Goal: Transaction & Acquisition: Purchase product/service

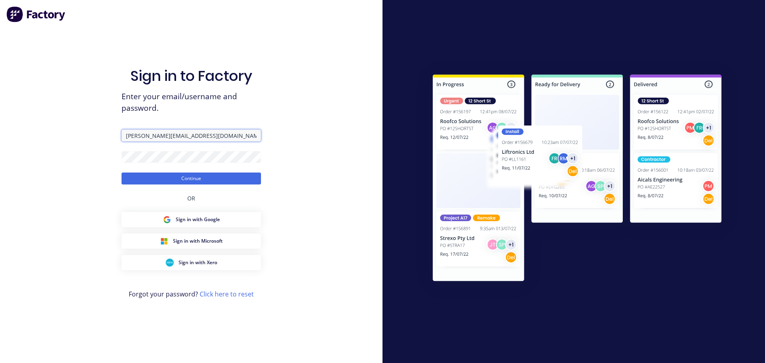
drag, startPoint x: 216, startPoint y: 137, endPoint x: 94, endPoint y: 123, distance: 122.0
click at [94, 123] on div "Sign in to Factory Enter your email/username and password. [PERSON_NAME][EMAIL_…" at bounding box center [191, 181] width 383 height 363
type input "[PERSON_NAME][EMAIL_ADDRESS][DOMAIN_NAME]"
click at [35, 136] on div "Sign in to Factory Enter your email/username and password. [PERSON_NAME][EMAIL_…" at bounding box center [191, 181] width 383 height 363
click at [122, 173] on button "Continue" at bounding box center [192, 179] width 140 height 12
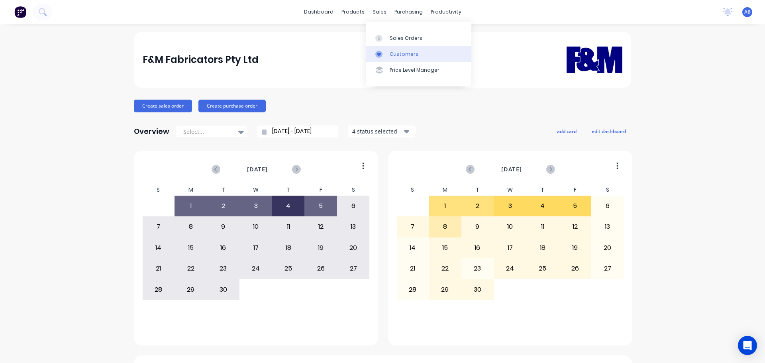
click at [393, 53] on div "Customers" at bounding box center [404, 54] width 29 height 7
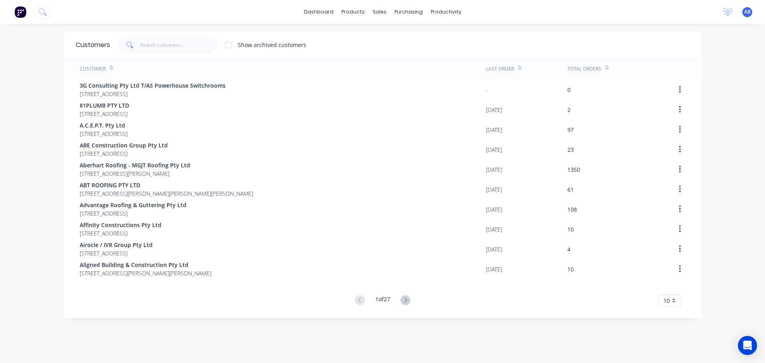
click at [517, 12] on div "dashboard products sales purchasing productivity dashboard products Product Cat…" at bounding box center [382, 12] width 765 height 24
click at [157, 41] on input "text" at bounding box center [179, 45] width 78 height 16
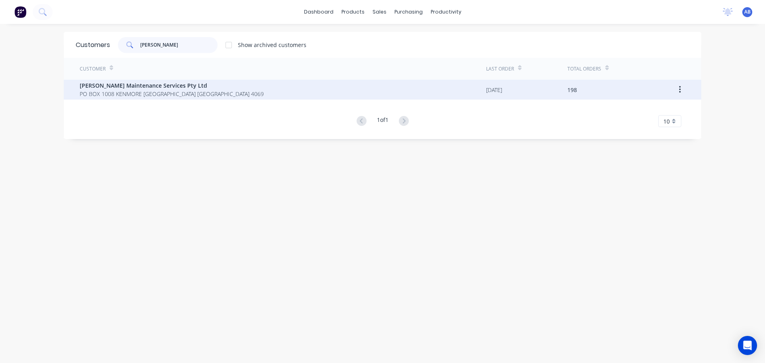
type input "[PERSON_NAME]"
click at [143, 89] on span "[PERSON_NAME] Maintenance Services Pty Ltd" at bounding box center [172, 85] width 184 height 8
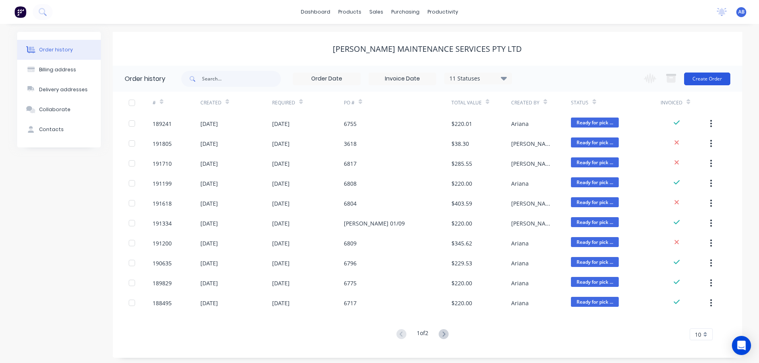
click at [717, 77] on button "Create Order" at bounding box center [707, 79] width 46 height 13
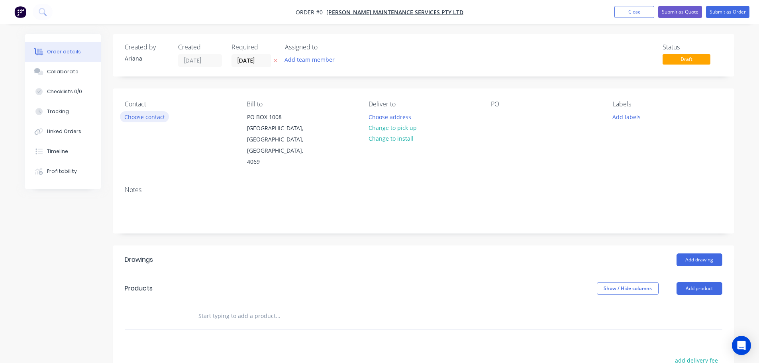
click at [151, 117] on button "Choose contact" at bounding box center [144, 116] width 49 height 11
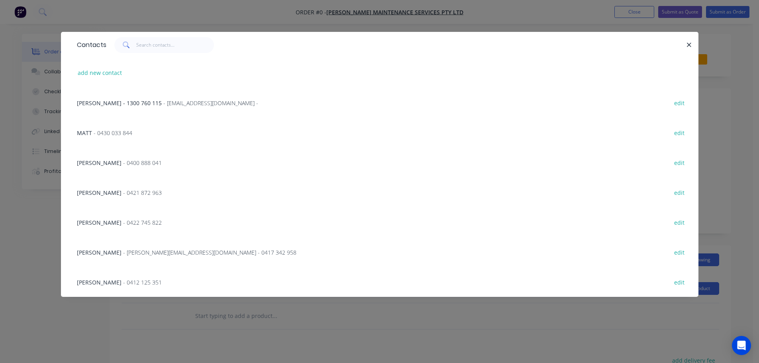
click at [191, 249] on span "- [PERSON_NAME][EMAIL_ADDRESS][DOMAIN_NAME] - 0417 342 958" at bounding box center [209, 253] width 173 height 8
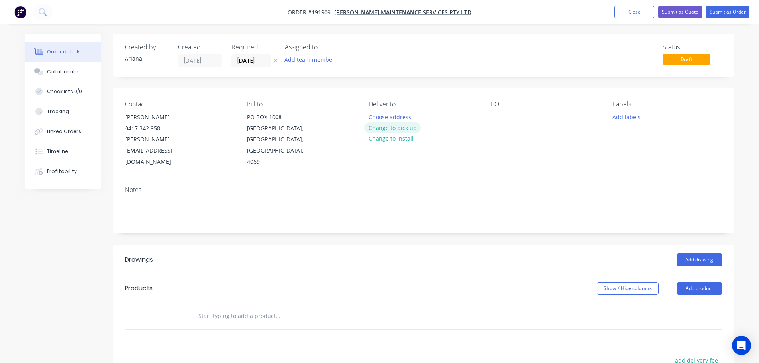
click at [393, 127] on button "Change to pick up" at bounding box center [392, 127] width 57 height 11
click at [380, 115] on div at bounding box center [375, 117] width 13 height 12
click at [511, 186] on div "Notes" at bounding box center [424, 190] width 598 height 8
click at [495, 116] on div at bounding box center [497, 117] width 13 height 12
click at [549, 147] on div "Contact [PERSON_NAME] [PHONE_NUMBER] [PERSON_NAME][EMAIL_ADDRESS][DOMAIN_NAME] …" at bounding box center [424, 133] width 622 height 91
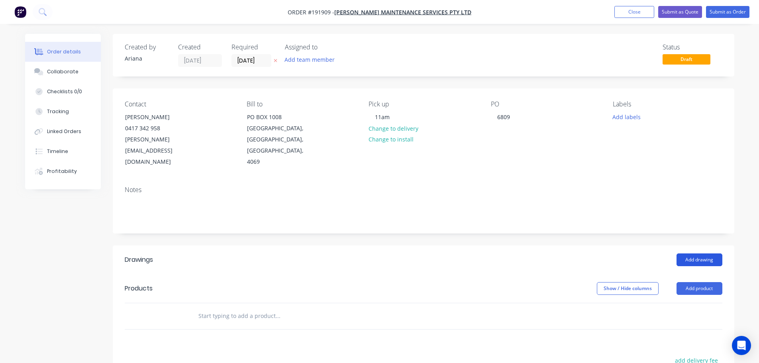
click at [702, 254] on button "Add drawing" at bounding box center [700, 260] width 46 height 13
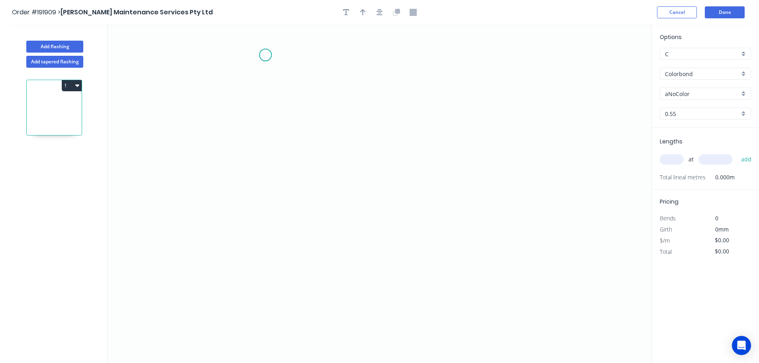
click at [265, 55] on icon "0" at bounding box center [380, 194] width 544 height 338
click at [263, 290] on icon "0" at bounding box center [380, 194] width 544 height 338
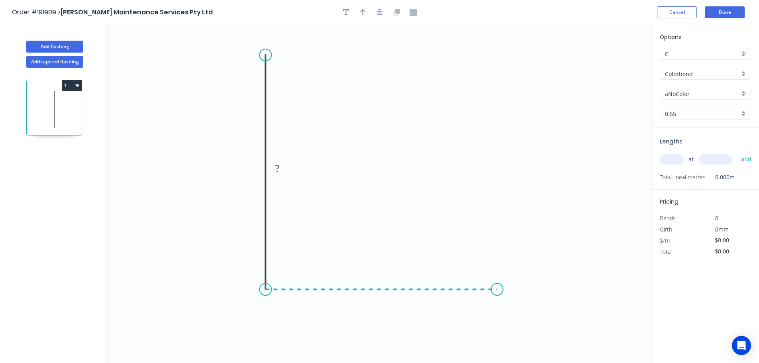
click at [497, 286] on icon "0 ?" at bounding box center [380, 194] width 544 height 338
click at [523, 316] on icon "0 ? ?" at bounding box center [380, 194] width 544 height 338
click at [523, 316] on circle at bounding box center [523, 315] width 12 height 12
click at [257, 167] on rect at bounding box center [254, 168] width 16 height 11
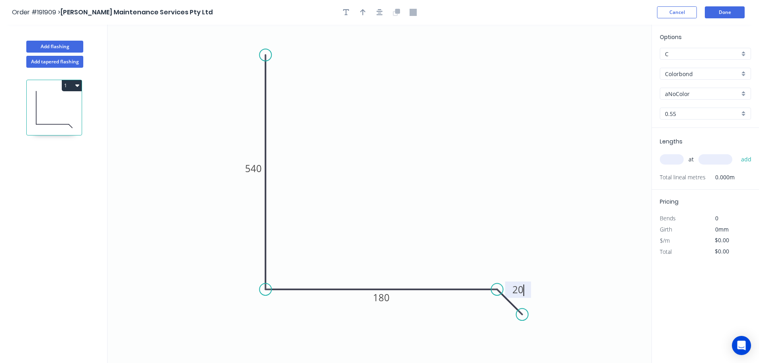
click at [424, 118] on icon "0 540 180 20" at bounding box center [380, 194] width 544 height 338
type input "$25.56"
click at [364, 11] on icon "button" at bounding box center [363, 12] width 6 height 6
drag, startPoint x: 601, startPoint y: 67, endPoint x: 389, endPoint y: 153, distance: 228.4
click at [389, 153] on icon at bounding box center [390, 143] width 7 height 26
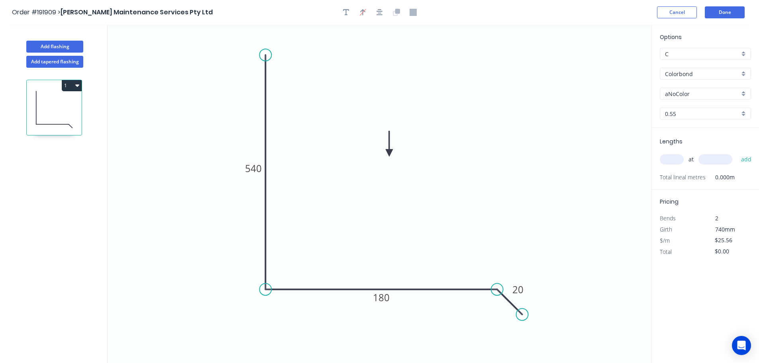
click at [743, 92] on div "aNoColor" at bounding box center [705, 94] width 91 height 12
click at [712, 109] on div "Surfmist" at bounding box center [706, 107] width 90 height 14
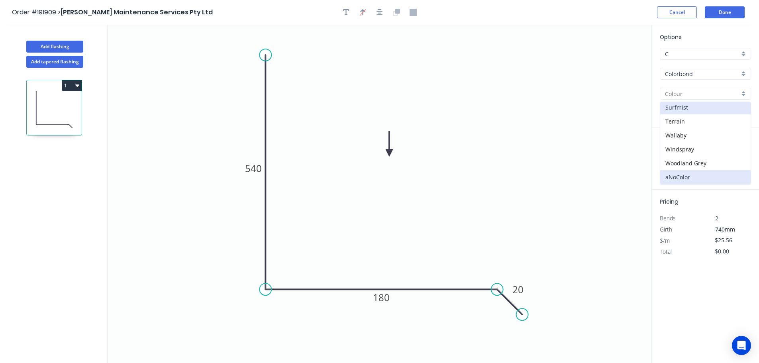
type input "Surfmist"
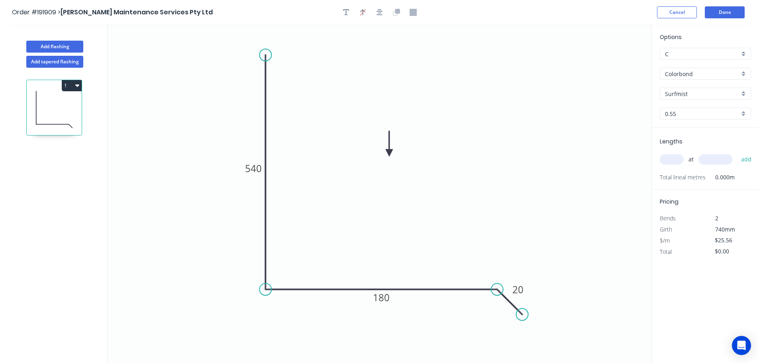
click at [675, 158] on input "text" at bounding box center [672, 159] width 24 height 10
type input "1"
type input "1500"
click at [737, 153] on button "add" at bounding box center [746, 160] width 19 height 14
type input "$38.34"
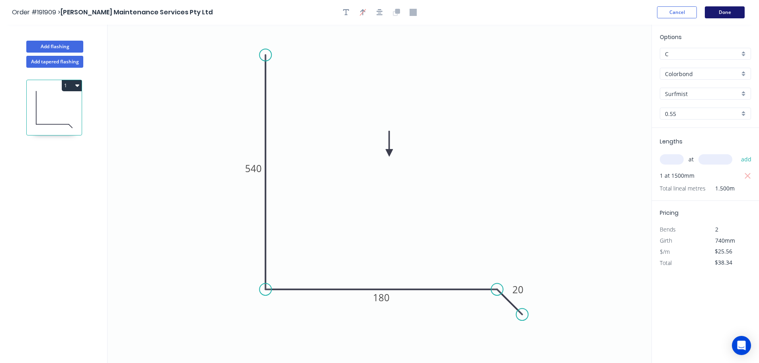
click at [729, 14] on button "Done" at bounding box center [725, 12] width 40 height 12
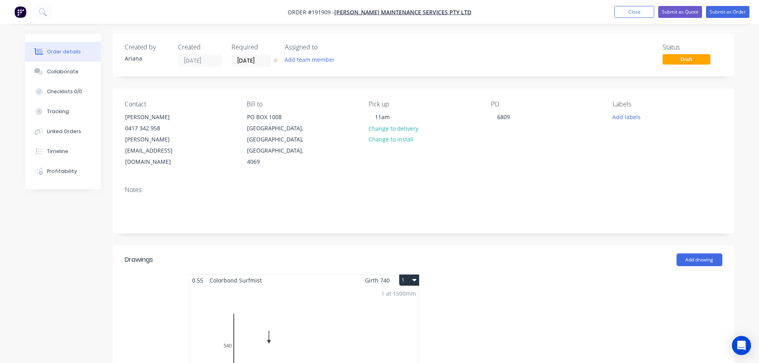
click at [403, 275] on button "1" at bounding box center [409, 280] width 20 height 11
click at [397, 294] on div "Use larger box size" at bounding box center [381, 300] width 61 height 12
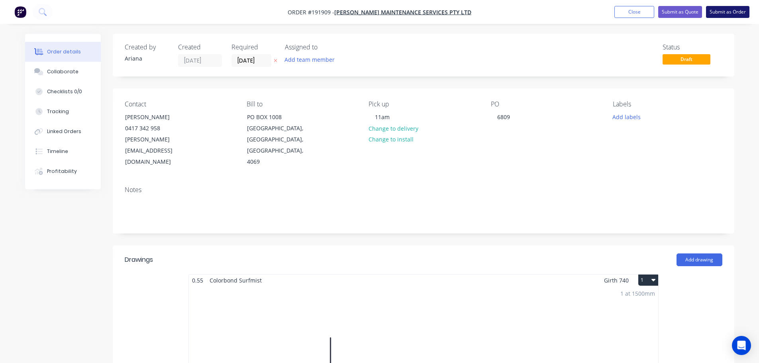
click at [725, 10] on button "Submit as Order" at bounding box center [727, 12] width 43 height 12
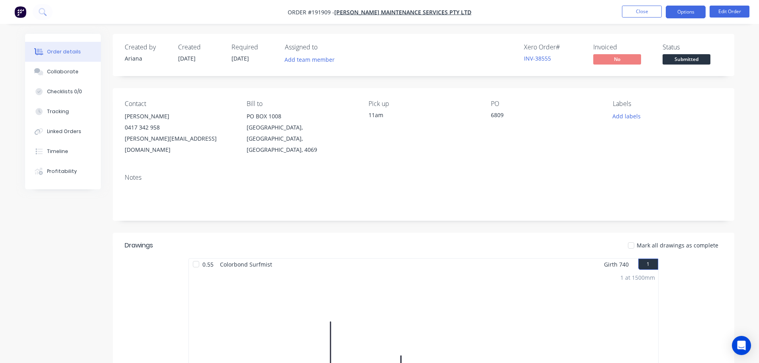
click at [682, 10] on button "Options" at bounding box center [686, 12] width 40 height 13
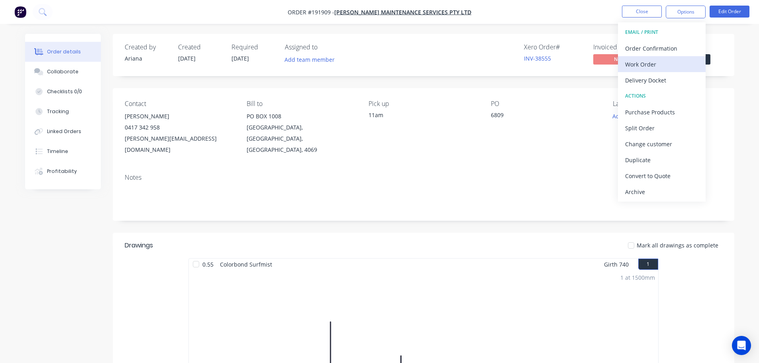
click at [658, 62] on div "Work Order" at bounding box center [661, 65] width 73 height 12
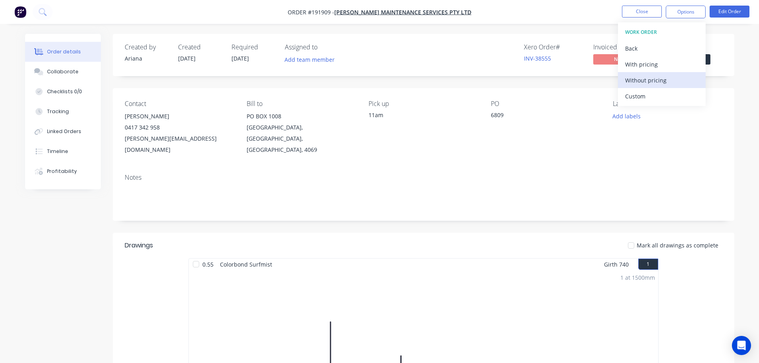
click at [648, 82] on div "Without pricing" at bounding box center [661, 81] width 73 height 12
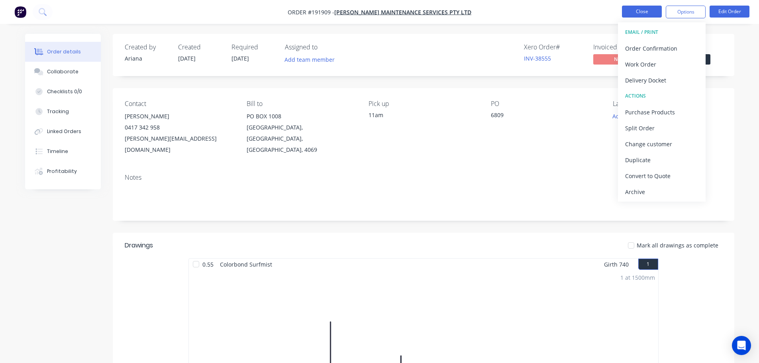
click at [643, 9] on button "Close" at bounding box center [642, 12] width 40 height 12
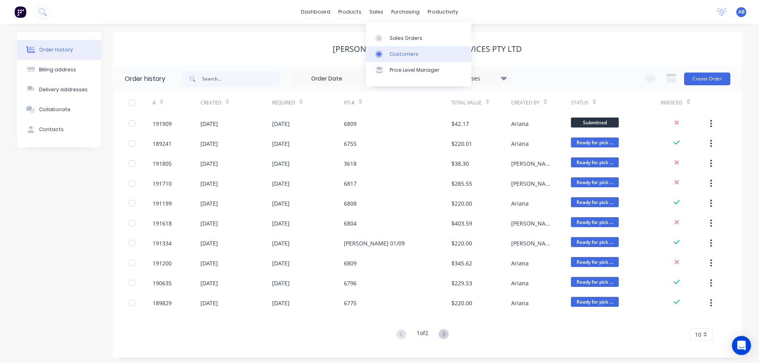
click at [397, 49] on link "Customers" at bounding box center [419, 54] width 106 height 16
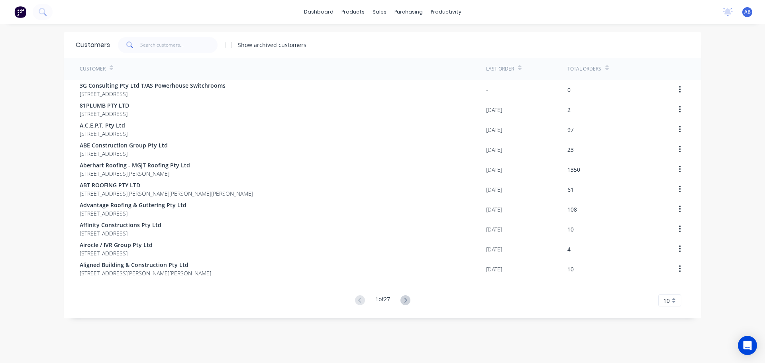
click at [495, 15] on div "dashboard products sales purchasing productivity dashboard products Product Cat…" at bounding box center [382, 12] width 765 height 24
click at [167, 48] on input "text" at bounding box center [179, 45] width 78 height 16
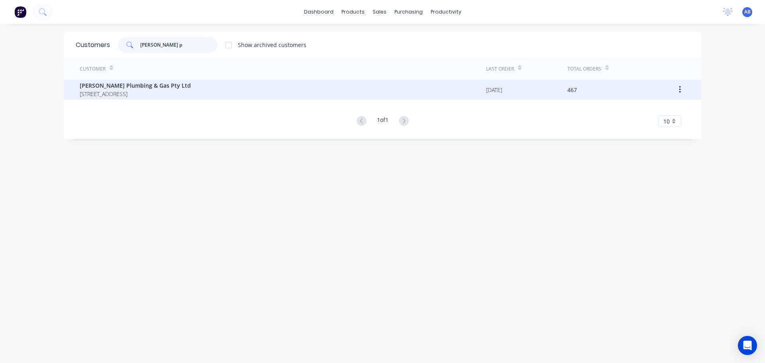
type input "[PERSON_NAME] p"
click at [133, 90] on span "[STREET_ADDRESS]" at bounding box center [135, 94] width 111 height 8
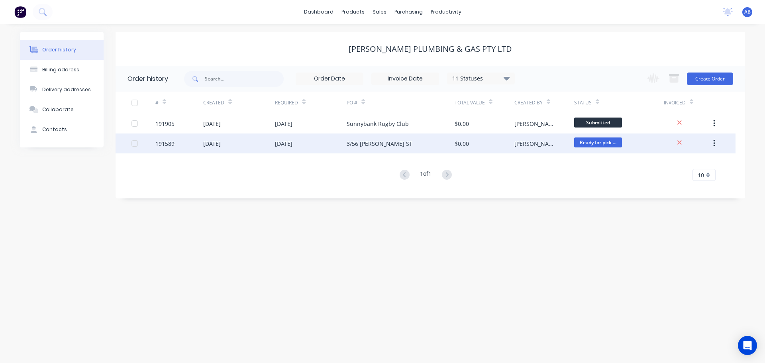
click at [288, 146] on div "[DATE]" at bounding box center [284, 144] width 18 height 8
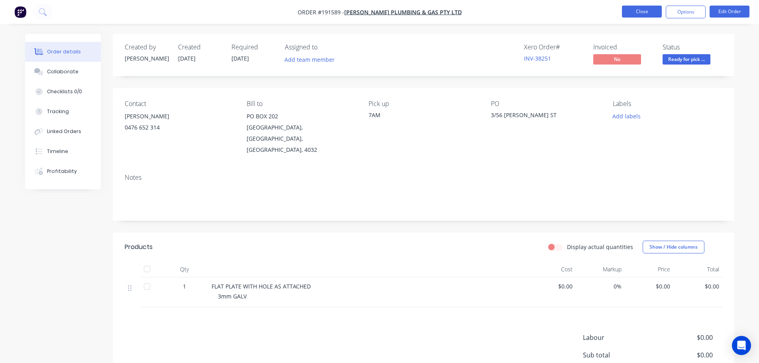
click at [639, 12] on button "Close" at bounding box center [642, 12] width 40 height 12
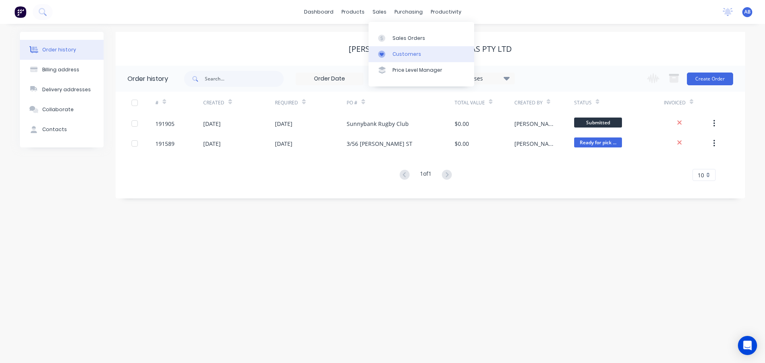
click at [400, 52] on div "Customers" at bounding box center [407, 54] width 29 height 7
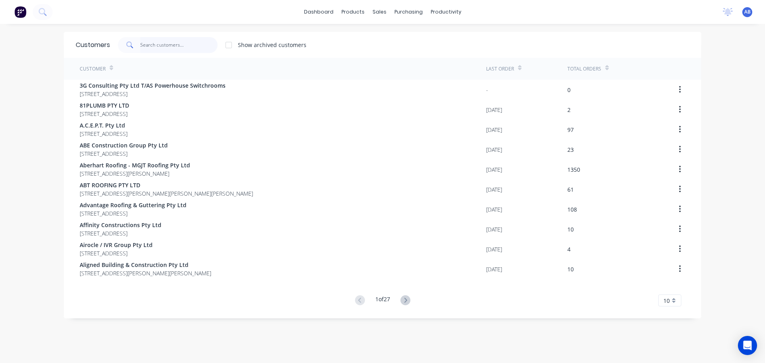
drag, startPoint x: 183, startPoint y: 47, endPoint x: 337, endPoint y: 64, distance: 154.5
click at [185, 46] on input "text" at bounding box center [179, 45] width 78 height 16
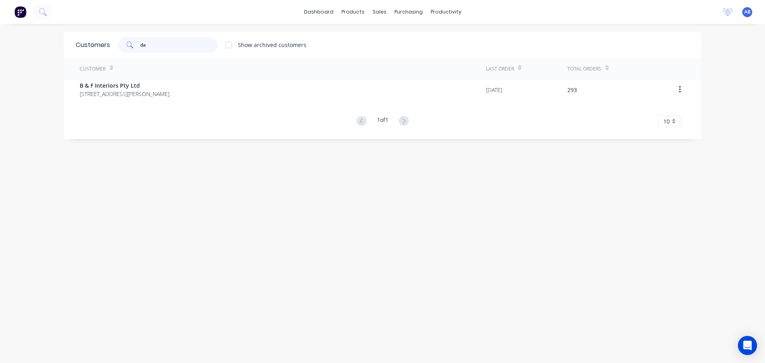
type input "d"
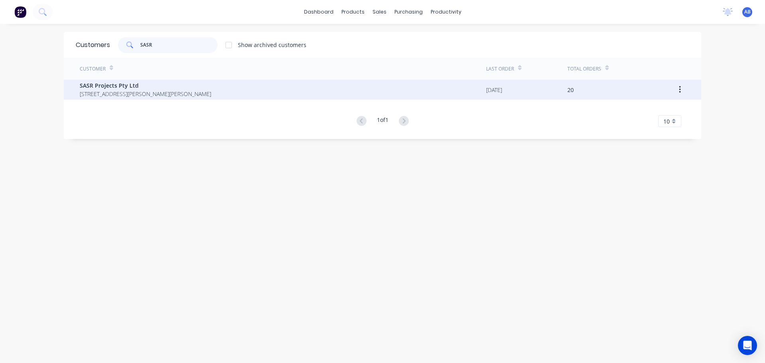
type input "SASR"
click at [145, 88] on span "SASR Projects Pty Ltd" at bounding box center [146, 85] width 132 height 8
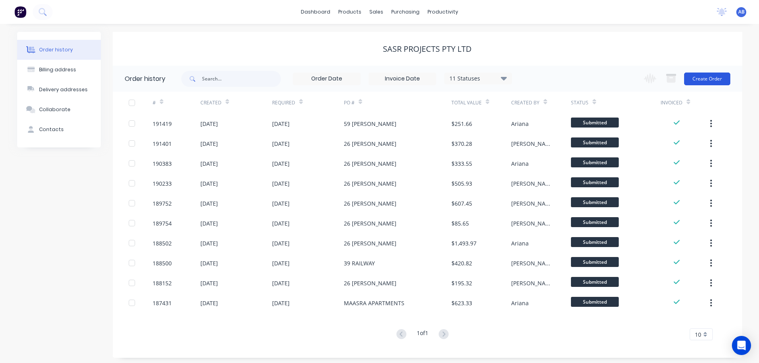
click at [712, 81] on button "Create Order" at bounding box center [707, 79] width 46 height 13
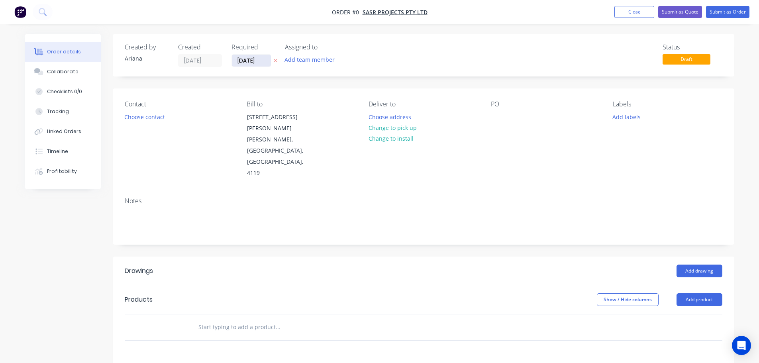
click at [252, 57] on input "[DATE]" at bounding box center [251, 61] width 39 height 12
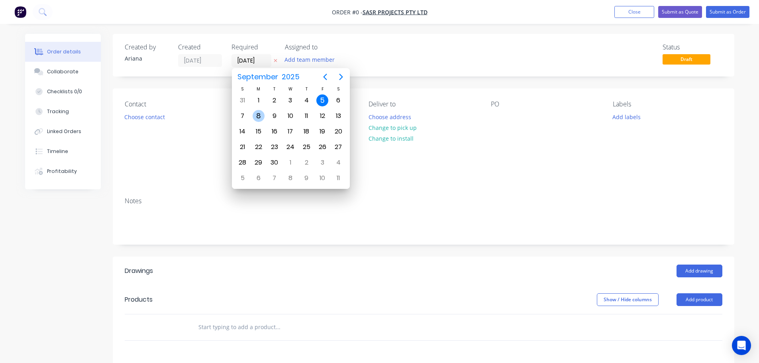
click at [257, 114] on div "8" at bounding box center [259, 116] width 12 height 12
type input "[DATE]"
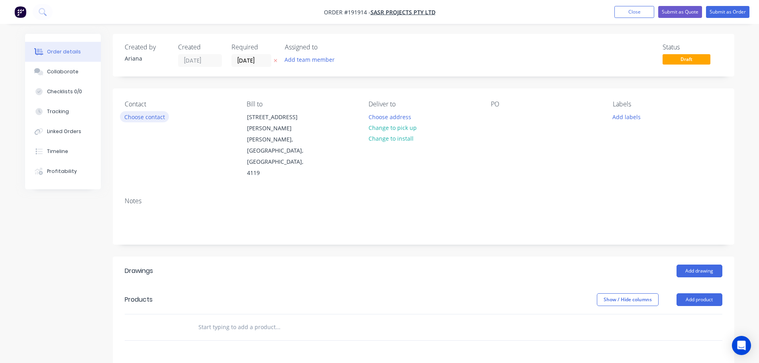
click at [134, 115] on button "Choose contact" at bounding box center [144, 116] width 49 height 11
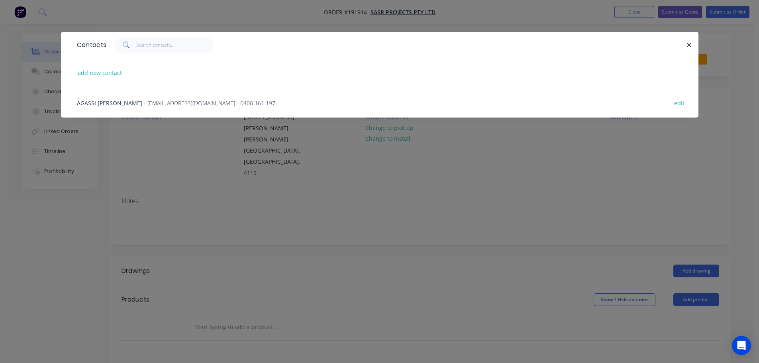
click at [164, 101] on span "- [EMAIL_ADDRESS][DOMAIN_NAME] - 0408 161 197" at bounding box center [210, 103] width 132 height 8
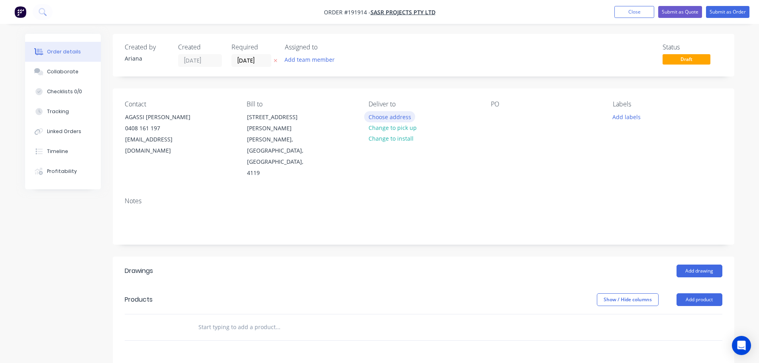
click at [388, 114] on button "Choose address" at bounding box center [389, 116] width 51 height 11
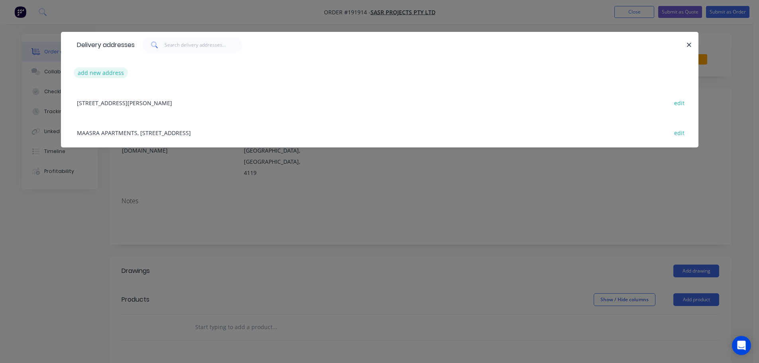
click at [97, 72] on button "add new address" at bounding box center [101, 72] width 55 height 11
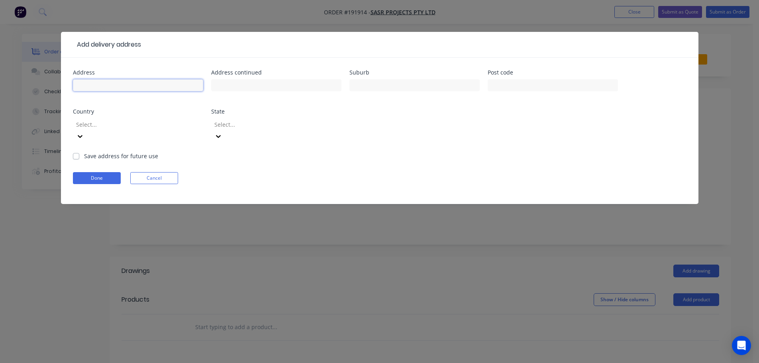
drag, startPoint x: 97, startPoint y: 87, endPoint x: 106, endPoint y: 87, distance: 8.4
click at [97, 87] on input "text" at bounding box center [138, 85] width 130 height 12
type input "[STREET_ADDRESS][PERSON_NAME]"
type input "CARINA"
click at [456, 154] on form "Address [STREET_ADDRESS][PERSON_NAME] Address continued Suburb CARINA Post code…" at bounding box center [380, 137] width 614 height 134
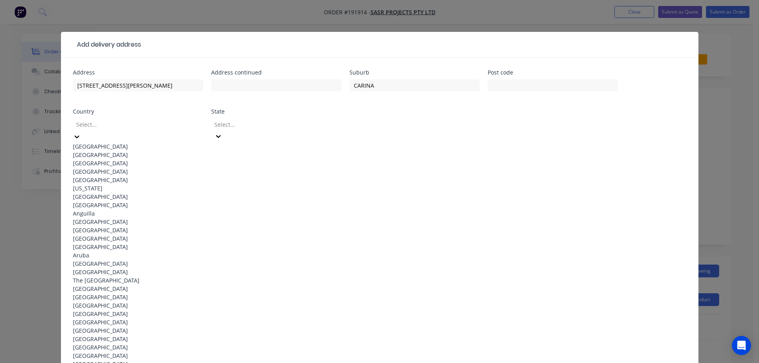
click at [81, 133] on icon at bounding box center [77, 137] width 8 height 8
click at [114, 143] on div "[GEOGRAPHIC_DATA]" at bounding box center [138, 146] width 130 height 8
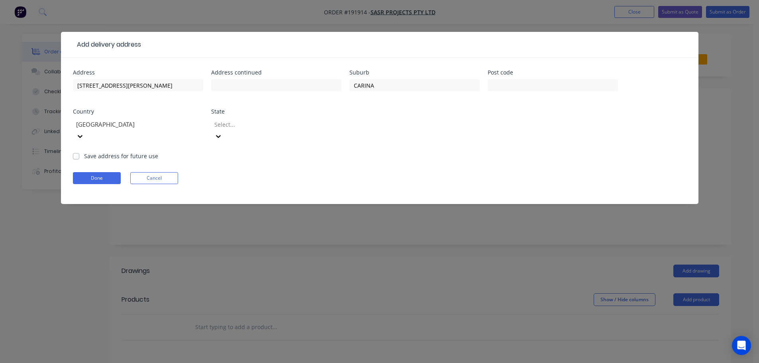
click at [221, 135] on icon at bounding box center [218, 136] width 5 height 3
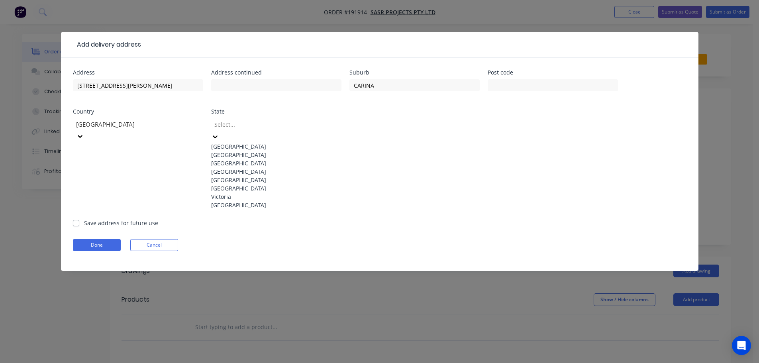
click at [240, 176] on div "[GEOGRAPHIC_DATA]" at bounding box center [276, 171] width 130 height 8
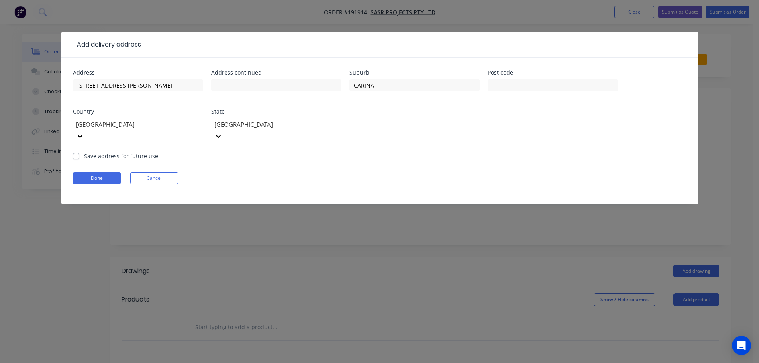
click at [460, 145] on form "Address [STREET_ADDRESS][PERSON_NAME] Address continued Suburb CARINA Post code…" at bounding box center [380, 137] width 614 height 134
click at [92, 172] on button "Done" at bounding box center [97, 178] width 48 height 12
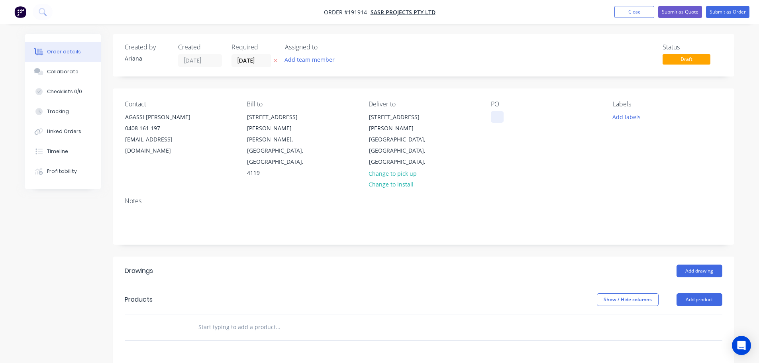
click at [499, 116] on div at bounding box center [497, 117] width 13 height 12
click at [695, 293] on button "Add product" at bounding box center [700, 299] width 46 height 13
click at [690, 314] on div "Product catalogue" at bounding box center [684, 320] width 61 height 12
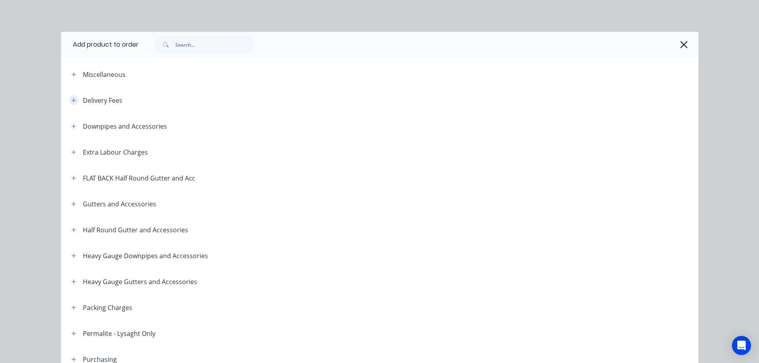
click at [73, 100] on icon "button" at bounding box center [73, 101] width 5 height 6
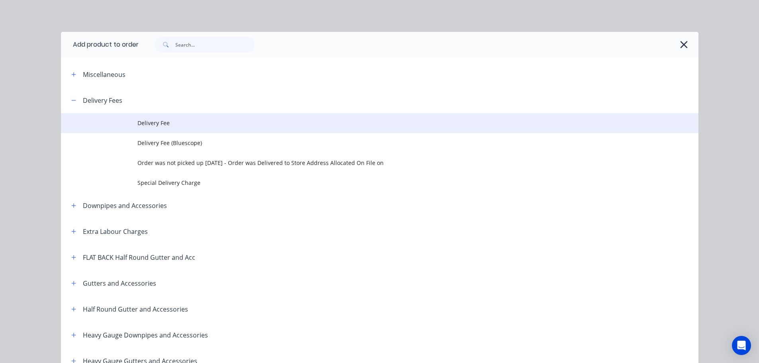
click at [163, 124] on span "Delivery Fee" at bounding box center [362, 123] width 449 height 8
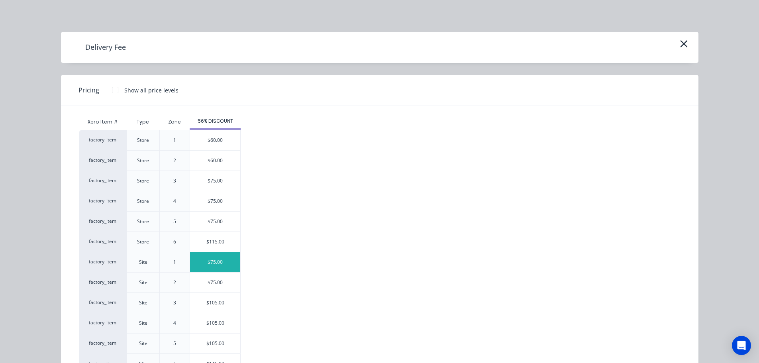
click at [211, 263] on div "$75.00" at bounding box center [215, 262] width 50 height 20
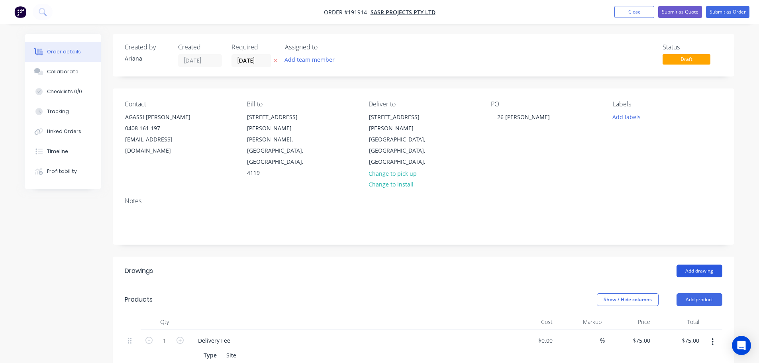
click at [702, 265] on button "Add drawing" at bounding box center [700, 271] width 46 height 13
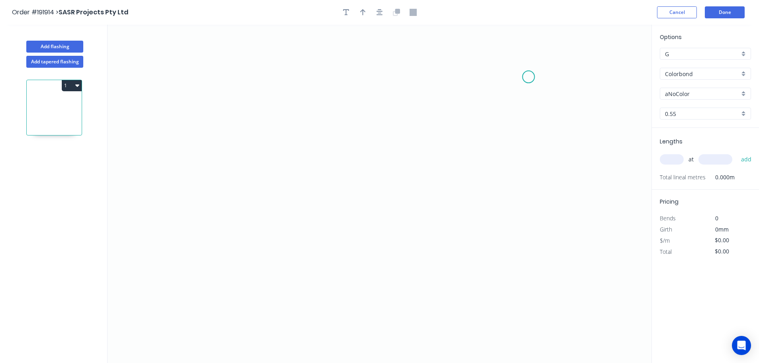
click at [529, 77] on icon "0" at bounding box center [380, 194] width 544 height 338
click at [377, 77] on icon "0" at bounding box center [380, 194] width 544 height 338
click at [375, 153] on icon "0 ?" at bounding box center [380, 194] width 544 height 338
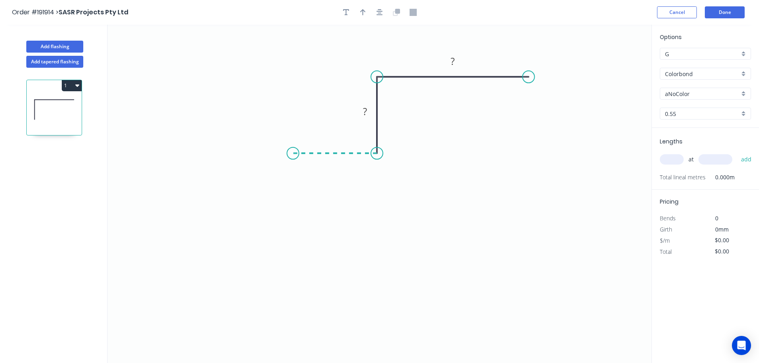
click at [293, 152] on icon "0 ? ?" at bounding box center [380, 194] width 544 height 338
click at [326, 179] on div "Crush & Fold" at bounding box center [333, 179] width 80 height 16
click at [311, 132] on tspan "10" at bounding box center [308, 132] width 11 height 13
click at [345, 101] on icon "0 CF 15 ? ? ?" at bounding box center [380, 194] width 544 height 338
drag, startPoint x: 318, startPoint y: 132, endPoint x: 267, endPoint y: 182, distance: 71.3
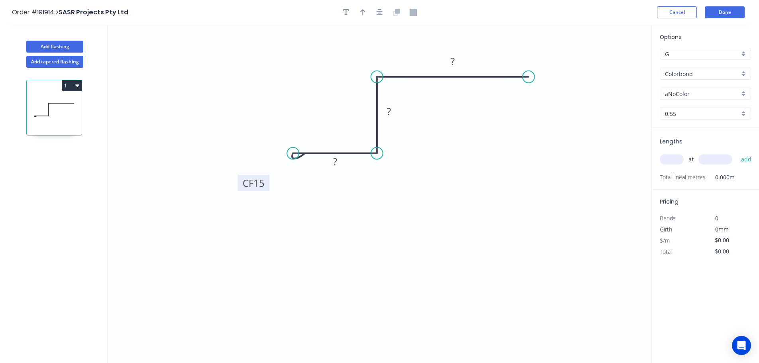
click at [267, 182] on rect at bounding box center [254, 183] width 32 height 16
click at [547, 103] on div "Crush & Fold" at bounding box center [570, 104] width 80 height 16
click at [544, 100] on div "Flip bend" at bounding box center [569, 102] width 80 height 16
click at [547, 90] on tspan "10" at bounding box center [544, 89] width 11 height 13
click at [567, 105] on icon "0 CF 15 ? ? CF 15 ?" at bounding box center [380, 194] width 544 height 338
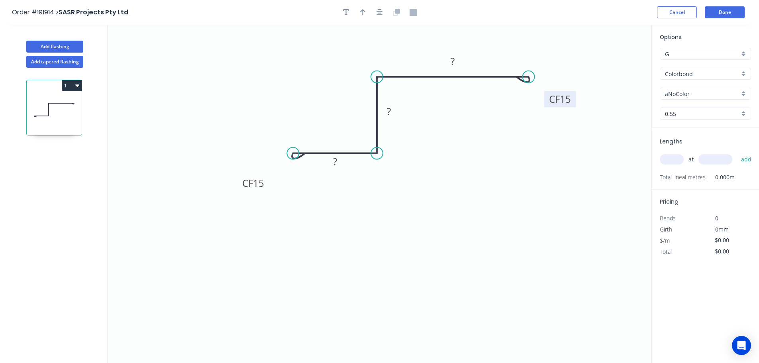
drag, startPoint x: 554, startPoint y: 93, endPoint x: 575, endPoint y: 102, distance: 23.6
click at [575, 102] on rect at bounding box center [561, 99] width 32 height 16
click at [336, 163] on tspan "?" at bounding box center [335, 161] width 4 height 13
click at [425, 186] on icon "0 CF 15 20 20 CF 15 50" at bounding box center [380, 194] width 544 height 338
type input "$11.45"
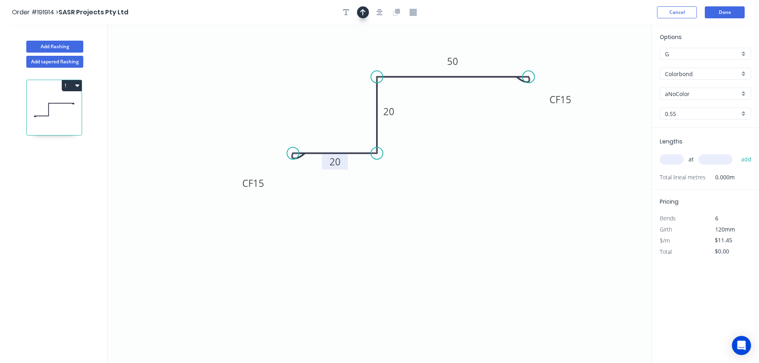
click at [362, 11] on icon "button" at bounding box center [363, 12] width 6 height 6
drag, startPoint x: 554, startPoint y: 73, endPoint x: 303, endPoint y: 67, distance: 250.8
click at [303, 67] on icon at bounding box center [302, 58] width 7 height 26
click at [303, 67] on icon at bounding box center [309, 60] width 23 height 23
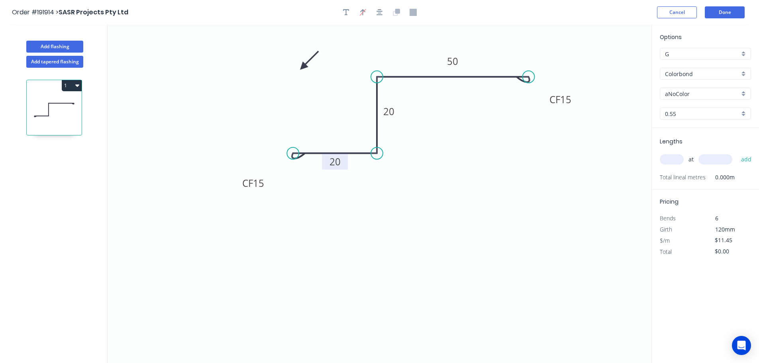
click at [303, 67] on icon at bounding box center [309, 60] width 23 height 23
click at [303, 67] on icon at bounding box center [309, 73] width 23 height 23
click at [303, 67] on icon at bounding box center [302, 76] width 7 height 26
click at [303, 67] on icon at bounding box center [294, 66] width 26 height 7
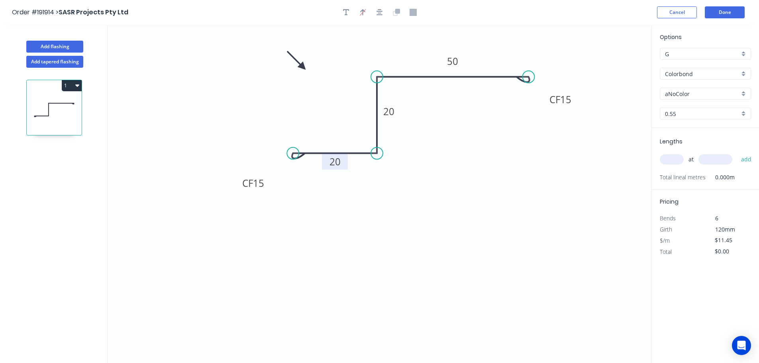
click at [743, 90] on div "aNoColor" at bounding box center [705, 94] width 91 height 12
click at [712, 110] on div "Surfmist" at bounding box center [706, 107] width 90 height 14
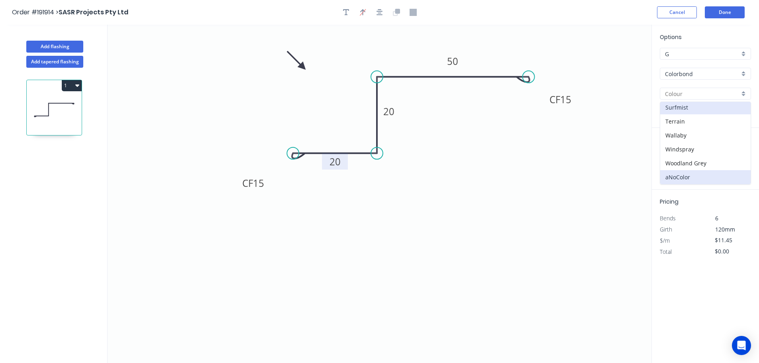
type input "Surfmist"
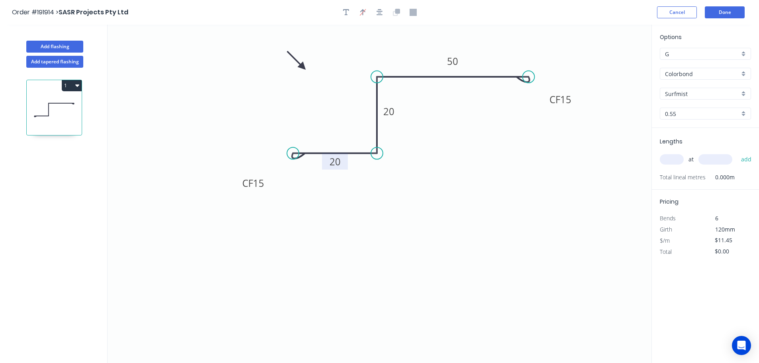
click at [674, 158] on input "text" at bounding box center [672, 159] width 24 height 10
type input "1"
type input "2120"
click at [737, 153] on button "add" at bounding box center [746, 160] width 19 height 14
type input "$24.27"
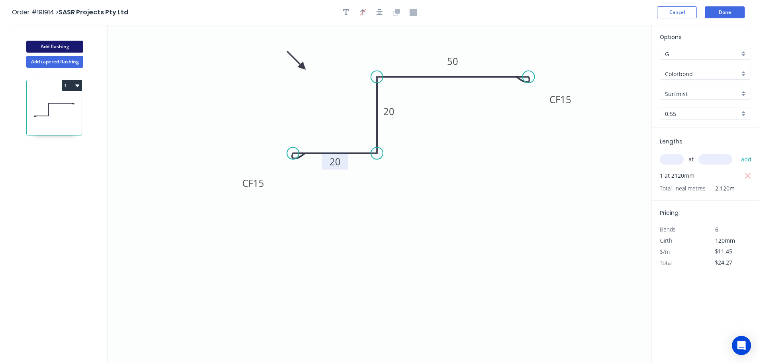
click at [57, 44] on button "Add flashing" at bounding box center [54, 47] width 57 height 12
type input "$0.00"
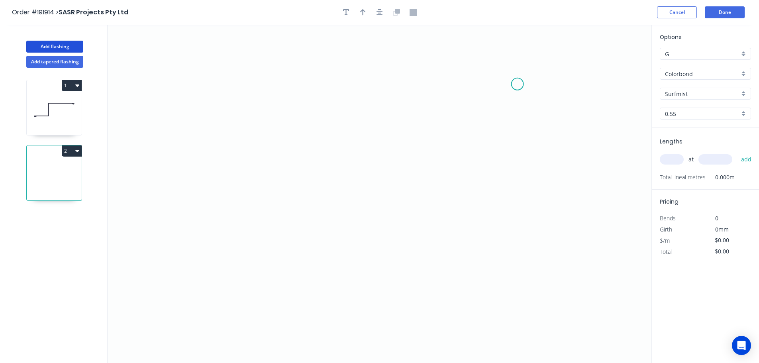
click at [518, 84] on icon "0" at bounding box center [380, 194] width 544 height 338
click at [446, 85] on icon "0" at bounding box center [380, 194] width 544 height 338
click at [443, 177] on icon "0 ?" at bounding box center [380, 194] width 544 height 338
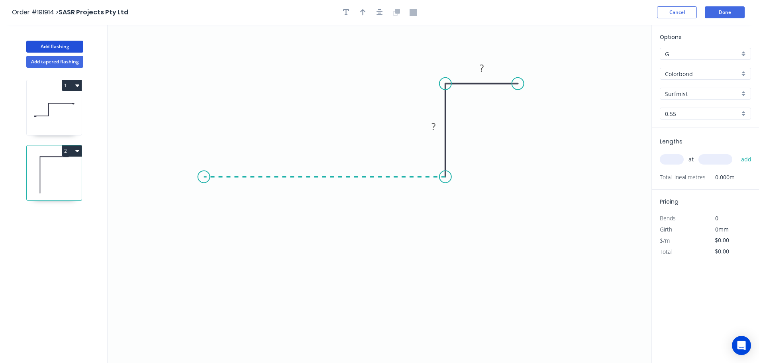
click at [204, 177] on icon "0 ? ?" at bounding box center [380, 194] width 544 height 338
click at [200, 230] on icon "0 ? ? ?" at bounding box center [380, 194] width 544 height 338
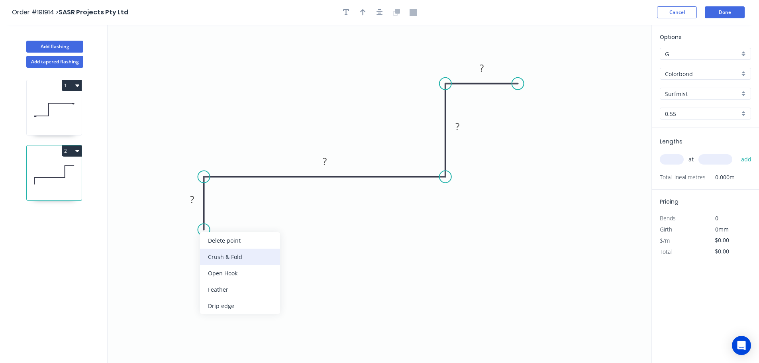
click at [234, 252] on div "Crush & Fold" at bounding box center [240, 257] width 80 height 16
click at [211, 256] on div "Flip bend" at bounding box center [245, 256] width 80 height 16
click at [228, 218] on tspan "10" at bounding box center [226, 215] width 11 height 13
click at [256, 228] on icon "0 CF 15 ? ? ? ?" at bounding box center [380, 194] width 544 height 338
drag, startPoint x: 233, startPoint y: 219, endPoint x: 180, endPoint y: 273, distance: 75.8
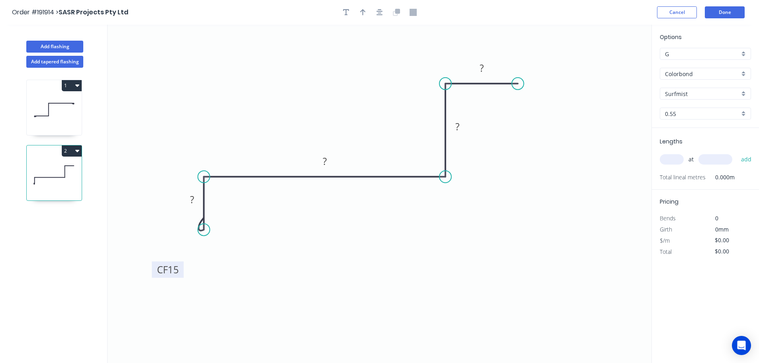
click at [180, 273] on rect at bounding box center [168, 269] width 32 height 16
click at [552, 106] on div "Crush & Fold" at bounding box center [560, 111] width 80 height 16
click at [536, 62] on tspan "10" at bounding box center [533, 62] width 11 height 13
click at [545, 64] on icon "0 CF 15 ? ? ? CF 15 ?" at bounding box center [380, 194] width 544 height 338
drag, startPoint x: 541, startPoint y: 63, endPoint x: 554, endPoint y: 54, distance: 15.7
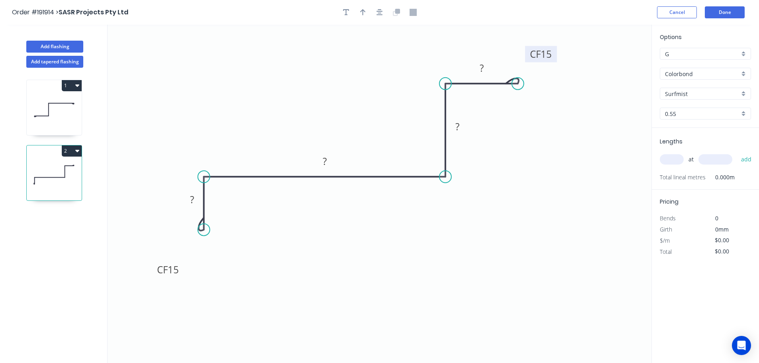
click at [554, 54] on rect at bounding box center [541, 54] width 32 height 16
click at [362, 12] on icon "button" at bounding box center [363, 12] width 6 height 7
drag, startPoint x: 612, startPoint y: 64, endPoint x: 416, endPoint y: 244, distance: 266.6
click at [416, 244] on icon at bounding box center [415, 235] width 7 height 26
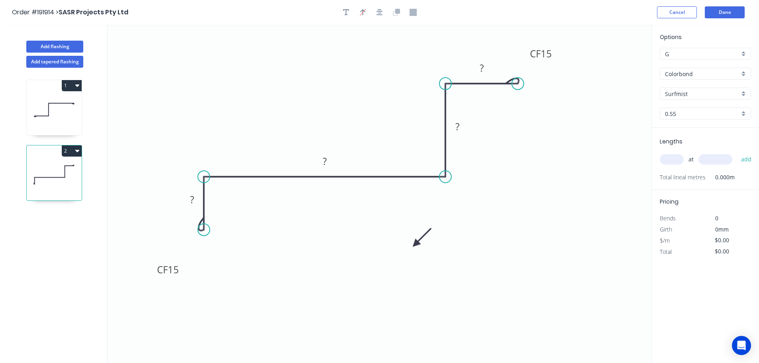
click at [416, 244] on icon at bounding box center [422, 237] width 23 height 23
click at [416, 244] on icon at bounding box center [422, 250] width 23 height 23
click at [416, 244] on icon at bounding box center [415, 253] width 7 height 26
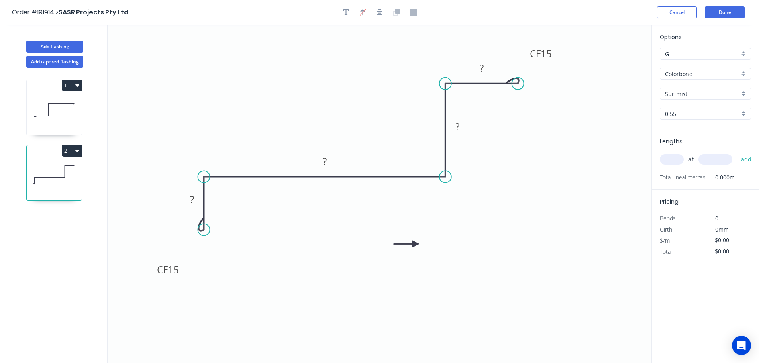
click at [416, 244] on icon at bounding box center [407, 243] width 26 height 7
click at [416, 244] on icon at bounding box center [409, 237] width 23 height 23
click at [416, 244] on icon at bounding box center [422, 237] width 23 height 23
click at [416, 244] on icon at bounding box center [425, 243] width 26 height 7
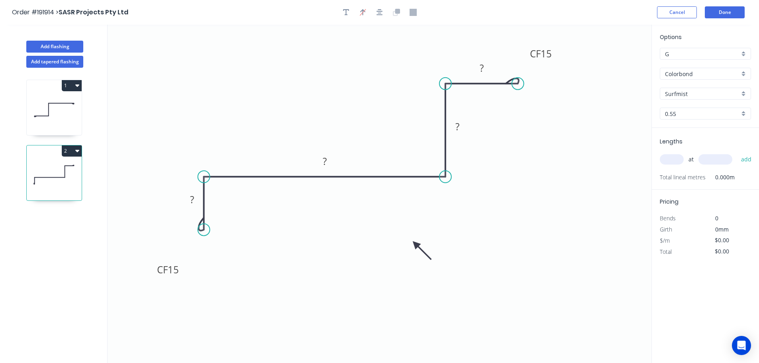
click at [676, 158] on input "text" at bounding box center [672, 159] width 24 height 10
type input "1"
type input "2200"
click at [737, 153] on button "add" at bounding box center [746, 160] width 19 height 14
click at [193, 198] on tspan "?" at bounding box center [192, 199] width 4 height 13
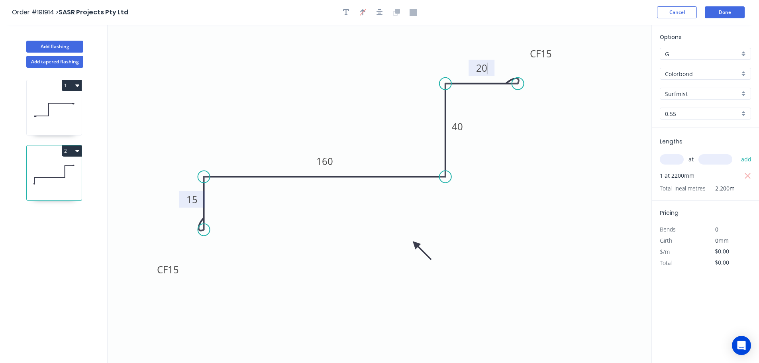
click at [483, 233] on icon "0 CF 15 15 160 40 CF 15 20" at bounding box center [380, 194] width 544 height 338
type input "$14.27"
type input "$31.39"
drag, startPoint x: 43, startPoint y: 44, endPoint x: 70, endPoint y: 49, distance: 27.1
click at [44, 44] on button "Add flashing" at bounding box center [54, 47] width 57 height 12
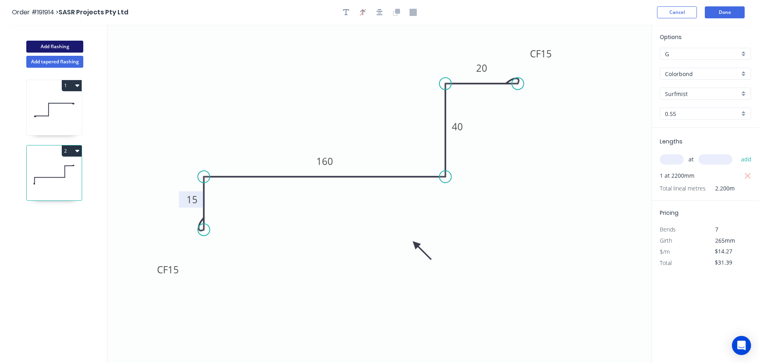
type input "$0.00"
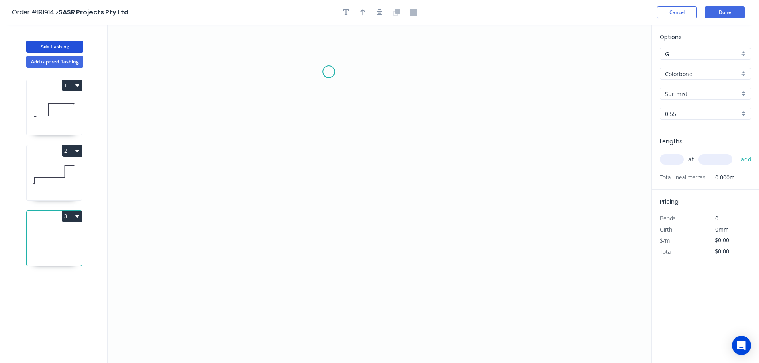
click at [332, 71] on icon "0" at bounding box center [380, 194] width 544 height 338
click at [423, 74] on icon "0" at bounding box center [380, 194] width 544 height 338
click at [426, 184] on icon "0 ?" at bounding box center [380, 194] width 544 height 338
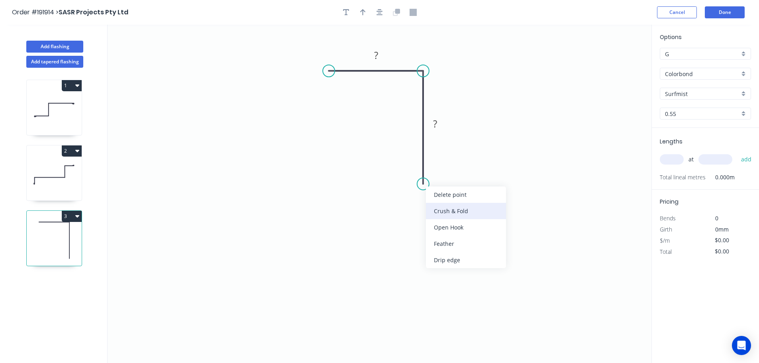
click at [457, 211] on div "Crush & Fold" at bounding box center [466, 211] width 80 height 16
click at [442, 207] on div "Flip bend" at bounding box center [465, 208] width 80 height 16
click at [445, 173] on tspan "10" at bounding box center [445, 169] width 11 height 13
click at [483, 173] on icon "0 ? CF 15 ?" at bounding box center [380, 194] width 544 height 338
drag, startPoint x: 453, startPoint y: 173, endPoint x: 462, endPoint y: 223, distance: 51.4
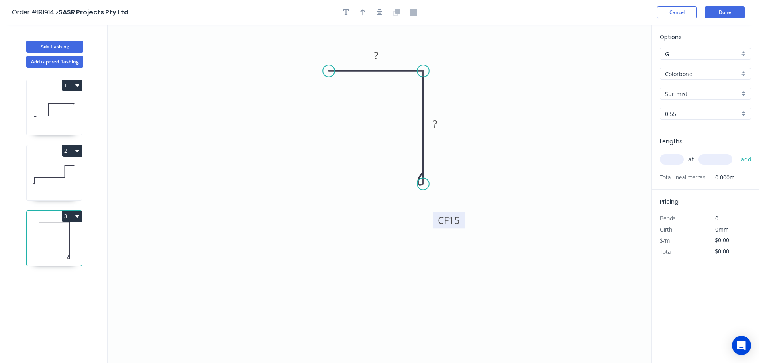
click at [462, 223] on rect at bounding box center [449, 220] width 32 height 16
click at [377, 55] on tspan "?" at bounding box center [376, 55] width 4 height 13
click at [458, 77] on icon "0 20 CF 15 30" at bounding box center [380, 194] width 544 height 338
type input "$7.05"
click at [361, 9] on icon "button" at bounding box center [363, 12] width 6 height 7
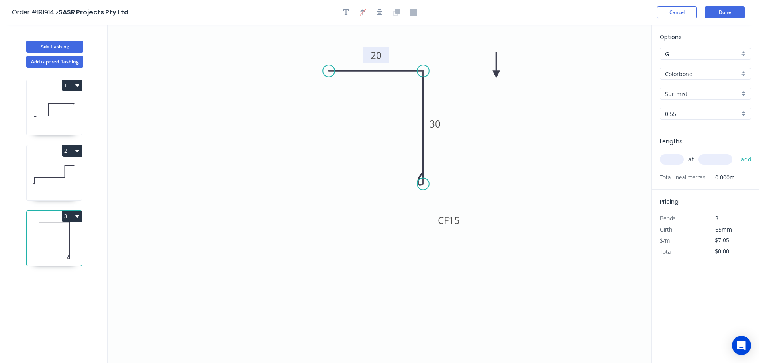
drag, startPoint x: 613, startPoint y: 65, endPoint x: 491, endPoint y: 74, distance: 122.3
click at [493, 74] on icon at bounding box center [496, 65] width 7 height 26
click at [491, 74] on icon at bounding box center [491, 65] width 7 height 26
drag, startPoint x: 491, startPoint y: 74, endPoint x: 488, endPoint y: 79, distance: 6.2
click at [488, 79] on icon at bounding box center [494, 72] width 23 height 23
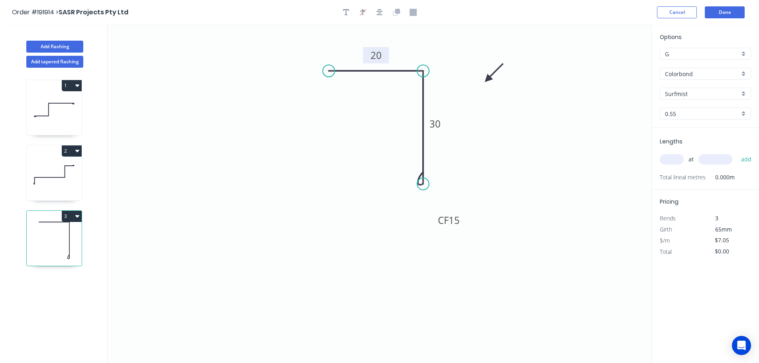
click at [674, 158] on input "text" at bounding box center [672, 159] width 24 height 10
type input "1"
click at [723, 157] on input "text" at bounding box center [716, 159] width 34 height 10
type input "1000"
click at [737, 153] on button "add" at bounding box center [746, 160] width 19 height 14
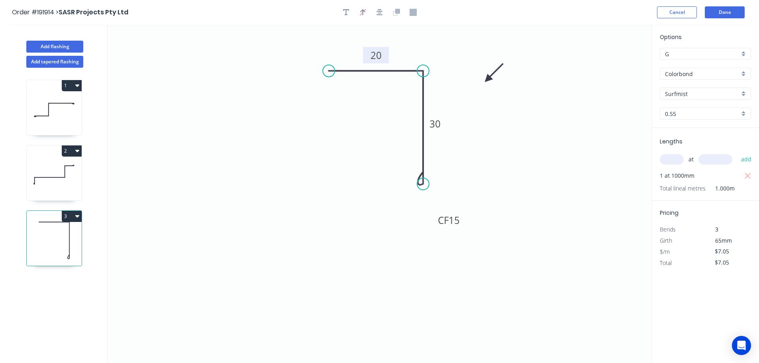
click at [71, 217] on button "3" at bounding box center [72, 216] width 20 height 11
click at [55, 235] on div "Duplicate" at bounding box center [43, 236] width 61 height 12
type input "$0.00"
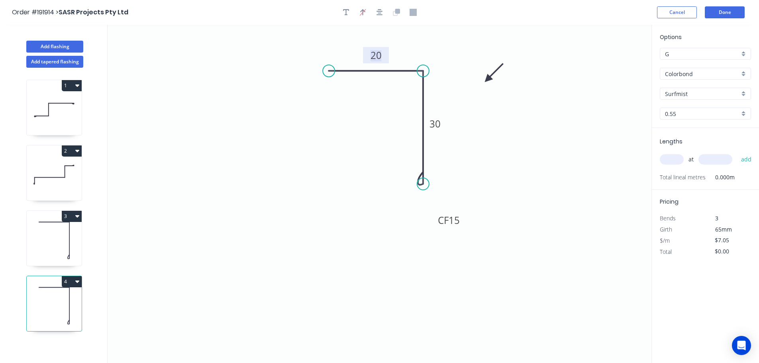
click at [381, 57] on tspan "20" at bounding box center [376, 55] width 11 height 13
click at [438, 126] on tspan "30" at bounding box center [435, 123] width 11 height 13
click at [505, 118] on icon "0 10 CF 15 20" at bounding box center [380, 194] width 544 height 338
click at [672, 155] on input "text" at bounding box center [672, 159] width 24 height 10
type input "1"
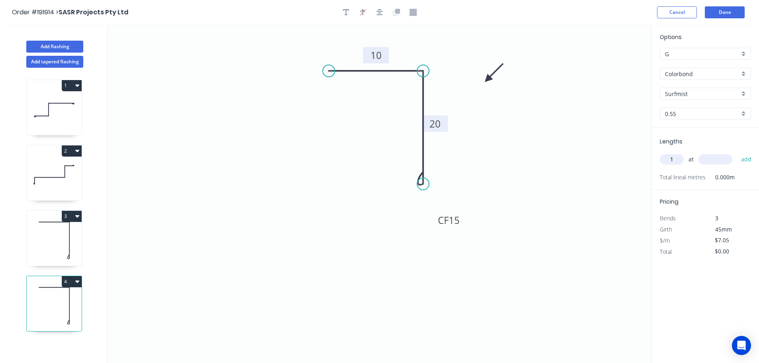
click at [719, 155] on input "text" at bounding box center [716, 159] width 34 height 10
type input "1000"
click at [737, 153] on button "add" at bounding box center [746, 160] width 19 height 14
type input "$7.05"
click at [58, 44] on button "Add flashing" at bounding box center [54, 47] width 57 height 12
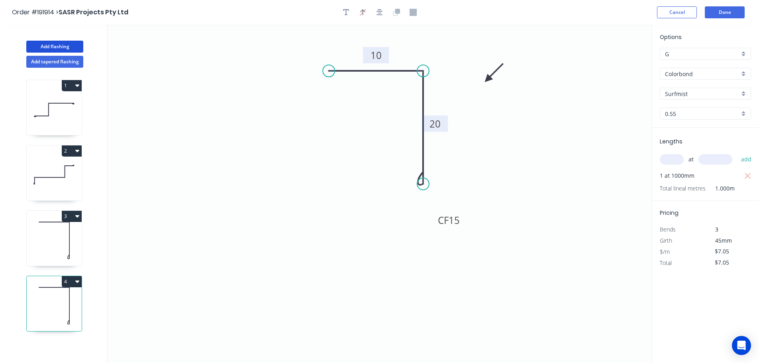
type input "$0.00"
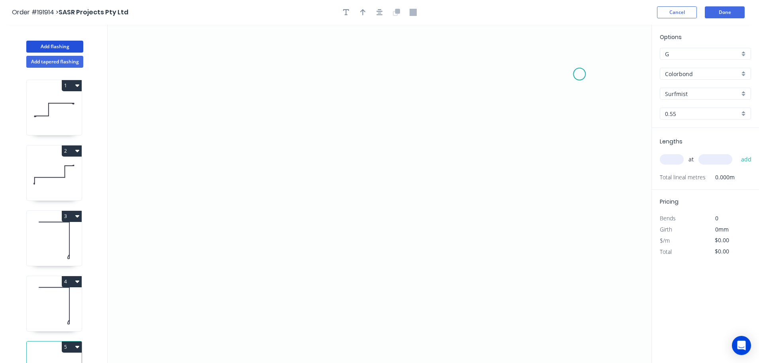
click at [580, 74] on icon "0" at bounding box center [380, 194] width 544 height 338
click at [515, 77] on icon "0" at bounding box center [380, 194] width 544 height 338
click at [516, 157] on icon "0 ?" at bounding box center [380, 194] width 544 height 338
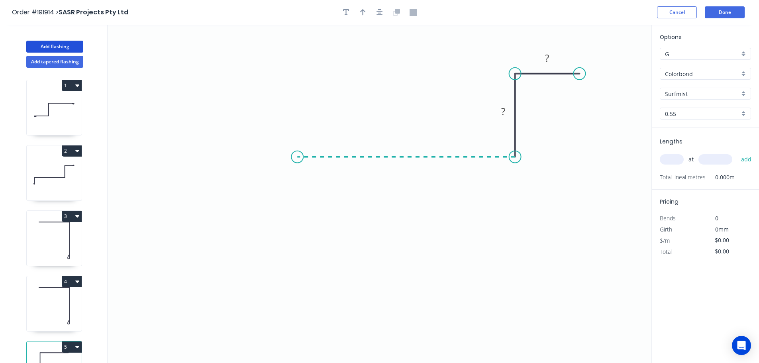
click at [297, 161] on icon "0 ? ?" at bounding box center [380, 194] width 544 height 338
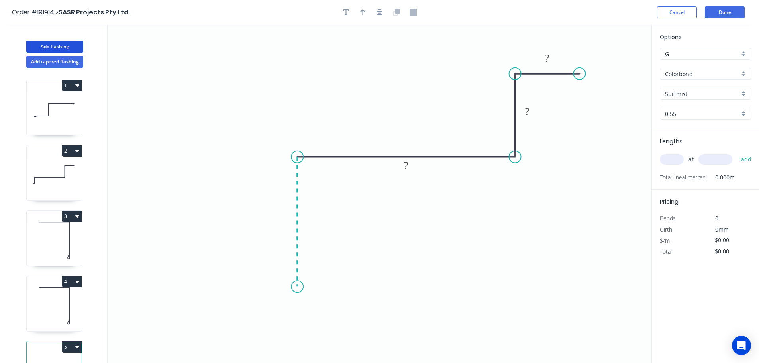
click at [295, 287] on icon "0 ? ? ?" at bounding box center [380, 194] width 544 height 338
click at [219, 286] on icon "0 ? ? ? ?" at bounding box center [380, 194] width 544 height 338
click at [216, 332] on icon "0 ? ? ? ? ?" at bounding box center [380, 194] width 544 height 338
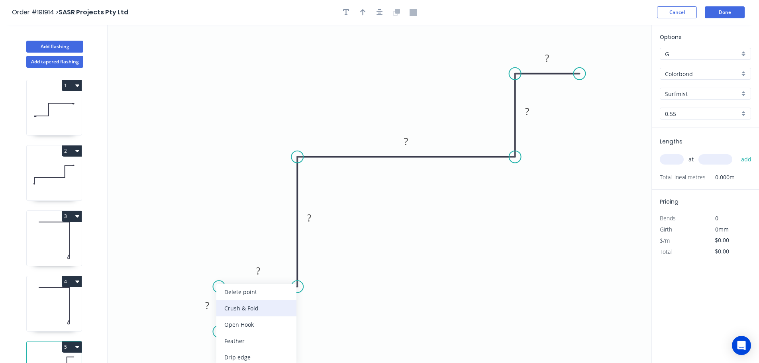
click at [258, 310] on div "Crush & Fold" at bounding box center [256, 308] width 80 height 16
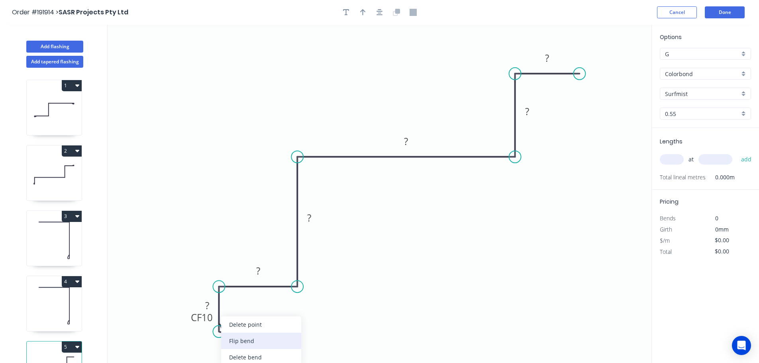
click at [248, 344] on div "Flip bend" at bounding box center [261, 341] width 80 height 16
click at [245, 318] on tspan "10" at bounding box center [241, 317] width 11 height 13
click at [307, 318] on icon "0 CF 15 ? ? ? ? ? ?" at bounding box center [380, 194] width 544 height 338
drag, startPoint x: 248, startPoint y: 319, endPoint x: 178, endPoint y: 349, distance: 76.1
click at [177, 350] on rect at bounding box center [167, 346] width 32 height 16
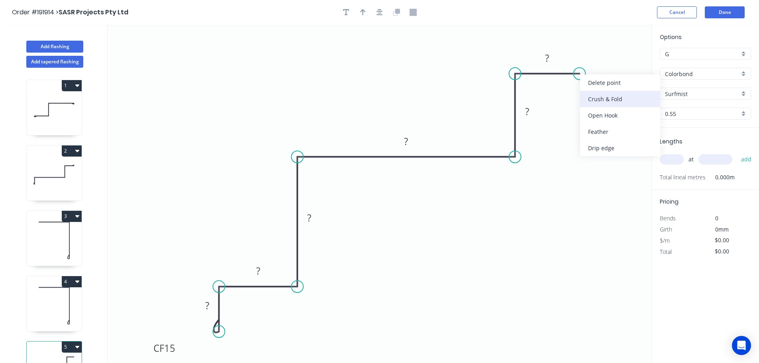
click at [606, 100] on div "Crush & Fold" at bounding box center [620, 99] width 80 height 16
click at [600, 54] on tspan "10" at bounding box center [595, 52] width 11 height 13
click at [627, 69] on icon "0 CF 15 ? ? ? ? ? CF 15 ?" at bounding box center [380, 194] width 544 height 338
drag, startPoint x: 604, startPoint y: 56, endPoint x: 624, endPoint y: 49, distance: 21.4
click at [624, 49] on rect at bounding box center [611, 46] width 32 height 16
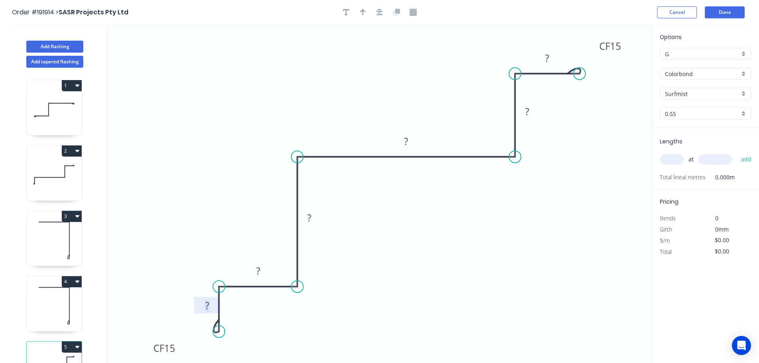
click at [209, 307] on rect at bounding box center [207, 306] width 16 height 11
click at [475, 223] on icon "0 CF 15 15 40 70 150 40 CF 15 15" at bounding box center [380, 194] width 544 height 338
type input "$17.89"
click at [363, 10] on icon "button" at bounding box center [363, 12] width 6 height 6
drag, startPoint x: 613, startPoint y: 64, endPoint x: 468, endPoint y: 261, distance: 245.0
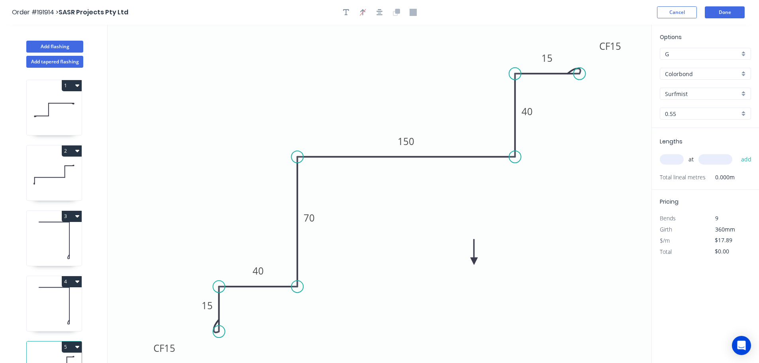
click at [471, 261] on icon at bounding box center [474, 252] width 7 height 26
click at [468, 261] on icon at bounding box center [468, 252] width 7 height 26
click at [468, 261] on icon at bounding box center [474, 254] width 23 height 23
click at [468, 261] on icon at bounding box center [478, 261] width 26 height 7
click at [679, 158] on input "text" at bounding box center [672, 159] width 24 height 10
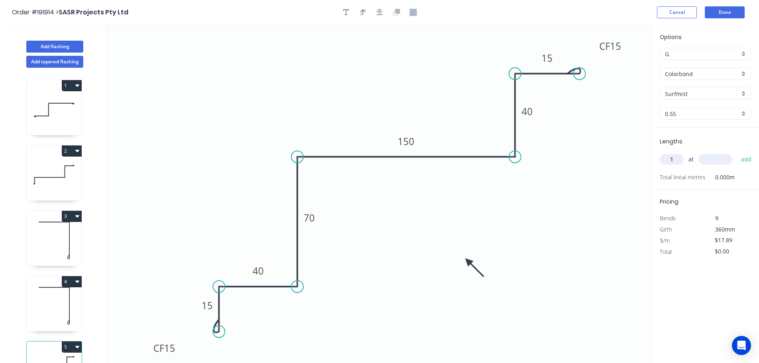
type input "1"
click at [717, 157] on input "text" at bounding box center [716, 159] width 34 height 10
type input "400"
click at [737, 153] on button "add" at bounding box center [746, 160] width 19 height 14
type input "$17.89"
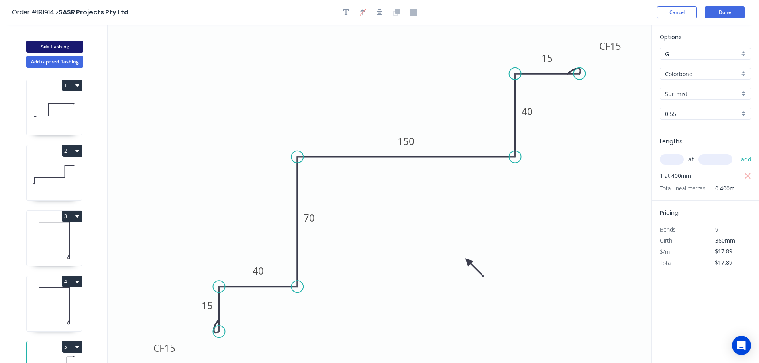
click at [57, 47] on button "Add flashing" at bounding box center [54, 47] width 57 height 12
type input "$0.00"
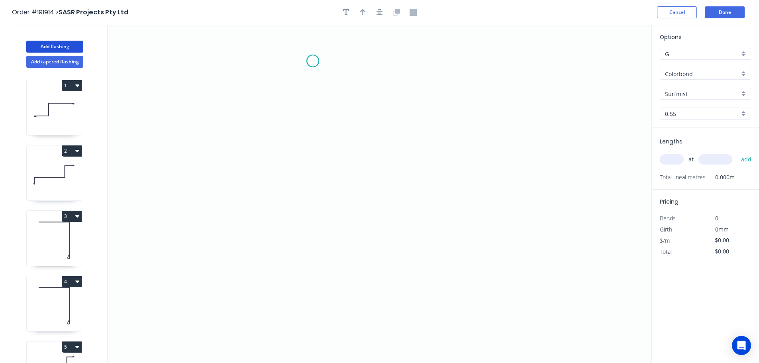
click at [313, 61] on icon "0" at bounding box center [380, 194] width 544 height 338
click at [310, 146] on icon "0" at bounding box center [380, 194] width 544 height 338
click at [212, 141] on icon "0 ?" at bounding box center [380, 194] width 544 height 338
click at [206, 309] on icon "0 ? ?" at bounding box center [380, 194] width 544 height 338
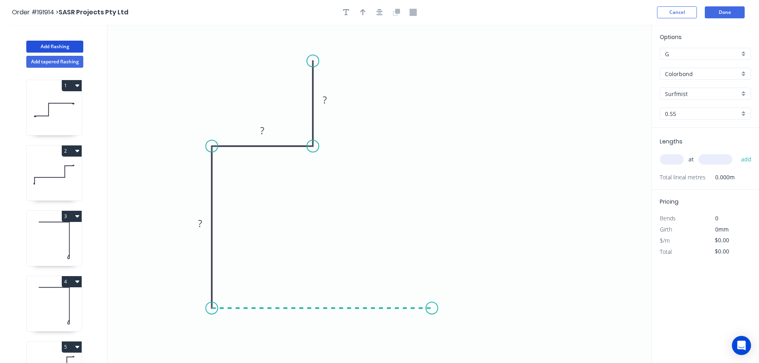
click at [432, 307] on icon "0 ? ? ?" at bounding box center [380, 194] width 544 height 338
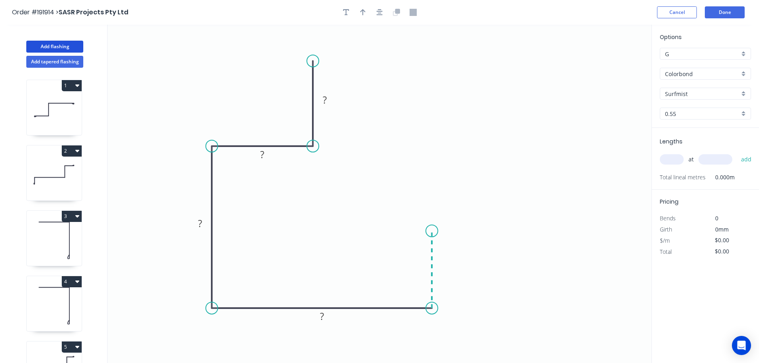
click at [429, 231] on icon "0 ? ? ? ?" at bounding box center [380, 194] width 544 height 338
click at [433, 232] on circle at bounding box center [432, 231] width 12 height 12
drag, startPoint x: 433, startPoint y: 232, endPoint x: 434, endPoint y: 206, distance: 26.0
click at [434, 206] on circle at bounding box center [432, 206] width 12 height 12
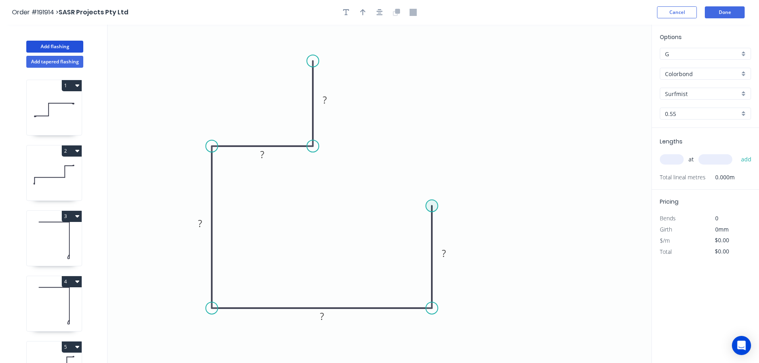
click at [434, 206] on circle at bounding box center [432, 206] width 12 height 12
click at [529, 204] on icon "0 ? ? ? ? ?" at bounding box center [380, 194] width 544 height 338
click at [560, 231] on div "Crush & Fold" at bounding box center [569, 230] width 80 height 16
click at [527, 222] on tspan "10" at bounding box center [524, 218] width 11 height 13
click at [564, 220] on icon "0 ? ? ? ? ? CF 15 ?" at bounding box center [380, 194] width 544 height 338
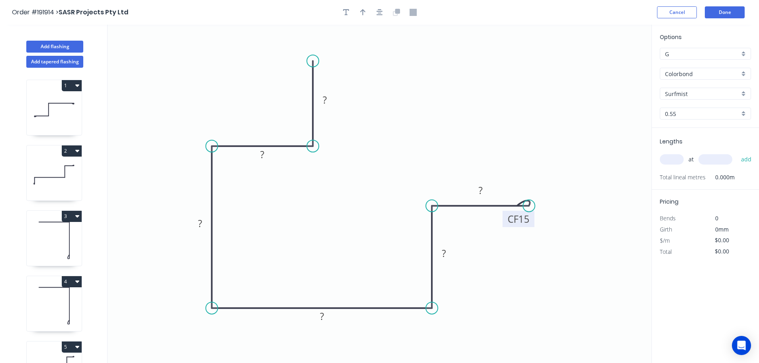
click at [529, 222] on tspan "15" at bounding box center [524, 218] width 11 height 13
drag, startPoint x: 534, startPoint y: 220, endPoint x: 579, endPoint y: 177, distance: 62.9
click at [576, 177] on rect at bounding box center [560, 175] width 32 height 16
click at [342, 81] on div "Crush & Fold" at bounding box center [353, 84] width 80 height 16
click at [339, 81] on div "Flip bend" at bounding box center [352, 85] width 80 height 16
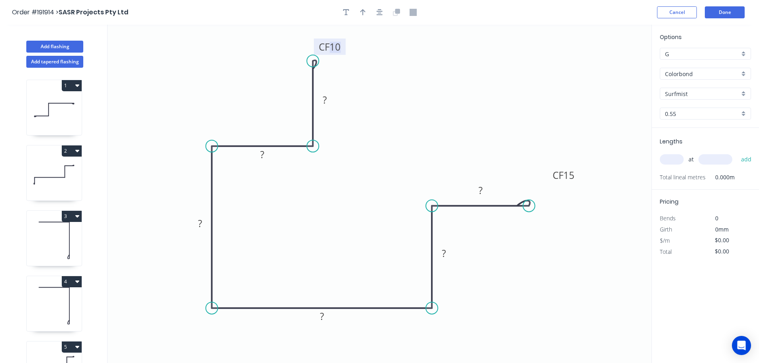
click at [339, 45] on tspan "10" at bounding box center [335, 46] width 11 height 13
click at [377, 59] on icon "0 CF 15 ? ? ? ? ? CF 15 ?" at bounding box center [380, 194] width 544 height 338
drag, startPoint x: 344, startPoint y: 49, endPoint x: 368, endPoint y: 38, distance: 26.4
click at [368, 38] on rect at bounding box center [354, 36] width 32 height 16
click at [727, 10] on button "Done" at bounding box center [725, 12] width 40 height 12
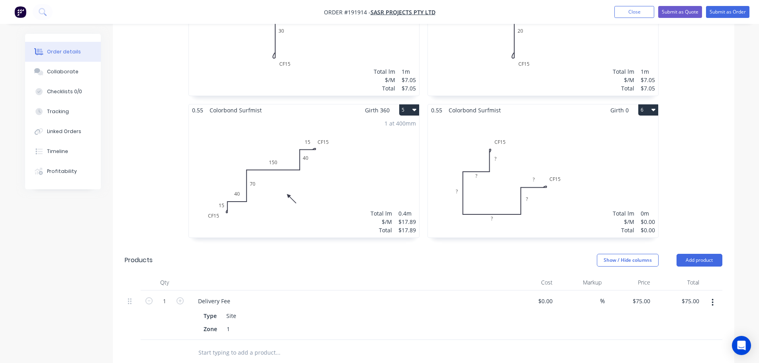
click at [578, 144] on div "Total lm $/M Total 0m $0.00 $0.00" at bounding box center [543, 177] width 230 height 122
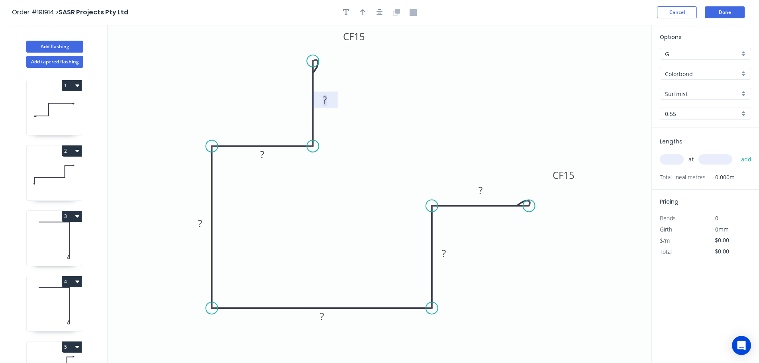
click at [325, 100] on tspan "?" at bounding box center [325, 99] width 4 height 13
click at [439, 71] on icon "0 CF 15 20 35 110 110 40 CF 15 20" at bounding box center [380, 194] width 544 height 338
type input "$17.89"
click at [363, 12] on icon "button" at bounding box center [363, 12] width 6 height 6
drag, startPoint x: 611, startPoint y: 62, endPoint x: 167, endPoint y: 326, distance: 516.6
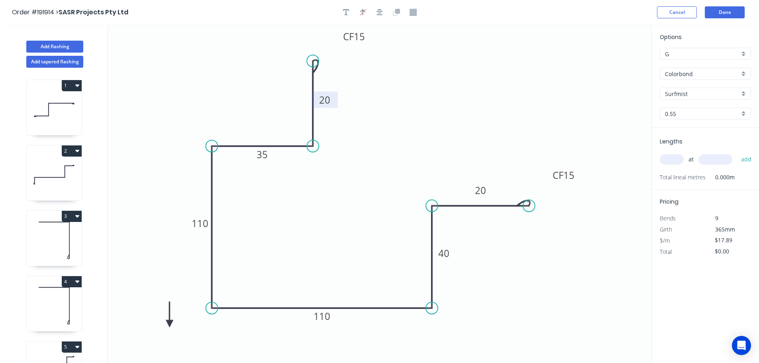
click at [167, 326] on icon at bounding box center [169, 315] width 7 height 26
click at [167, 326] on icon at bounding box center [166, 316] width 7 height 26
click at [167, 326] on icon at bounding box center [176, 325] width 26 height 7
click at [167, 326] on icon at bounding box center [173, 331] width 23 height 23
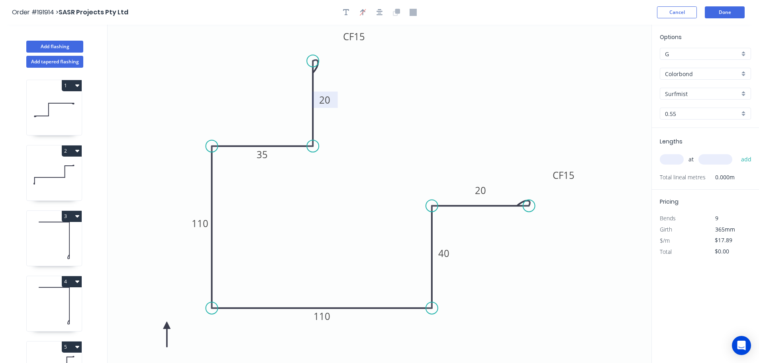
click at [167, 326] on icon at bounding box center [166, 335] width 7 height 26
click at [680, 160] on input "text" at bounding box center [672, 159] width 24 height 10
type input "1"
type input "3000"
click at [737, 153] on button "add" at bounding box center [746, 160] width 19 height 14
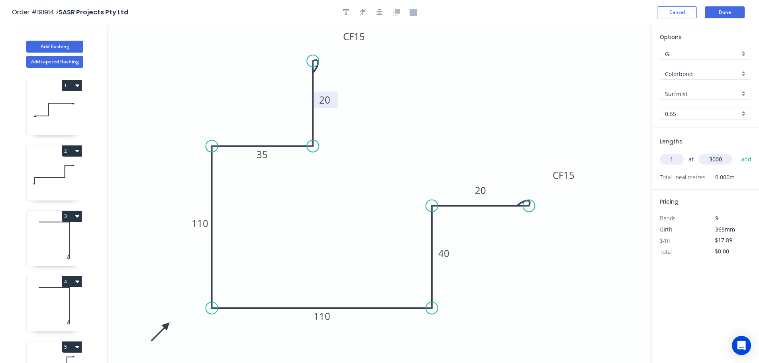
type input "$53.67"
click at [50, 43] on button "Add flashing" at bounding box center [54, 47] width 57 height 12
type input "$0.00"
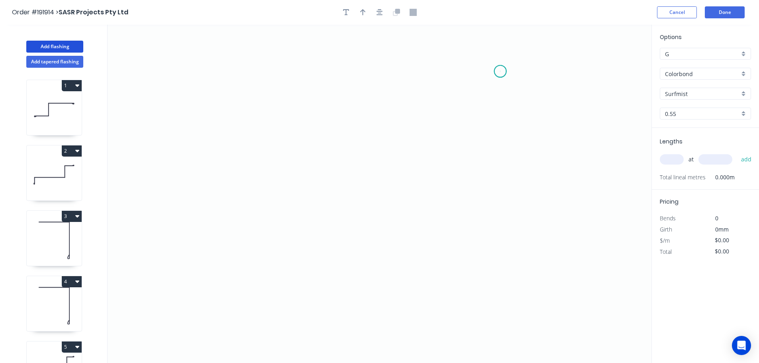
click at [501, 71] on icon "0" at bounding box center [380, 194] width 544 height 338
click at [348, 72] on icon "0" at bounding box center [380, 194] width 544 height 338
click at [345, 144] on icon "0 ?" at bounding box center [380, 194] width 544 height 338
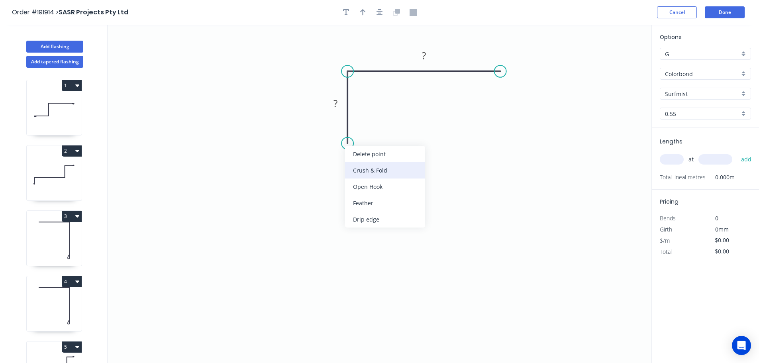
click at [379, 167] on div "Crush & Fold" at bounding box center [385, 170] width 80 height 16
click at [338, 132] on tspan "10" at bounding box center [335, 128] width 11 height 13
click at [434, 144] on icon "0 CF 15 ? ?" at bounding box center [380, 194] width 544 height 338
drag, startPoint x: 317, startPoint y: 132, endPoint x: 299, endPoint y: 170, distance: 42.1
click at [299, 170] on rect at bounding box center [313, 167] width 32 height 16
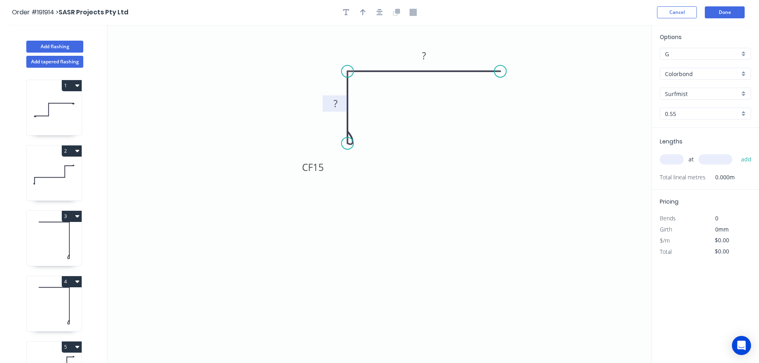
click at [336, 102] on tspan "?" at bounding box center [336, 103] width 4 height 13
click at [426, 134] on icon "0 CF 15 20 60" at bounding box center [380, 194] width 544 height 338
type input "$7.05"
click at [361, 12] on icon "button" at bounding box center [363, 12] width 6 height 6
drag, startPoint x: 610, startPoint y: 62, endPoint x: 460, endPoint y: 47, distance: 150.3
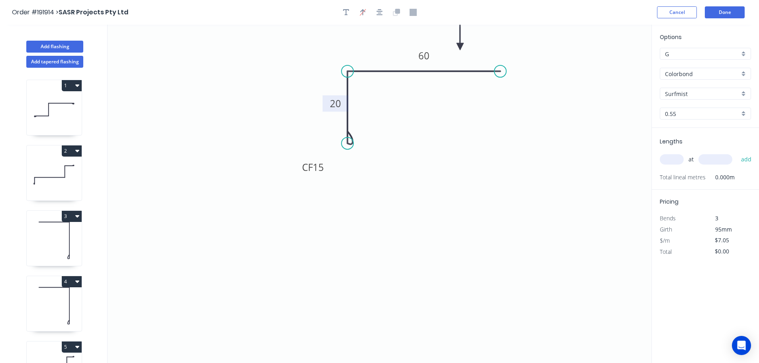
click at [460, 47] on icon at bounding box center [460, 38] width 7 height 26
click at [677, 159] on input "text" at bounding box center [672, 159] width 24 height 10
type input "1"
click at [723, 159] on input "text" at bounding box center [716, 159] width 34 height 10
type input "2880"
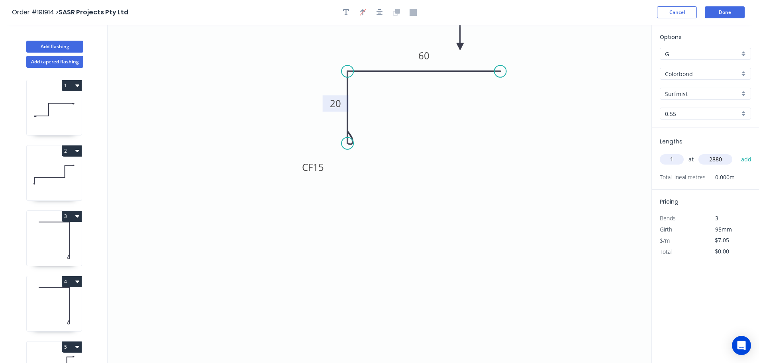
click at [737, 153] on button "add" at bounding box center [746, 160] width 19 height 14
type input "$20.30"
click at [729, 13] on button "Done" at bounding box center [725, 12] width 40 height 12
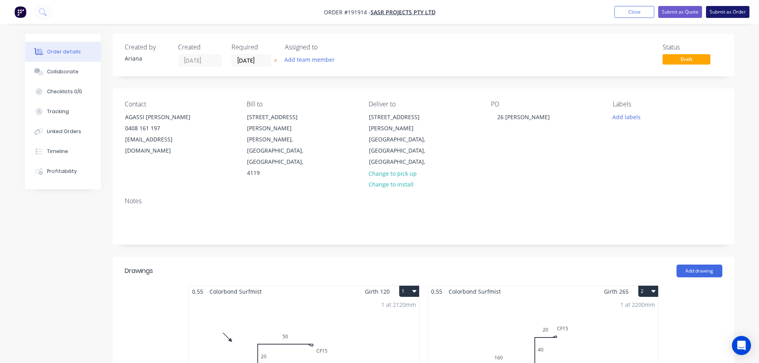
click at [733, 11] on button "Submit as Order" at bounding box center [727, 12] width 43 height 12
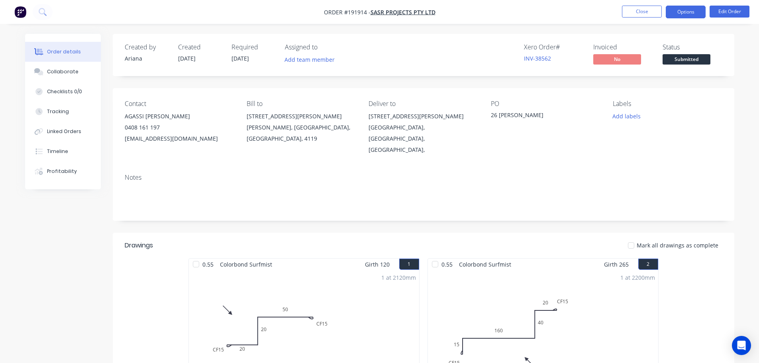
click at [680, 12] on button "Options" at bounding box center [686, 12] width 40 height 13
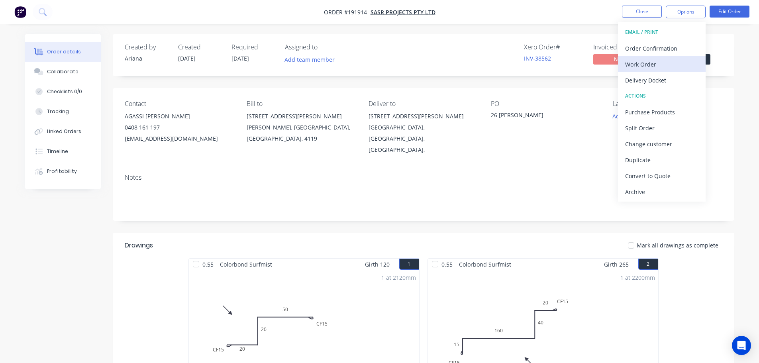
click at [654, 61] on div "Work Order" at bounding box center [661, 65] width 73 height 12
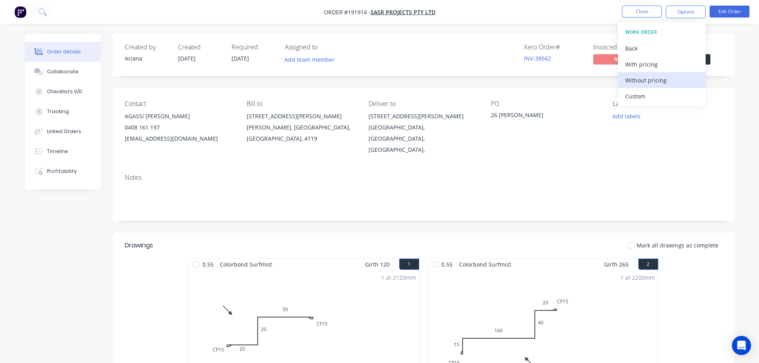
click at [644, 79] on div "Without pricing" at bounding box center [661, 81] width 73 height 12
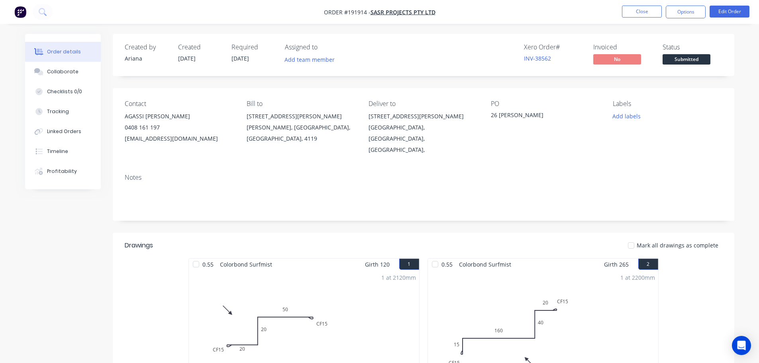
click at [513, 10] on nav "Order #191914 - SASR Projects Pty Ltd Close Options Edit Order" at bounding box center [379, 12] width 759 height 24
click at [643, 11] on button "Close" at bounding box center [642, 12] width 40 height 12
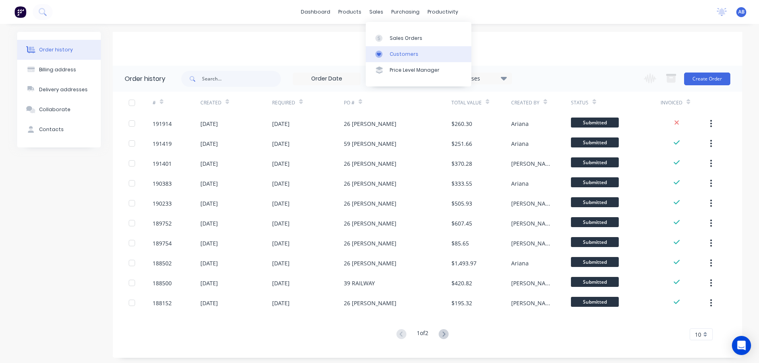
click at [398, 54] on div "Customers" at bounding box center [404, 54] width 29 height 7
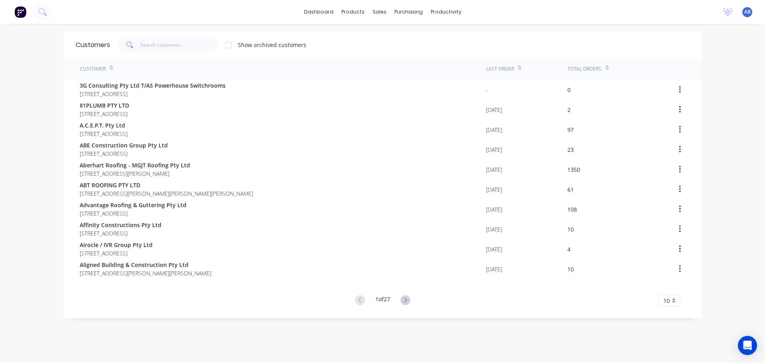
click at [509, 8] on div "dashboard products sales purchasing productivity dashboard products Product Cat…" at bounding box center [382, 12] width 765 height 24
drag, startPoint x: 173, startPoint y: 45, endPoint x: 311, endPoint y: 46, distance: 137.9
click at [173, 45] on input "text" at bounding box center [179, 45] width 78 height 16
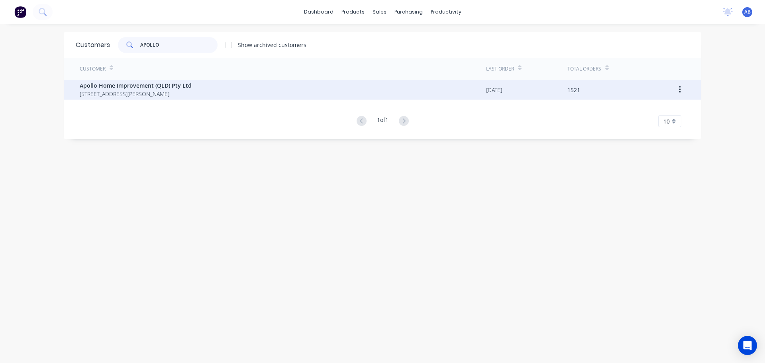
type input "APOLLO"
click at [126, 93] on span "[STREET_ADDRESS][PERSON_NAME]" at bounding box center [136, 94] width 112 height 8
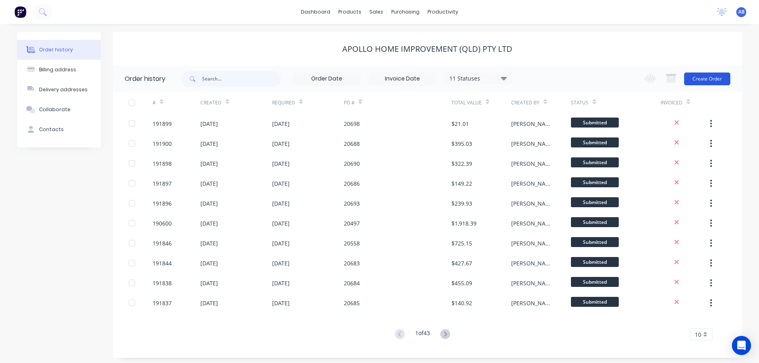
click at [704, 79] on button "Create Order" at bounding box center [707, 79] width 46 height 13
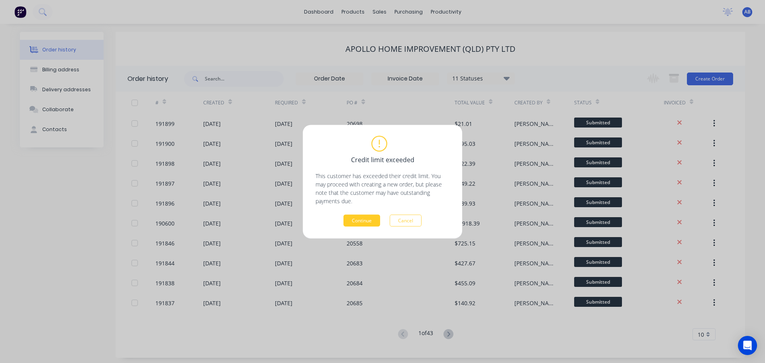
click at [358, 222] on button "Continue" at bounding box center [362, 220] width 37 height 12
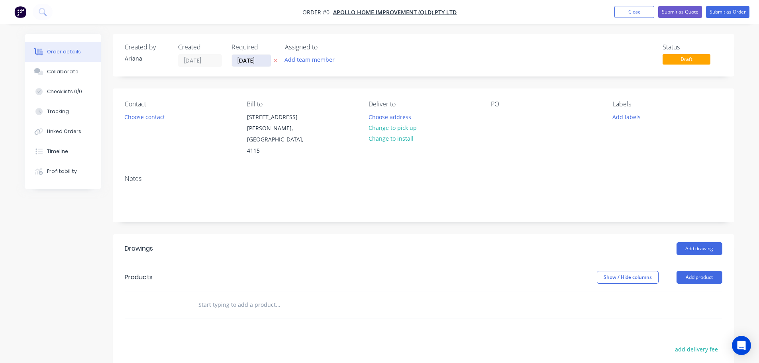
click at [256, 63] on input "[DATE]" at bounding box center [251, 61] width 39 height 12
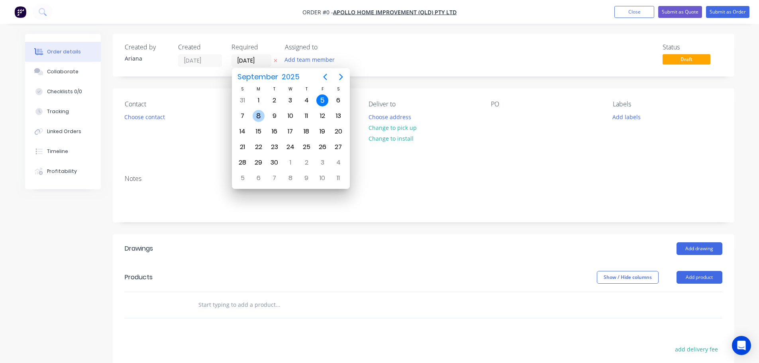
click at [258, 114] on div "8" at bounding box center [259, 116] width 12 height 12
type input "[DATE]"
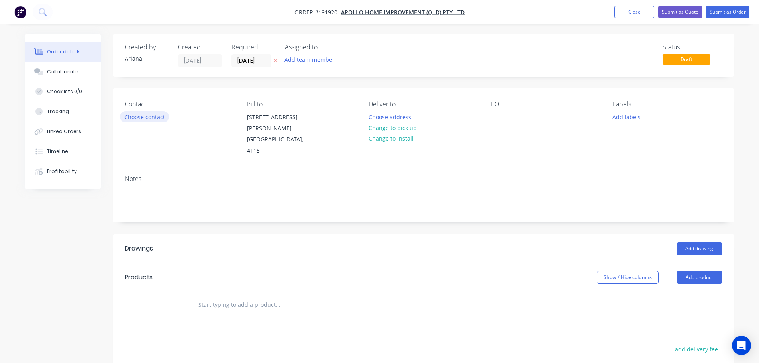
click at [140, 118] on button "Choose contact" at bounding box center [144, 116] width 49 height 11
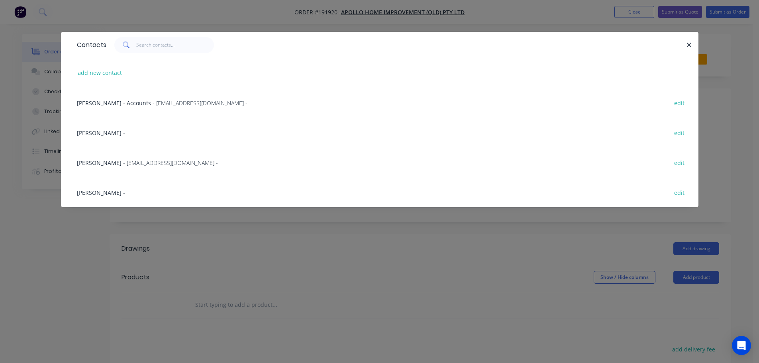
click at [123, 163] on span "- [EMAIL_ADDRESS][DOMAIN_NAME] -" at bounding box center [170, 163] width 95 height 8
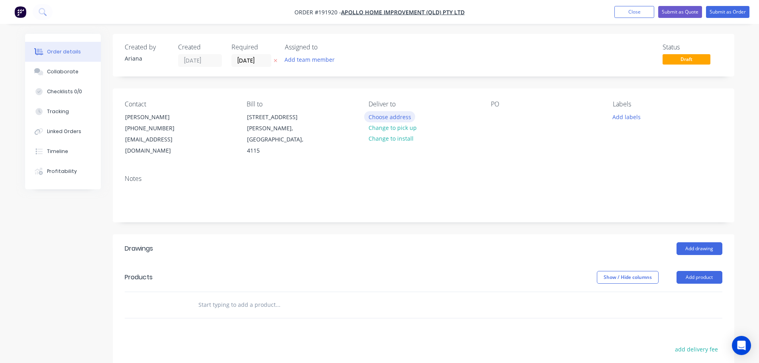
click at [395, 112] on button "Choose address" at bounding box center [389, 116] width 51 height 11
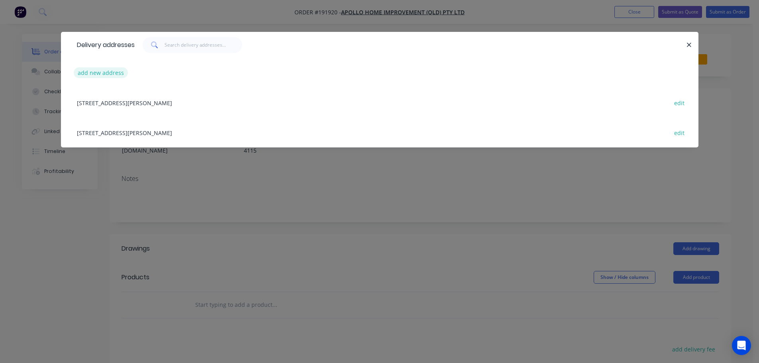
click at [95, 69] on button "add new address" at bounding box center [101, 72] width 55 height 11
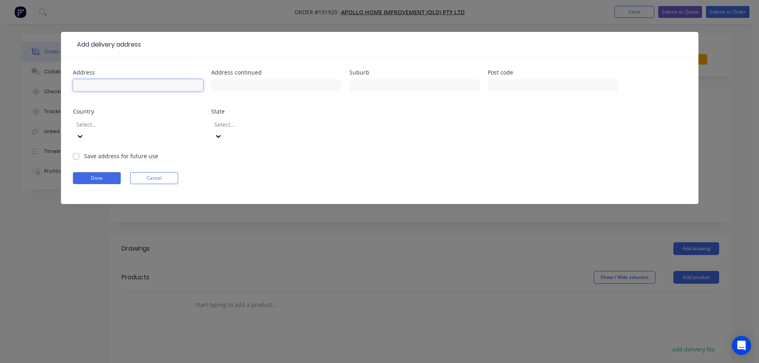
click at [101, 85] on input "text" at bounding box center [138, 85] width 130 height 12
type input "[STREET_ADDRESS]"
type input "STRATHPINE"
type input "4500"
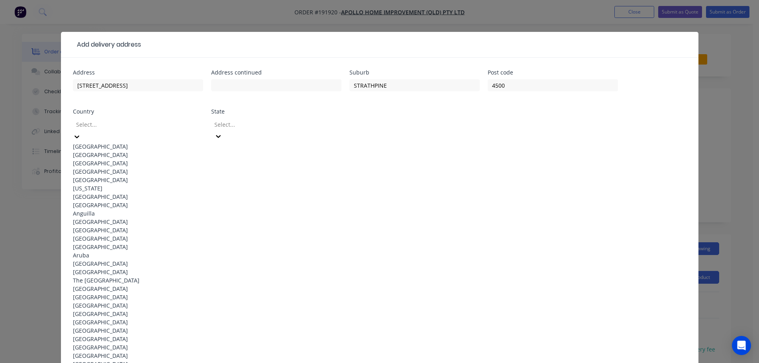
click at [128, 144] on div "[GEOGRAPHIC_DATA]" at bounding box center [138, 146] width 130 height 8
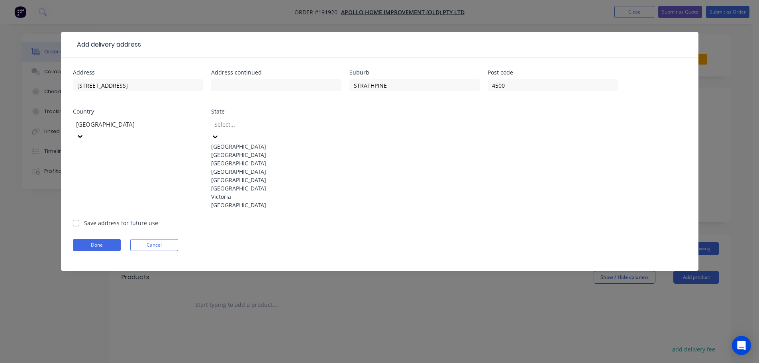
click at [219, 133] on icon at bounding box center [215, 137] width 8 height 8
click at [241, 176] on div "[GEOGRAPHIC_DATA]" at bounding box center [276, 171] width 130 height 8
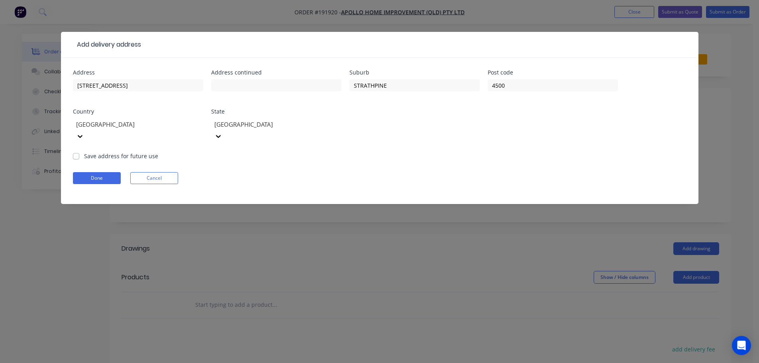
click at [464, 172] on div "Done Cancel" at bounding box center [380, 178] width 614 height 12
click at [95, 172] on button "Done" at bounding box center [97, 178] width 48 height 12
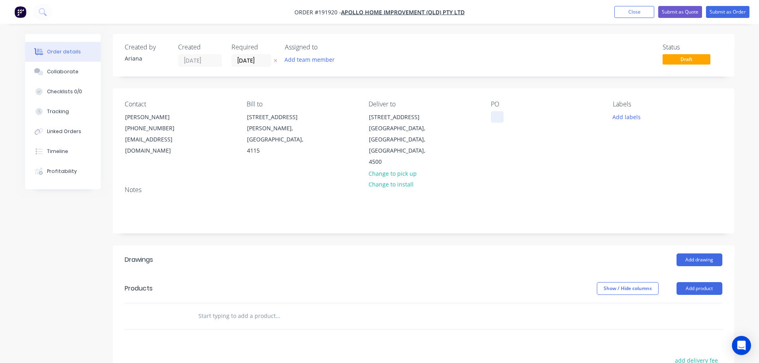
click at [497, 115] on div at bounding box center [497, 117] width 13 height 12
click at [539, 141] on div "PO 20699" at bounding box center [545, 133] width 109 height 67
click at [698, 282] on button "Add product" at bounding box center [700, 288] width 46 height 13
click at [687, 303] on div "Product catalogue" at bounding box center [684, 309] width 61 height 12
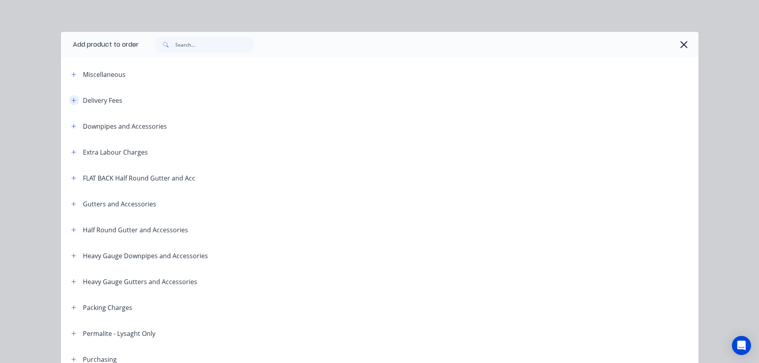
click at [71, 97] on button "button" at bounding box center [74, 100] width 10 height 10
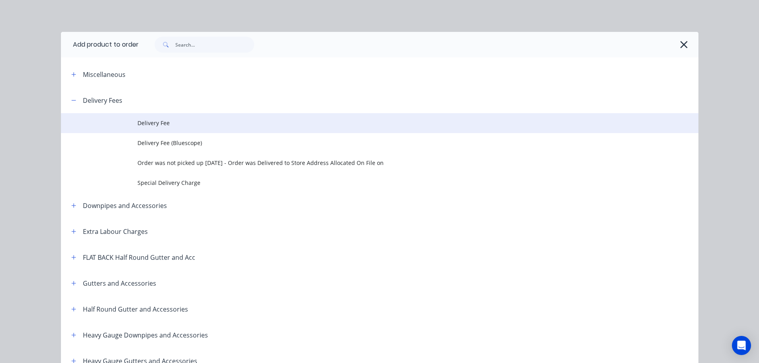
click at [149, 121] on span "Delivery Fee" at bounding box center [362, 123] width 449 height 8
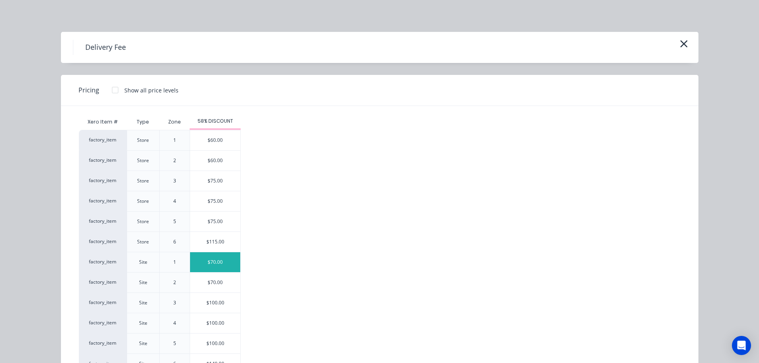
click at [210, 262] on div "$70.00" at bounding box center [215, 262] width 50 height 20
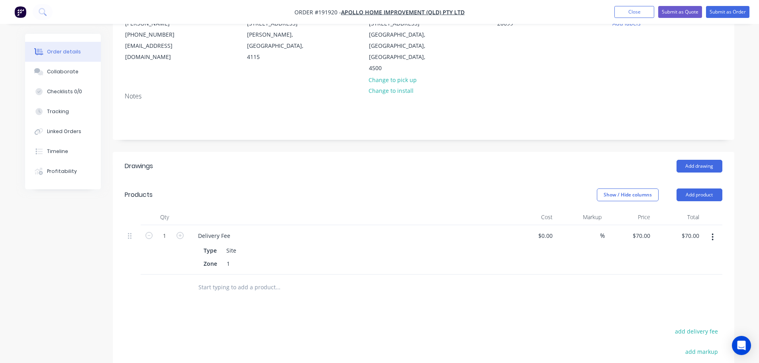
scroll to position [186, 0]
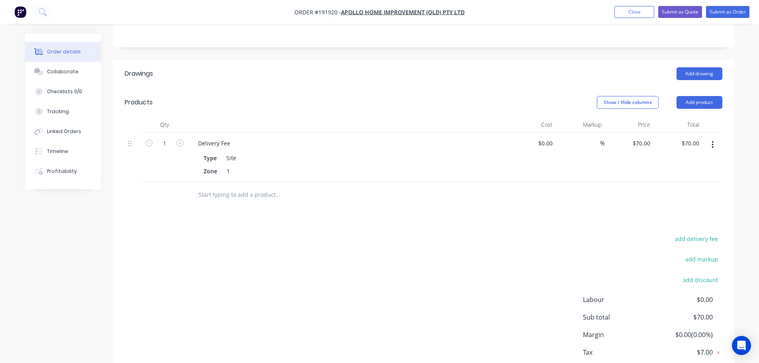
click at [214, 187] on input "text" at bounding box center [277, 195] width 159 height 16
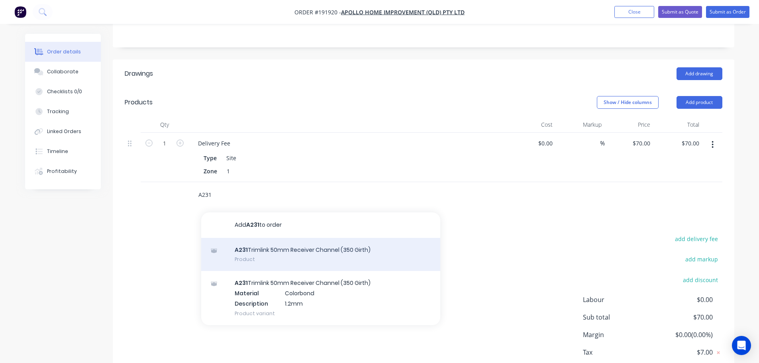
type input "A231"
click at [294, 238] on div "A231 Trimlink 50mm Receiver Channel (350 Girth) Product" at bounding box center [320, 254] width 239 height 33
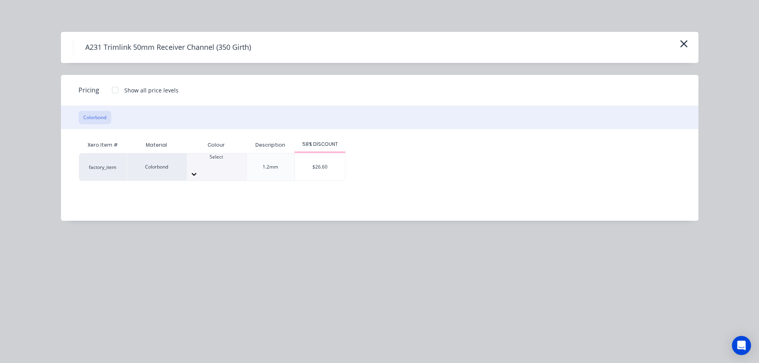
click at [234, 168] on div at bounding box center [216, 174] width 59 height 13
click at [324, 161] on div "$26.60" at bounding box center [320, 166] width 50 height 27
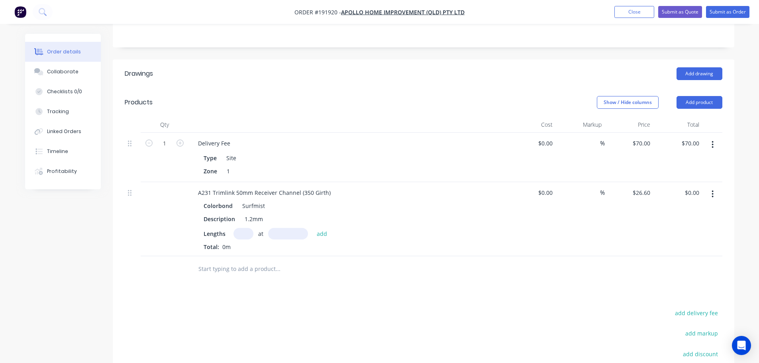
click at [243, 228] on input "text" at bounding box center [244, 234] width 20 height 12
type input "2"
click at [289, 228] on input "text" at bounding box center [288, 234] width 40 height 12
type input "5100"
click at [313, 228] on button "add" at bounding box center [322, 233] width 19 height 11
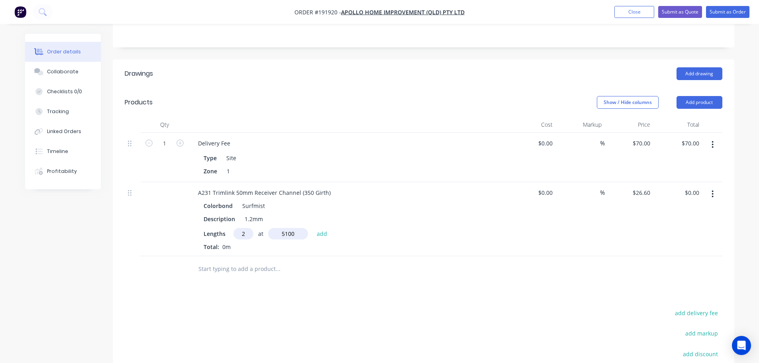
type input "$271.32"
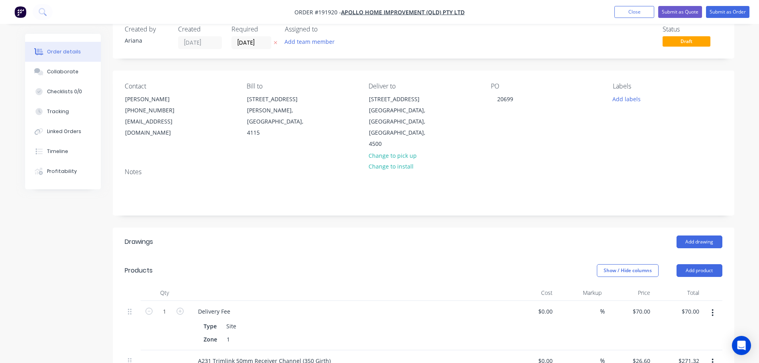
scroll to position [0, 0]
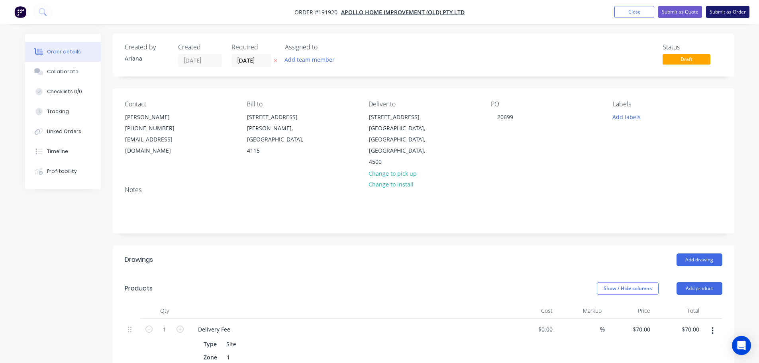
click at [732, 12] on button "Submit as Order" at bounding box center [727, 12] width 43 height 12
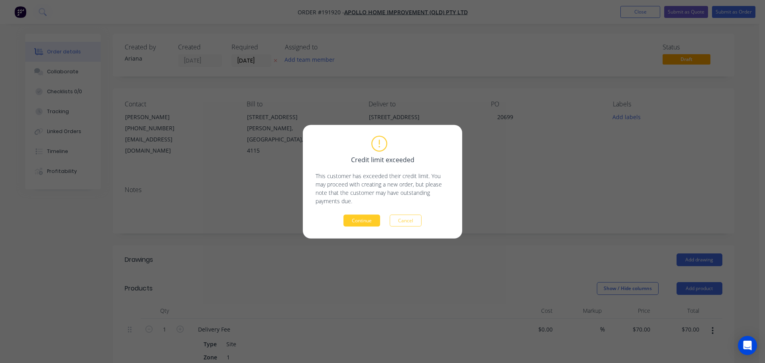
click at [364, 224] on button "Continue" at bounding box center [362, 220] width 37 height 12
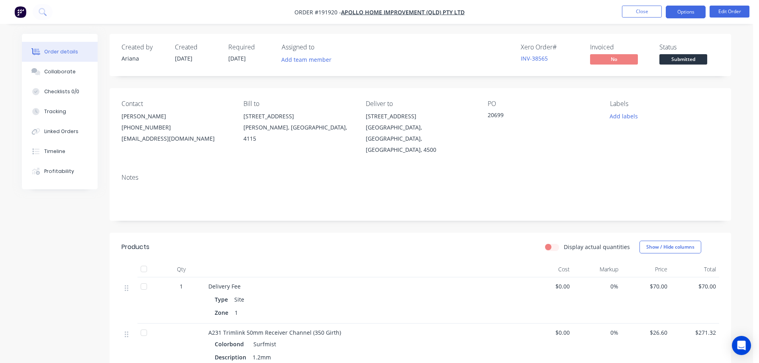
click at [686, 10] on button "Options" at bounding box center [686, 12] width 40 height 13
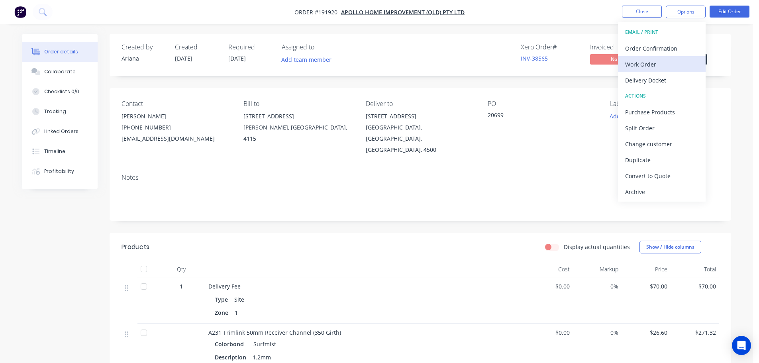
click at [647, 61] on div "Work Order" at bounding box center [661, 65] width 73 height 12
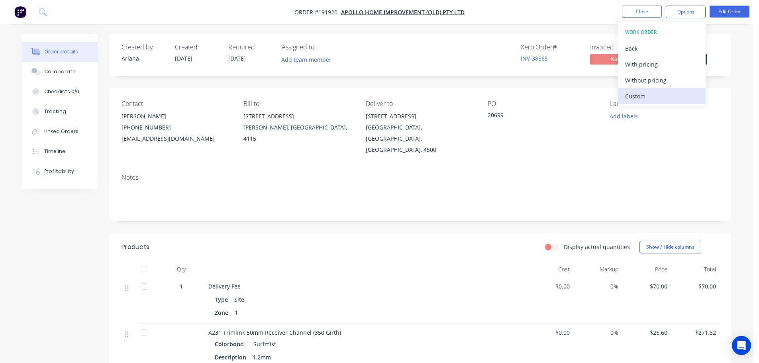
click at [632, 96] on div "Custom" at bounding box center [661, 96] width 73 height 12
click at [642, 84] on div "Without pricing" at bounding box center [661, 81] width 73 height 12
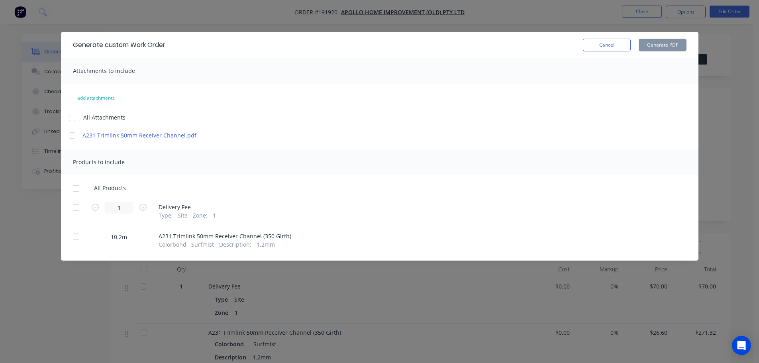
click at [73, 116] on div at bounding box center [72, 118] width 16 height 16
click at [80, 188] on div at bounding box center [76, 189] width 16 height 16
click at [673, 41] on button "Generate PDF" at bounding box center [663, 45] width 48 height 13
click at [601, 42] on button "Cancel" at bounding box center [607, 45] width 48 height 13
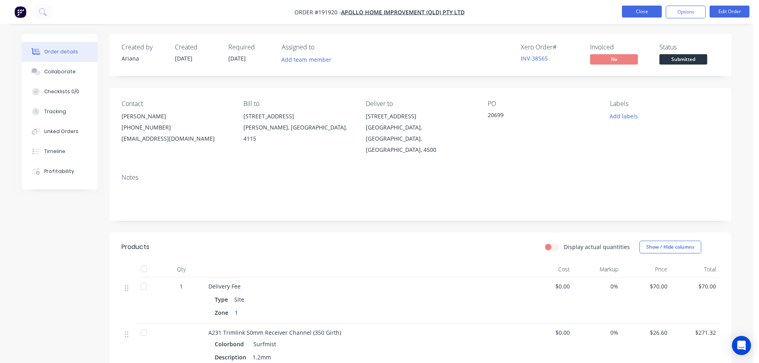
click at [639, 11] on button "Close" at bounding box center [642, 12] width 40 height 12
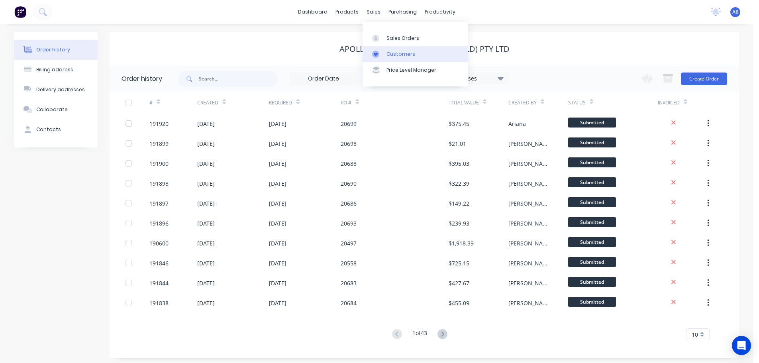
click at [410, 52] on div "Customers" at bounding box center [401, 54] width 29 height 7
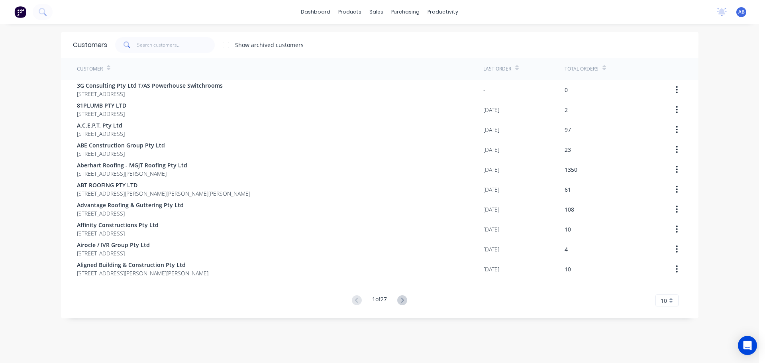
click at [568, 10] on div "dashboard products sales purchasing productivity dashboard products Product Cat…" at bounding box center [379, 12] width 759 height 24
click at [545, 14] on div "dashboard products sales purchasing productivity dashboard products Product Cat…" at bounding box center [379, 12] width 759 height 24
click at [519, 15] on div "dashboard products sales purchasing productivity dashboard products Product Cat…" at bounding box center [379, 12] width 759 height 24
click at [189, 39] on input "text" at bounding box center [176, 45] width 78 height 16
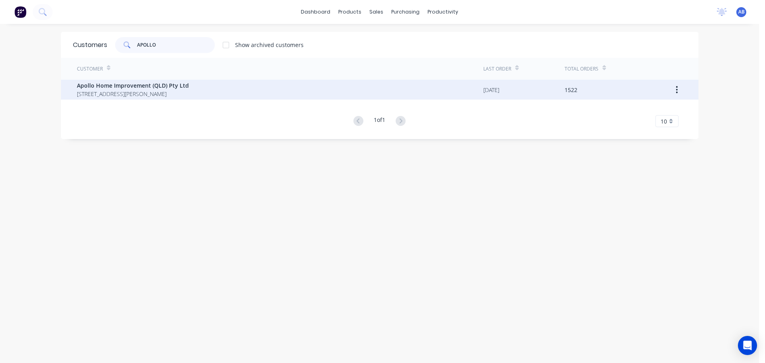
type input "APOLLO"
click at [127, 88] on span "Apollo Home Improvement (QLD) Pty Ltd" at bounding box center [133, 85] width 112 height 8
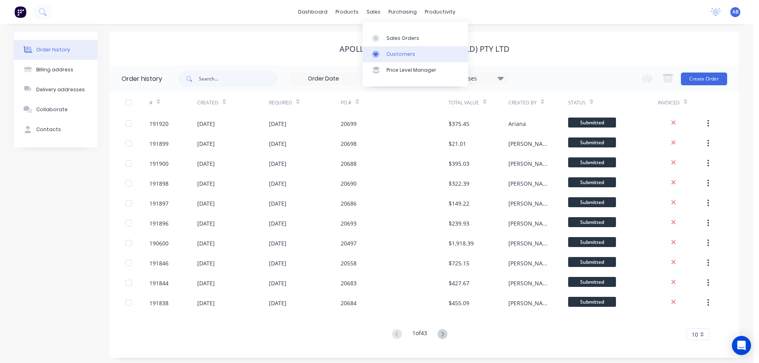
click at [399, 54] on div "Customers" at bounding box center [401, 54] width 29 height 7
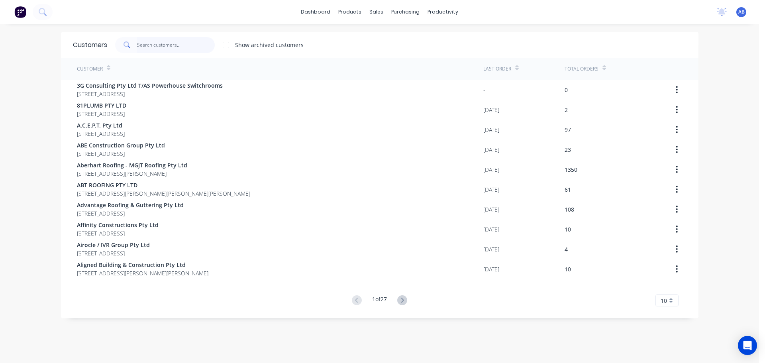
drag, startPoint x: 171, startPoint y: 47, endPoint x: 252, endPoint y: 39, distance: 81.2
click at [173, 46] on input "text" at bounding box center [176, 45] width 78 height 16
click at [484, 12] on div "dashboard products sales purchasing productivity dashboard products Product Cat…" at bounding box center [379, 12] width 759 height 24
click at [377, 48] on div "Show archived customers" at bounding box center [397, 45] width 580 height 16
drag, startPoint x: 161, startPoint y: 43, endPoint x: 174, endPoint y: 45, distance: 12.8
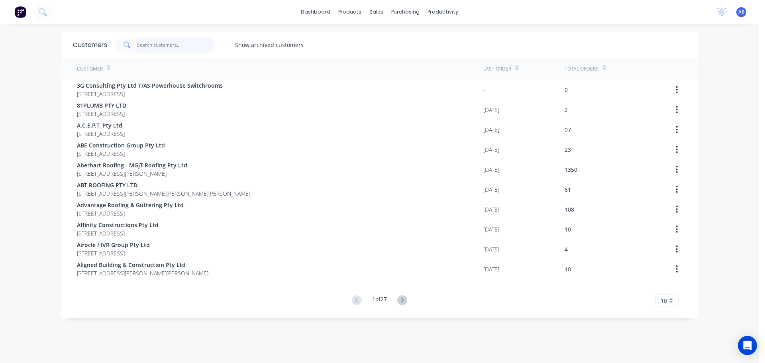
click at [163, 44] on input "text" at bounding box center [176, 45] width 78 height 16
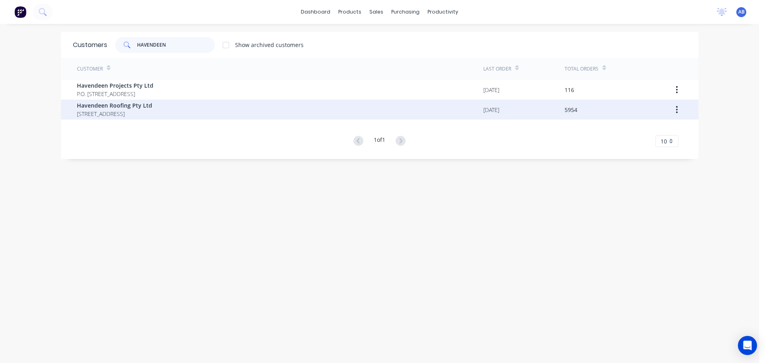
type input "HAVENDEEN"
click at [106, 110] on span "[STREET_ADDRESS]" at bounding box center [114, 114] width 75 height 8
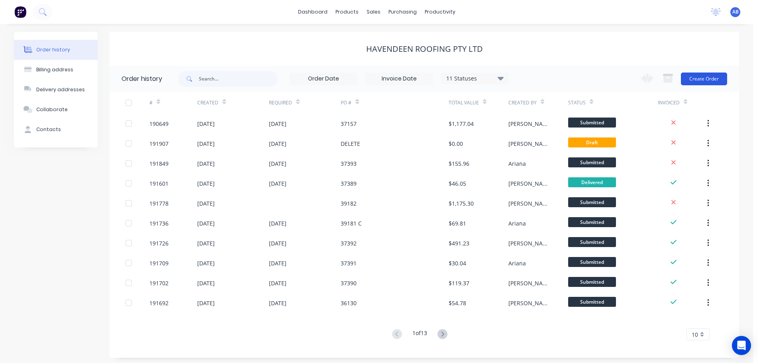
click at [709, 80] on button "Create Order" at bounding box center [704, 79] width 46 height 13
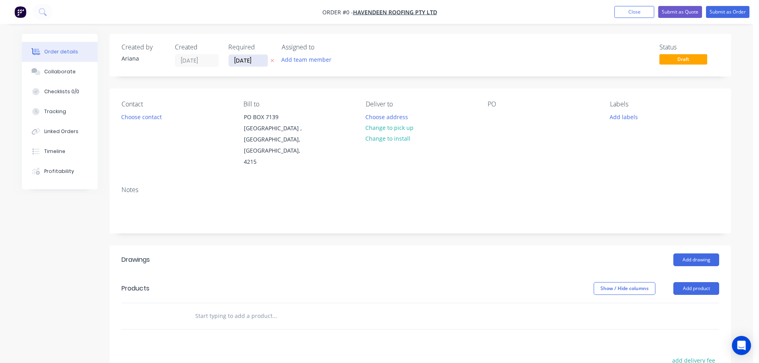
click at [254, 63] on input "[DATE]" at bounding box center [248, 61] width 39 height 12
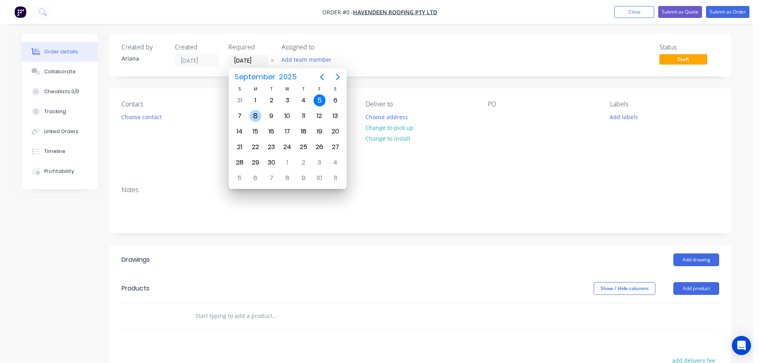
click at [254, 114] on div "8" at bounding box center [256, 116] width 12 height 12
type input "[DATE]"
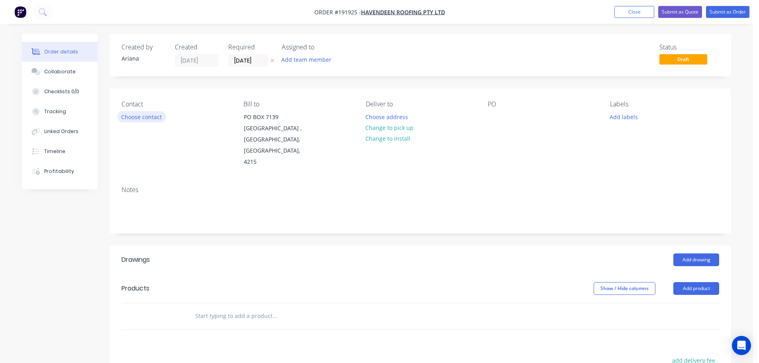
click at [139, 119] on button "Choose contact" at bounding box center [141, 116] width 49 height 11
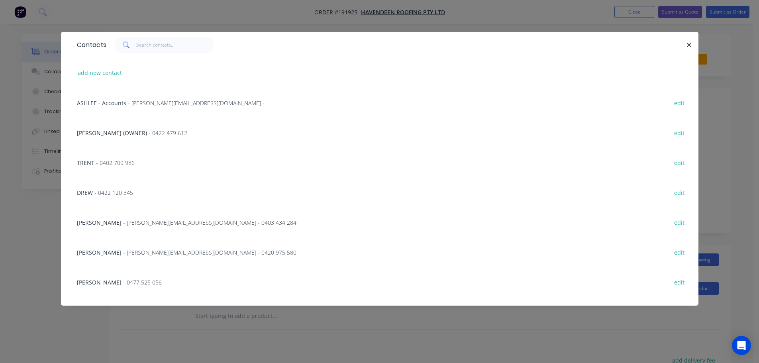
click at [139, 251] on span "- [PERSON_NAME][EMAIL_ADDRESS][DOMAIN_NAME] - 0420 975 580" at bounding box center [209, 253] width 173 height 8
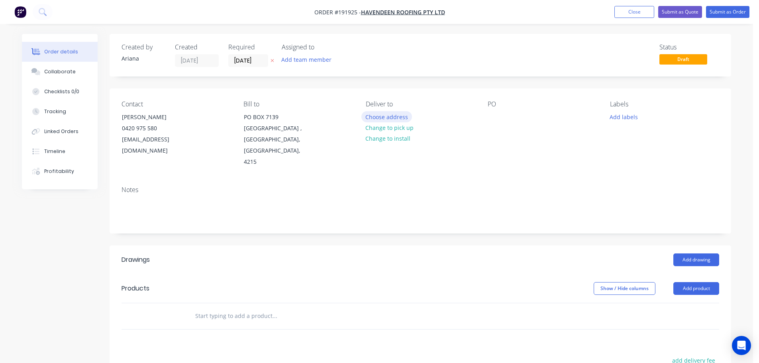
click at [395, 115] on button "Choose address" at bounding box center [387, 116] width 51 height 11
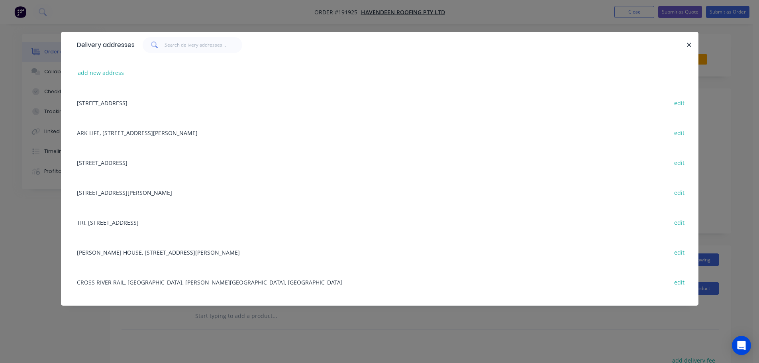
click at [141, 163] on div "[STREET_ADDRESS] edit" at bounding box center [380, 162] width 614 height 30
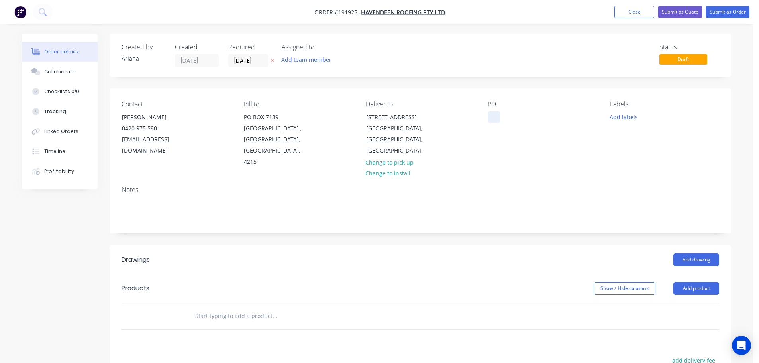
click at [497, 114] on div at bounding box center [494, 117] width 13 height 12
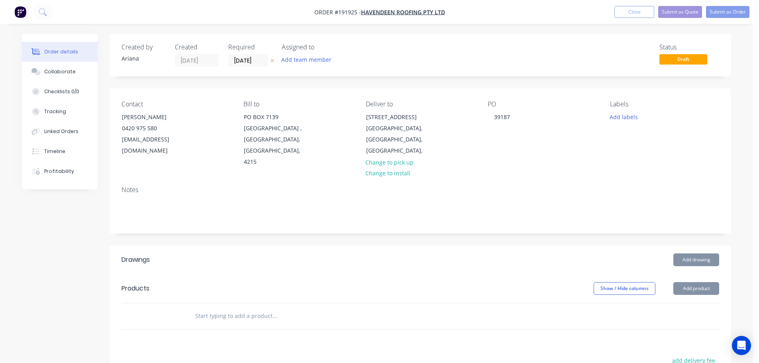
click at [563, 157] on div "PO 39187" at bounding box center [542, 133] width 109 height 67
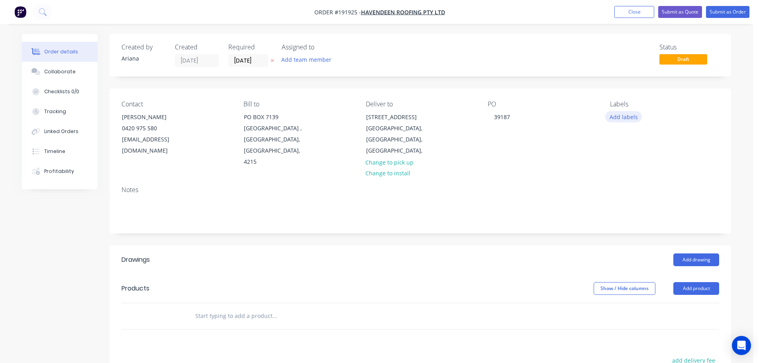
click at [619, 117] on button "Add labels" at bounding box center [624, 116] width 37 height 11
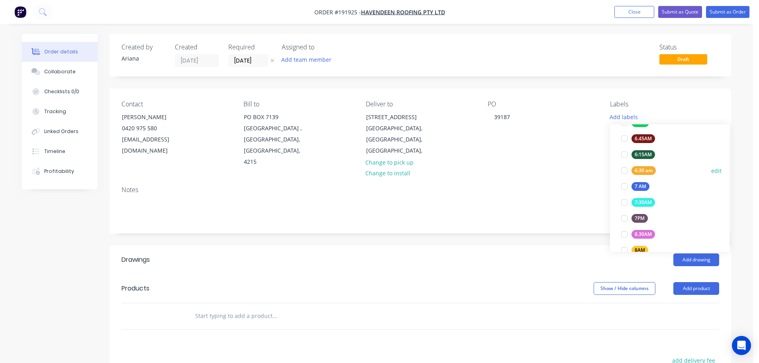
click at [622, 169] on div at bounding box center [625, 171] width 16 height 16
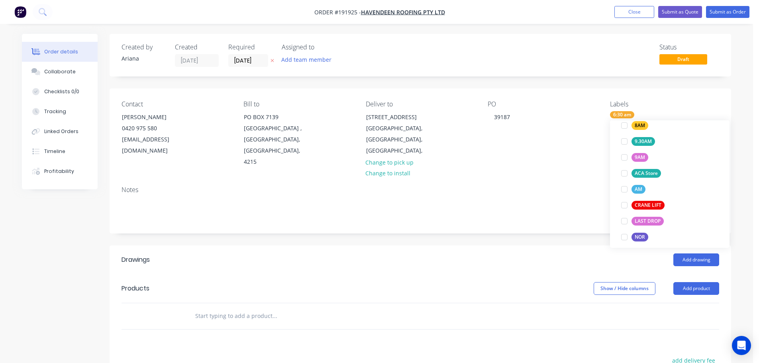
scroll to position [299, 0]
click at [628, 202] on div at bounding box center [625, 204] width 16 height 16
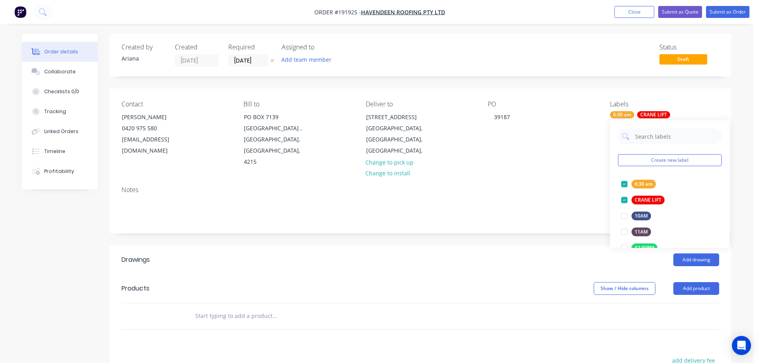
click at [580, 180] on div "Notes" at bounding box center [421, 206] width 622 height 53
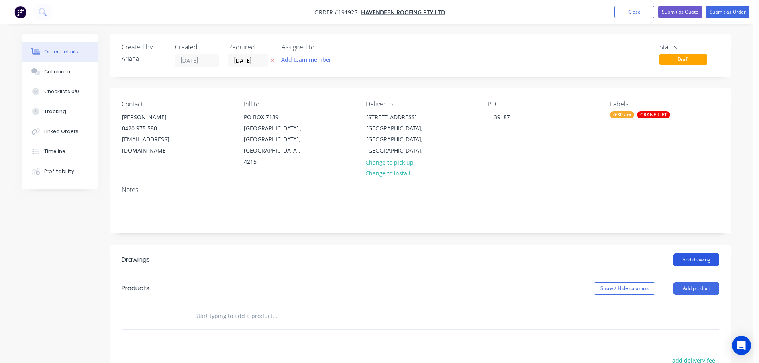
click at [706, 254] on button "Add drawing" at bounding box center [697, 260] width 46 height 13
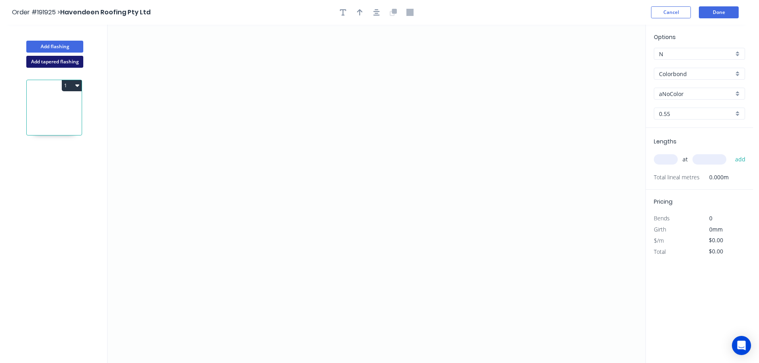
drag, startPoint x: 58, startPoint y: 61, endPoint x: 83, endPoint y: 65, distance: 24.7
click at [59, 61] on button "Add tapered flashing" at bounding box center [54, 62] width 57 height 12
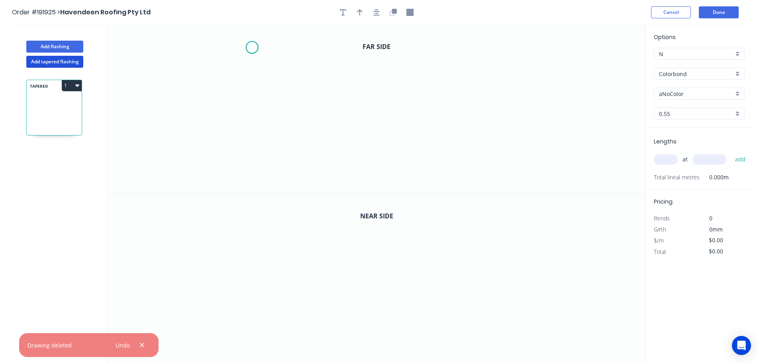
click at [252, 47] on icon "0" at bounding box center [377, 109] width 538 height 169
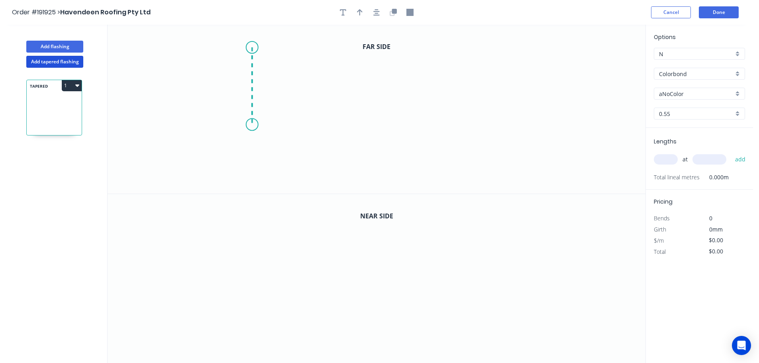
click at [251, 125] on icon "0" at bounding box center [377, 109] width 538 height 169
click at [535, 130] on icon "0 ?" at bounding box center [377, 109] width 538 height 169
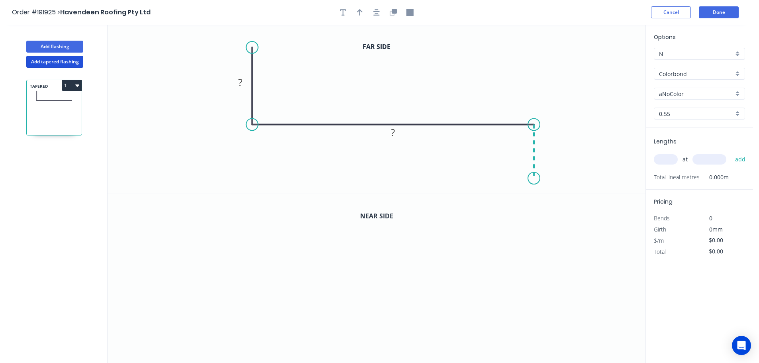
click at [538, 179] on icon "0 ? ?" at bounding box center [377, 109] width 538 height 169
click at [538, 179] on circle at bounding box center [534, 178] width 12 height 12
click at [241, 82] on tspan "?" at bounding box center [240, 82] width 4 height 13
click at [511, 88] on icon "0 70 1840 40" at bounding box center [377, 109] width 538 height 169
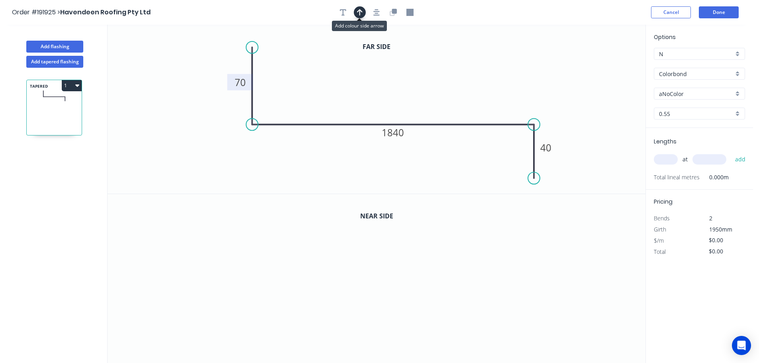
click at [358, 10] on icon "button" at bounding box center [360, 12] width 6 height 7
drag, startPoint x: 599, startPoint y: 64, endPoint x: 426, endPoint y: 76, distance: 173.0
click at [426, 76] on icon at bounding box center [426, 67] width 7 height 26
click at [397, 10] on button "button" at bounding box center [393, 12] width 12 height 12
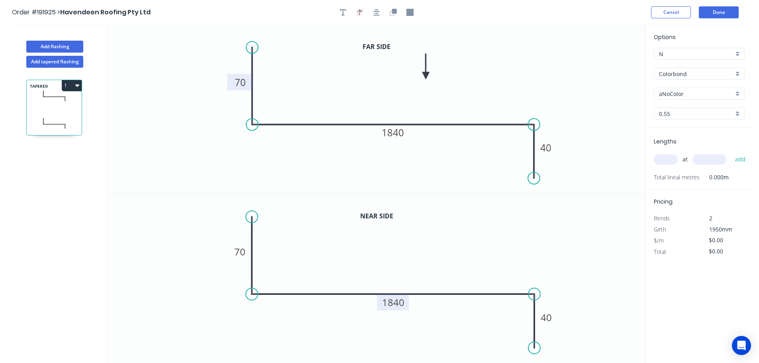
click at [399, 304] on tspan "1840" at bounding box center [393, 302] width 22 height 13
click at [392, 11] on icon "button" at bounding box center [394, 11] width 5 height 5
click at [408, 12] on icon "button" at bounding box center [410, 12] width 7 height 7
drag, startPoint x: 598, startPoint y: 75, endPoint x: 535, endPoint y: 89, distance: 64.7
click at [535, 89] on rect at bounding box center [535, 89] width 8 height 8
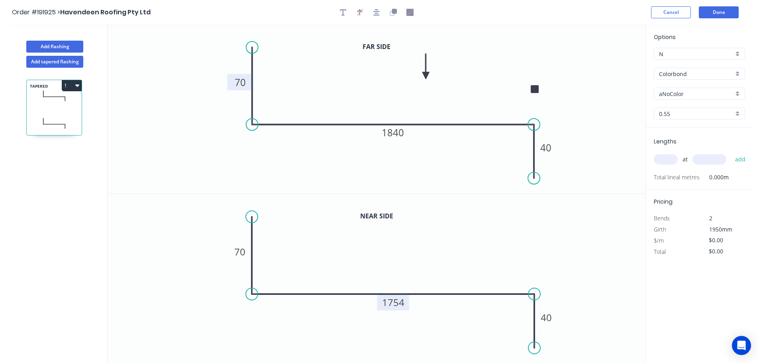
click at [740, 94] on div "aNoColor" at bounding box center [699, 94] width 91 height 12
click at [704, 161] on div "Night Sky" at bounding box center [700, 164] width 90 height 14
type input "Night Sky"
click at [668, 161] on input "text" at bounding box center [666, 159] width 24 height 10
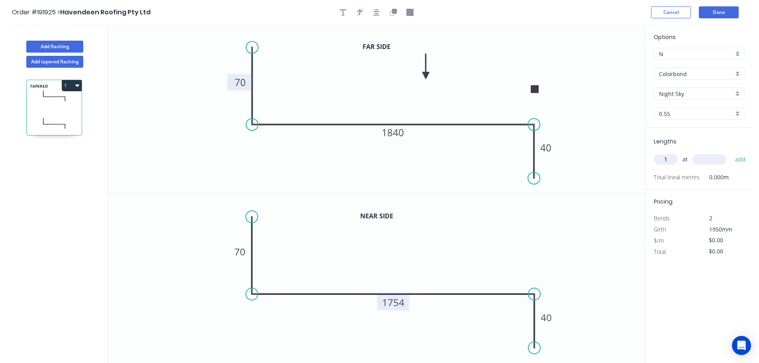
type input "1"
click at [717, 157] on input "text" at bounding box center [710, 159] width 34 height 10
type input "1200"
click at [731, 153] on button "add" at bounding box center [740, 160] width 19 height 14
click at [72, 85] on button "1" at bounding box center [72, 85] width 20 height 11
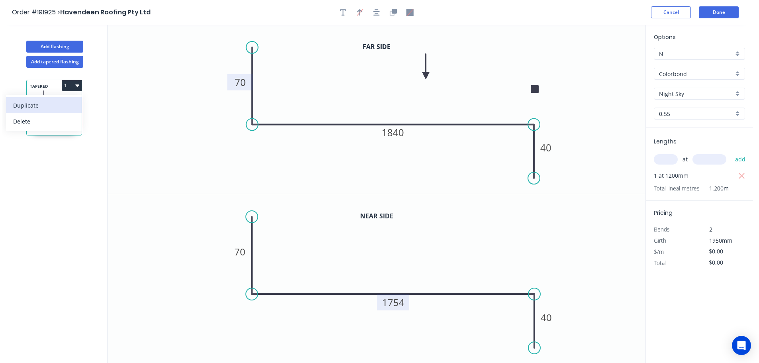
click at [59, 105] on div "Duplicate" at bounding box center [43, 106] width 61 height 12
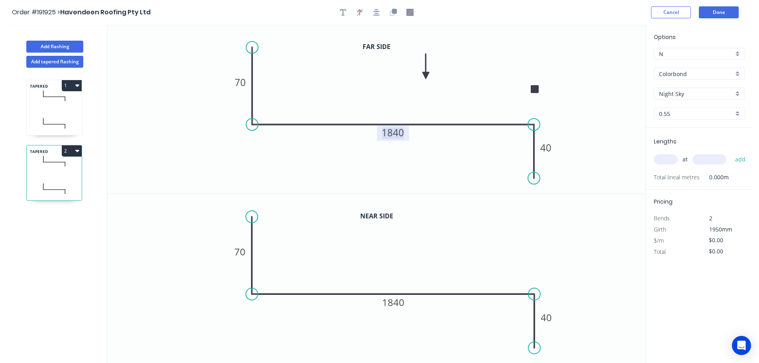
click at [401, 134] on tspan "1840" at bounding box center [393, 132] width 22 height 13
click at [50, 101] on icon at bounding box center [54, 96] width 55 height 24
click at [58, 102] on icon at bounding box center [54, 96] width 55 height 24
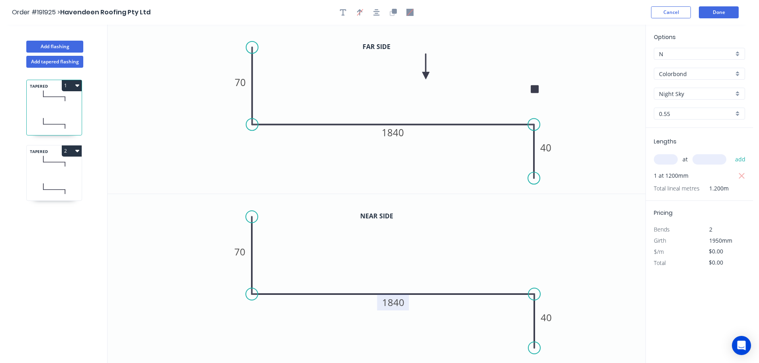
click at [399, 302] on tspan "1840" at bounding box center [393, 302] width 22 height 13
click at [498, 252] on icon "0 70 1754 40" at bounding box center [377, 278] width 538 height 169
click at [40, 167] on icon at bounding box center [54, 161] width 55 height 24
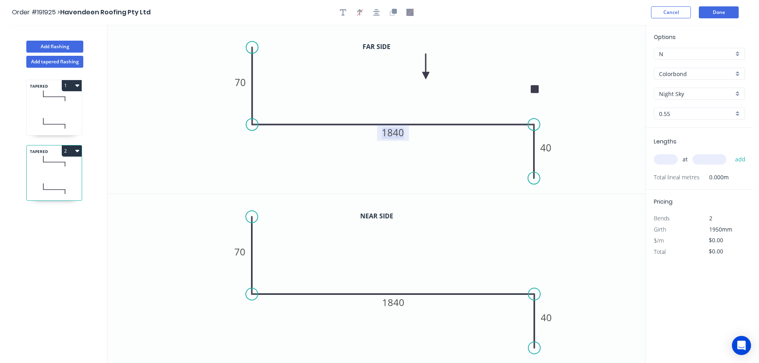
click at [398, 132] on tspan "1840" at bounding box center [393, 132] width 22 height 13
click at [401, 302] on tspan "1840" at bounding box center [393, 302] width 22 height 13
click at [437, 271] on icon "0 70 1675 40" at bounding box center [377, 278] width 538 height 169
click at [665, 160] on input "text" at bounding box center [666, 159] width 24 height 10
type input "1"
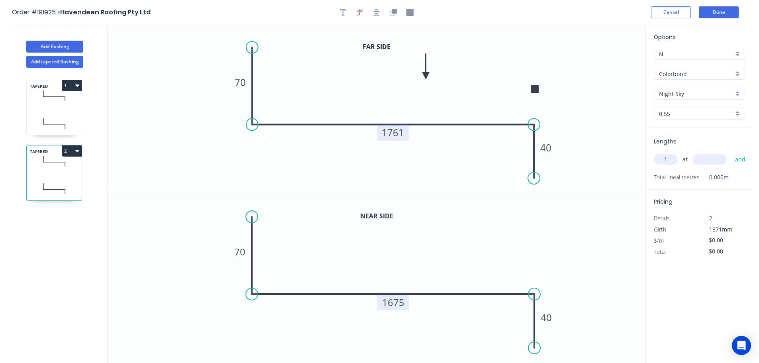
click at [711, 159] on input "text" at bounding box center [710, 159] width 34 height 10
type input "1200"
click at [731, 153] on button "add" at bounding box center [740, 160] width 19 height 14
click at [73, 149] on button "2" at bounding box center [72, 150] width 20 height 11
click at [45, 174] on div "Duplicate" at bounding box center [43, 171] width 61 height 12
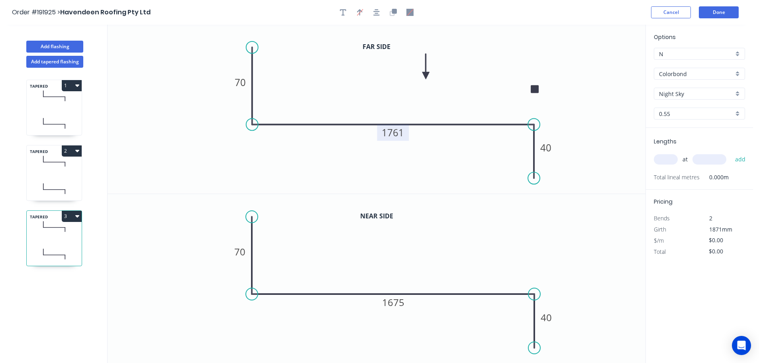
click at [399, 134] on tspan "1761" at bounding box center [393, 132] width 22 height 13
click at [434, 151] on icon "0 70 1682 40" at bounding box center [377, 109] width 538 height 169
click at [400, 305] on tspan "1675" at bounding box center [393, 302] width 22 height 13
click at [421, 271] on icon "0 70 1596 40" at bounding box center [377, 278] width 538 height 169
click at [672, 158] on input "text" at bounding box center [666, 159] width 24 height 10
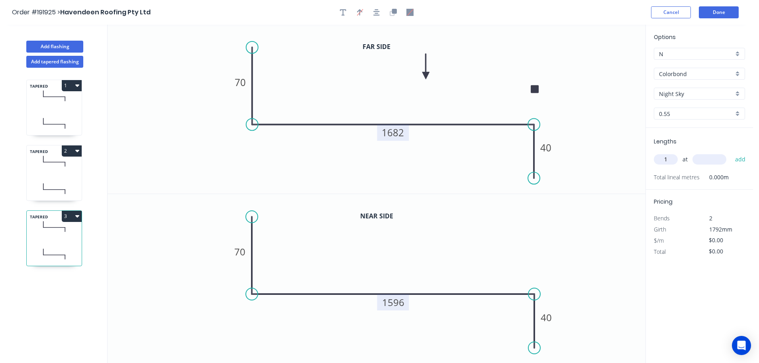
type input "1"
click at [710, 158] on input "text" at bounding box center [710, 159] width 34 height 10
type input "1200"
click at [731, 153] on button "add" at bounding box center [740, 160] width 19 height 14
click at [76, 216] on icon "button" at bounding box center [77, 216] width 4 height 6
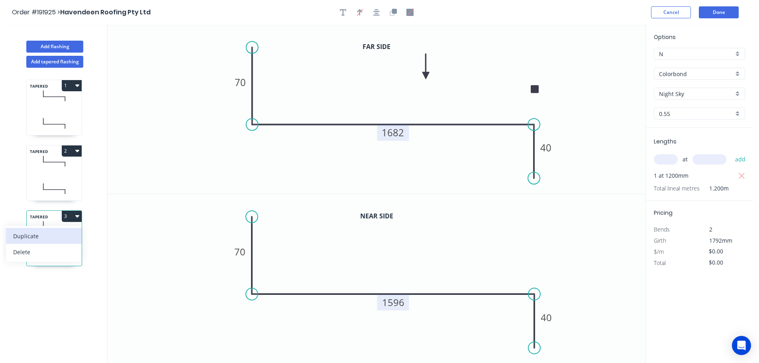
click at [53, 239] on div "Duplicate" at bounding box center [43, 236] width 61 height 12
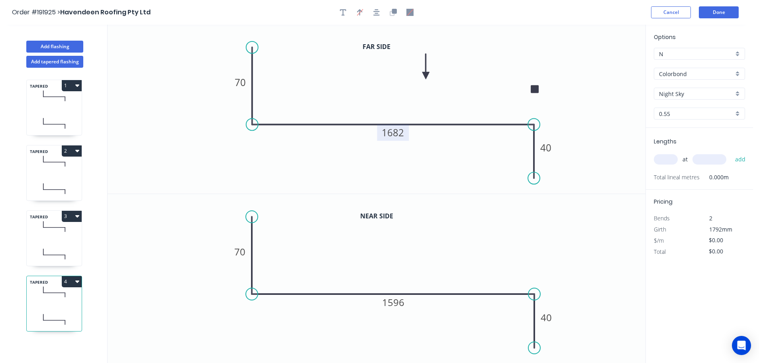
click at [405, 132] on rect at bounding box center [393, 132] width 32 height 16
click at [401, 132] on tspan "1682" at bounding box center [393, 132] width 22 height 13
click at [429, 142] on icon "0 70 1603 40" at bounding box center [377, 109] width 538 height 169
click at [401, 300] on tspan "1596" at bounding box center [393, 302] width 22 height 13
click at [435, 265] on icon "0 70 1517 40" at bounding box center [377, 278] width 538 height 169
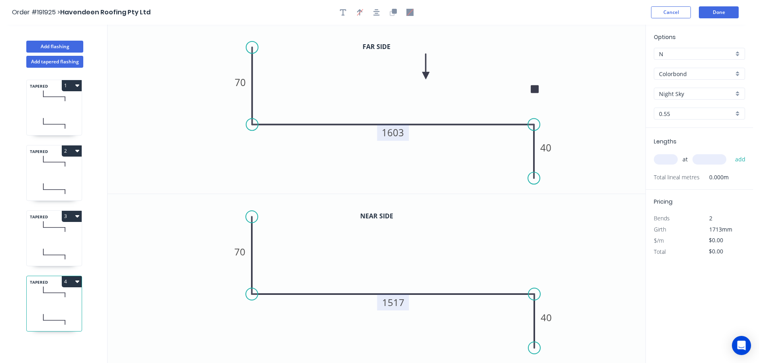
click at [667, 159] on input "text" at bounding box center [666, 159] width 24 height 10
type input "1"
click at [712, 156] on input "text" at bounding box center [710, 159] width 34 height 10
type input "1200"
click at [731, 153] on button "add" at bounding box center [740, 160] width 19 height 14
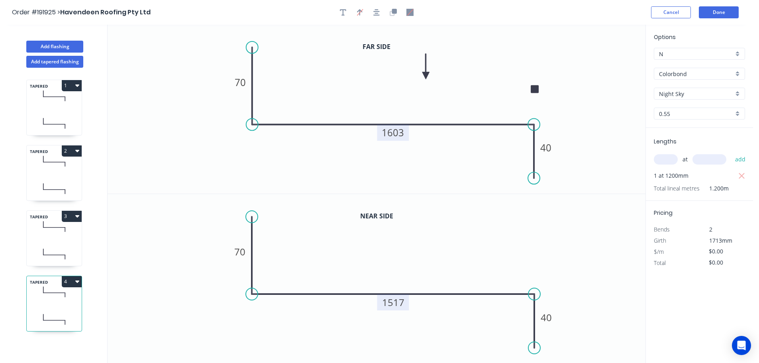
click at [74, 282] on button "4" at bounding box center [72, 281] width 20 height 11
click at [53, 301] on div "Duplicate" at bounding box center [43, 302] width 61 height 12
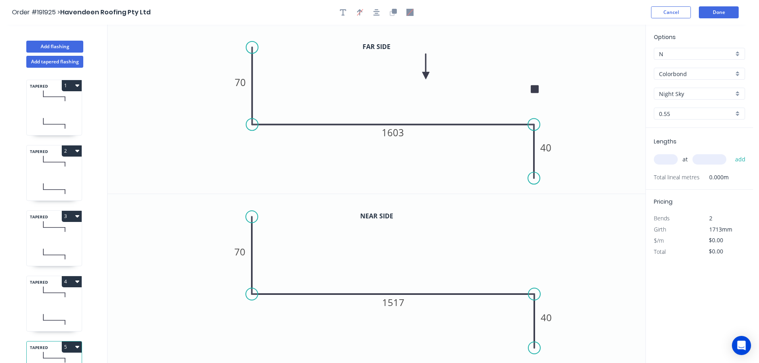
drag, startPoint x: 401, startPoint y: 132, endPoint x: 416, endPoint y: 141, distance: 17.2
click at [401, 132] on tspan "1603" at bounding box center [393, 132] width 22 height 13
click at [433, 150] on icon "0 70 1524 40" at bounding box center [377, 109] width 538 height 169
click at [404, 303] on tspan "1517" at bounding box center [393, 302] width 22 height 13
click at [437, 265] on icon "0 70 1438 40" at bounding box center [377, 278] width 538 height 169
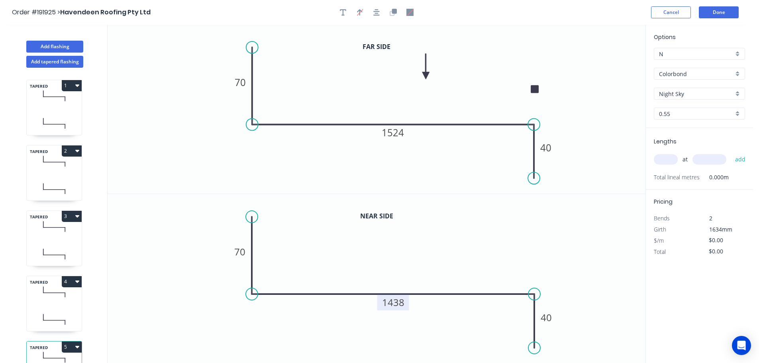
click at [671, 159] on input "text" at bounding box center [666, 159] width 24 height 10
type input "1"
click at [720, 159] on input "text" at bounding box center [710, 159] width 34 height 10
type input "1200"
click at [731, 153] on button "add" at bounding box center [740, 160] width 19 height 14
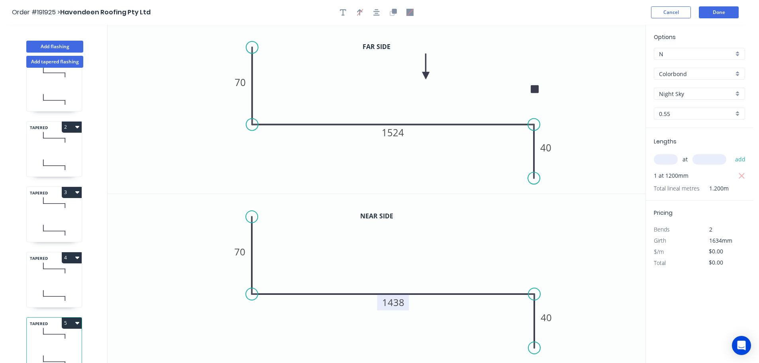
scroll to position [35, 0]
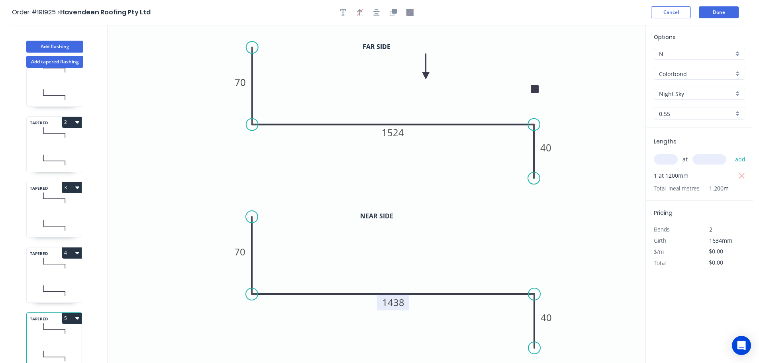
click at [71, 313] on button "5" at bounding box center [72, 318] width 20 height 11
click at [41, 332] on div "Duplicate" at bounding box center [43, 338] width 61 height 12
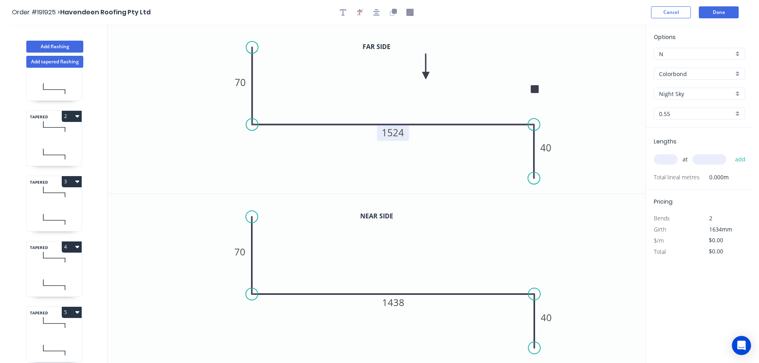
click at [401, 131] on tspan "1524" at bounding box center [393, 132] width 22 height 13
click at [431, 139] on icon "0 70 1445 40" at bounding box center [377, 109] width 538 height 169
click at [401, 301] on tspan "1438" at bounding box center [393, 302] width 22 height 13
click at [440, 272] on icon "0 70 1359 40" at bounding box center [377, 278] width 538 height 169
click at [667, 159] on input "text" at bounding box center [666, 159] width 24 height 10
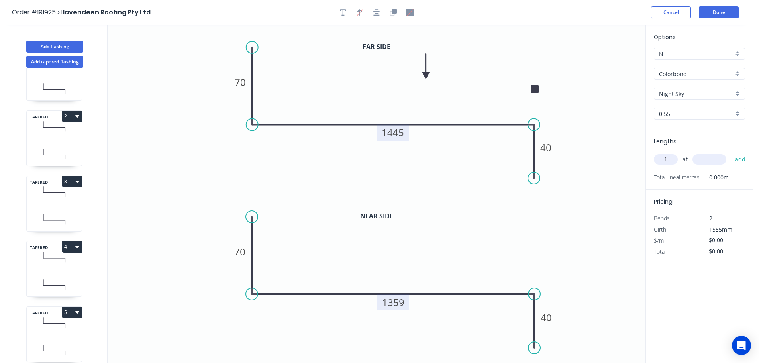
type input "1"
click at [709, 158] on input "text" at bounding box center [710, 159] width 34 height 10
type input "1200"
click at [731, 153] on button "add" at bounding box center [740, 160] width 19 height 14
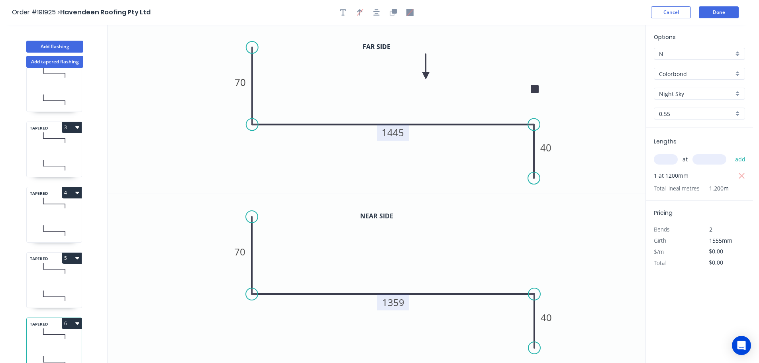
scroll to position [100, 0]
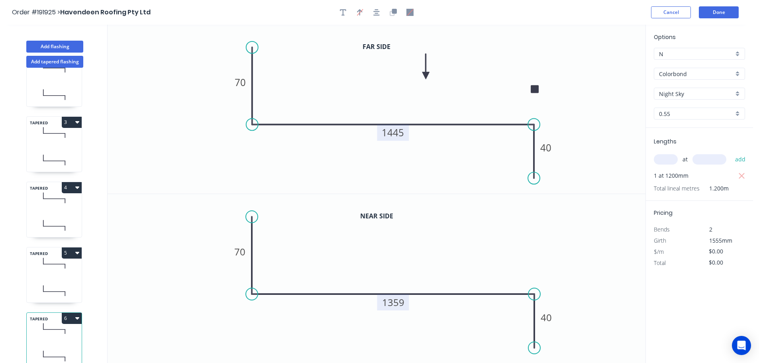
click at [74, 313] on button "6" at bounding box center [72, 318] width 20 height 11
click at [44, 333] on div "Duplicate" at bounding box center [43, 338] width 61 height 12
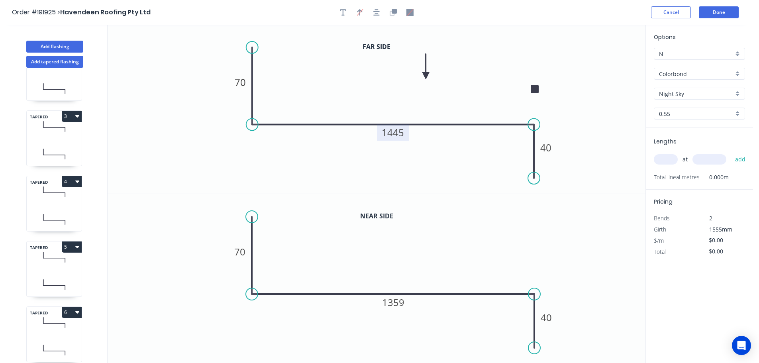
click at [401, 131] on tspan "1445" at bounding box center [393, 132] width 22 height 13
click at [431, 137] on icon "0 70 1366 40" at bounding box center [377, 109] width 538 height 169
click at [401, 302] on tspan "1359" at bounding box center [393, 302] width 22 height 13
click at [440, 271] on icon "0 70 1280 40" at bounding box center [377, 278] width 538 height 169
click at [670, 157] on input "text" at bounding box center [666, 159] width 24 height 10
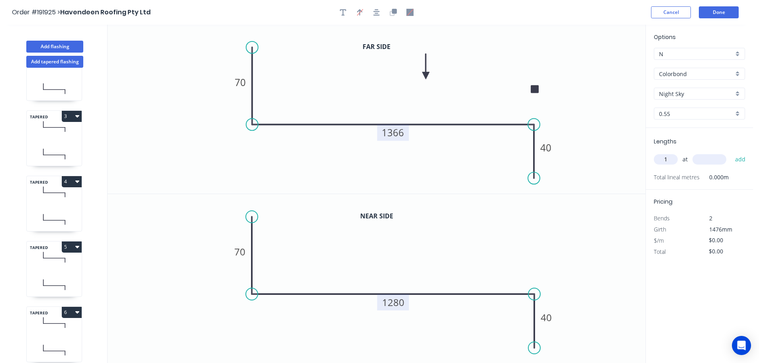
type input "1"
click at [710, 161] on input "text" at bounding box center [710, 159] width 34 height 10
type input "1200"
click at [731, 153] on button "add" at bounding box center [740, 160] width 19 height 14
click at [572, 149] on icon "0 70 1366 40" at bounding box center [377, 109] width 538 height 169
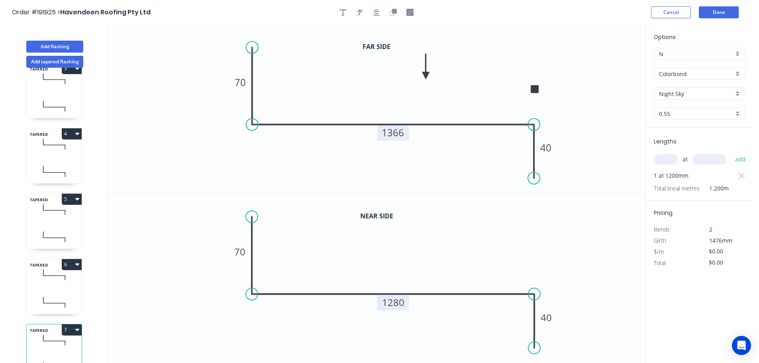
scroll to position [165, 0]
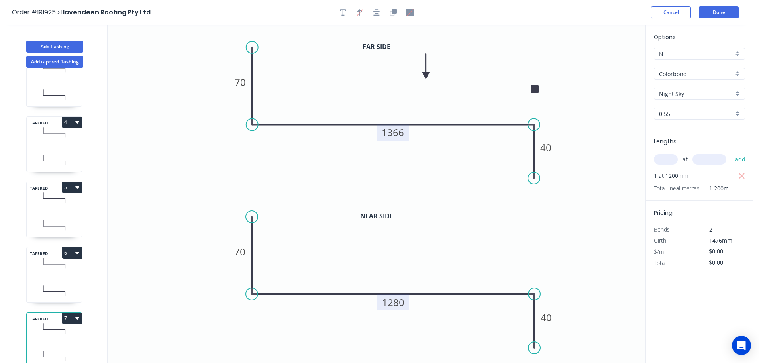
click at [67, 313] on button "7" at bounding box center [72, 318] width 20 height 11
click at [51, 332] on div "Duplicate" at bounding box center [43, 338] width 61 height 12
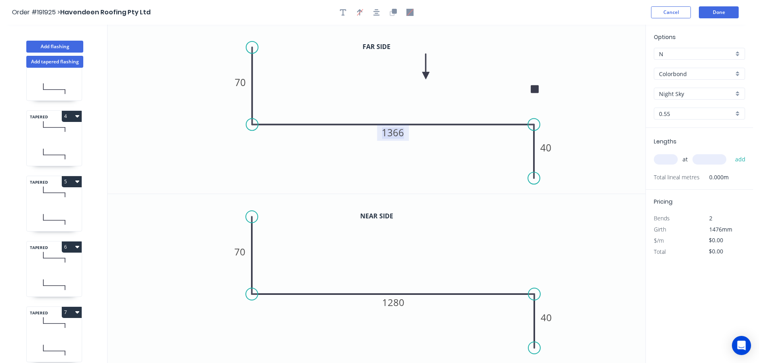
click at [401, 133] on tspan "1366" at bounding box center [393, 132] width 22 height 13
click at [463, 158] on icon "0 70 1287 40" at bounding box center [377, 109] width 538 height 169
click at [401, 302] on tspan "1280" at bounding box center [393, 302] width 22 height 13
click at [433, 264] on icon "0 70 1201 40" at bounding box center [377, 278] width 538 height 169
click at [668, 159] on input "text" at bounding box center [666, 159] width 24 height 10
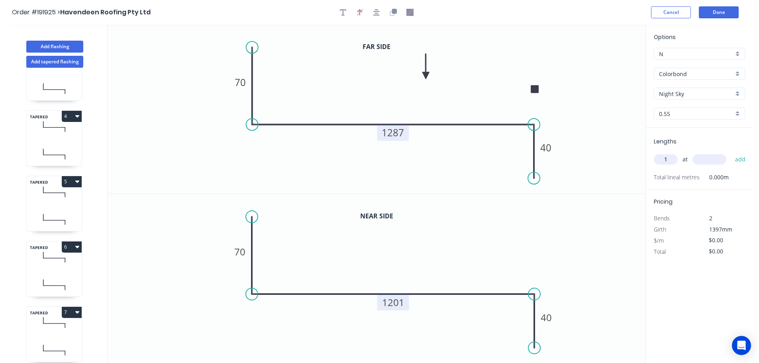
type input "1"
click at [717, 161] on input "text" at bounding box center [710, 159] width 34 height 10
type input "1200"
click at [731, 153] on button "add" at bounding box center [740, 160] width 19 height 14
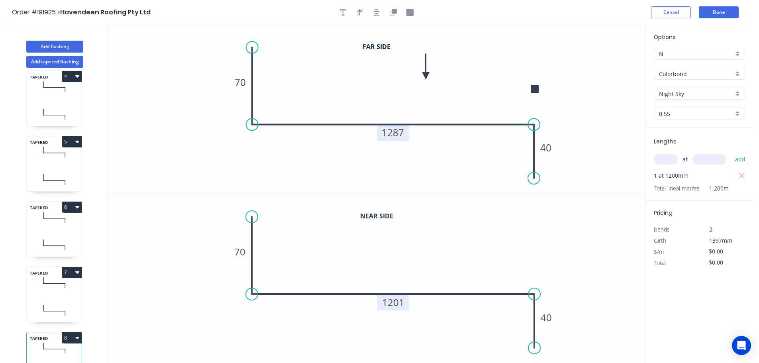
scroll to position [231, 0]
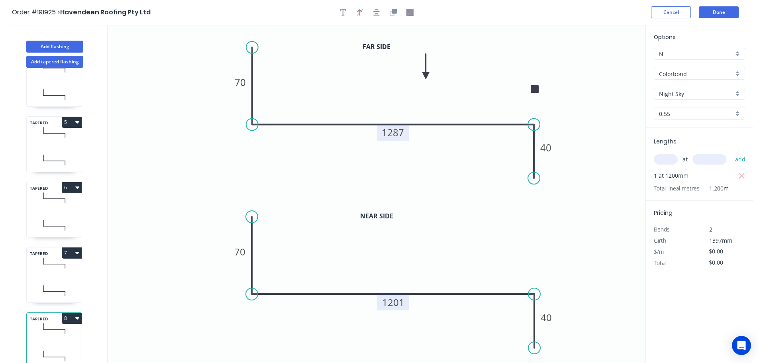
click at [74, 313] on button "8" at bounding box center [72, 318] width 20 height 11
click at [53, 332] on div "Duplicate" at bounding box center [43, 338] width 61 height 12
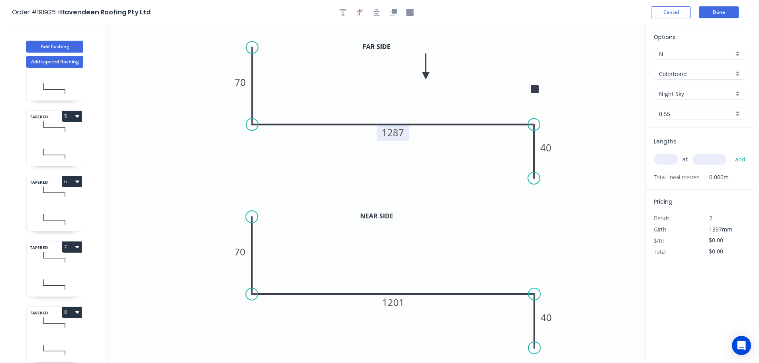
click at [400, 133] on tspan "1287" at bounding box center [393, 132] width 22 height 13
click at [428, 144] on icon "0 70 1208 40" at bounding box center [377, 109] width 538 height 169
click at [397, 301] on tspan "1201" at bounding box center [393, 302] width 22 height 13
click at [429, 275] on icon "0 70 1122 40" at bounding box center [377, 278] width 538 height 169
click at [464, 244] on icon "0 70 1122 40" at bounding box center [377, 278] width 538 height 169
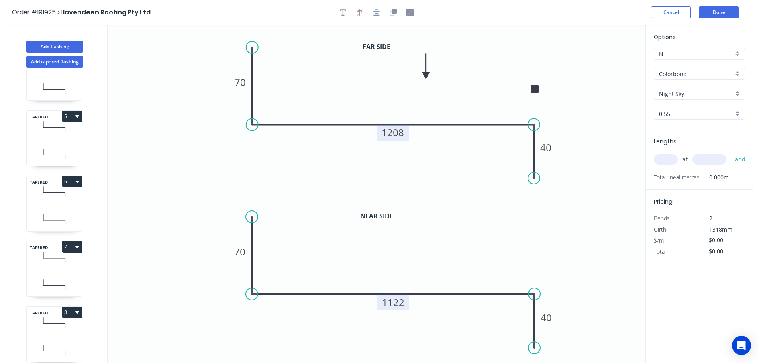
click at [669, 162] on input "text" at bounding box center [666, 159] width 24 height 10
type input "1"
click at [717, 157] on input "text" at bounding box center [710, 159] width 34 height 10
type input "1200"
click at [731, 153] on button "add" at bounding box center [740, 160] width 19 height 14
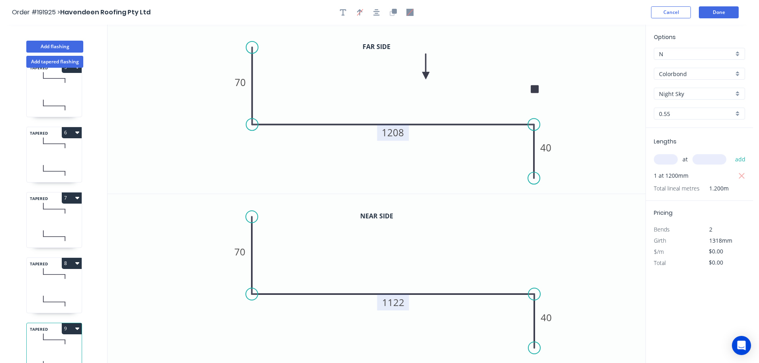
scroll to position [296, 0]
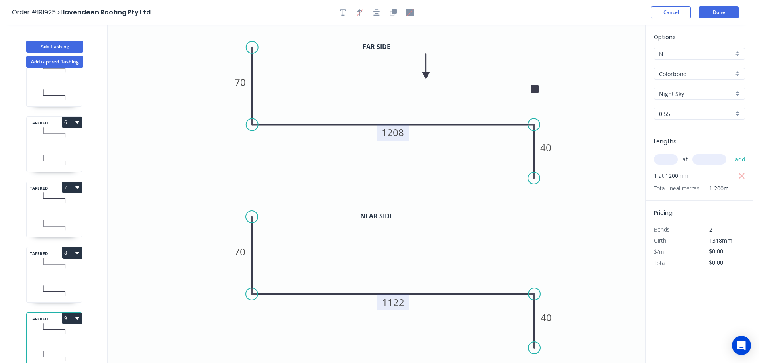
click at [71, 313] on button "9" at bounding box center [72, 318] width 20 height 11
click at [47, 333] on div "Duplicate" at bounding box center [43, 338] width 61 height 12
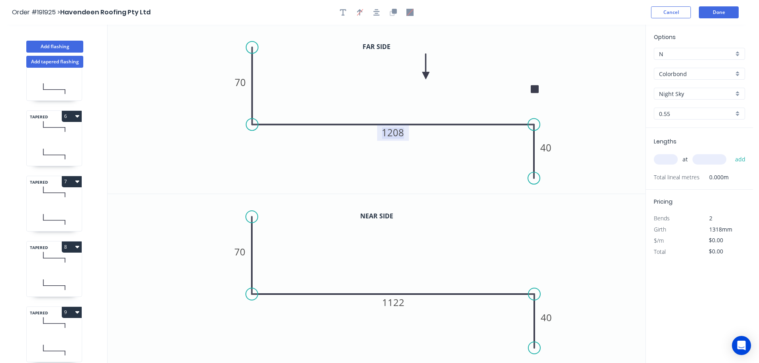
click at [399, 132] on tspan "1208" at bounding box center [393, 132] width 22 height 13
click at [433, 149] on icon "0 70 1129 40" at bounding box center [377, 109] width 538 height 169
click at [401, 301] on tspan "1122" at bounding box center [393, 302] width 22 height 13
click at [437, 264] on icon "0 70 1043 40" at bounding box center [377, 278] width 538 height 169
click at [663, 155] on input "text" at bounding box center [666, 159] width 24 height 10
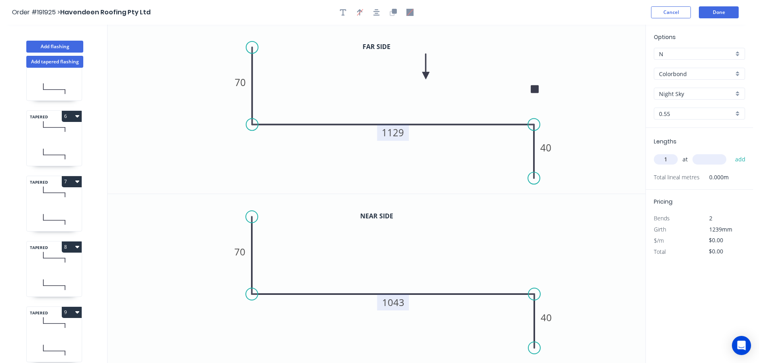
type input "1"
click at [712, 157] on input "text" at bounding box center [710, 159] width 34 height 10
type input "1200"
click at [731, 153] on button "add" at bounding box center [740, 160] width 19 height 14
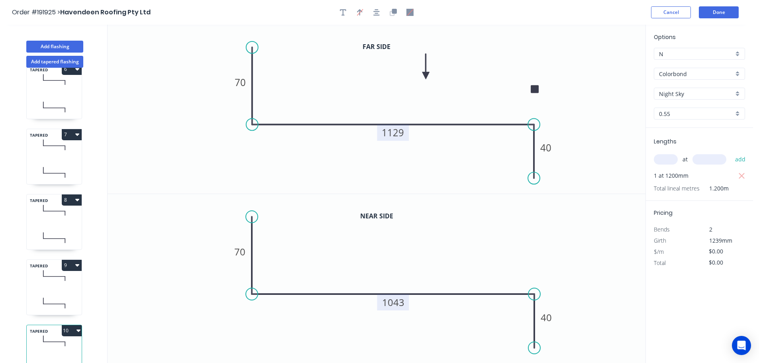
scroll to position [362, 0]
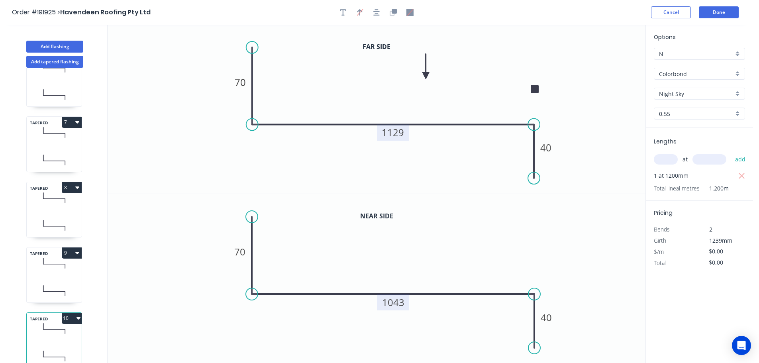
click at [65, 313] on button "10" at bounding box center [72, 318] width 20 height 11
click at [48, 332] on div "Duplicate" at bounding box center [43, 338] width 61 height 12
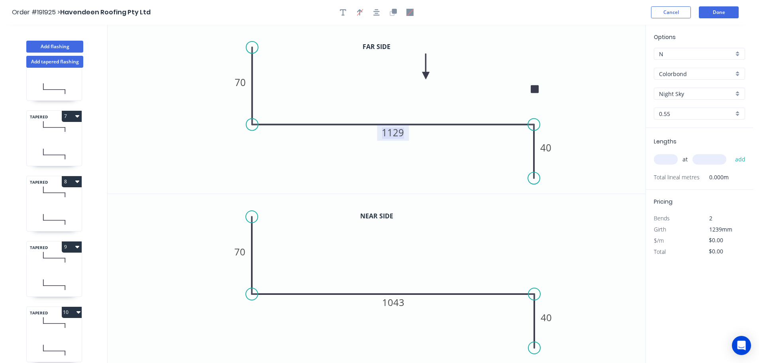
click at [402, 134] on tspan "1129" at bounding box center [393, 132] width 22 height 13
click at [427, 145] on icon "0 70 1050 40" at bounding box center [377, 109] width 538 height 169
type input "$25.35"
click at [401, 303] on tspan "1043" at bounding box center [393, 302] width 22 height 13
click at [446, 256] on icon "0 70 570 40" at bounding box center [377, 278] width 538 height 169
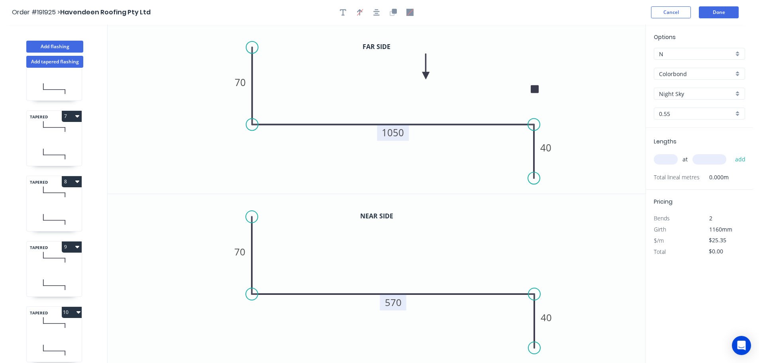
click at [668, 158] on input "text" at bounding box center [666, 159] width 24 height 10
type input "1"
click at [714, 159] on input "text" at bounding box center [710, 159] width 34 height 10
type input "6700"
click at [731, 153] on button "add" at bounding box center [740, 160] width 19 height 14
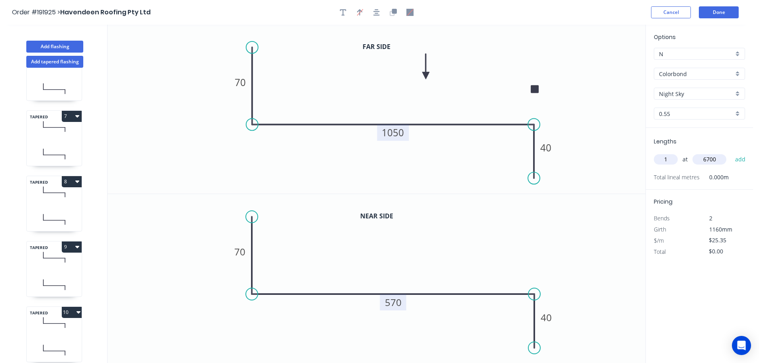
type input "$169.85"
click at [43, 43] on button "Add flashing" at bounding box center [54, 47] width 57 height 12
type input "$0.00"
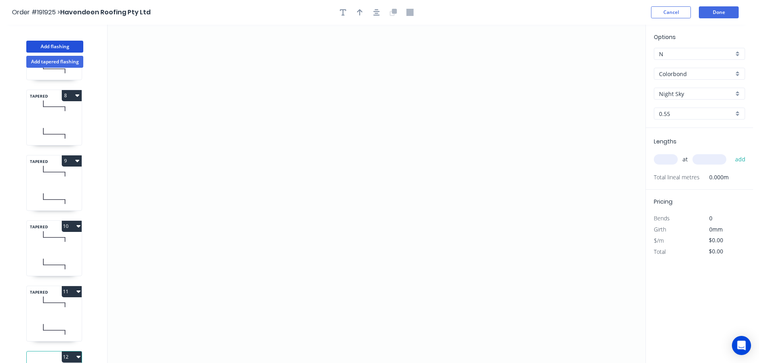
scroll to position [492, 0]
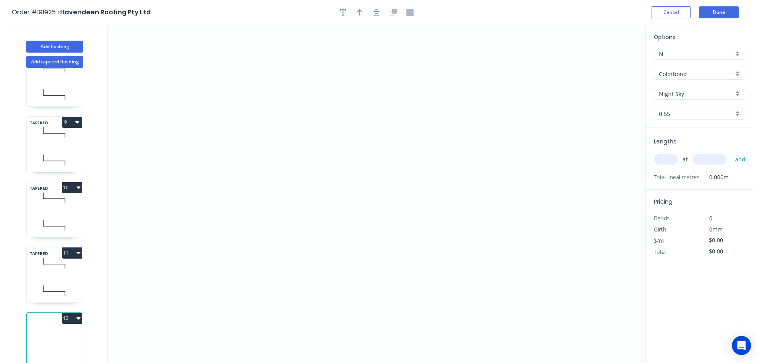
click at [62, 269] on div "TAPERED 11" at bounding box center [54, 275] width 56 height 56
type input "$25.35"
type input "$169.85"
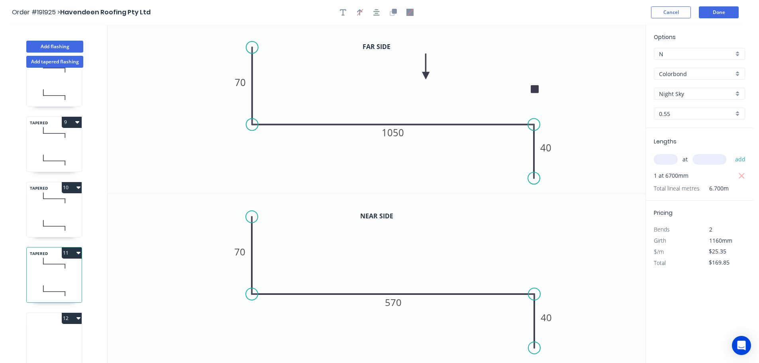
drag, startPoint x: 51, startPoint y: 333, endPoint x: 97, endPoint y: 315, distance: 48.9
click at [51, 334] on icon at bounding box center [54, 342] width 55 height 51
type input "$0.00"
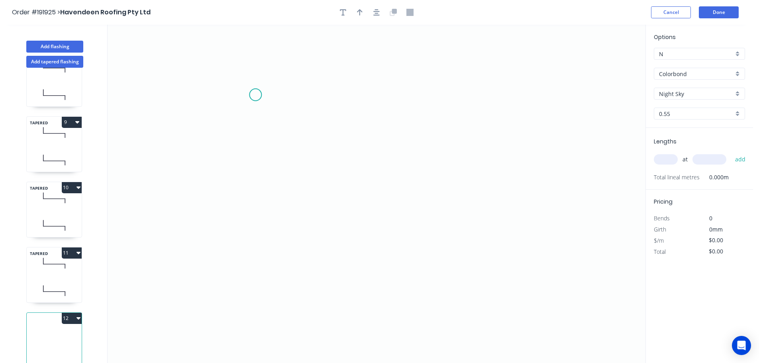
click at [256, 95] on icon "0" at bounding box center [377, 194] width 538 height 338
click at [253, 235] on icon "0" at bounding box center [377, 194] width 538 height 338
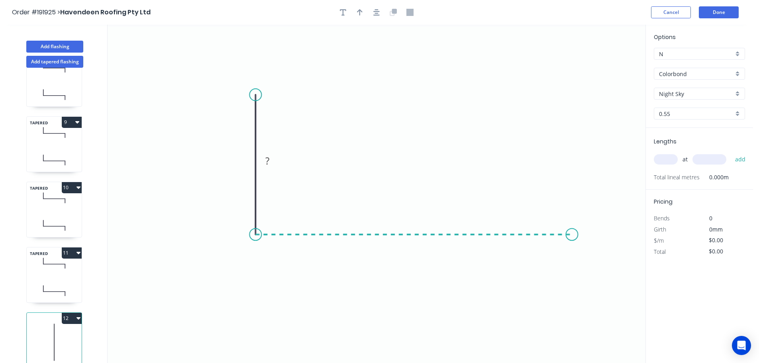
click at [572, 233] on icon "0 ?" at bounding box center [377, 194] width 538 height 338
click at [572, 233] on circle at bounding box center [572, 234] width 12 height 12
click at [246, 162] on rect at bounding box center [244, 161] width 16 height 11
click at [376, 130] on icon "0 70 700" at bounding box center [377, 194] width 538 height 338
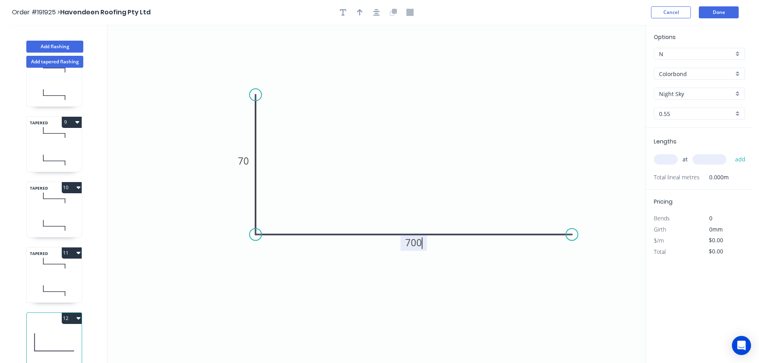
type input "$16.53"
click at [358, 14] on icon "button" at bounding box center [360, 12] width 6 height 7
drag, startPoint x: 603, startPoint y: 63, endPoint x: 404, endPoint y: 125, distance: 208.6
click at [404, 125] on icon at bounding box center [403, 115] width 7 height 26
click at [665, 161] on input "text" at bounding box center [666, 159] width 24 height 10
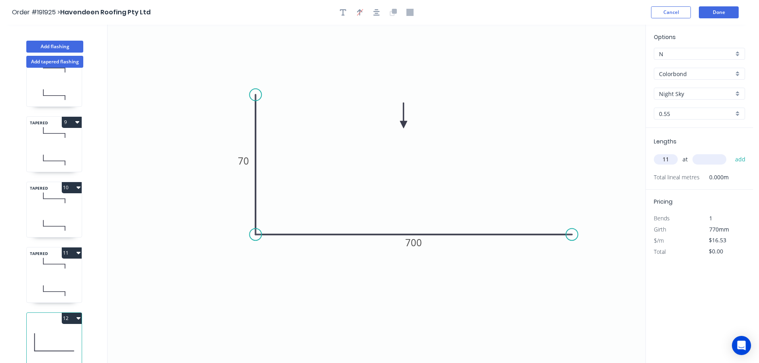
type input "11"
type input "200"
click at [731, 153] on button "add" at bounding box center [740, 160] width 19 height 14
click at [69, 313] on button "12" at bounding box center [72, 318] width 20 height 11
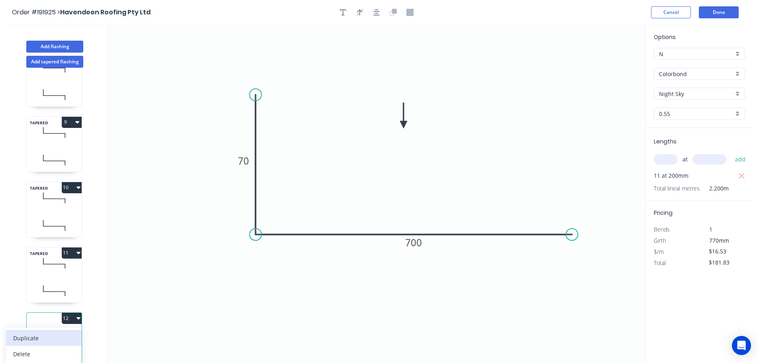
click at [53, 333] on div "Duplicate" at bounding box center [43, 338] width 61 height 12
type input "$0.00"
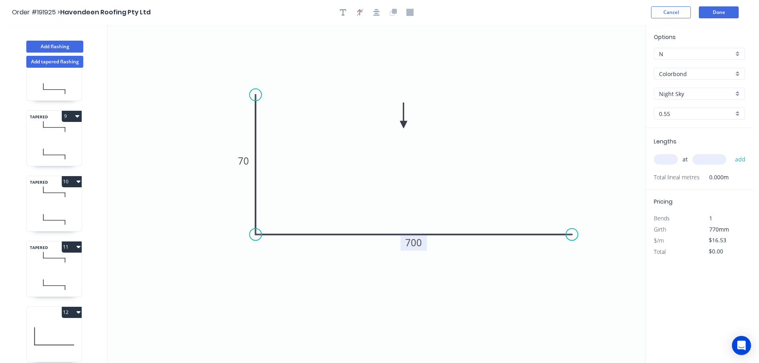
click at [420, 242] on tspan "700" at bounding box center [413, 242] width 17 height 13
click at [438, 206] on icon "0 70 100" at bounding box center [377, 194] width 538 height 338
type input "$6.30"
click at [668, 157] on input "text" at bounding box center [666, 159] width 24 height 10
type input "1"
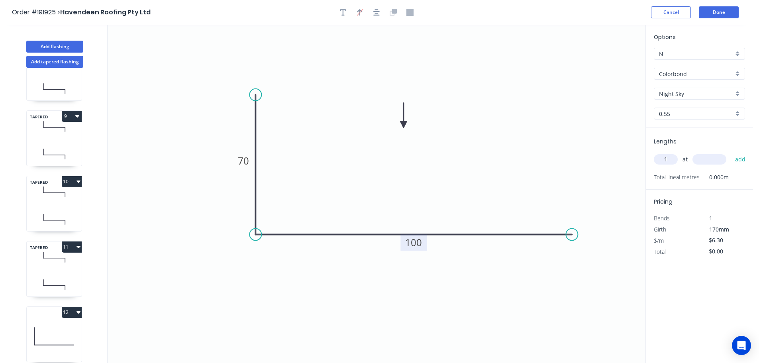
click at [711, 157] on input "text" at bounding box center [710, 159] width 34 height 10
type input "3000"
click at [731, 153] on button "add" at bounding box center [740, 160] width 19 height 14
type input "$18.90"
click at [41, 47] on button "Add flashing" at bounding box center [54, 47] width 57 height 12
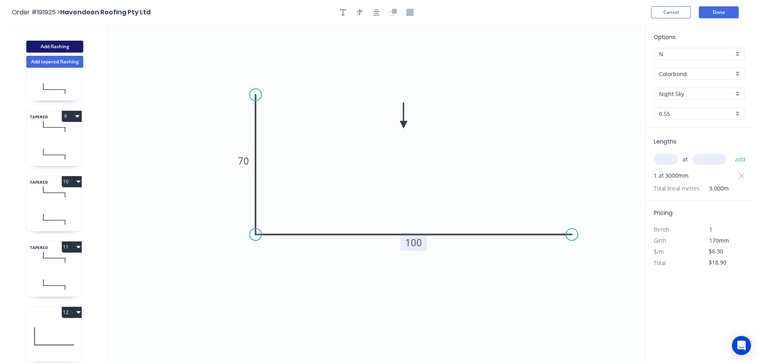
type input "$0.00"
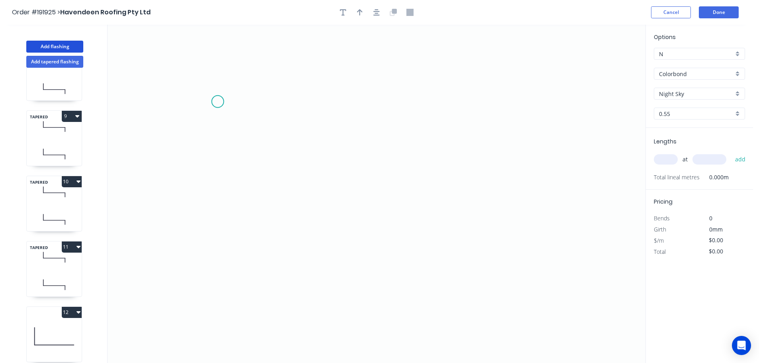
click at [218, 102] on icon "0" at bounding box center [377, 194] width 538 height 338
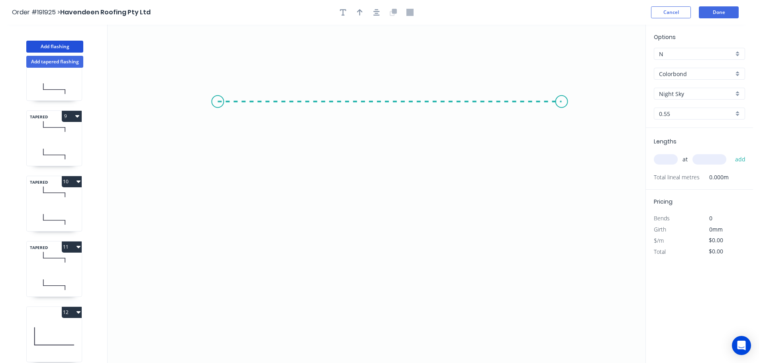
click at [562, 109] on icon "0" at bounding box center [377, 194] width 538 height 338
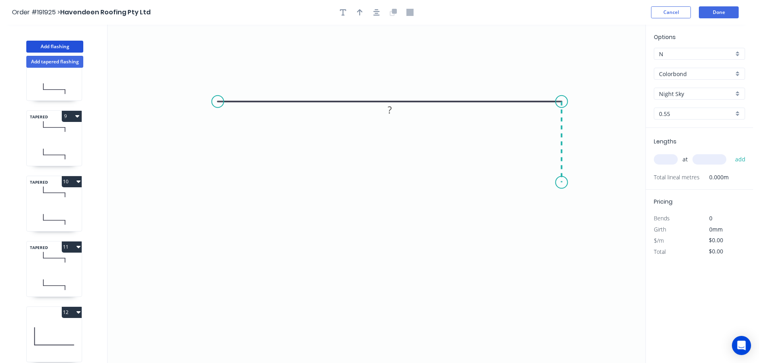
click at [560, 183] on icon "0 ?" at bounding box center [377, 194] width 538 height 338
click at [560, 183] on circle at bounding box center [562, 183] width 12 height 12
click at [391, 87] on tspan "?" at bounding box center [390, 85] width 4 height 13
click at [455, 57] on icon "0 2000 40" at bounding box center [377, 194] width 538 height 338
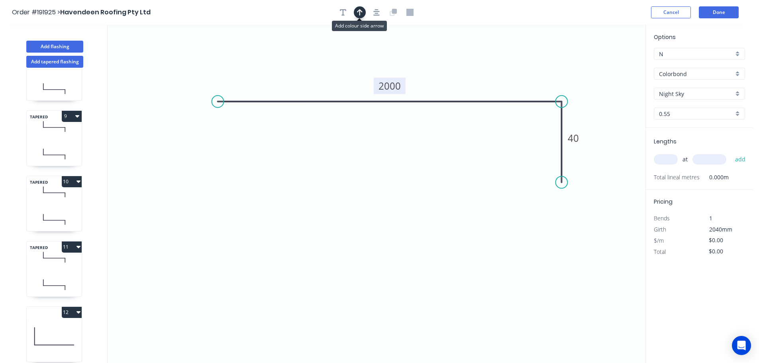
click at [360, 12] on icon "button" at bounding box center [360, 12] width 6 height 6
drag, startPoint x: 606, startPoint y: 62, endPoint x: 455, endPoint y: 63, distance: 150.7
click at [455, 63] on icon at bounding box center [455, 54] width 7 height 26
click at [674, 160] on input "text" at bounding box center [666, 159] width 24 height 10
type input "2"
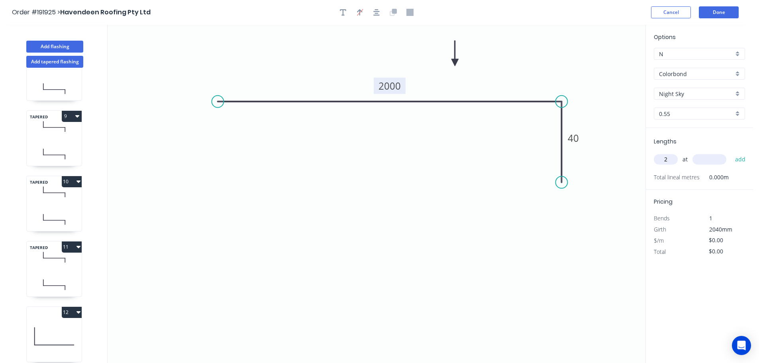
click at [710, 159] on input "text" at bounding box center [710, 159] width 34 height 10
type input "1200"
click at [731, 153] on button "add" at bounding box center [740, 160] width 19 height 14
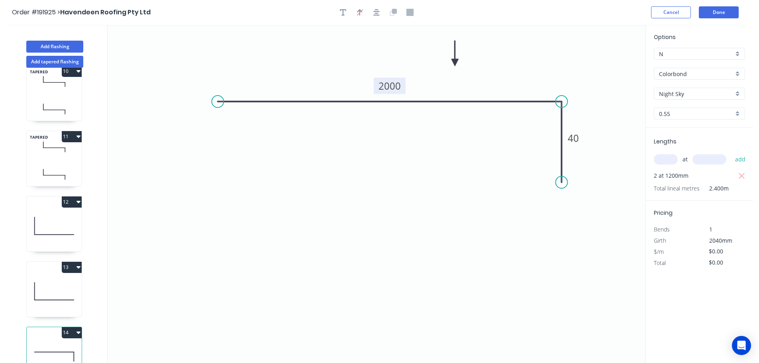
scroll to position [623, 0]
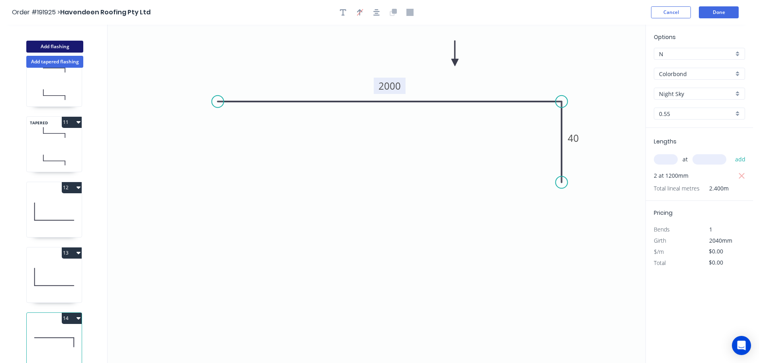
click at [53, 46] on button "Add flashing" at bounding box center [54, 47] width 57 height 12
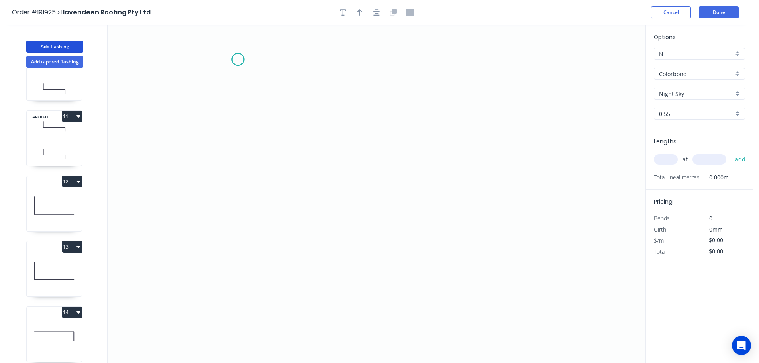
click at [238, 59] on icon "0" at bounding box center [377, 194] width 538 height 338
click at [238, 226] on icon "0" at bounding box center [377, 194] width 538 height 338
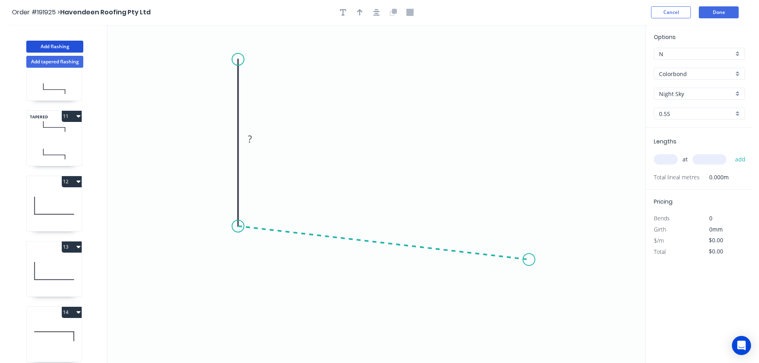
click at [529, 260] on icon "0 ?" at bounding box center [377, 194] width 538 height 338
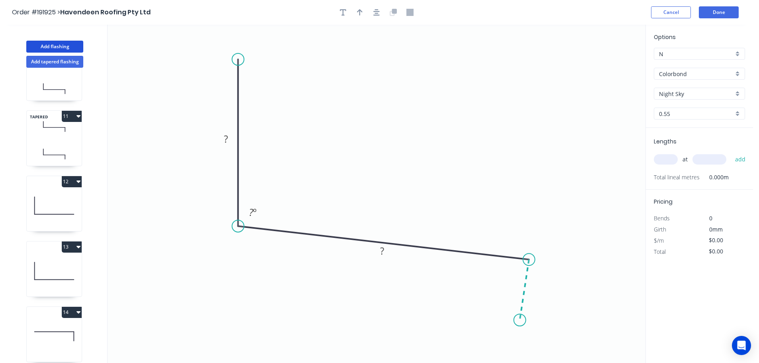
click at [520, 320] on icon "0 ? ? ? º" at bounding box center [377, 194] width 538 height 338
click at [520, 320] on circle at bounding box center [520, 320] width 12 height 12
click at [523, 321] on circle at bounding box center [523, 321] width 12 height 12
click at [398, 167] on icon "0 ? ? ? ? º" at bounding box center [377, 194] width 538 height 338
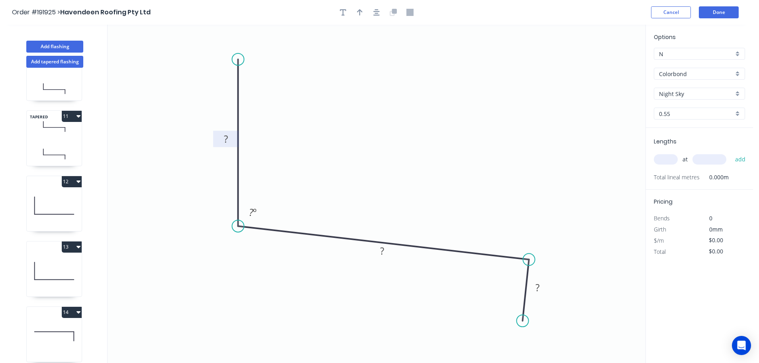
click at [227, 135] on tspan "?" at bounding box center [226, 138] width 4 height 13
click at [403, 133] on icon "0 140 250 40 103 º" at bounding box center [377, 194] width 538 height 338
type input "$12.08"
click at [359, 10] on icon "button" at bounding box center [360, 12] width 6 height 6
drag, startPoint x: 604, startPoint y: 63, endPoint x: 386, endPoint y: 126, distance: 227.0
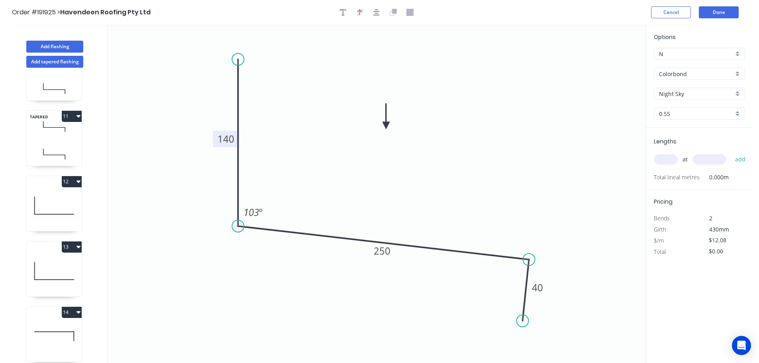
click at [386, 126] on icon at bounding box center [386, 117] width 7 height 26
click at [670, 156] on input "text" at bounding box center [666, 159] width 24 height 10
type input "16"
type input "2100"
click at [731, 153] on button "add" at bounding box center [740, 160] width 19 height 14
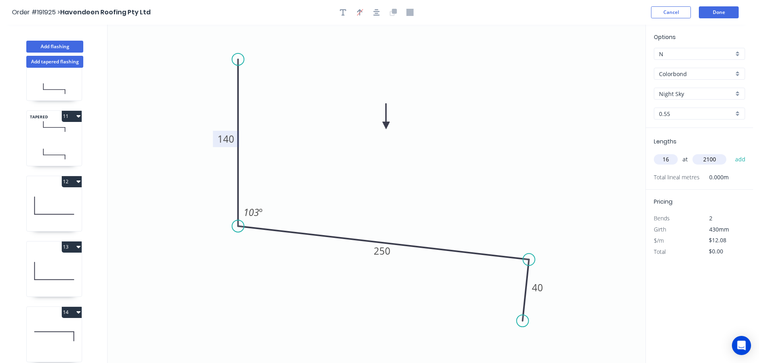
type input "$405.89"
click at [49, 45] on button "Add flashing" at bounding box center [54, 47] width 57 height 12
type input "$0.00"
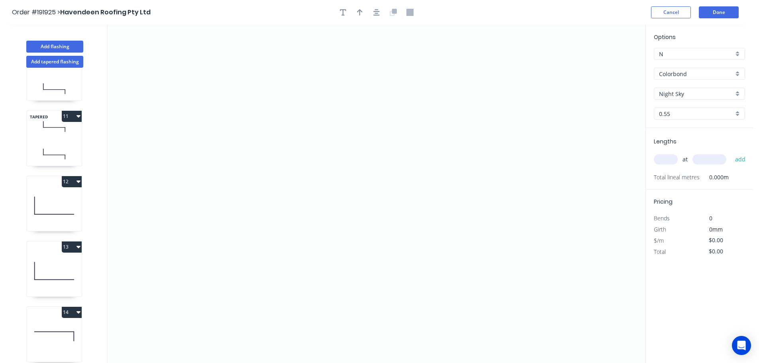
click at [53, 143] on icon at bounding box center [54, 154] width 55 height 24
type input "$25.35"
type input "$169.85"
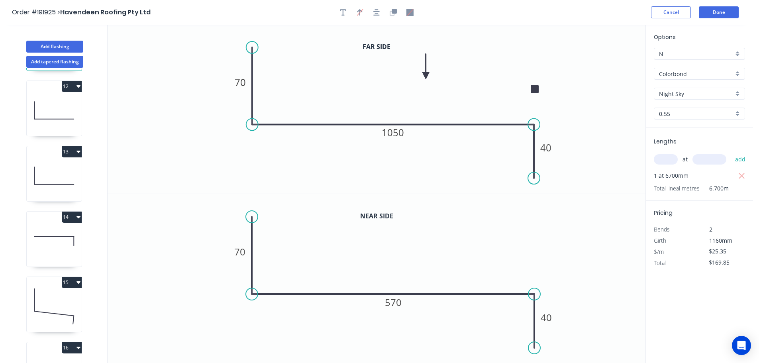
scroll to position [754, 0]
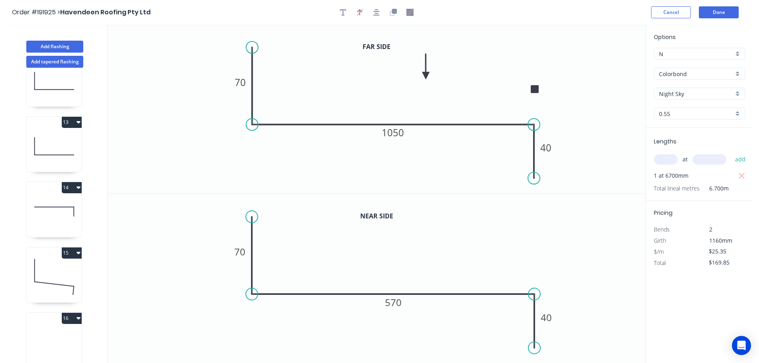
click at [61, 322] on icon at bounding box center [54, 342] width 55 height 51
type input "$0.00"
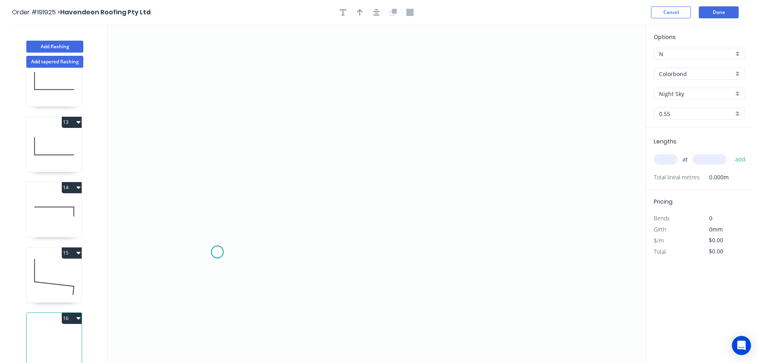
drag, startPoint x: 217, startPoint y: 252, endPoint x: 241, endPoint y: 251, distance: 23.5
click at [218, 252] on icon "0" at bounding box center [377, 194] width 538 height 338
click at [277, 248] on icon "0" at bounding box center [377, 194] width 538 height 338
click at [281, 159] on icon "0 ?" at bounding box center [377, 194] width 538 height 338
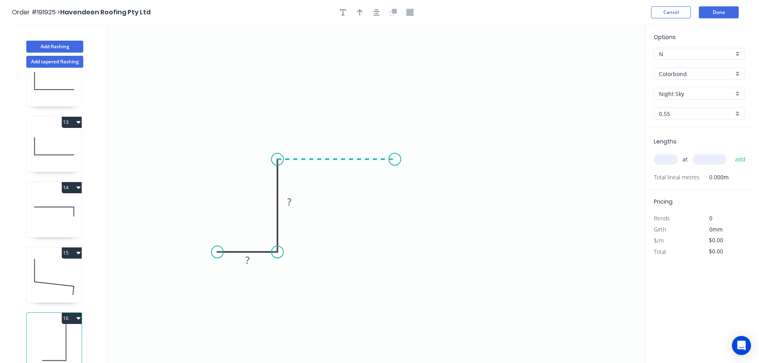
click at [395, 160] on icon "0 ? ?" at bounding box center [377, 194] width 538 height 338
click at [393, 256] on icon "0 ? ? ?" at bounding box center [377, 194] width 538 height 338
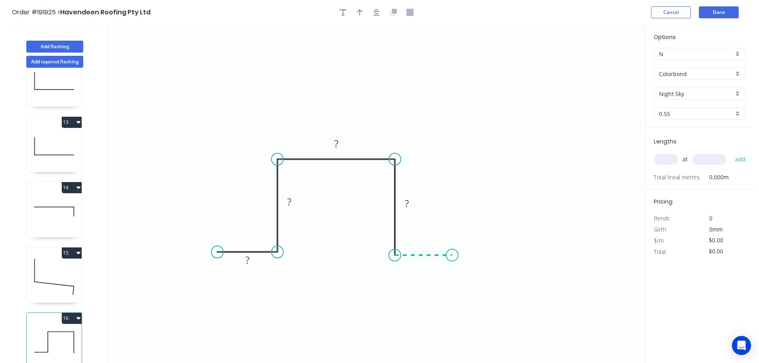
click at [452, 257] on icon "0 ? ? ? ?" at bounding box center [377, 194] width 538 height 338
click at [452, 257] on circle at bounding box center [452, 255] width 12 height 12
click at [249, 260] on tspan "?" at bounding box center [248, 260] width 4 height 13
click at [505, 147] on icon "0 15 43 40 43 15" at bounding box center [377, 194] width 538 height 338
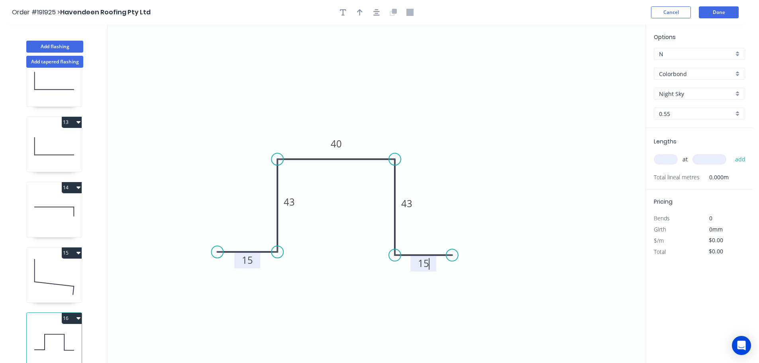
type input "$8.30"
click at [359, 10] on icon "button" at bounding box center [360, 12] width 6 height 6
drag, startPoint x: 605, startPoint y: 64, endPoint x: 378, endPoint y: 109, distance: 231.6
click at [378, 109] on icon at bounding box center [377, 100] width 7 height 26
click at [737, 73] on div "Colorbond" at bounding box center [699, 74] width 91 height 12
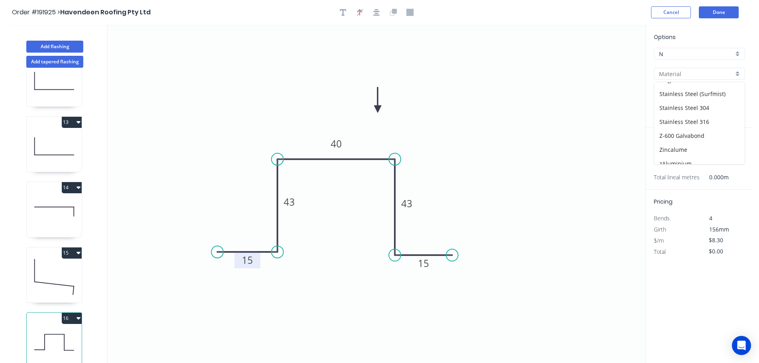
scroll to position [169, 0]
click at [693, 142] on div "Zincalume" at bounding box center [700, 143] width 90 height 14
type input "Zincalume"
type input "$7.89"
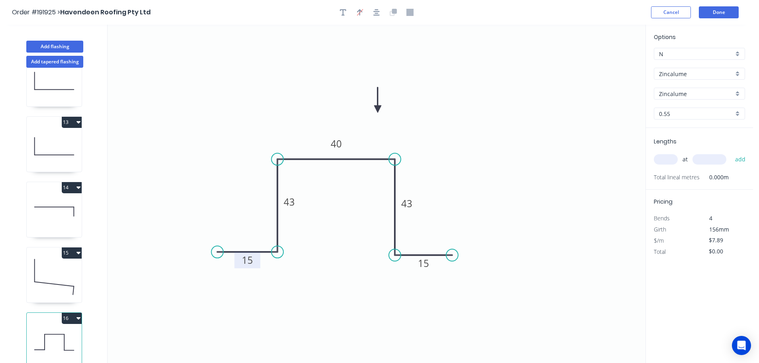
click at [671, 159] on input "text" at bounding box center [666, 159] width 24 height 10
type input "5"
type input "6000"
click at [731, 153] on button "add" at bounding box center [740, 160] width 19 height 14
type input "$236.70"
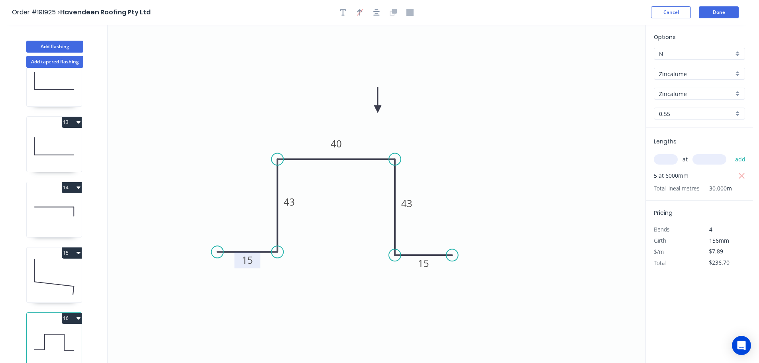
click at [66, 271] on icon at bounding box center [54, 277] width 55 height 51
type input "Colorbond"
type input "Night Sky"
type input "$12.08"
type input "$405.89"
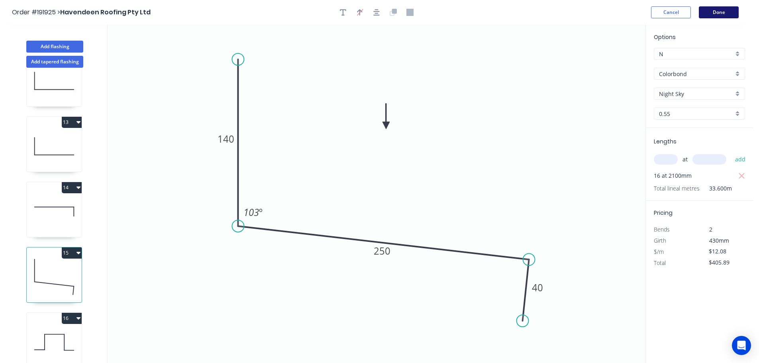
click at [718, 12] on button "Done" at bounding box center [719, 12] width 40 height 12
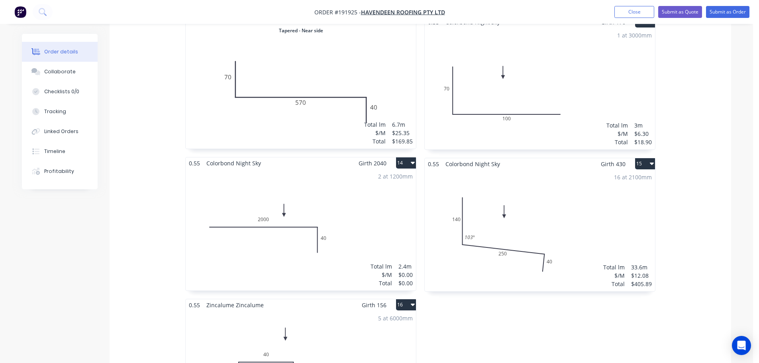
scroll to position [1769, 0]
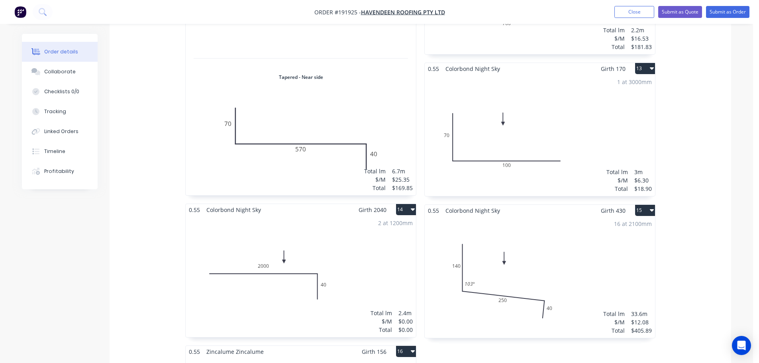
click at [568, 260] on div "16 at 2100mm Total lm $/M Total 33.6m $12.08 $405.89" at bounding box center [540, 277] width 230 height 122
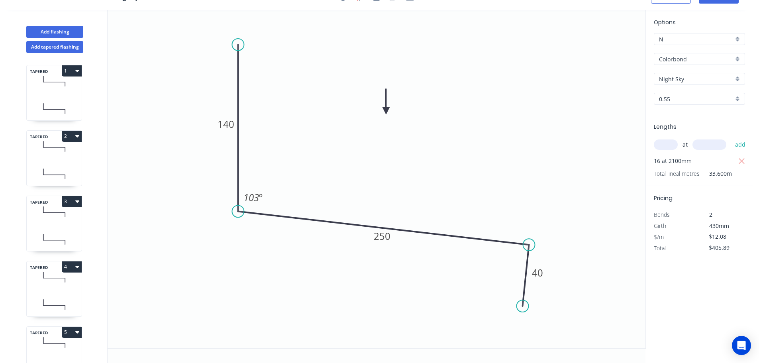
scroll to position [15, 0]
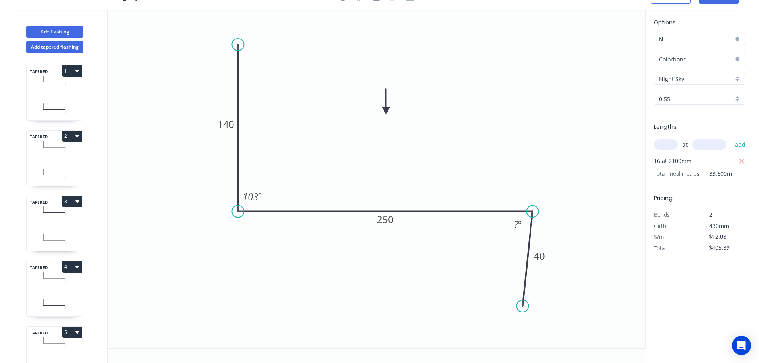
drag, startPoint x: 530, startPoint y: 246, endPoint x: 533, endPoint y: 226, distance: 20.9
click at [533, 226] on icon "0 140 250 40 103 º ? º" at bounding box center [377, 179] width 538 height 338
drag, startPoint x: 523, startPoint y: 305, endPoint x: 534, endPoint y: 271, distance: 35.1
click at [534, 271] on circle at bounding box center [533, 271] width 12 height 12
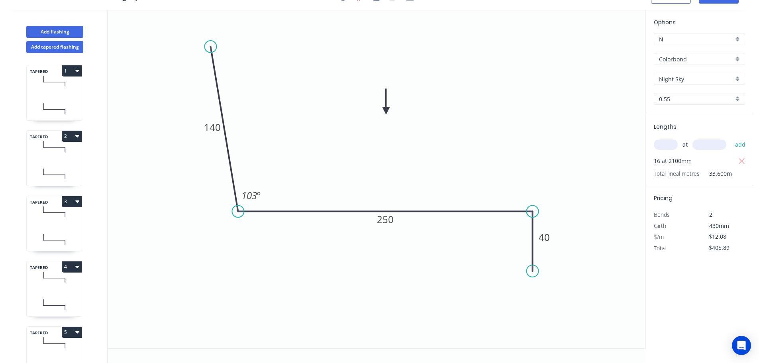
drag, startPoint x: 237, startPoint y: 45, endPoint x: 210, endPoint y: 47, distance: 26.8
click at [210, 47] on circle at bounding box center [211, 47] width 12 height 12
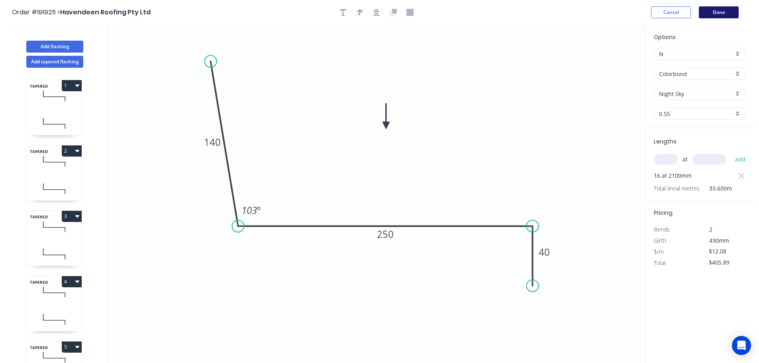
click at [717, 10] on button "Done" at bounding box center [719, 12] width 40 height 12
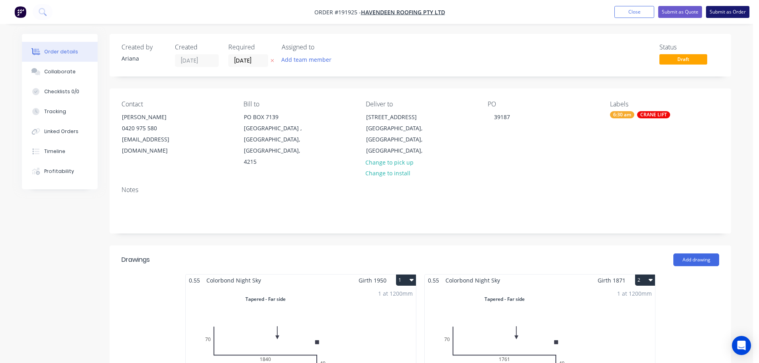
click at [724, 10] on button "Submit as Order" at bounding box center [727, 12] width 43 height 12
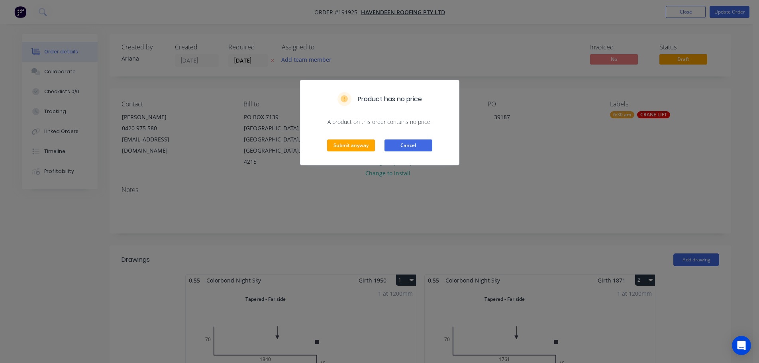
click at [417, 146] on button "Cancel" at bounding box center [409, 146] width 48 height 12
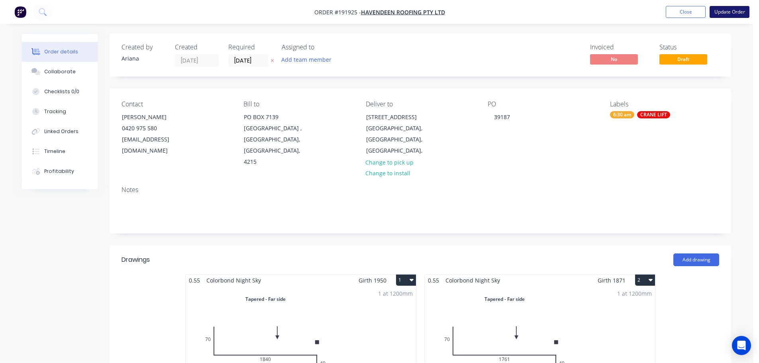
click at [738, 12] on button "Update Order" at bounding box center [730, 12] width 40 height 12
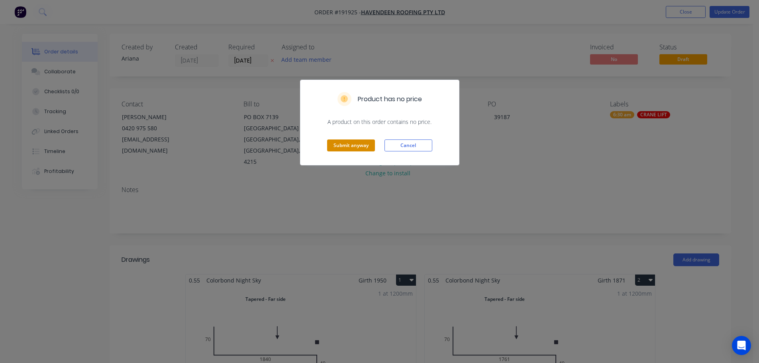
click at [348, 146] on button "Submit anyway" at bounding box center [351, 146] width 48 height 12
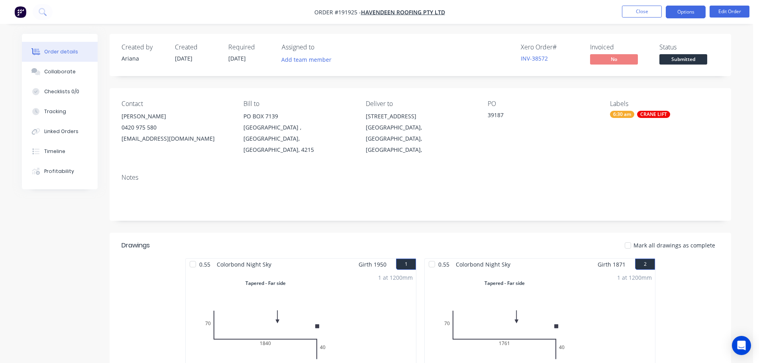
click at [681, 10] on button "Options" at bounding box center [686, 12] width 40 height 13
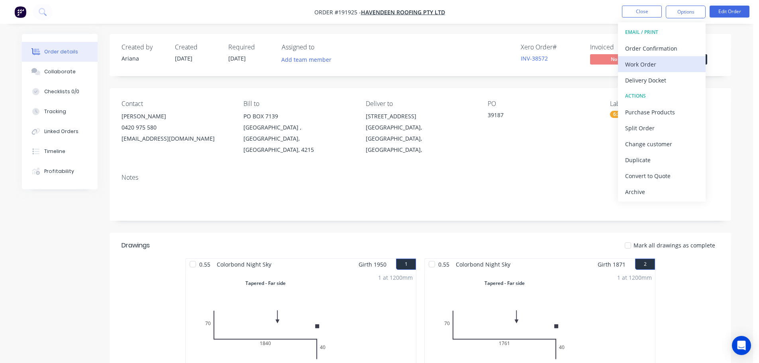
click at [641, 62] on div "Work Order" at bounding box center [661, 65] width 73 height 12
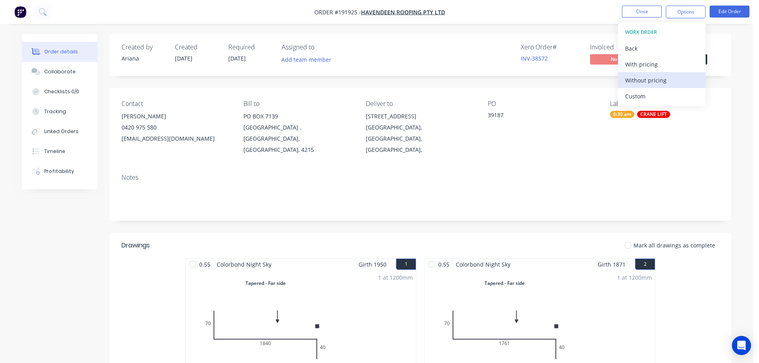
click at [634, 81] on div "Without pricing" at bounding box center [661, 81] width 73 height 12
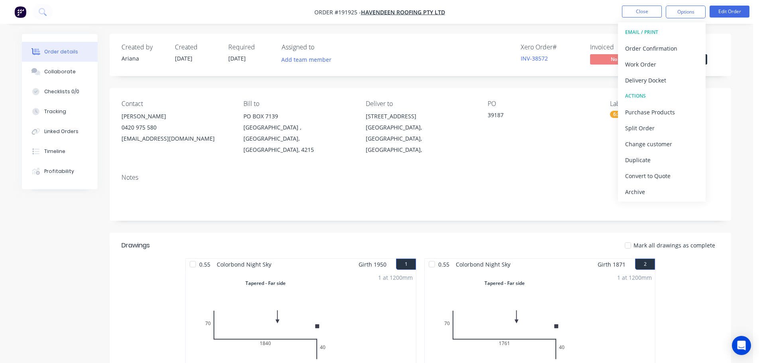
click at [546, 4] on nav "Order #191925 - Havendeen Roofing Pty Ltd Close Options EMAIL / PRINT Order Con…" at bounding box center [379, 12] width 759 height 24
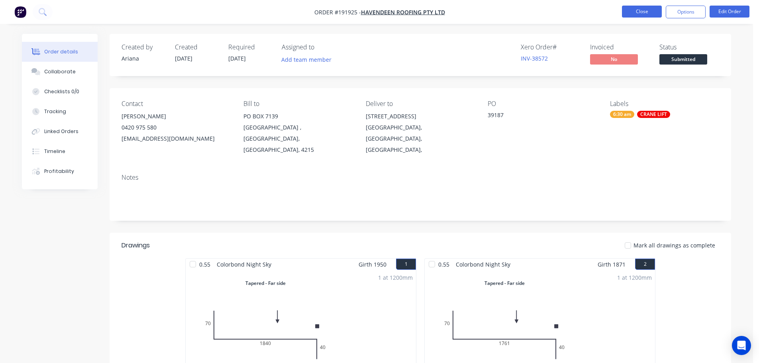
click at [641, 10] on button "Close" at bounding box center [642, 12] width 40 height 12
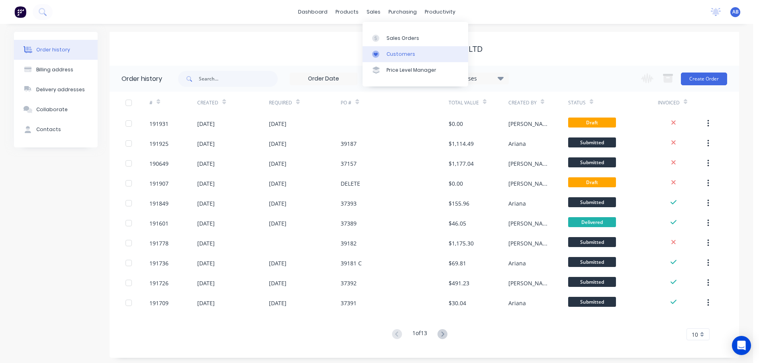
click at [395, 53] on div "Customers" at bounding box center [401, 54] width 29 height 7
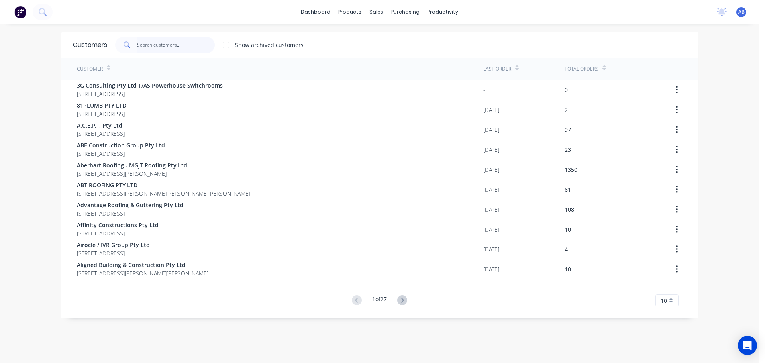
click at [200, 47] on input "text" at bounding box center [176, 45] width 78 height 16
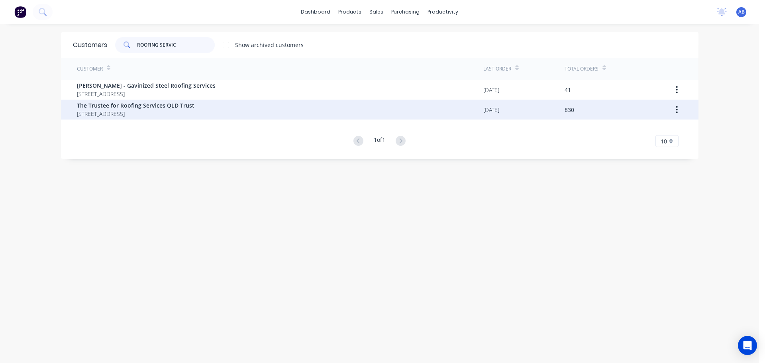
type input "ROOFING SERVIC"
click at [151, 109] on span "The Trustee for Roofing Services QLD Trust" at bounding box center [136, 105] width 118 height 8
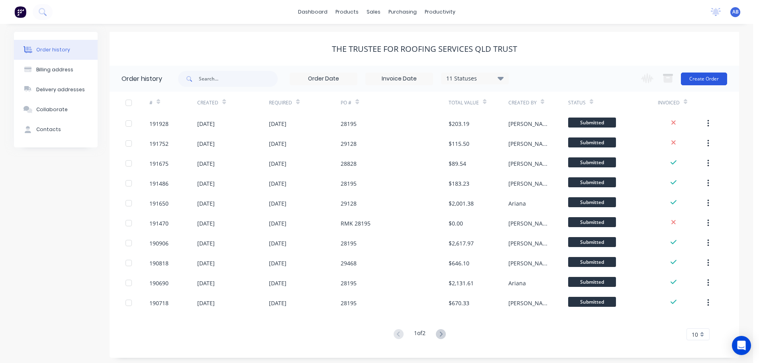
click at [697, 78] on button "Create Order" at bounding box center [704, 79] width 46 height 13
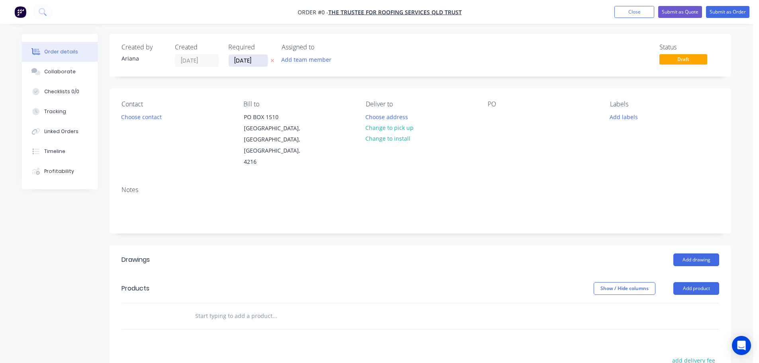
click at [252, 60] on input "[DATE]" at bounding box center [248, 61] width 39 height 12
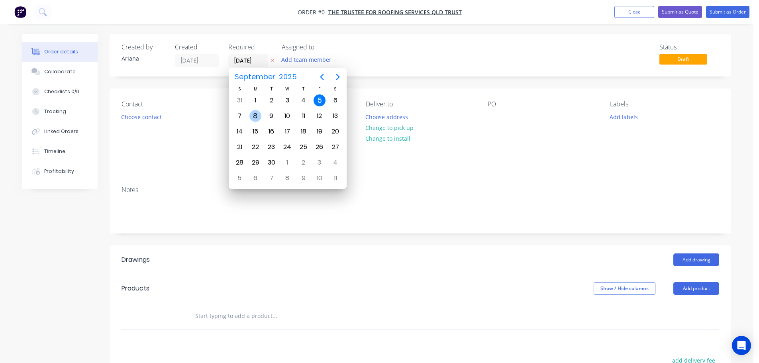
click at [254, 112] on div "8" at bounding box center [256, 116] width 12 height 12
type input "[DATE]"
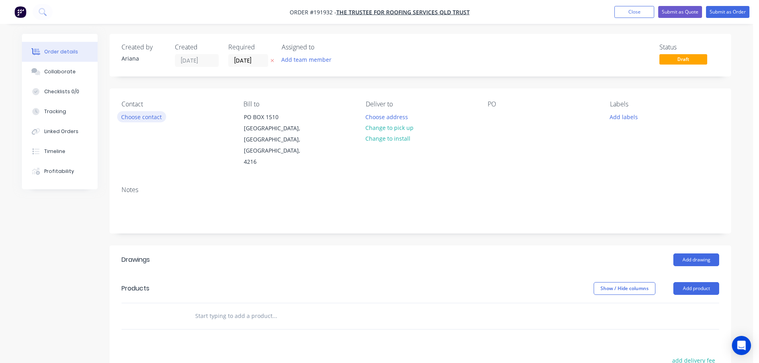
click at [149, 116] on button "Choose contact" at bounding box center [141, 116] width 49 height 11
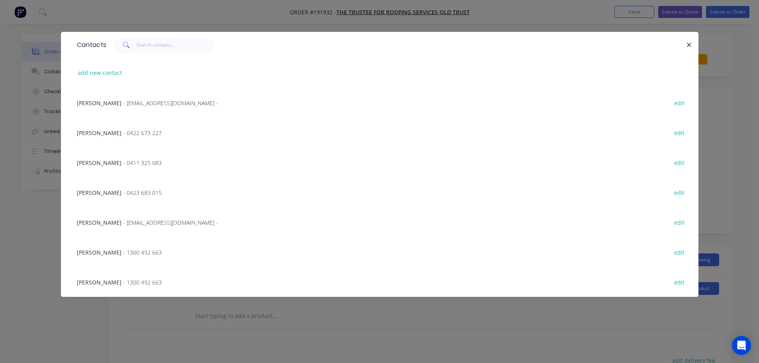
click at [123, 163] on span "- 0411 325 083" at bounding box center [142, 163] width 39 height 8
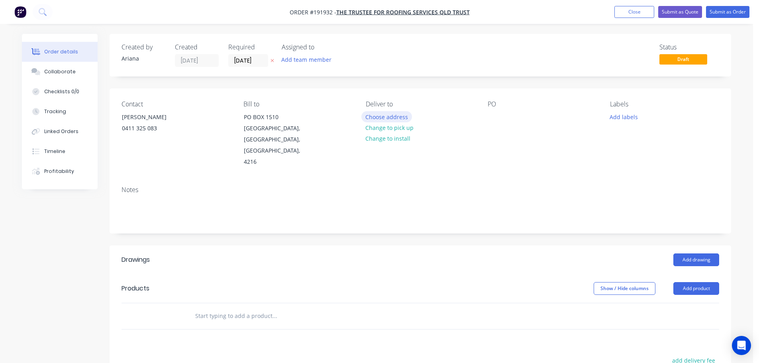
click at [385, 117] on button "Choose address" at bounding box center [387, 116] width 51 height 11
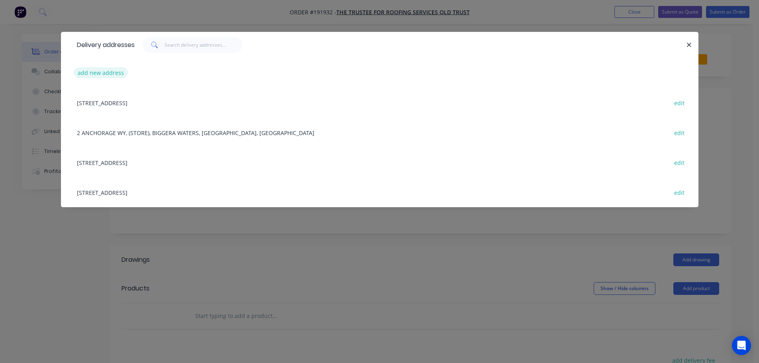
click at [91, 73] on button "add new address" at bounding box center [101, 72] width 55 height 11
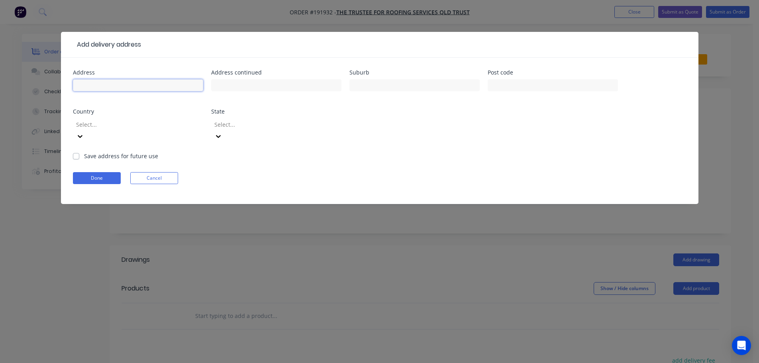
click at [91, 83] on input "text" at bounding box center [138, 85] width 130 height 12
type input "[STREET_ADDRESS]"
type input "Q"
type input "[PERSON_NAME]"
click at [504, 152] on form "Address 8-10 COMMERCIAL DRIVE Address continued Suburb [PERSON_NAME] Post code …" at bounding box center [380, 137] width 614 height 134
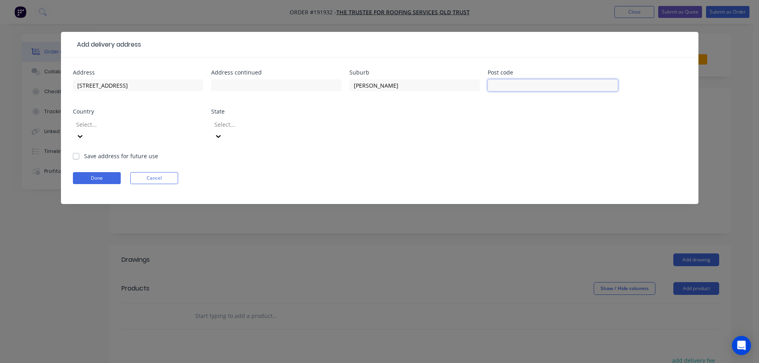
drag, startPoint x: 517, startPoint y: 87, endPoint x: 509, endPoint y: 110, distance: 24.6
click at [517, 87] on input "text" at bounding box center [553, 85] width 130 height 12
type input "4214"
click at [503, 124] on div "Address 8-10 COMMERCIAL DRIVE Address continued Suburb [PERSON_NAME] Post code …" at bounding box center [380, 111] width 614 height 82
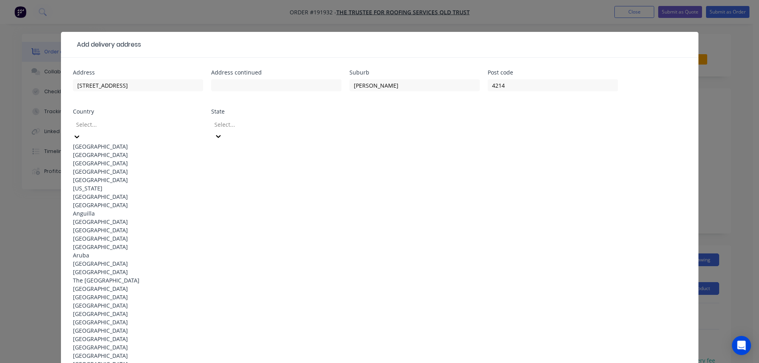
click at [81, 133] on icon at bounding box center [77, 137] width 8 height 8
click at [122, 143] on div "[GEOGRAPHIC_DATA]" at bounding box center [138, 146] width 130 height 8
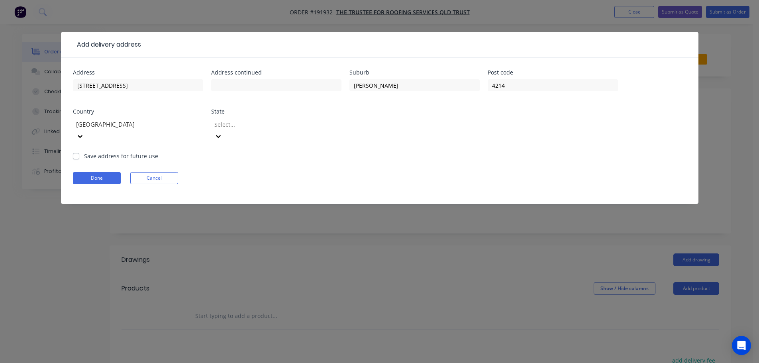
click at [222, 132] on icon at bounding box center [218, 136] width 8 height 8
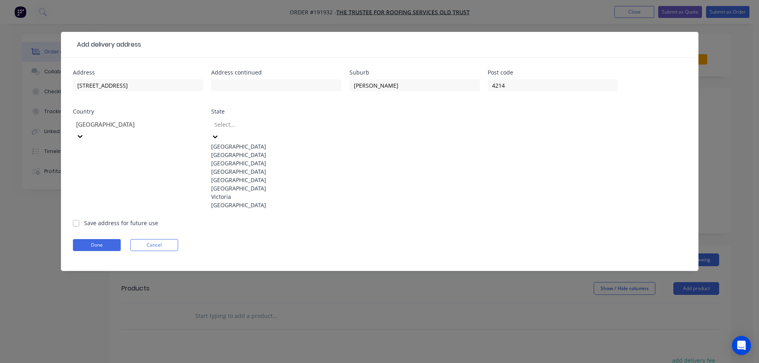
click at [248, 176] on div "[GEOGRAPHIC_DATA]" at bounding box center [276, 171] width 130 height 8
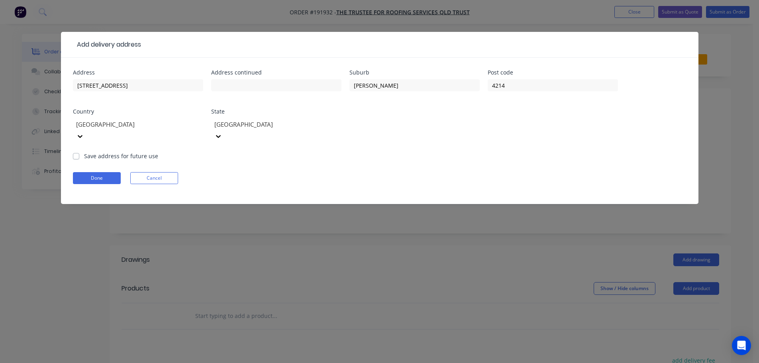
click at [434, 146] on form "Address 8-10 COMMERCIAL DRIVE Address continued Suburb [PERSON_NAME] Post code …" at bounding box center [380, 137] width 614 height 134
click at [94, 172] on button "Done" at bounding box center [97, 178] width 48 height 12
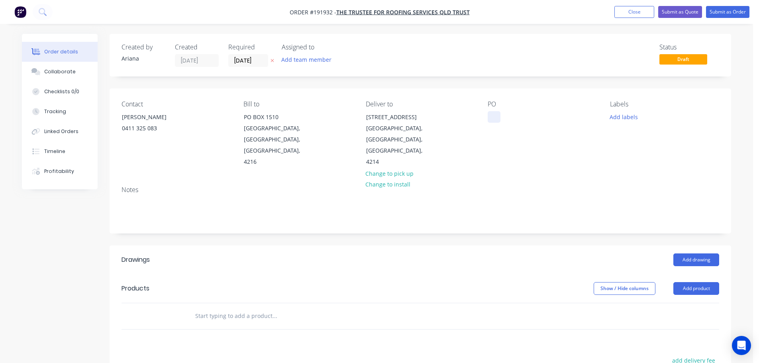
click at [496, 117] on div at bounding box center [494, 117] width 13 height 12
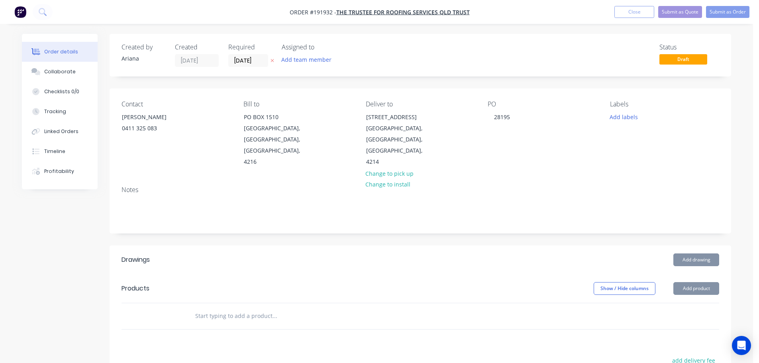
click at [566, 142] on div "PO 28195" at bounding box center [542, 133] width 109 height 67
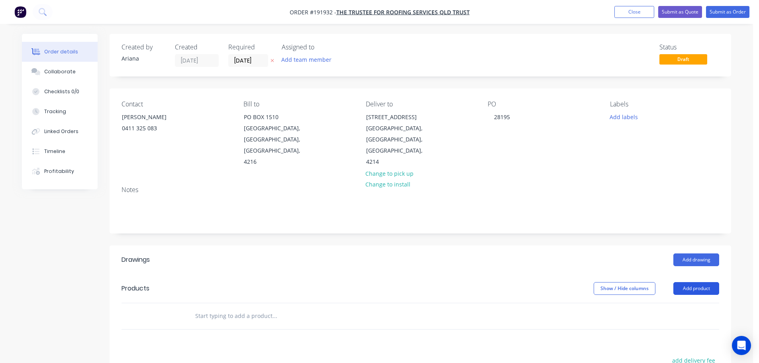
click at [689, 282] on button "Add product" at bounding box center [697, 288] width 46 height 13
click at [677, 303] on div "Product catalogue" at bounding box center [681, 309] width 61 height 12
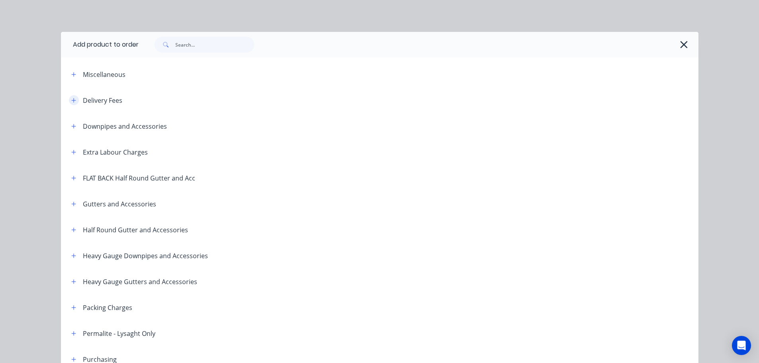
click at [69, 98] on button "button" at bounding box center [74, 100] width 10 height 10
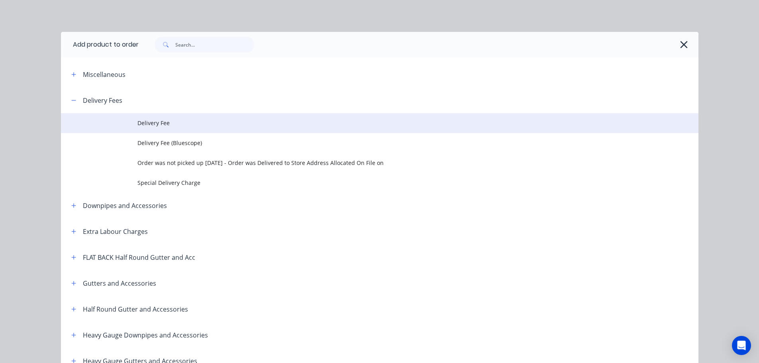
click at [171, 125] on span "Delivery Fee" at bounding box center [362, 123] width 449 height 8
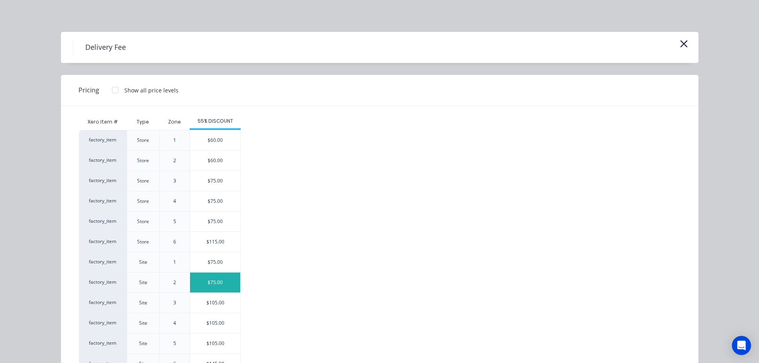
click at [210, 281] on div "$75.00" at bounding box center [215, 283] width 50 height 20
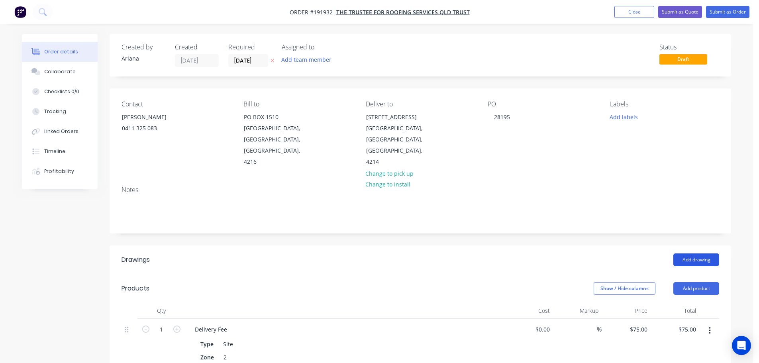
click at [694, 254] on button "Add drawing" at bounding box center [697, 260] width 46 height 13
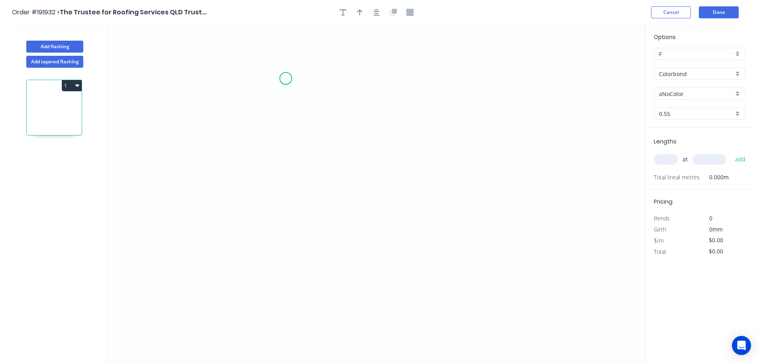
click at [286, 79] on icon "0" at bounding box center [377, 194] width 538 height 338
click at [446, 79] on icon "0" at bounding box center [377, 194] width 538 height 338
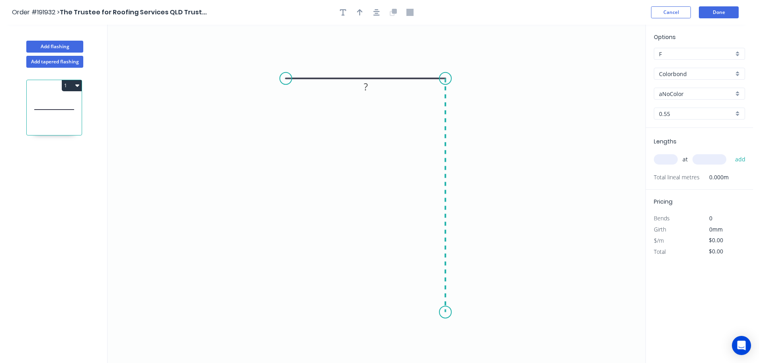
click at [448, 313] on icon "0 ?" at bounding box center [377, 194] width 538 height 338
click at [448, 313] on circle at bounding box center [446, 312] width 12 height 12
click at [368, 62] on tspan "?" at bounding box center [366, 62] width 4 height 13
click at [487, 55] on icon "0 70 120" at bounding box center [377, 194] width 538 height 338
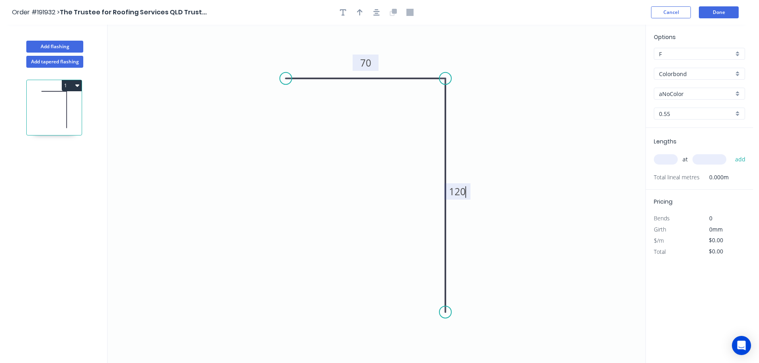
type input "$7.66"
click at [361, 12] on icon "button" at bounding box center [360, 12] width 6 height 7
drag, startPoint x: 604, startPoint y: 61, endPoint x: 525, endPoint y: 82, distance: 80.8
click at [534, 82] on icon at bounding box center [537, 71] width 7 height 26
click at [525, 82] on icon at bounding box center [525, 73] width 7 height 26
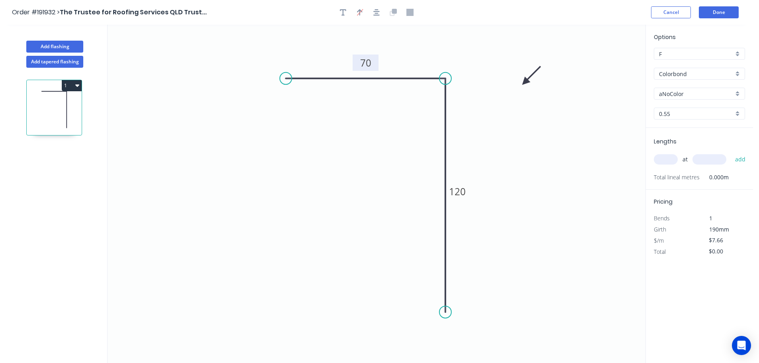
click at [737, 90] on div "aNoColor" at bounding box center [699, 94] width 91 height 12
click at [703, 140] on div "Night Sky" at bounding box center [700, 139] width 90 height 14
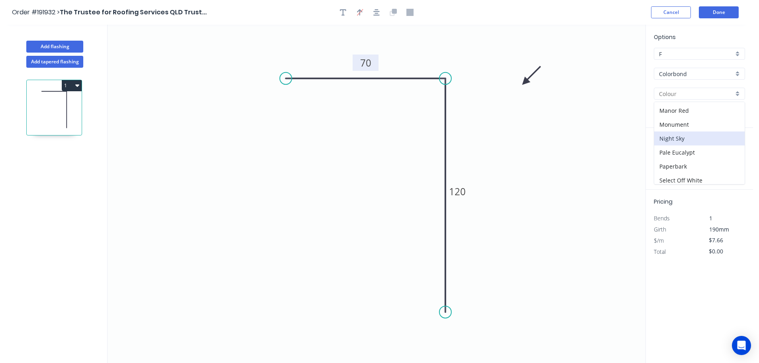
type input "Night Sky"
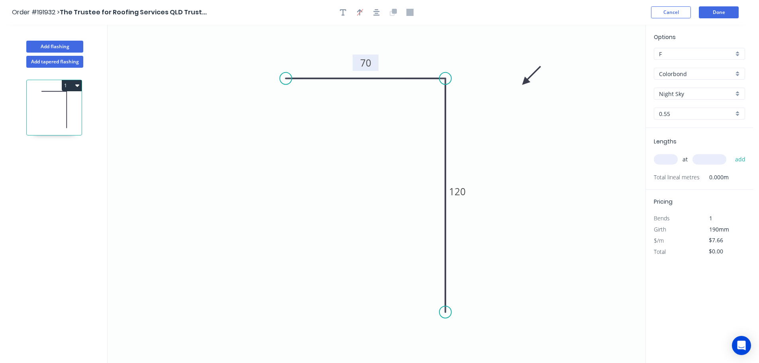
click at [670, 156] on input "text" at bounding box center [666, 159] width 24 height 10
type input "3"
type input "5200"
click at [731, 153] on button "add" at bounding box center [740, 160] width 19 height 14
type input "$119.50"
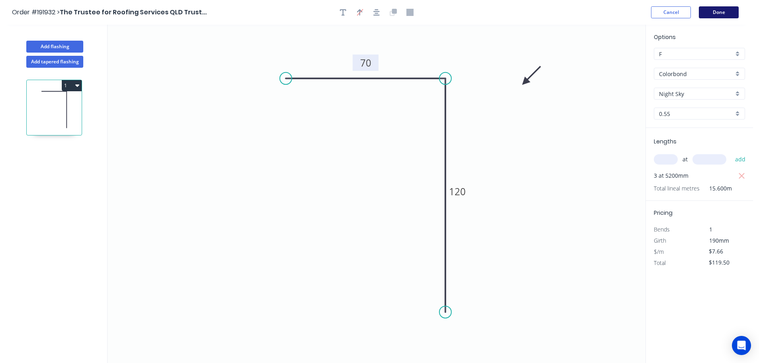
click at [724, 12] on button "Done" at bounding box center [719, 12] width 40 height 12
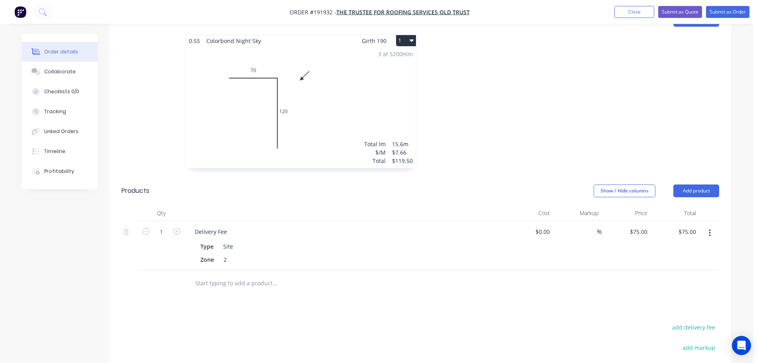
scroll to position [179, 0]
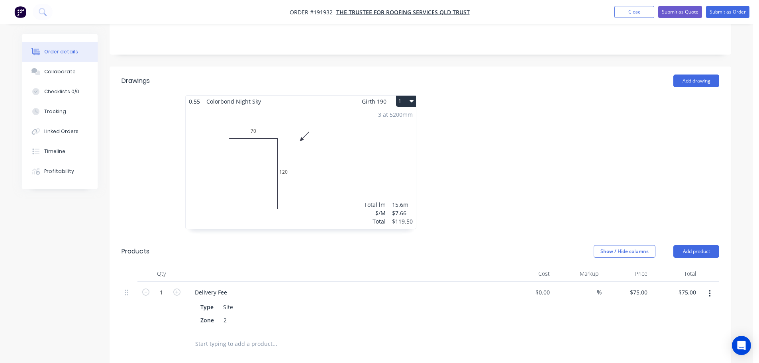
click at [403, 96] on button "1" at bounding box center [406, 101] width 20 height 11
click at [390, 115] on div "Use larger box size" at bounding box center [378, 121] width 61 height 12
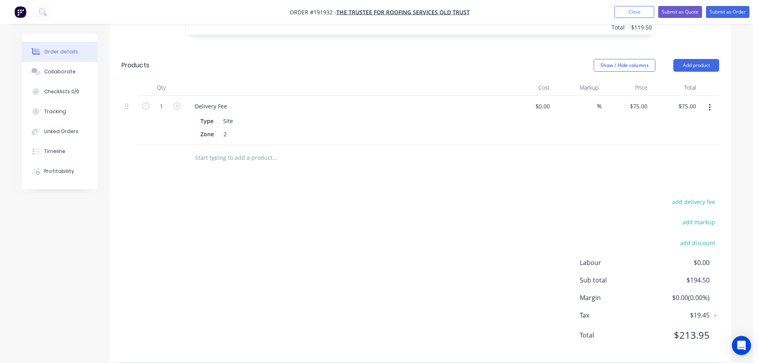
scroll to position [0, 0]
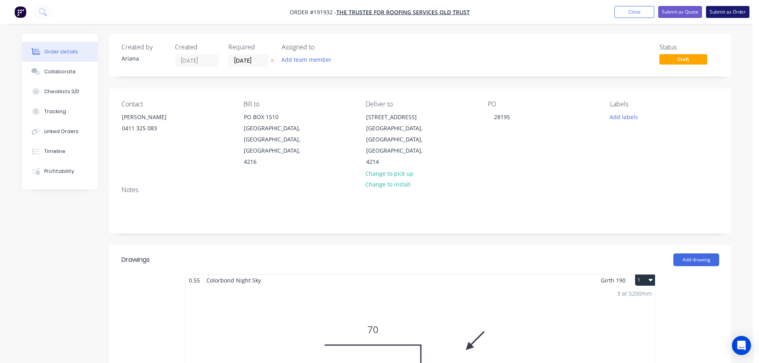
click at [736, 14] on button "Submit as Order" at bounding box center [727, 12] width 43 height 12
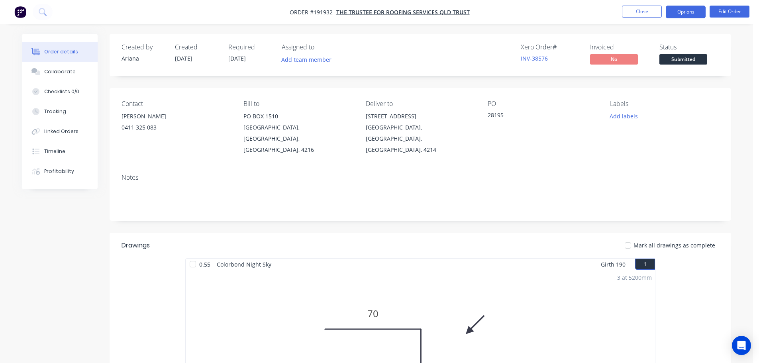
click at [684, 12] on button "Options" at bounding box center [686, 12] width 40 height 13
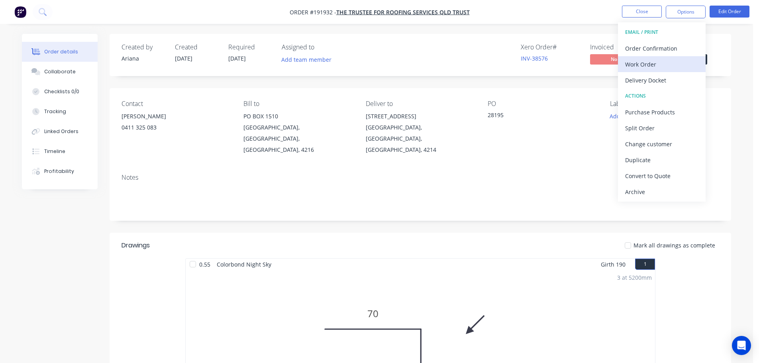
click at [653, 61] on div "Work Order" at bounding box center [661, 65] width 73 height 12
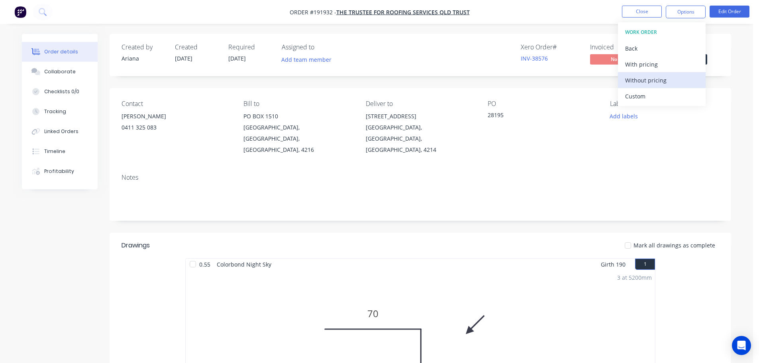
click at [643, 77] on div "Without pricing" at bounding box center [661, 81] width 73 height 12
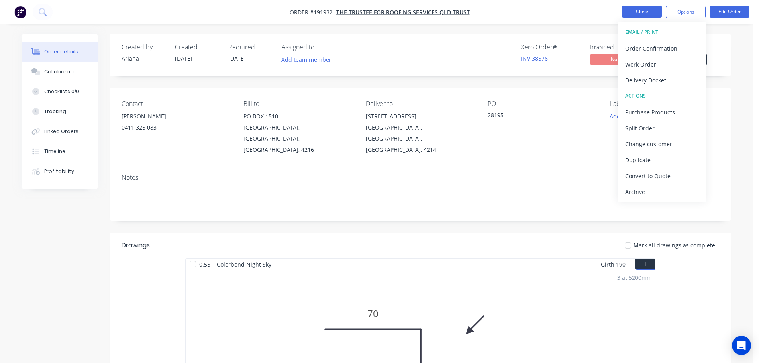
click at [642, 13] on button "Close" at bounding box center [642, 12] width 40 height 12
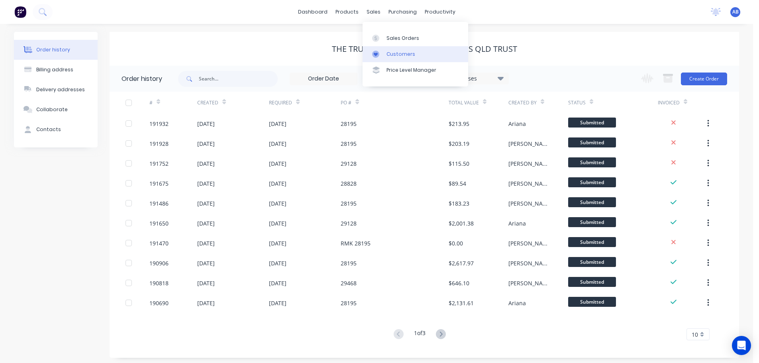
click at [397, 52] on div "Customers" at bounding box center [401, 54] width 29 height 7
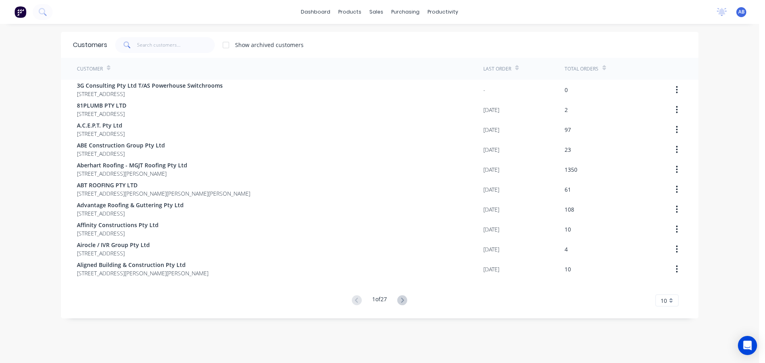
click at [499, 10] on div "dashboard products sales purchasing productivity dashboard products Product Cat…" at bounding box center [379, 12] width 759 height 24
drag, startPoint x: 161, startPoint y: 45, endPoint x: 279, endPoint y: 50, distance: 118.1
click at [162, 45] on input "text" at bounding box center [176, 45] width 78 height 16
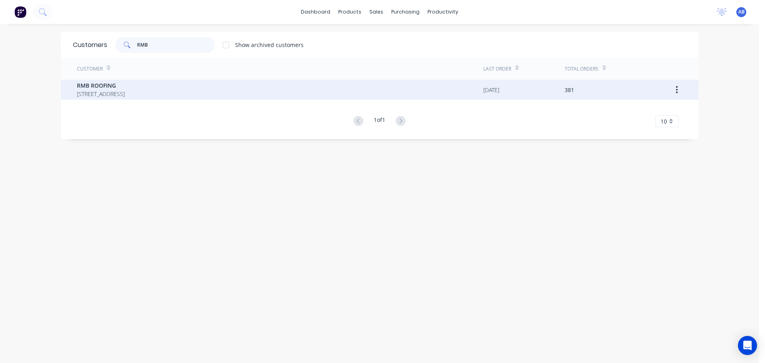
type input "RMB"
click at [101, 84] on span "RMB ROOFING" at bounding box center [101, 85] width 48 height 8
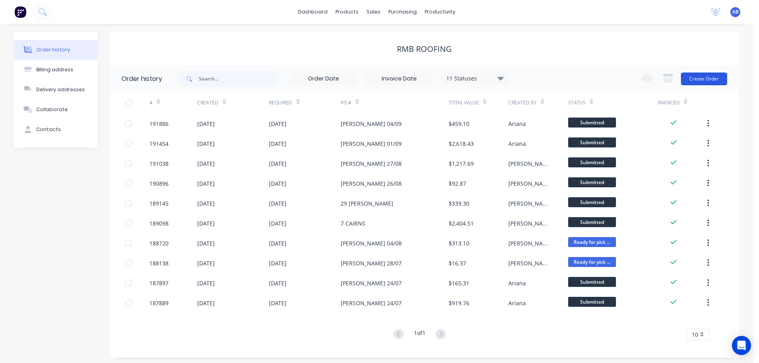
click at [701, 81] on button "Create Order" at bounding box center [704, 79] width 46 height 13
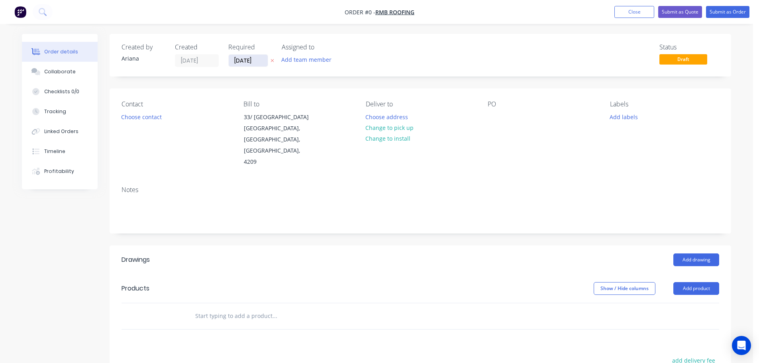
click at [251, 63] on input "[DATE]" at bounding box center [248, 61] width 39 height 12
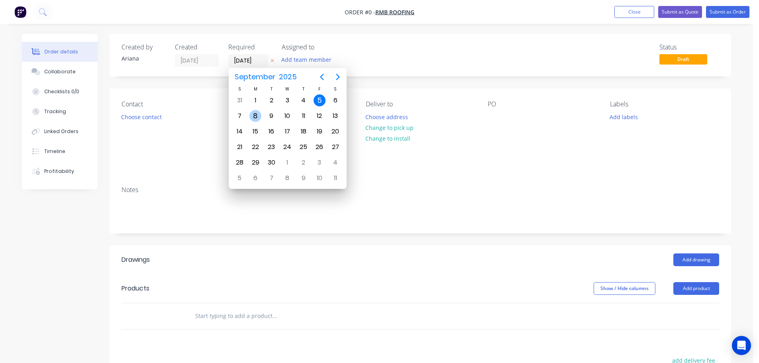
click at [255, 116] on div "8" at bounding box center [256, 116] width 12 height 12
type input "[DATE]"
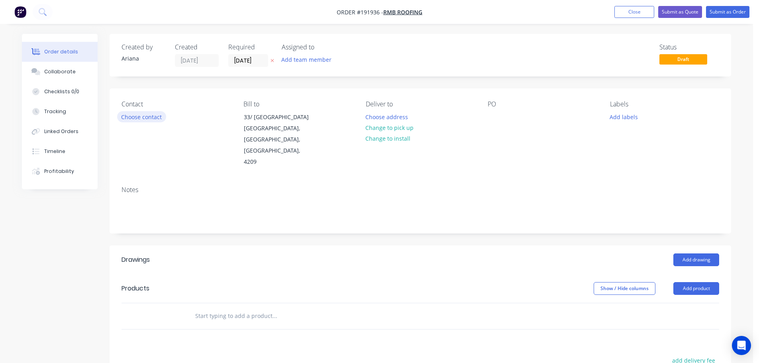
click at [147, 117] on button "Choose contact" at bounding box center [141, 116] width 49 height 11
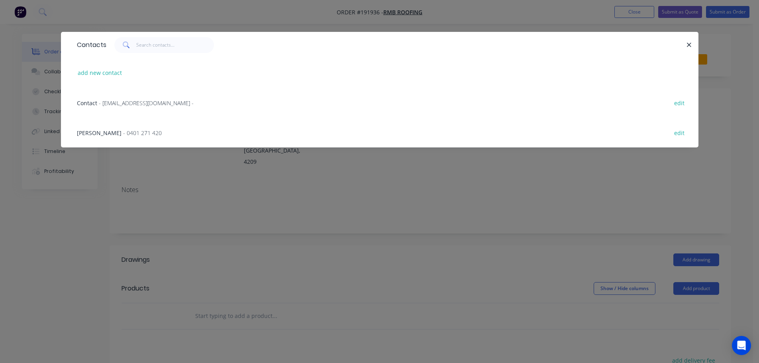
click at [123, 133] on span "- 0401 271 420" at bounding box center [142, 133] width 39 height 8
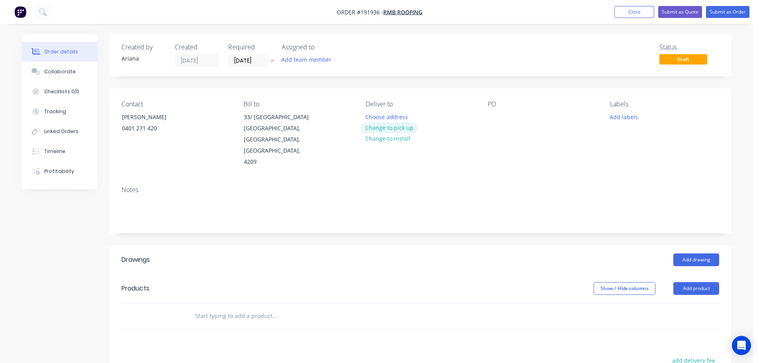
click at [389, 127] on button "Change to pick up" at bounding box center [390, 127] width 57 height 11
click at [495, 119] on div at bounding box center [494, 117] width 13 height 12
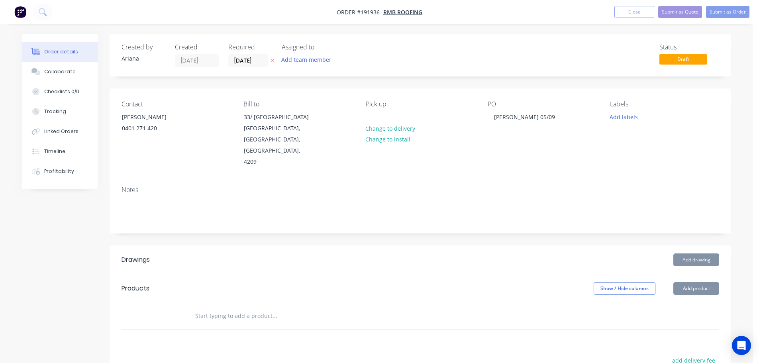
click at [584, 157] on div "Contact [PERSON_NAME] [PHONE_NUMBER] Bill to [STREET_ADDRESS] Pick up Change to…" at bounding box center [421, 133] width 622 height 91
click at [702, 254] on button "Add drawing" at bounding box center [697, 260] width 46 height 13
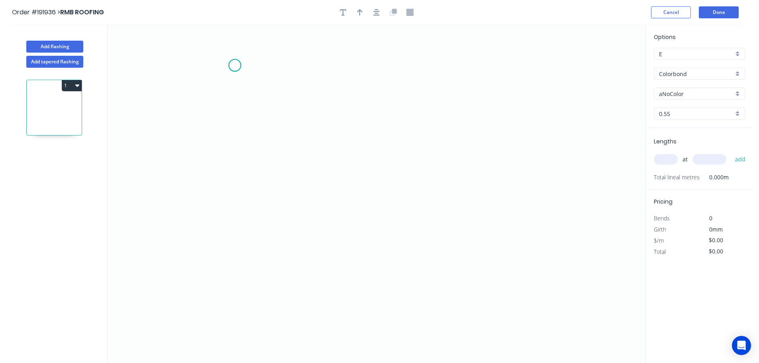
click at [235, 65] on icon "0" at bounding box center [377, 194] width 538 height 338
click at [238, 245] on icon "0" at bounding box center [377, 194] width 538 height 338
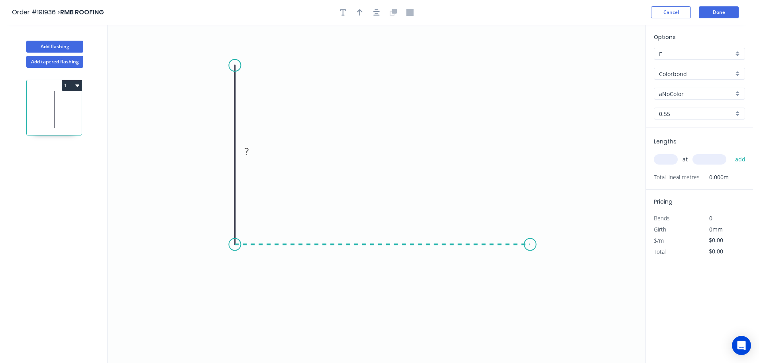
click at [531, 250] on icon "0 ?" at bounding box center [377, 194] width 538 height 338
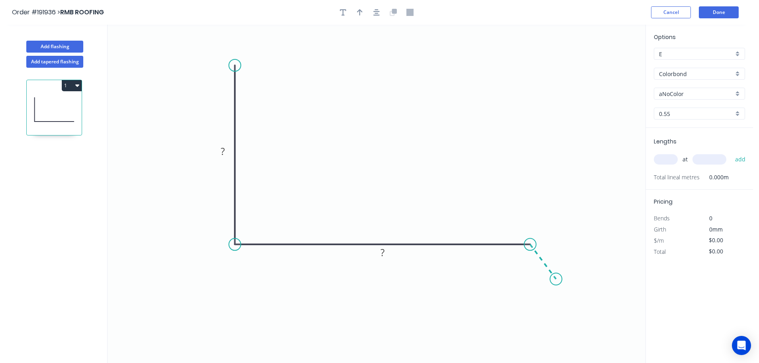
click at [556, 279] on icon "0 ? ?" at bounding box center [377, 194] width 538 height 338
click at [556, 279] on circle at bounding box center [556, 279] width 12 height 12
click at [222, 150] on tspan "?" at bounding box center [223, 151] width 4 height 13
click at [363, 108] on icon "0 270 365 35 120 º" at bounding box center [377, 194] width 538 height 338
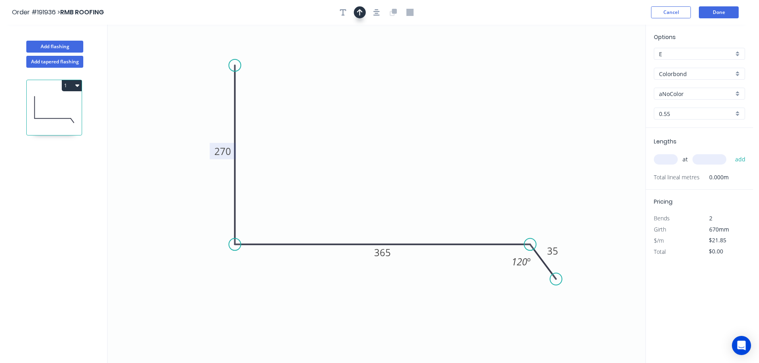
click at [360, 10] on icon "button" at bounding box center [360, 12] width 6 height 6
drag, startPoint x: 606, startPoint y: 61, endPoint x: 396, endPoint y: 122, distance: 218.5
click at [396, 122] on icon at bounding box center [396, 112] width 7 height 26
click at [738, 92] on div "aNoColor" at bounding box center [699, 94] width 91 height 12
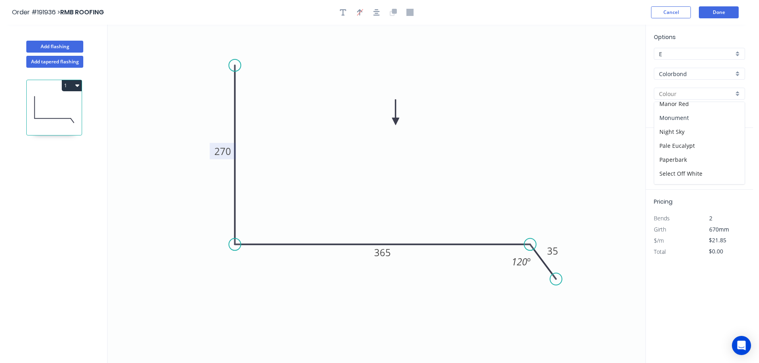
click at [699, 119] on div "Monument" at bounding box center [700, 118] width 90 height 14
drag, startPoint x: 670, startPoint y: 159, endPoint x: 674, endPoint y: 155, distance: 6.2
click at [670, 160] on input "text" at bounding box center [666, 159] width 24 height 10
click at [731, 153] on button "add" at bounding box center [740, 160] width 19 height 14
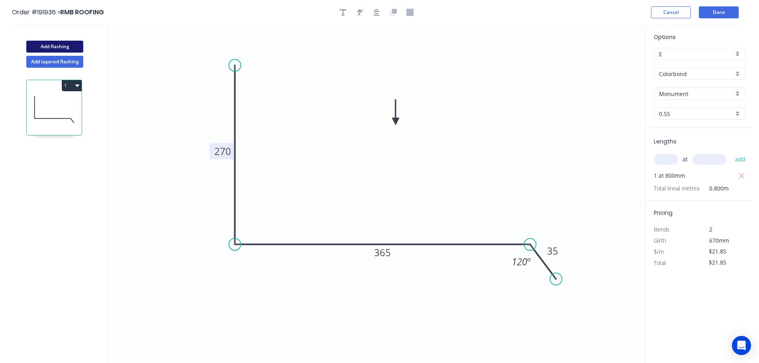
click at [58, 48] on button "Add flashing" at bounding box center [54, 47] width 57 height 12
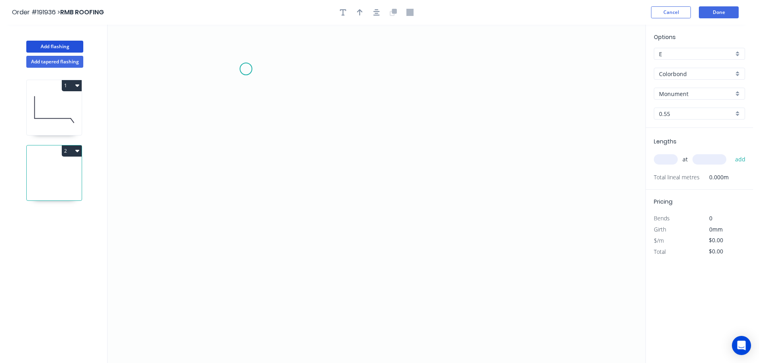
click at [246, 69] on icon "0" at bounding box center [377, 194] width 538 height 338
click at [244, 203] on icon "0" at bounding box center [377, 194] width 538 height 338
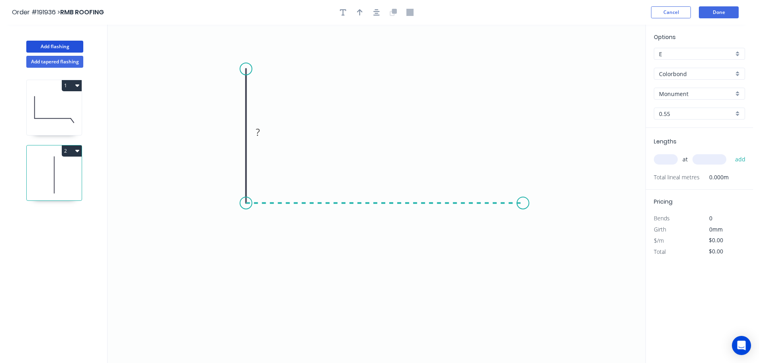
click at [523, 204] on icon "0 ?" at bounding box center [377, 194] width 538 height 338
click at [549, 242] on icon "0 ? ?" at bounding box center [377, 194] width 538 height 338
click at [549, 242] on circle at bounding box center [549, 242] width 12 height 12
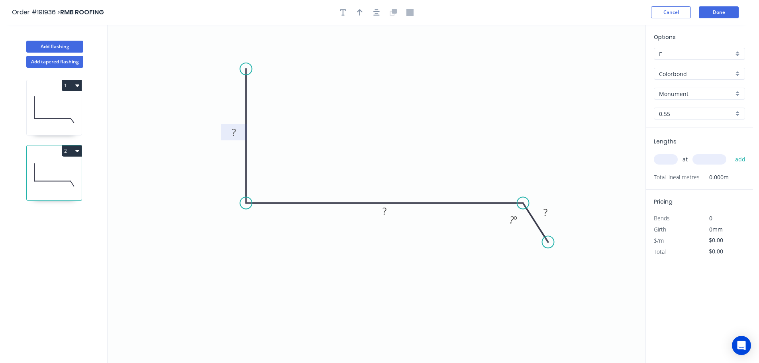
click at [234, 133] on tspan "?" at bounding box center [234, 132] width 4 height 13
click at [410, 112] on icon "0 60 240 35 120 º" at bounding box center [377, 194] width 538 height 338
click at [360, 9] on icon "button" at bounding box center [360, 12] width 6 height 7
drag, startPoint x: 608, startPoint y: 64, endPoint x: 432, endPoint y: 87, distance: 177.3
click at [394, 98] on icon "0 60 240 35 120 º" at bounding box center [377, 194] width 538 height 338
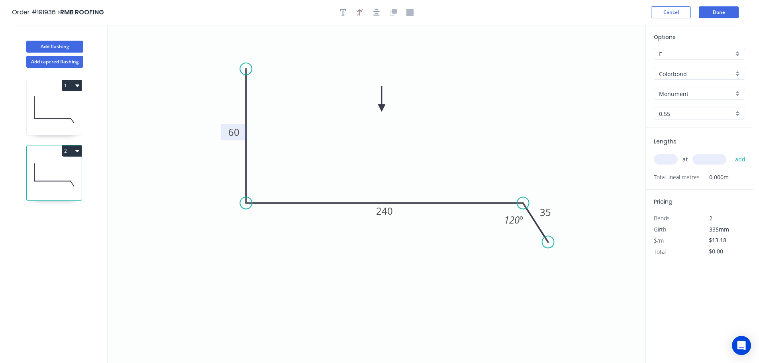
drag, startPoint x: 491, startPoint y: 85, endPoint x: 380, endPoint y: 109, distance: 113.3
click at [380, 109] on icon at bounding box center [381, 99] width 7 height 26
click at [666, 159] on input "text" at bounding box center [666, 159] width 24 height 10
click at [731, 153] on button "add" at bounding box center [740, 160] width 19 height 14
click at [722, 13] on button "Done" at bounding box center [719, 12] width 40 height 12
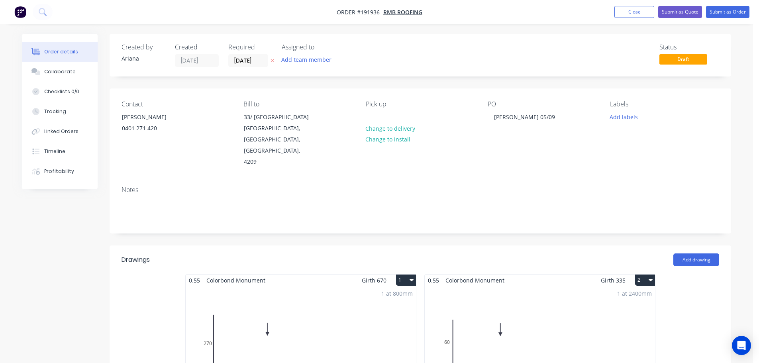
click at [539, 42] on div "Created by [PERSON_NAME] Created [DATE] Required [DATE] Assigned to Add team me…" at bounding box center [421, 55] width 622 height 43
click at [735, 12] on button "Submit as Order" at bounding box center [727, 12] width 43 height 12
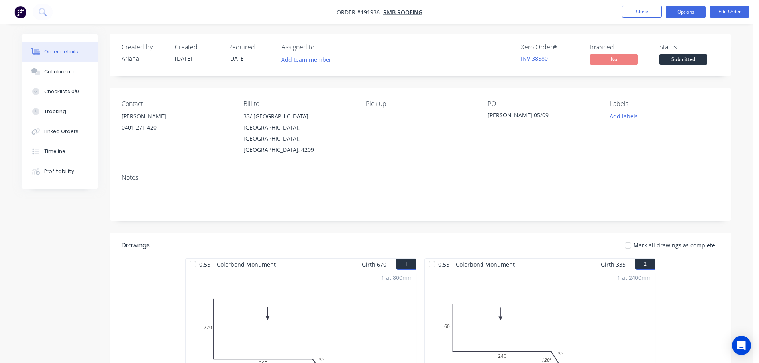
click at [683, 14] on button "Options" at bounding box center [686, 12] width 40 height 13
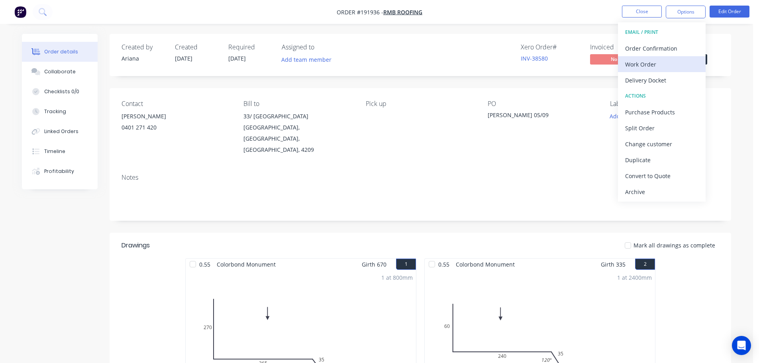
click at [646, 61] on div "Work Order" at bounding box center [661, 65] width 73 height 12
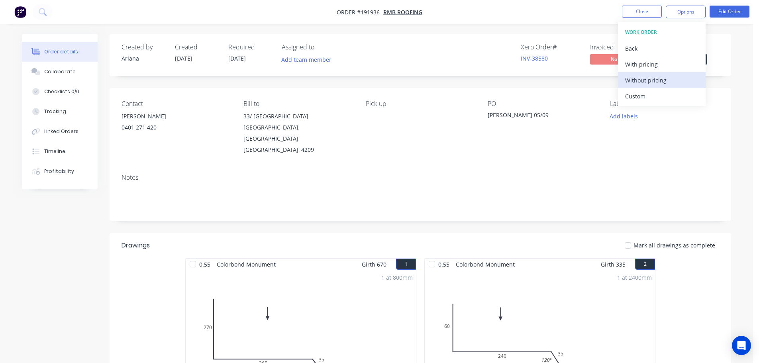
click at [645, 79] on div "Without pricing" at bounding box center [661, 81] width 73 height 12
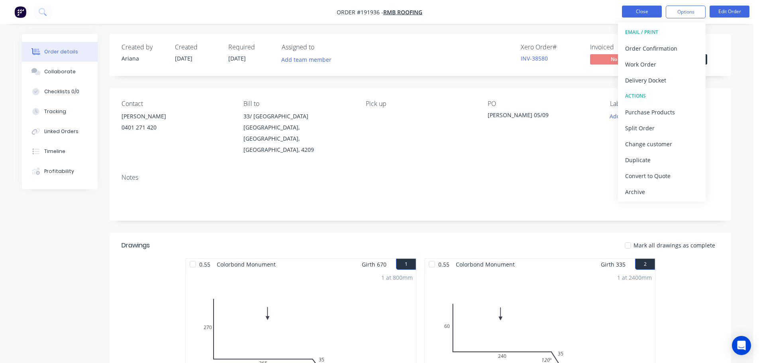
click at [638, 12] on button "Close" at bounding box center [642, 12] width 40 height 12
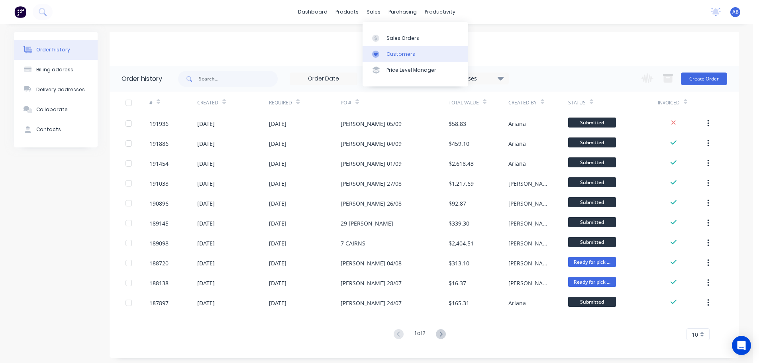
click at [395, 53] on div "Customers" at bounding box center [401, 54] width 29 height 7
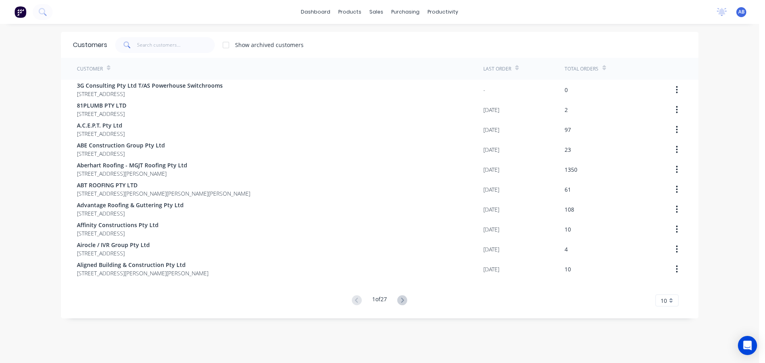
click at [501, 14] on div "dashboard products sales purchasing productivity dashboard products Product Cat…" at bounding box center [379, 12] width 759 height 24
click at [452, 43] on div "Show archived customers" at bounding box center [397, 45] width 580 height 16
click at [392, 39] on div "Show archived customers" at bounding box center [397, 45] width 580 height 16
click at [161, 45] on input "text" at bounding box center [176, 45] width 78 height 16
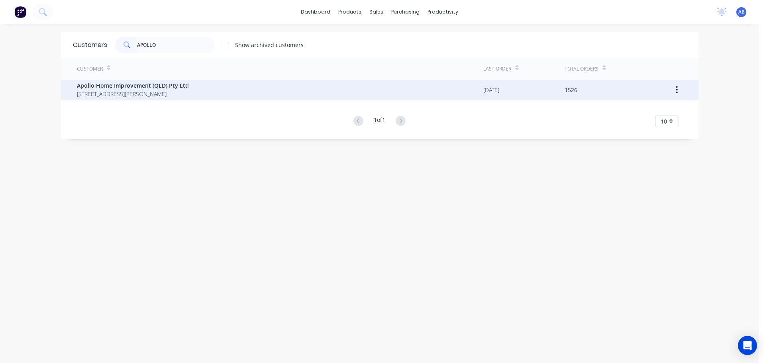
click at [151, 90] on span "[STREET_ADDRESS][PERSON_NAME]" at bounding box center [133, 94] width 112 height 8
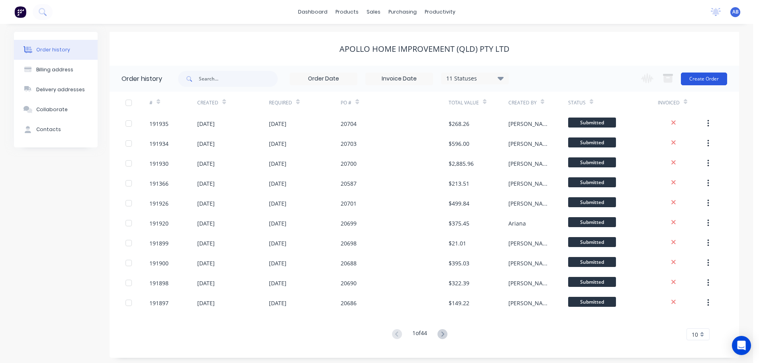
click at [703, 77] on button "Create Order" at bounding box center [704, 79] width 46 height 13
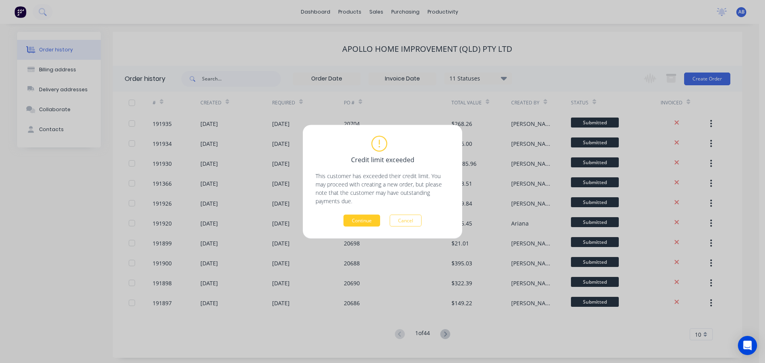
click at [360, 221] on button "Continue" at bounding box center [362, 220] width 37 height 12
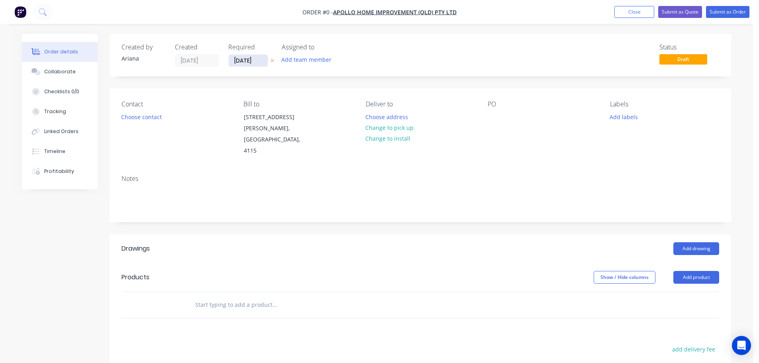
click at [252, 61] on input "[DATE]" at bounding box center [248, 61] width 39 height 12
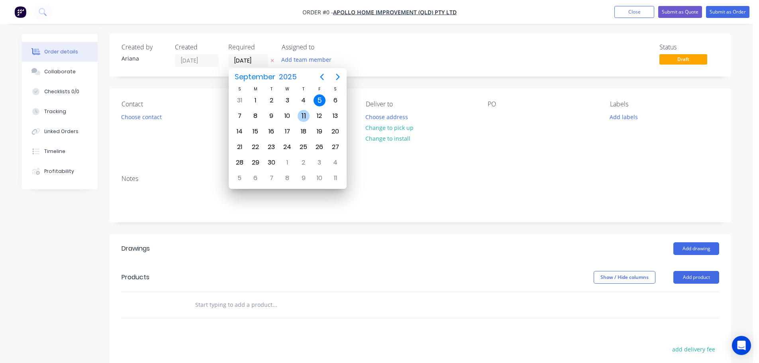
click at [305, 114] on div "11" at bounding box center [304, 116] width 12 height 12
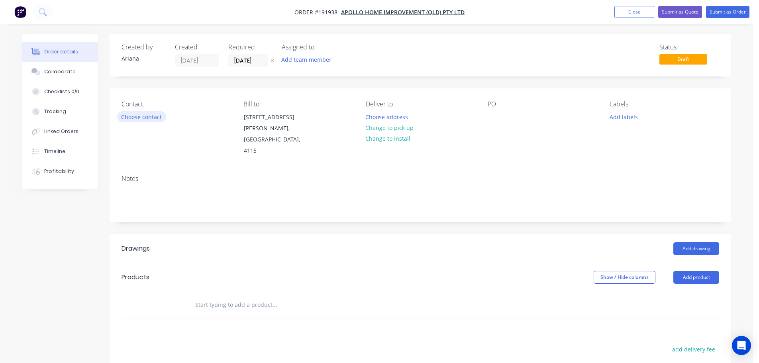
click at [149, 117] on button "Choose contact" at bounding box center [141, 116] width 49 height 11
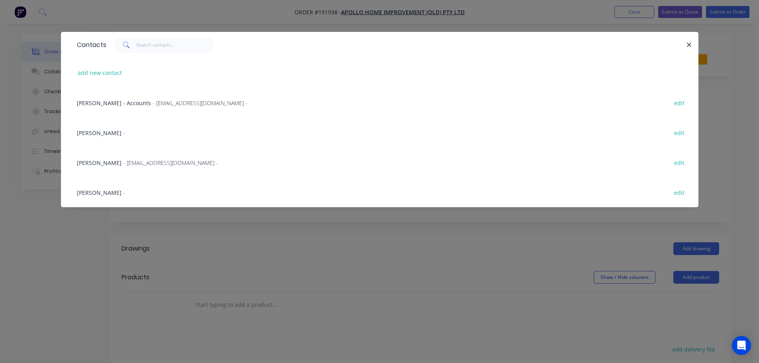
click at [91, 161] on span "[PERSON_NAME]" at bounding box center [99, 163] width 45 height 8
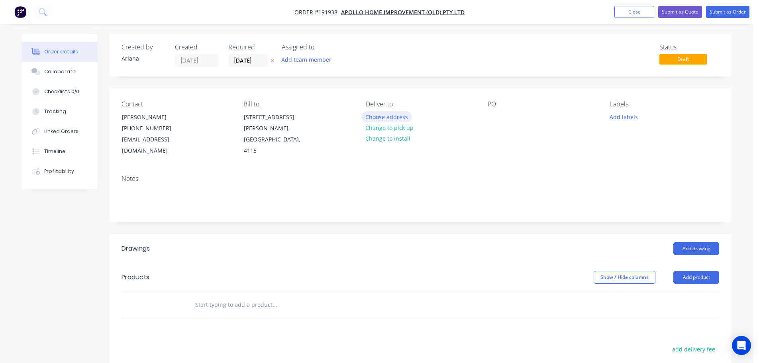
click at [380, 116] on button "Choose address" at bounding box center [387, 116] width 51 height 11
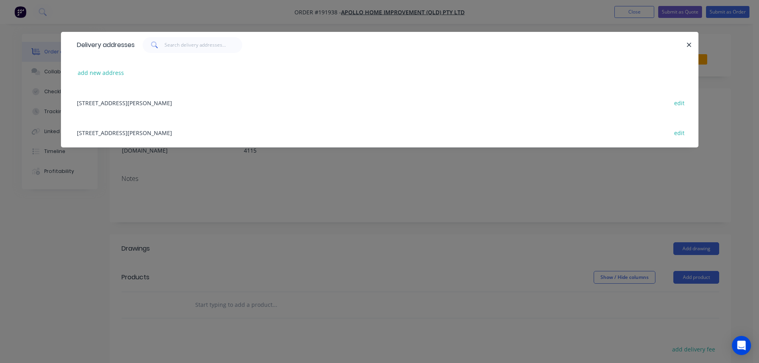
click at [137, 134] on div "[STREET_ADDRESS][PERSON_NAME] edit" at bounding box center [380, 133] width 614 height 30
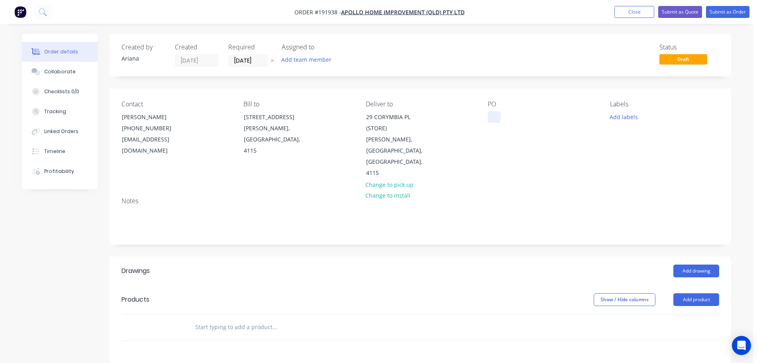
click at [494, 116] on div at bounding box center [494, 117] width 13 height 12
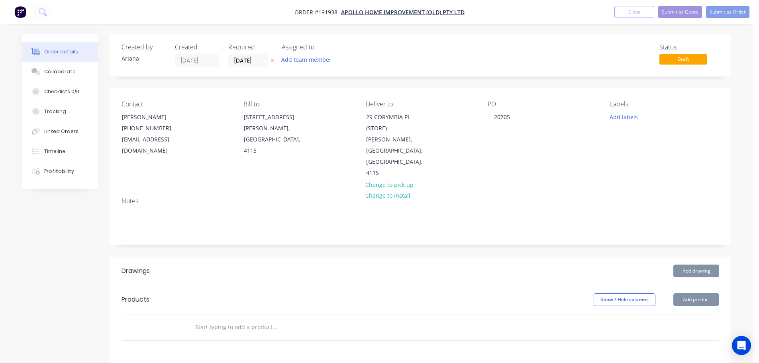
click at [589, 158] on div "Contact [PERSON_NAME] [PHONE_NUMBER] [EMAIL_ADDRESS][DOMAIN_NAME] Bill to [STRE…" at bounding box center [421, 139] width 622 height 102
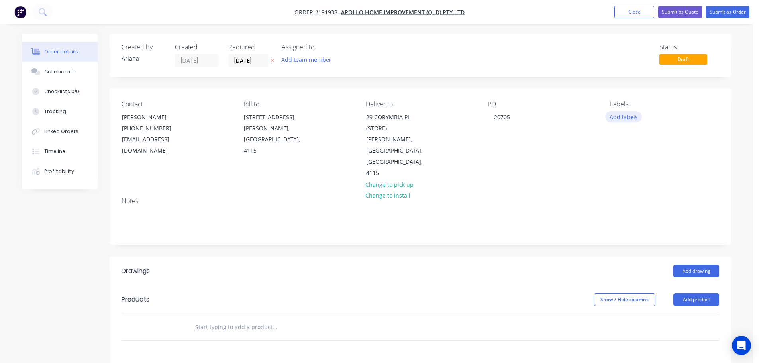
click at [628, 118] on button "Add labels" at bounding box center [624, 116] width 37 height 11
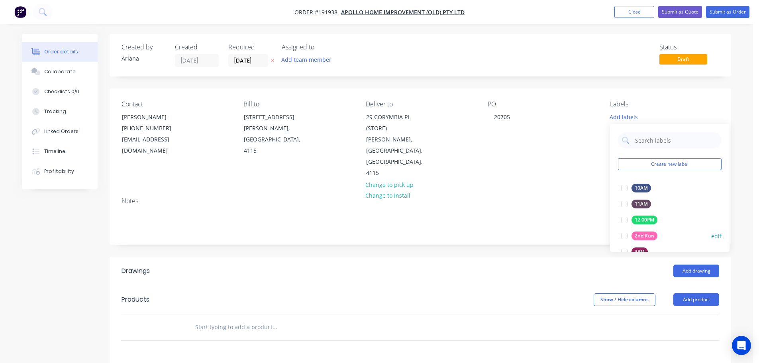
click at [624, 233] on div at bounding box center [625, 236] width 16 height 16
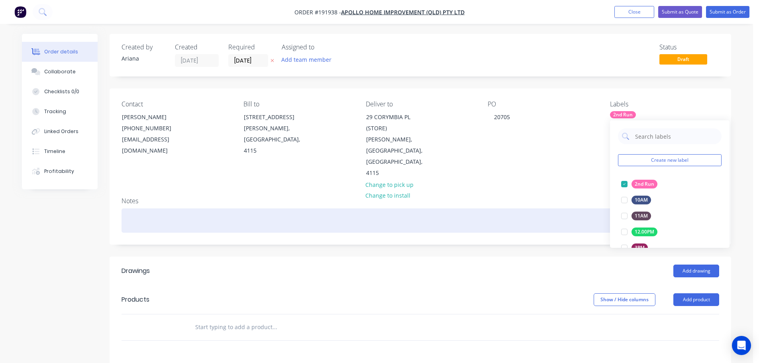
click at [558, 208] on div at bounding box center [421, 220] width 598 height 24
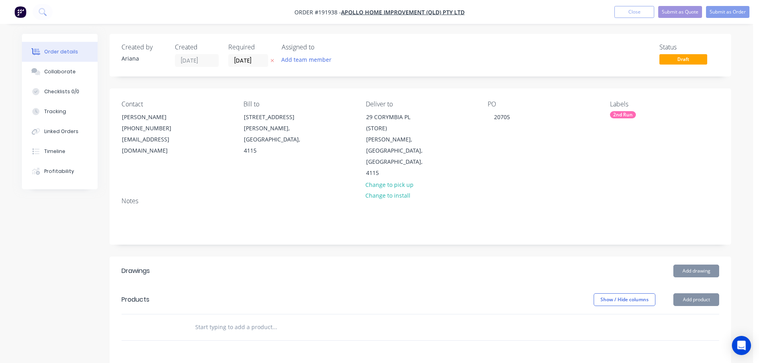
click at [200, 319] on input "text" at bounding box center [274, 327] width 159 height 16
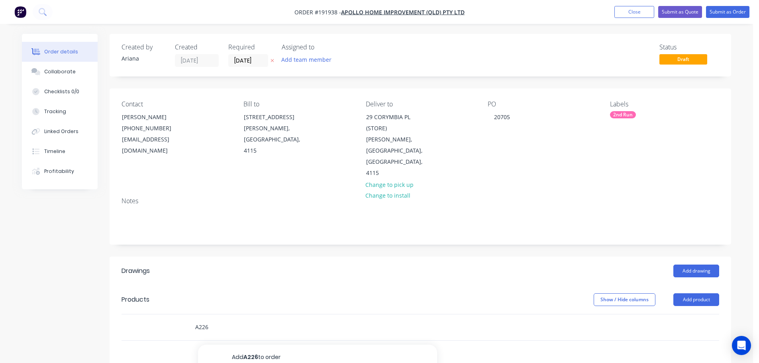
scroll to position [93, 0]
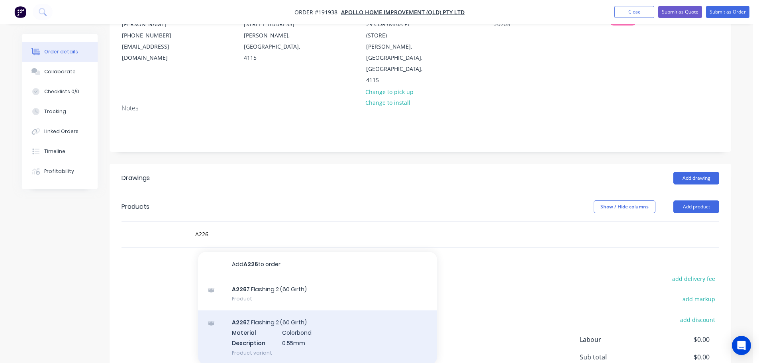
click at [274, 314] on div "A226 Z Flashing 2 (60 Girth) Material Colorbond Description 0.55mm Product vari…" at bounding box center [317, 338] width 239 height 54
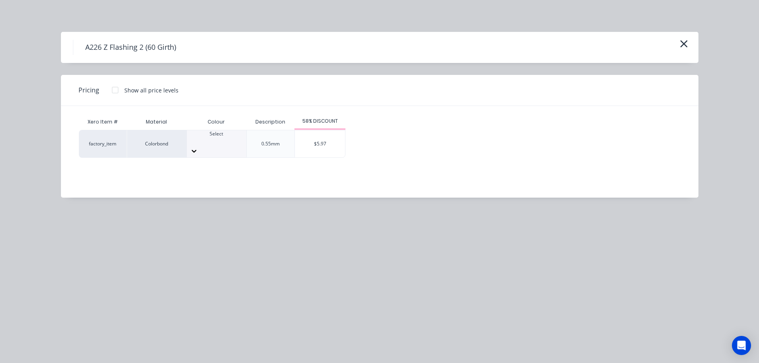
click at [226, 145] on div at bounding box center [216, 141] width 59 height 7
click at [325, 142] on div "$5.97" at bounding box center [320, 143] width 50 height 27
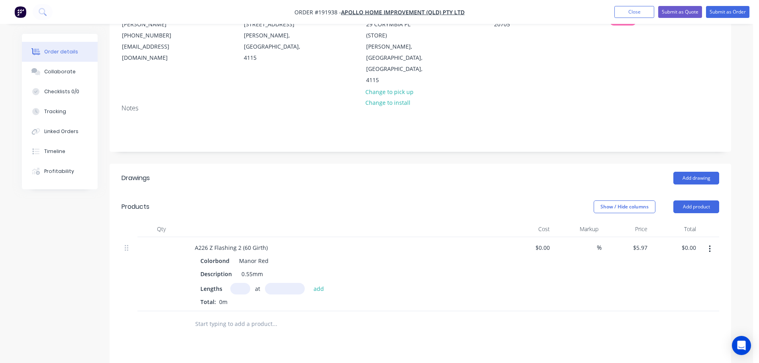
click at [242, 283] on input "text" at bounding box center [240, 289] width 20 height 12
click at [287, 283] on input "text" at bounding box center [285, 289] width 40 height 12
click at [310, 283] on button "add" at bounding box center [319, 288] width 19 height 11
click at [210, 329] on input "text" at bounding box center [274, 337] width 159 height 16
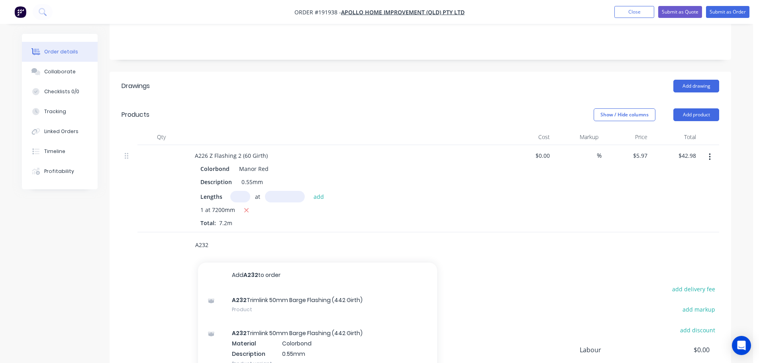
scroll to position [261, 0]
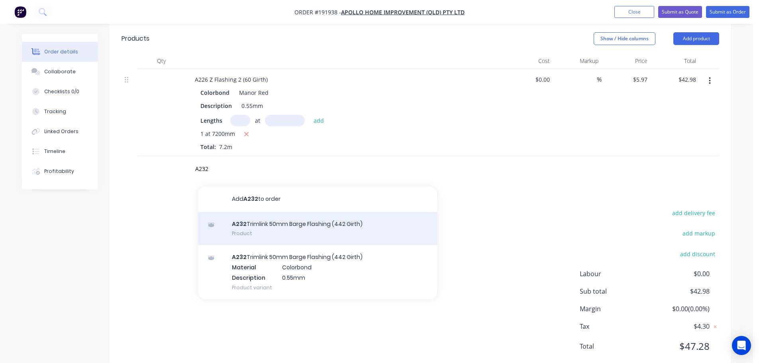
click at [314, 212] on div "A232 Trimlink 50mm Barge Flashing (442 Girth) Product" at bounding box center [317, 228] width 239 height 33
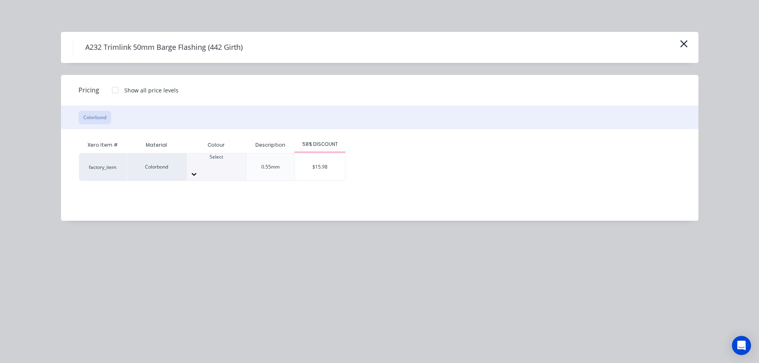
click at [216, 167] on div at bounding box center [216, 164] width 59 height 7
click at [313, 165] on div "$15.98" at bounding box center [320, 166] width 50 height 27
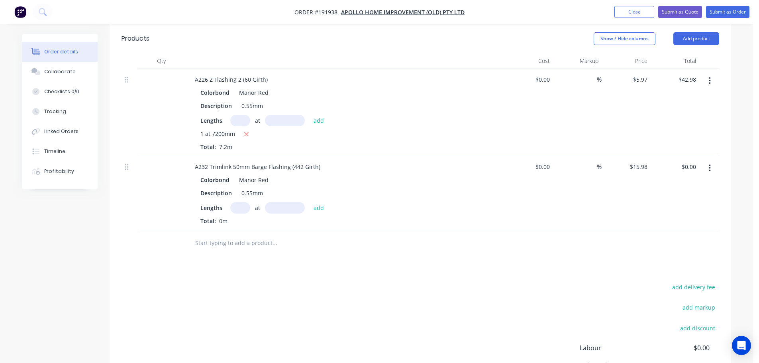
click at [243, 202] on input "text" at bounding box center [240, 208] width 20 height 12
drag, startPoint x: 281, startPoint y: 184, endPoint x: 364, endPoint y: 167, distance: 84.6
click at [281, 202] on input "text" at bounding box center [285, 208] width 40 height 12
click at [310, 202] on button "add" at bounding box center [319, 207] width 19 height 11
drag, startPoint x: 290, startPoint y: 188, endPoint x: 383, endPoint y: 183, distance: 93.8
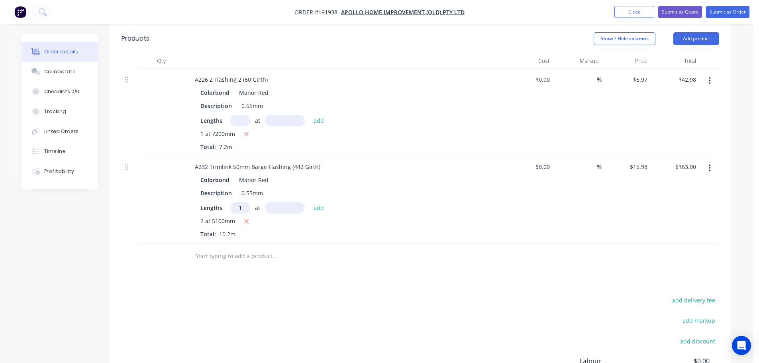
click at [290, 202] on input "text" at bounding box center [285, 208] width 40 height 12
click at [310, 202] on button "add" at bounding box center [319, 207] width 19 height 11
click at [215, 261] on input "text" at bounding box center [274, 269] width 159 height 16
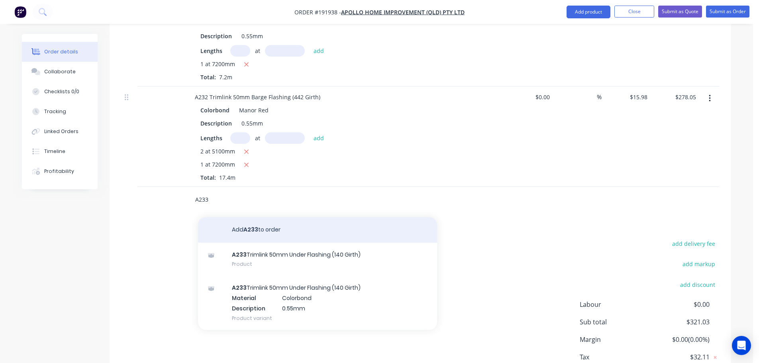
scroll to position [362, 0]
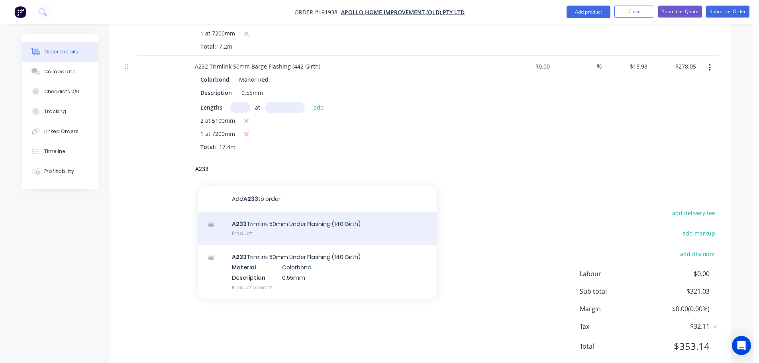
click at [305, 212] on div "A233 Trimlink 50mm Under Flashing (140 Girth) Product" at bounding box center [317, 228] width 239 height 33
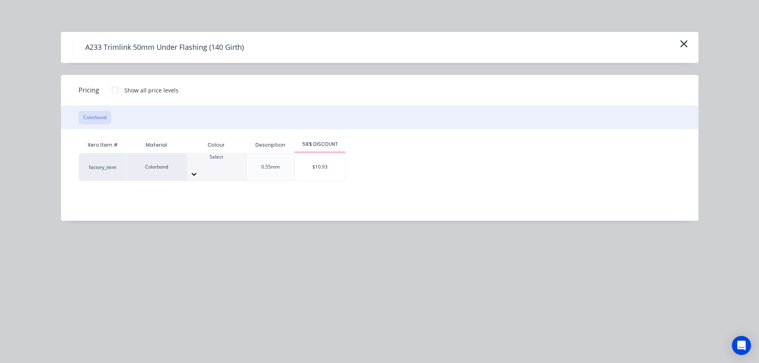
click at [225, 167] on div at bounding box center [216, 164] width 59 height 7
click at [327, 165] on div "$10.93" at bounding box center [320, 166] width 50 height 27
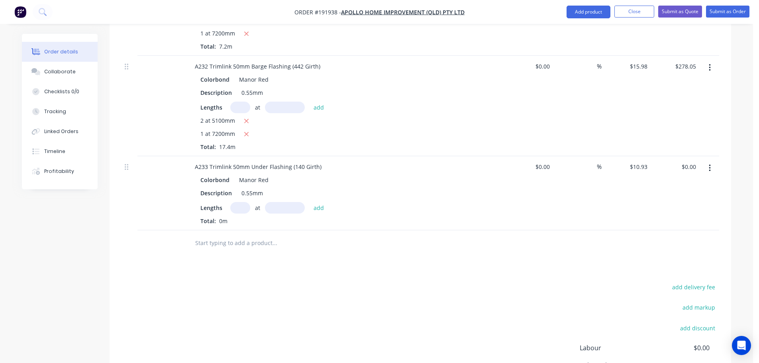
click at [248, 202] on input "text" at bounding box center [240, 208] width 20 height 12
click at [296, 202] on input "text" at bounding box center [285, 208] width 40 height 12
click at [310, 202] on button "add" at bounding box center [319, 207] width 19 height 11
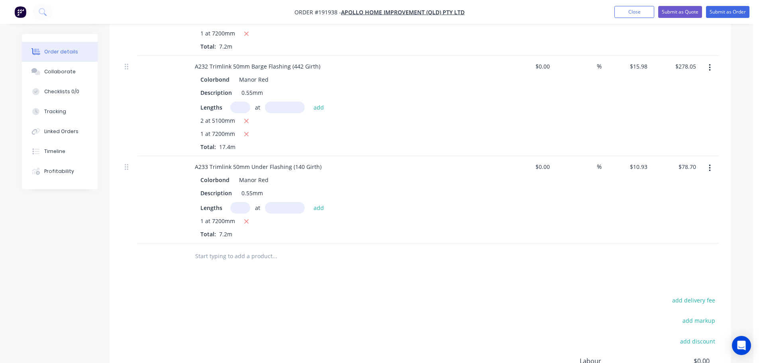
scroll to position [0, 0]
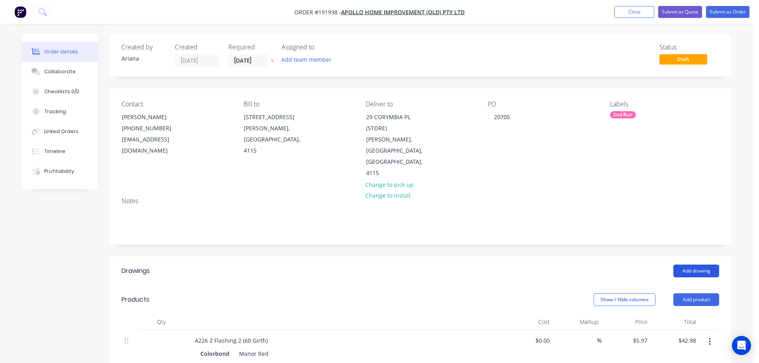
click at [700, 265] on button "Add drawing" at bounding box center [697, 271] width 46 height 13
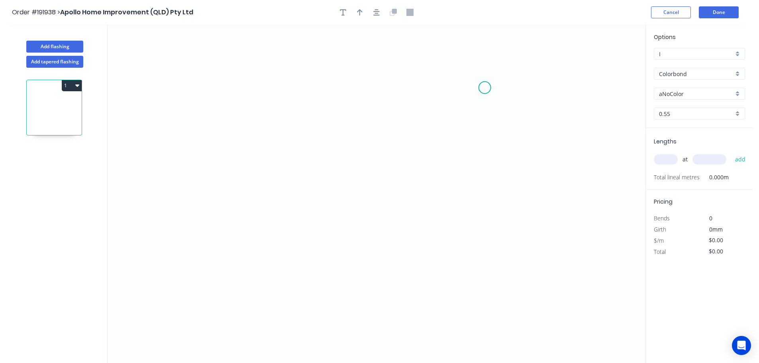
click at [485, 88] on icon "0" at bounding box center [377, 194] width 538 height 338
click at [320, 103] on icon "0" at bounding box center [377, 194] width 538 height 338
click at [315, 267] on icon "0 ?" at bounding box center [377, 194] width 538 height 338
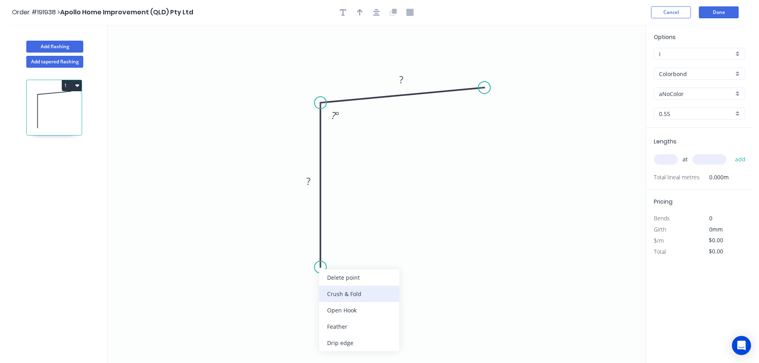
click at [332, 293] on div "Crush & Fold" at bounding box center [359, 294] width 80 height 16
click at [334, 290] on div "Flip bend" at bounding box center [364, 291] width 80 height 16
click at [348, 250] on tspan "10" at bounding box center [342, 252] width 11 height 13
click at [363, 244] on icon "0 CF 15 ? ? ? º" at bounding box center [377, 194] width 538 height 338
drag, startPoint x: 350, startPoint y: 255, endPoint x: 315, endPoint y: 311, distance: 66.0
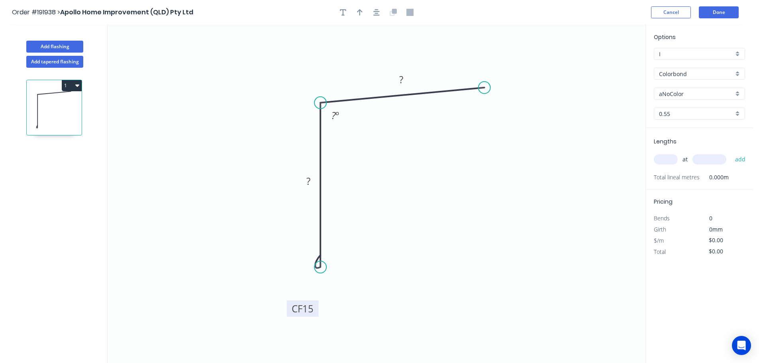
click at [315, 311] on rect at bounding box center [303, 309] width 32 height 16
click at [523, 111] on div "Crush & Fold" at bounding box center [525, 112] width 80 height 16
click at [501, 66] on tspan "10" at bounding box center [498, 65] width 11 height 13
click at [538, 91] on icon "0 CF 15 ? CF 15 ? ? º" at bounding box center [377, 194] width 538 height 338
drag, startPoint x: 507, startPoint y: 67, endPoint x: 535, endPoint y: 61, distance: 29.2
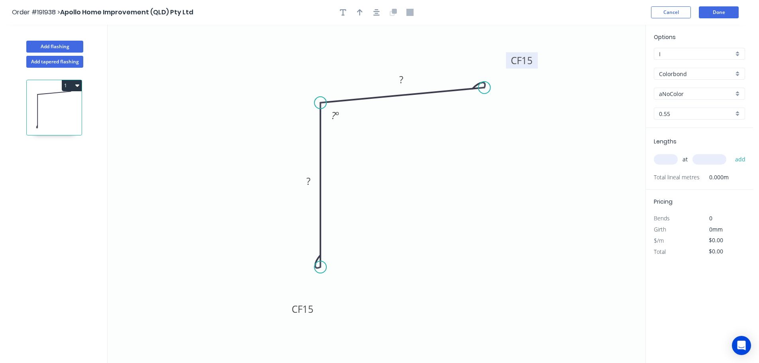
click at [535, 61] on rect at bounding box center [522, 60] width 32 height 16
click at [309, 180] on tspan "?" at bounding box center [309, 181] width 4 height 13
click at [360, 208] on icon "0 CF 15 50 CF 15 50 93 º" at bounding box center [377, 194] width 538 height 338
click at [358, 12] on icon "button" at bounding box center [360, 12] width 6 height 6
drag, startPoint x: 606, startPoint y: 63, endPoint x: 404, endPoint y: 191, distance: 239.5
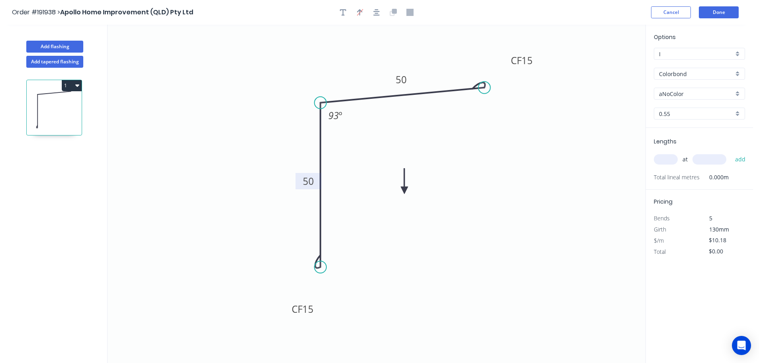
click at [404, 191] on icon at bounding box center [404, 182] width 7 height 26
click at [404, 191] on icon at bounding box center [403, 182] width 7 height 26
click at [404, 191] on icon at bounding box center [410, 183] width 23 height 23
click at [404, 191] on icon at bounding box center [413, 190] width 26 height 7
click at [739, 91] on div "aNoColor" at bounding box center [699, 94] width 91 height 12
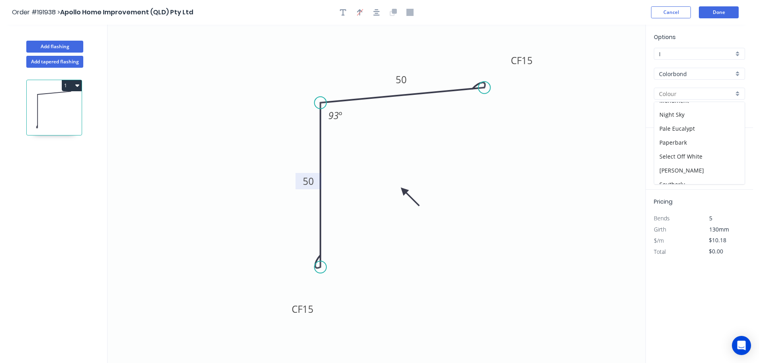
scroll to position [309, 0]
click at [694, 110] on div "Surfmist" at bounding box center [700, 107] width 90 height 14
click at [670, 159] on input "text" at bounding box center [666, 159] width 24 height 10
click at [731, 153] on button "add" at bounding box center [740, 160] width 19 height 14
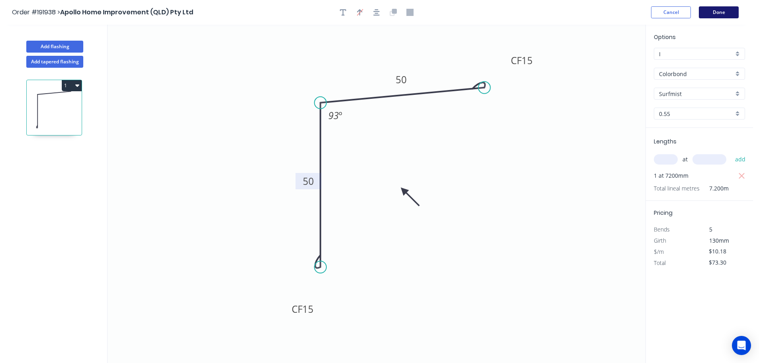
click at [719, 12] on button "Done" at bounding box center [719, 12] width 40 height 12
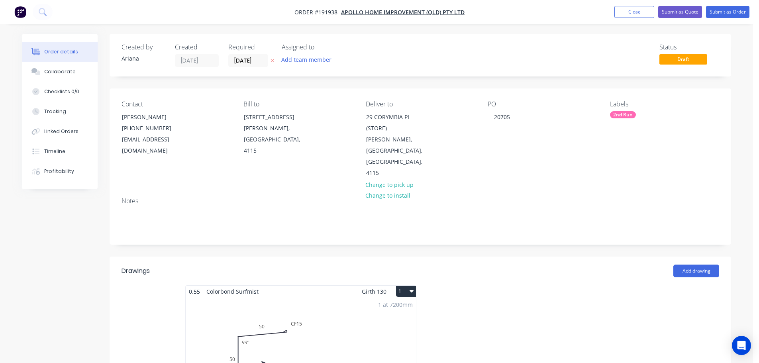
click at [410, 288] on icon "button" at bounding box center [412, 291] width 4 height 6
click at [399, 303] on button "Use larger box size" at bounding box center [378, 311] width 76 height 16
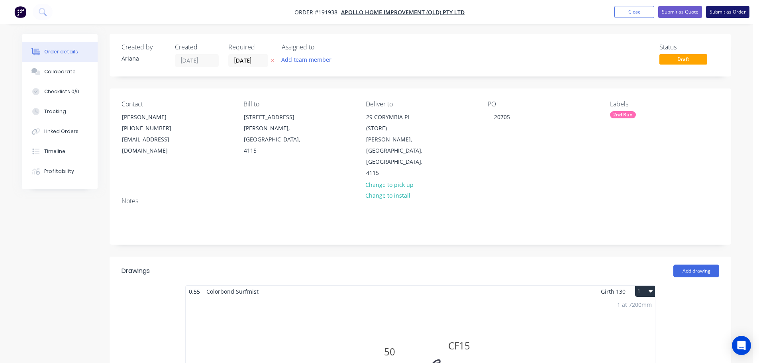
click at [731, 9] on button "Submit as Order" at bounding box center [727, 12] width 43 height 12
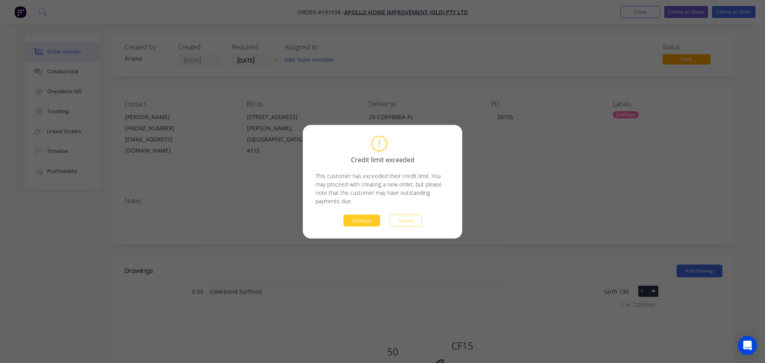
click at [365, 219] on button "Continue" at bounding box center [362, 220] width 37 height 12
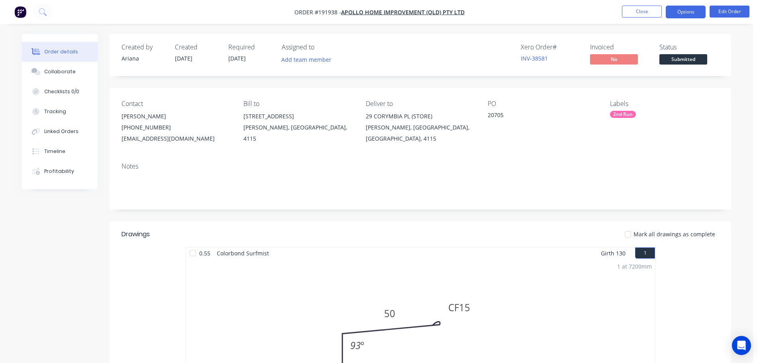
click at [683, 12] on button "Options" at bounding box center [686, 12] width 40 height 13
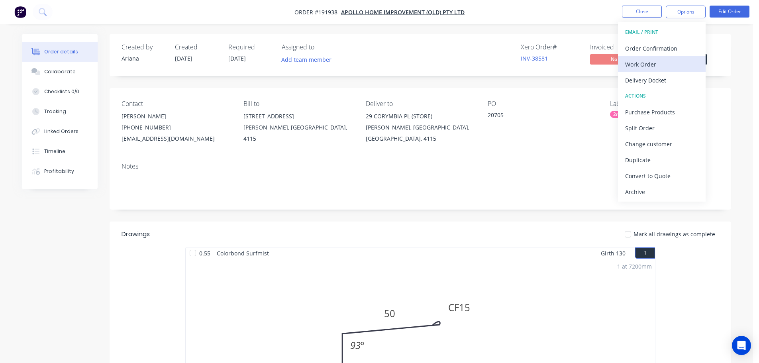
click at [654, 62] on div "Work Order" at bounding box center [661, 65] width 73 height 12
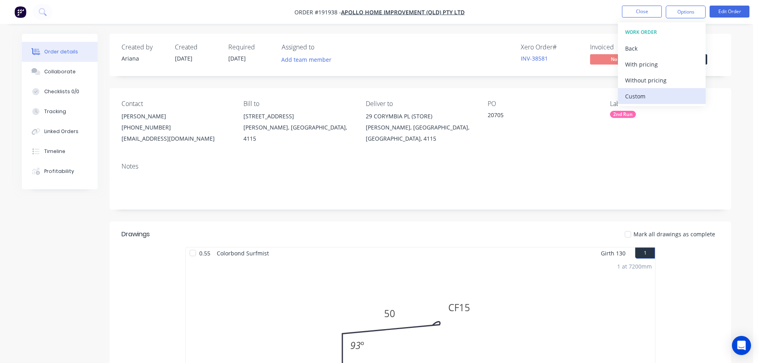
click at [641, 96] on div "Custom" at bounding box center [661, 96] width 73 height 12
click at [647, 83] on div "Without pricing" at bounding box center [661, 81] width 73 height 12
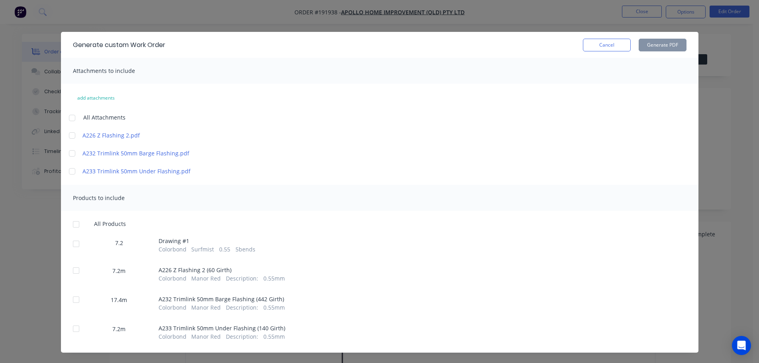
click at [73, 116] on div at bounding box center [72, 118] width 16 height 16
click at [73, 226] on div at bounding box center [76, 224] width 16 height 16
click at [656, 46] on button "Generate PDF" at bounding box center [663, 45] width 48 height 13
click at [590, 47] on button "Cancel" at bounding box center [607, 45] width 48 height 13
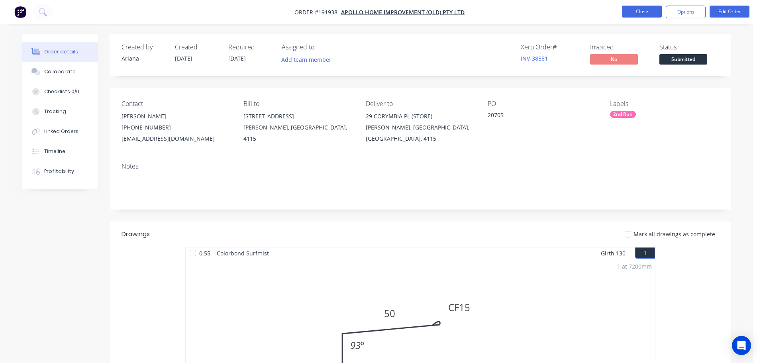
click at [649, 10] on button "Close" at bounding box center [642, 12] width 40 height 12
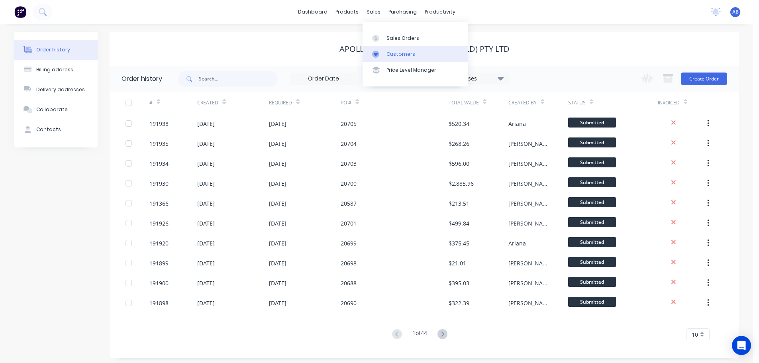
click at [391, 51] on div "Customers" at bounding box center [401, 54] width 29 height 7
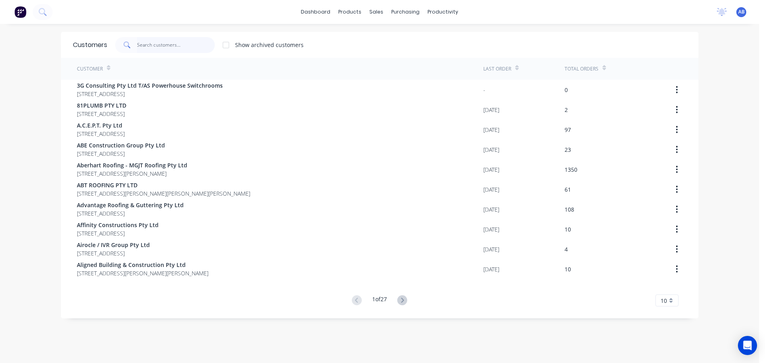
click at [146, 43] on input "text" at bounding box center [176, 45] width 78 height 16
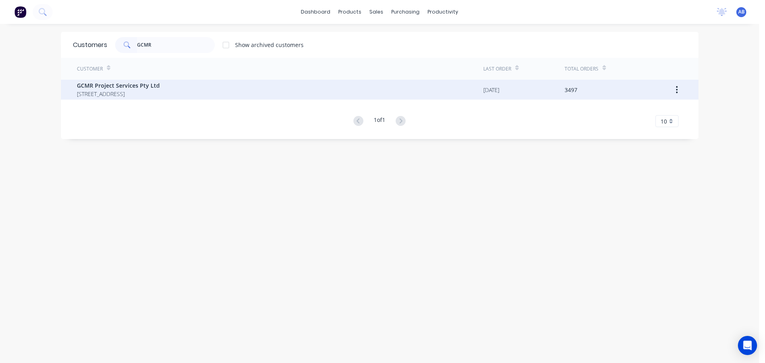
click at [149, 96] on span "[STREET_ADDRESS]" at bounding box center [118, 94] width 83 height 8
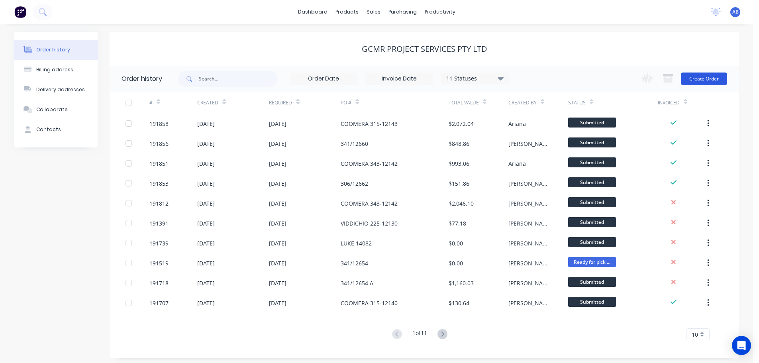
click at [706, 80] on button "Create Order" at bounding box center [704, 79] width 46 height 13
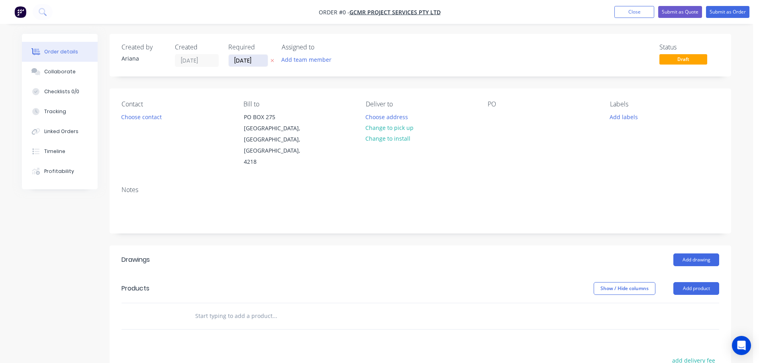
click at [249, 62] on input "[DATE]" at bounding box center [248, 61] width 39 height 12
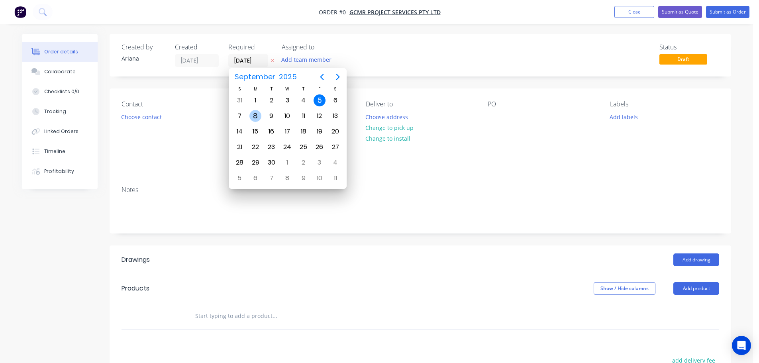
click at [256, 116] on div "8" at bounding box center [256, 116] width 12 height 12
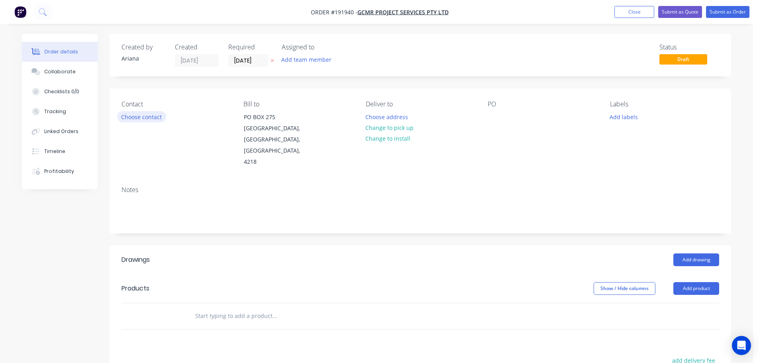
click at [143, 118] on button "Choose contact" at bounding box center [141, 116] width 49 height 11
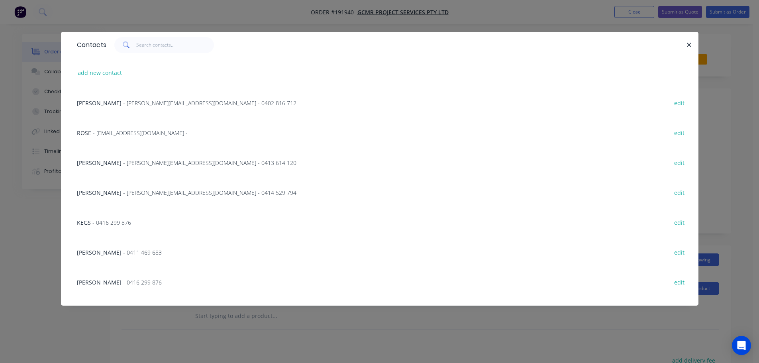
click at [165, 162] on span "- [PERSON_NAME][EMAIL_ADDRESS][DOMAIN_NAME] - 0413 614 120" at bounding box center [209, 163] width 173 height 8
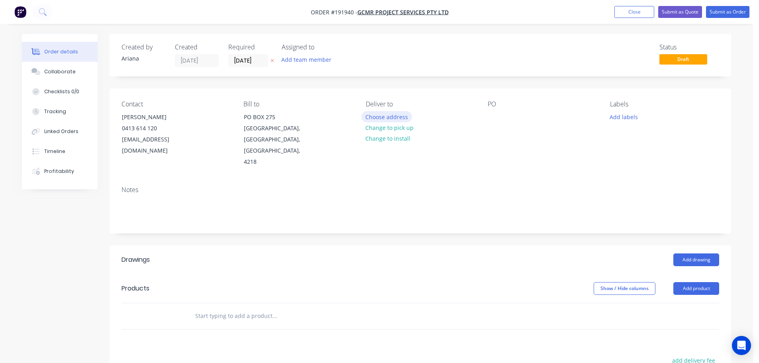
click at [394, 118] on button "Choose address" at bounding box center [387, 116] width 51 height 11
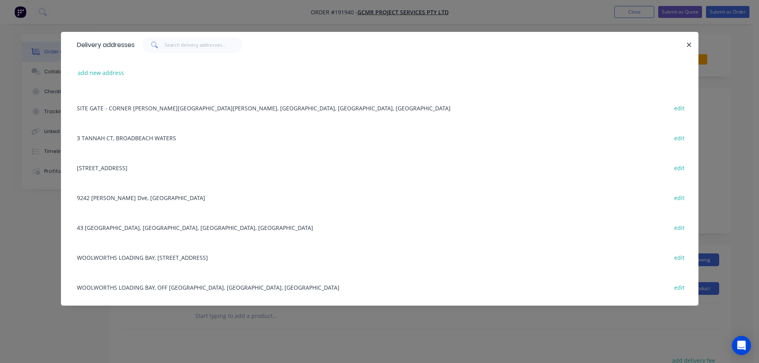
scroll to position [236, 0]
click at [148, 225] on div "43 [GEOGRAPHIC_DATA], [GEOGRAPHIC_DATA], [GEOGRAPHIC_DATA], [GEOGRAPHIC_DATA] e…" at bounding box center [380, 226] width 614 height 30
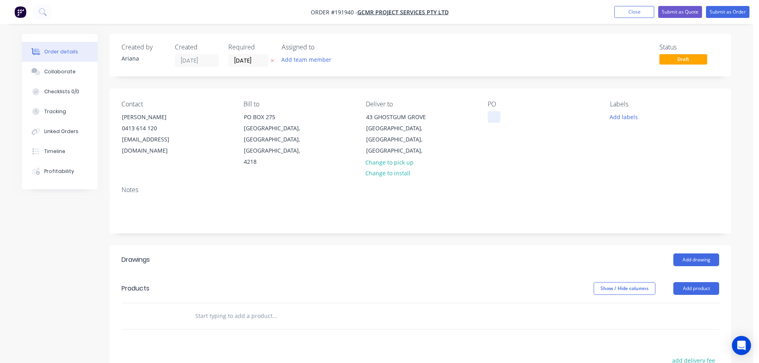
click at [496, 115] on div at bounding box center [494, 117] width 13 height 12
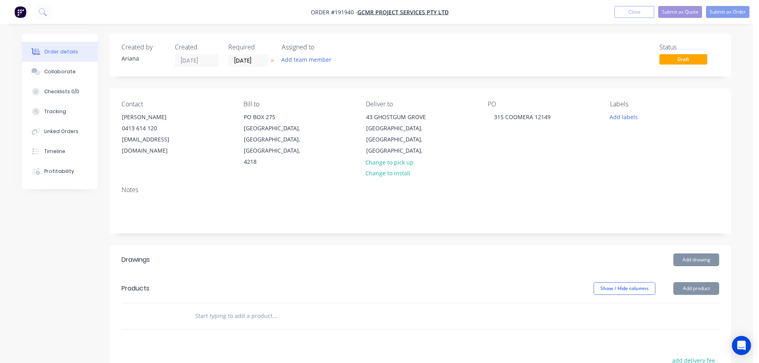
click at [523, 137] on div "PO 315 COOMERA 12149" at bounding box center [542, 133] width 109 height 67
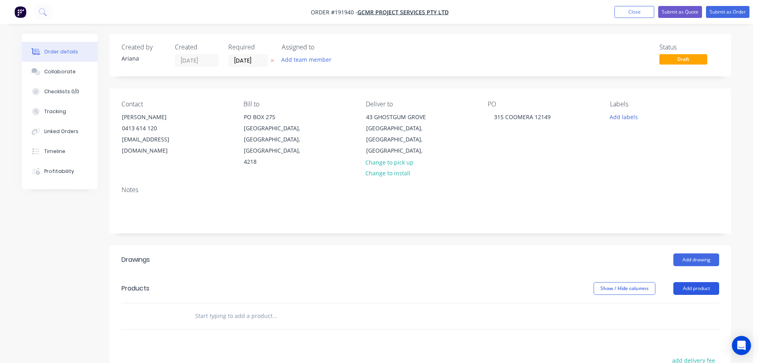
click at [702, 282] on button "Add product" at bounding box center [697, 288] width 46 height 13
click at [679, 303] on div "Product catalogue" at bounding box center [681, 309] width 61 height 12
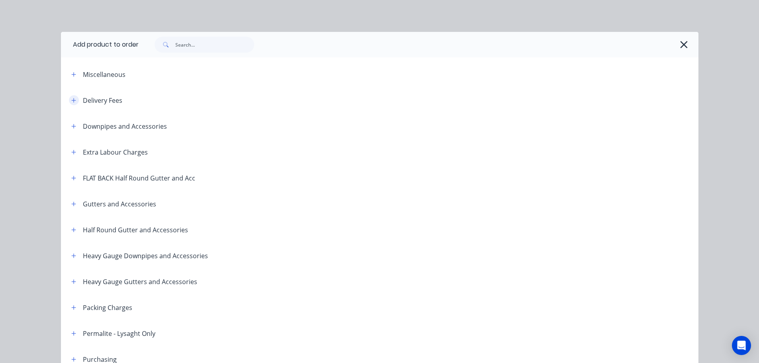
click at [71, 99] on icon "button" at bounding box center [73, 101] width 5 height 6
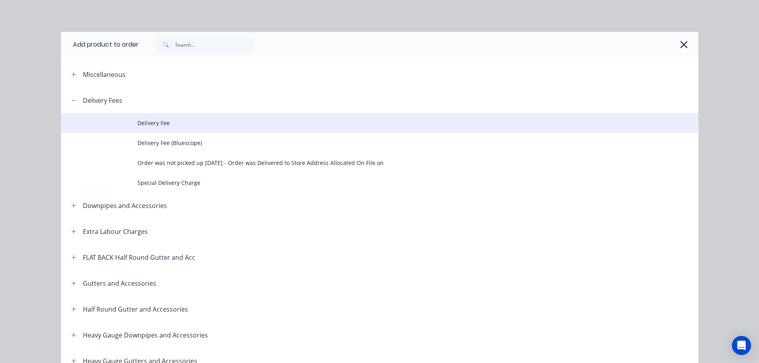
click at [165, 121] on span "Delivery Fee" at bounding box center [362, 123] width 449 height 8
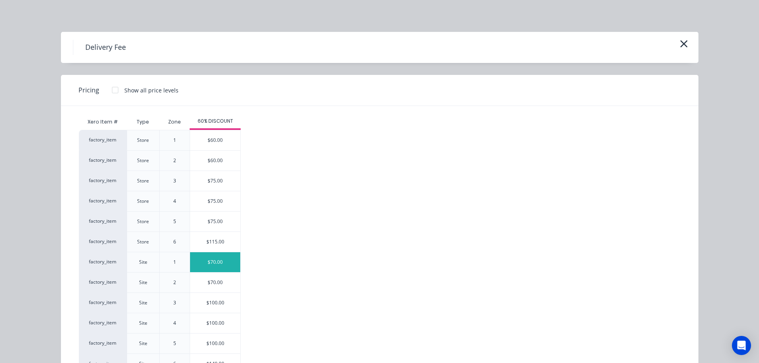
click at [206, 262] on div "$70.00" at bounding box center [215, 262] width 50 height 20
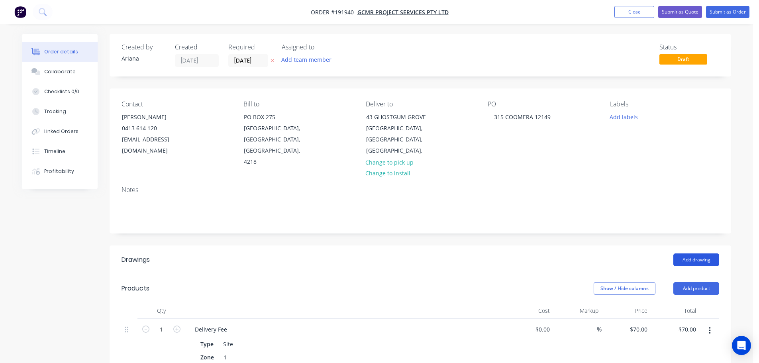
click at [696, 254] on button "Add drawing" at bounding box center [697, 260] width 46 height 13
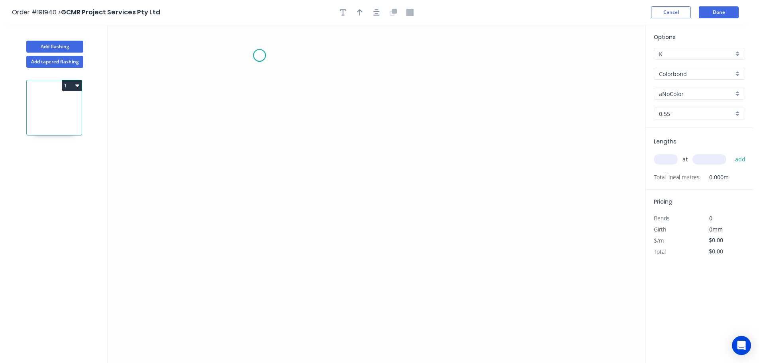
click at [260, 55] on icon "0" at bounding box center [377, 194] width 538 height 338
click at [262, 183] on icon "0" at bounding box center [377, 194] width 538 height 338
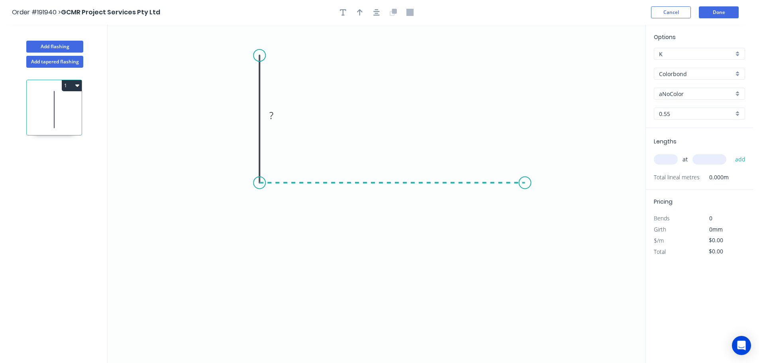
click at [525, 180] on icon "0 ?" at bounding box center [377, 194] width 538 height 338
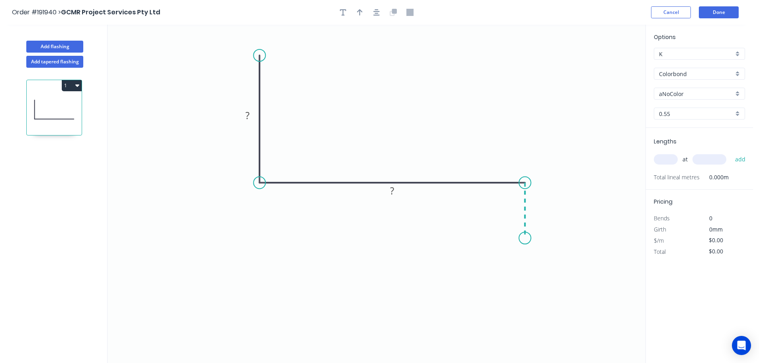
click at [529, 238] on icon "0 ? ?" at bounding box center [377, 194] width 538 height 338
click at [529, 238] on circle at bounding box center [525, 238] width 12 height 12
click at [285, 77] on div "Crush & Fold" at bounding box center [300, 81] width 80 height 16
click at [251, 41] on tspan "10" at bounding box center [247, 41] width 11 height 13
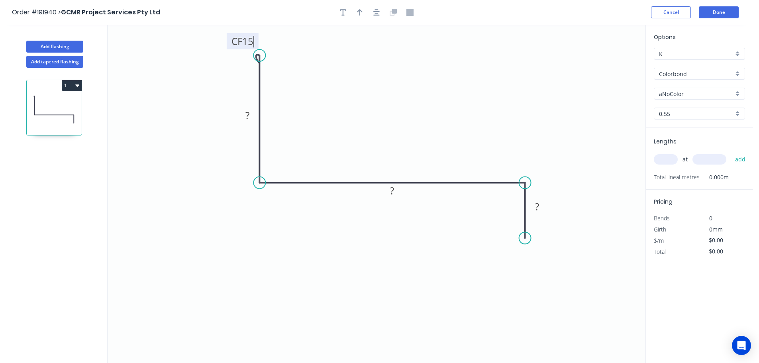
click at [327, 53] on icon "0 CF 15 ? ? ?" at bounding box center [377, 194] width 538 height 338
drag, startPoint x: 257, startPoint y: 38, endPoint x: 216, endPoint y: 36, distance: 40.3
click at [216, 36] on rect at bounding box center [210, 41] width 32 height 16
click at [249, 113] on tspan "?" at bounding box center [248, 115] width 4 height 13
click at [407, 114] on icon "0 CF 15 65 390 36" at bounding box center [377, 194] width 538 height 338
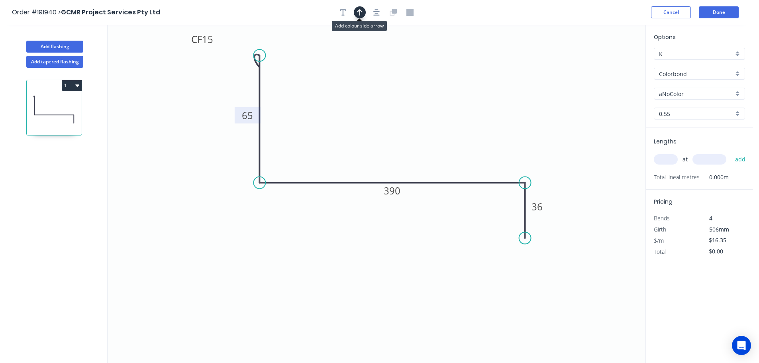
click at [360, 10] on icon "button" at bounding box center [360, 12] width 6 height 6
drag, startPoint x: 606, startPoint y: 63, endPoint x: 404, endPoint y: 94, distance: 204.0
click at [404, 94] on icon at bounding box center [403, 85] width 7 height 26
click at [739, 91] on div "aNoColor" at bounding box center [699, 94] width 91 height 12
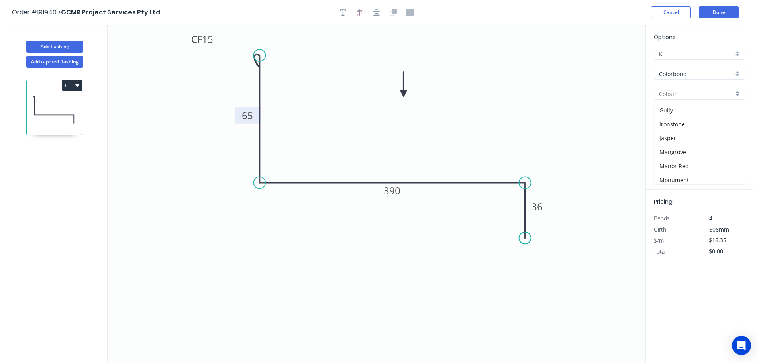
scroll to position [140, 0]
click at [706, 163] on div "Monument" at bounding box center [700, 164] width 90 height 14
click at [668, 159] on input "text" at bounding box center [666, 159] width 24 height 10
click at [731, 153] on button "add" at bounding box center [740, 160] width 19 height 14
click at [719, 12] on button "Done" at bounding box center [719, 12] width 40 height 12
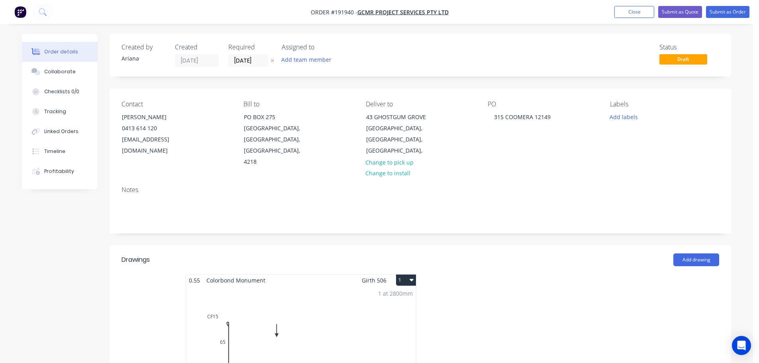
click at [409, 275] on button "1" at bounding box center [406, 280] width 20 height 11
click at [402, 294] on div "Use larger box size" at bounding box center [378, 300] width 61 height 12
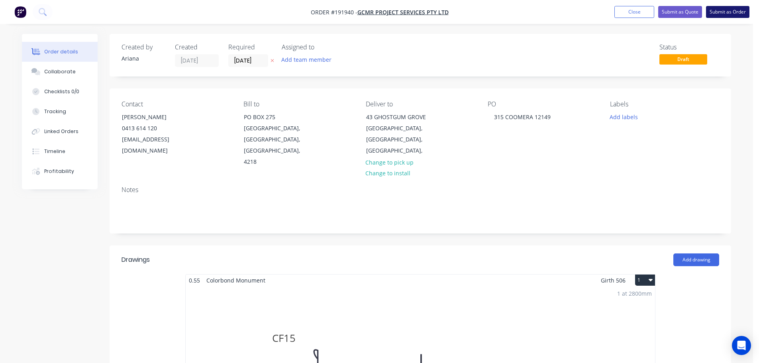
click at [726, 13] on button "Submit as Order" at bounding box center [727, 12] width 43 height 12
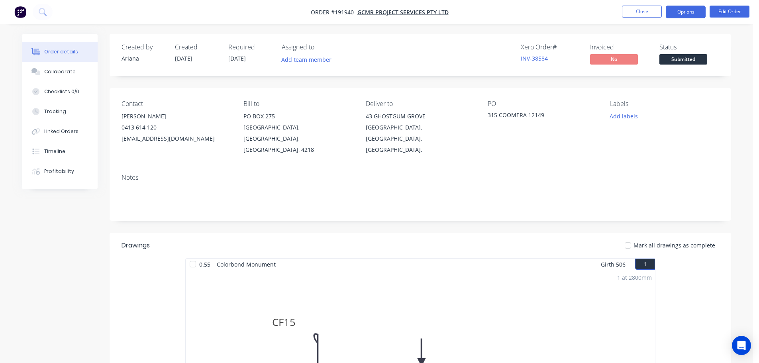
click at [674, 8] on button "Options" at bounding box center [686, 12] width 40 height 13
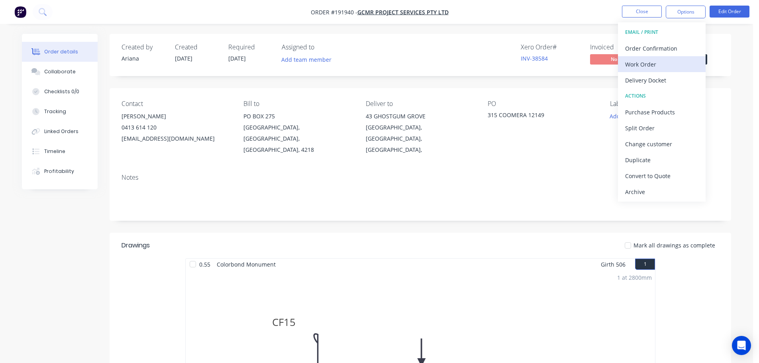
click at [653, 63] on div "Work Order" at bounding box center [661, 65] width 73 height 12
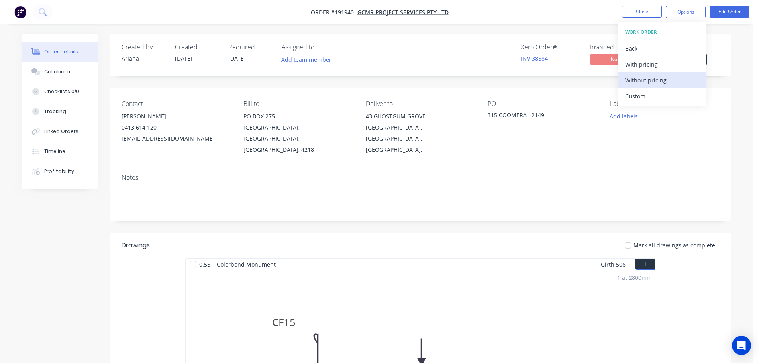
click at [645, 81] on div "Without pricing" at bounding box center [661, 81] width 73 height 12
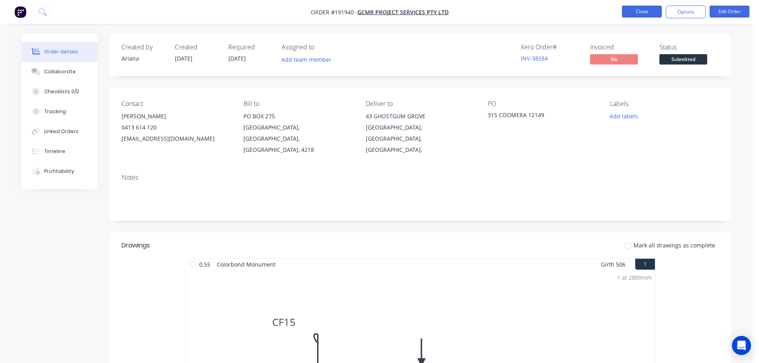
click at [636, 12] on button "Close" at bounding box center [642, 12] width 40 height 12
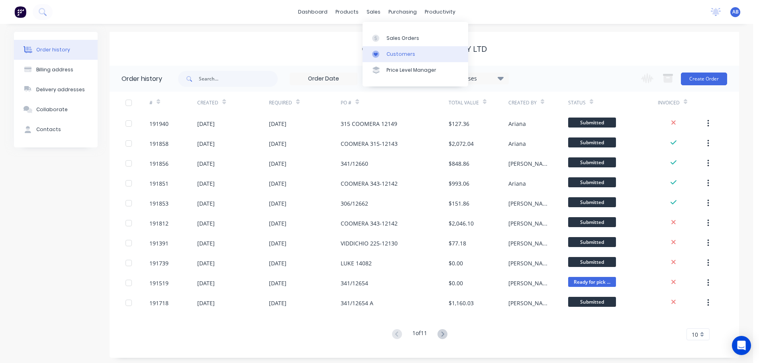
click at [398, 53] on div "Customers" at bounding box center [401, 54] width 29 height 7
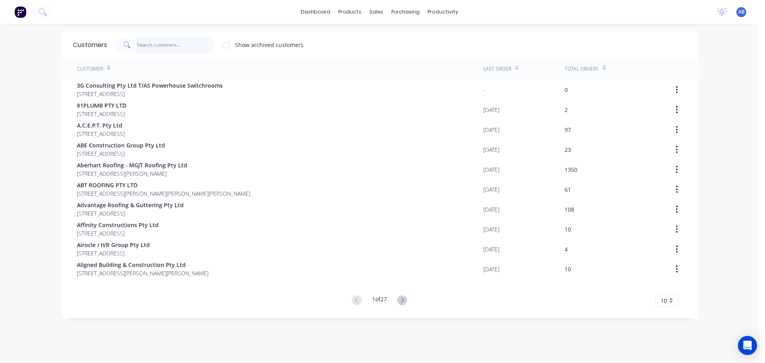
click at [200, 43] on input "text" at bounding box center [176, 45] width 78 height 16
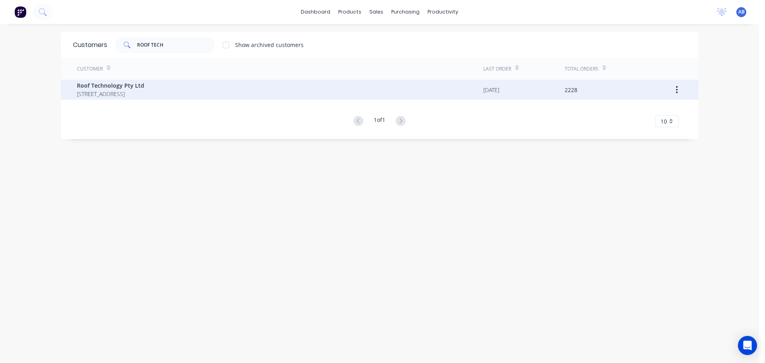
click at [134, 94] on span "[STREET_ADDRESS]" at bounding box center [110, 94] width 67 height 8
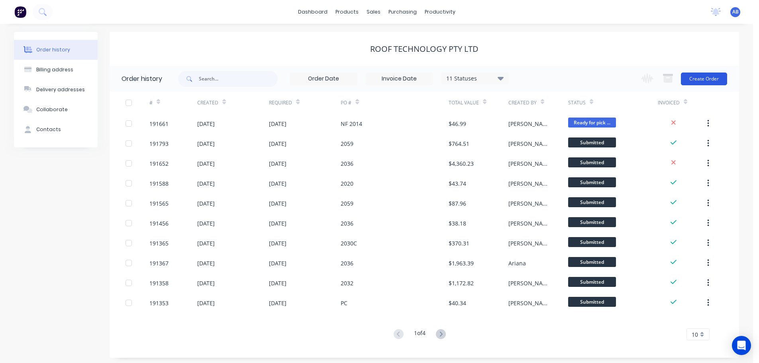
click at [707, 79] on button "Create Order" at bounding box center [704, 79] width 46 height 13
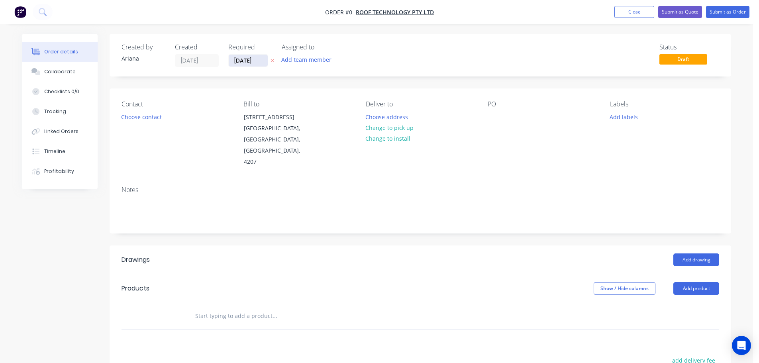
click at [249, 58] on input "[DATE]" at bounding box center [248, 61] width 39 height 12
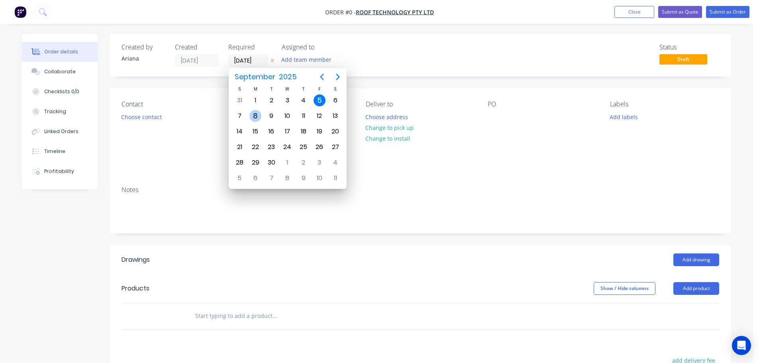
click at [256, 114] on div "8" at bounding box center [256, 116] width 12 height 12
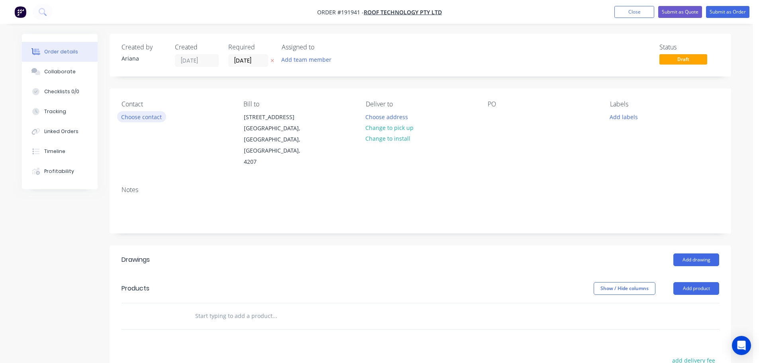
click at [147, 118] on button "Choose contact" at bounding box center [141, 116] width 49 height 11
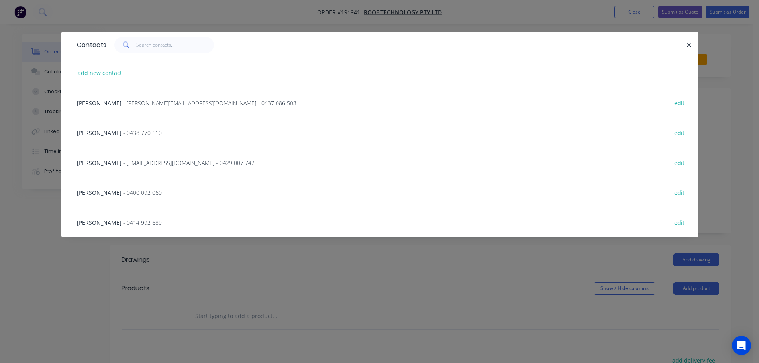
click at [104, 161] on span "[PERSON_NAME]" at bounding box center [99, 163] width 45 height 8
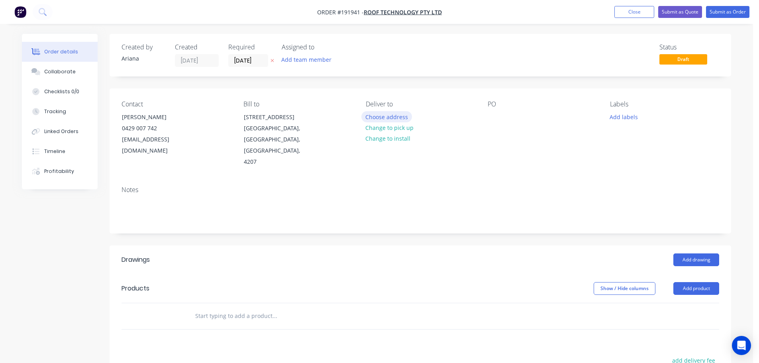
click at [388, 117] on button "Choose address" at bounding box center [387, 116] width 51 height 11
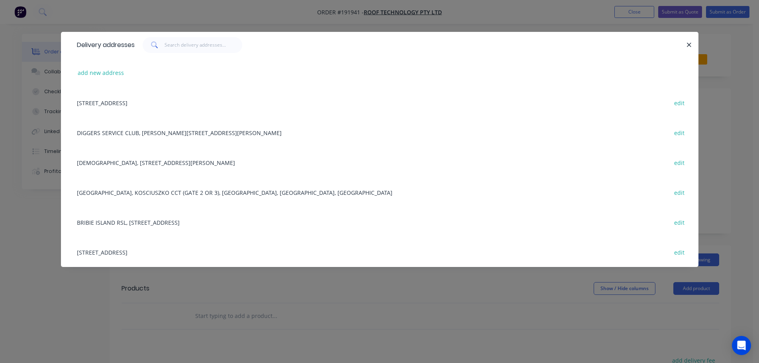
click at [144, 222] on div "BRIBIE ISLAND RSL, [STREET_ADDRESS] edit" at bounding box center [380, 222] width 614 height 30
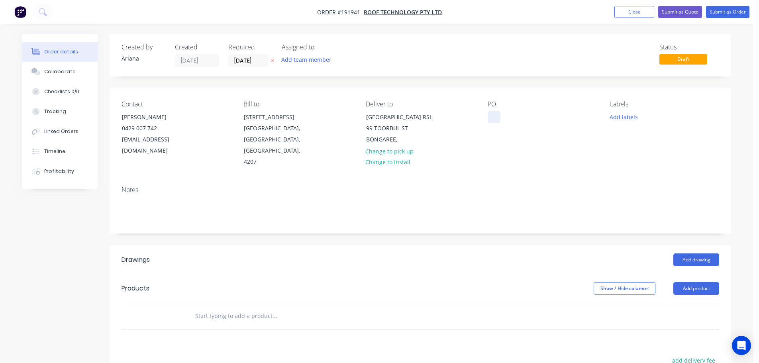
click at [495, 118] on div at bounding box center [494, 117] width 13 height 12
click at [564, 127] on div "PO 2036" at bounding box center [542, 133] width 109 height 67
click at [702, 254] on button "Add drawing" at bounding box center [697, 260] width 46 height 13
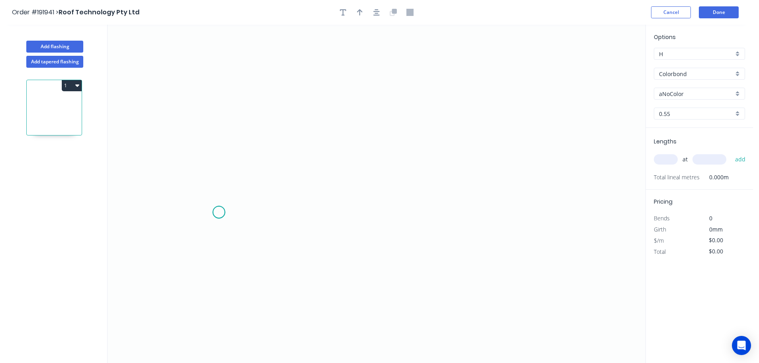
click at [219, 212] on icon "0" at bounding box center [377, 194] width 538 height 338
click at [242, 179] on icon at bounding box center [230, 195] width 23 height 33
click at [548, 174] on icon "0 ?" at bounding box center [377, 194] width 538 height 338
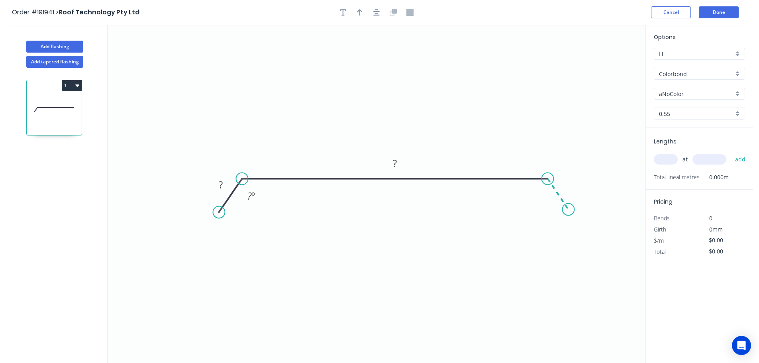
click at [569, 210] on icon "0 ? ? ? º" at bounding box center [377, 194] width 538 height 338
click at [568, 210] on circle at bounding box center [568, 209] width 12 height 12
click at [572, 210] on circle at bounding box center [571, 210] width 12 height 12
click at [287, 222] on div "Hide angle" at bounding box center [289, 221] width 80 height 16
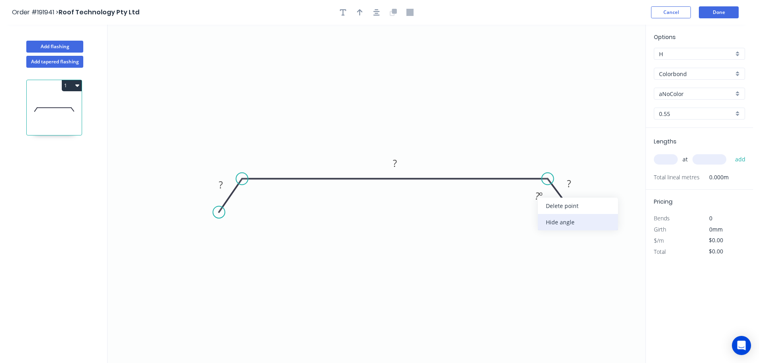
click at [546, 224] on div "Hide angle" at bounding box center [578, 222] width 80 height 16
click at [223, 183] on rect at bounding box center [221, 185] width 16 height 11
click at [302, 211] on icon "0 30 990 30" at bounding box center [377, 194] width 538 height 338
click at [409, 104] on icon "0 30 990 30" at bounding box center [377, 194] width 538 height 338
click at [360, 16] on icon "button" at bounding box center [360, 12] width 6 height 7
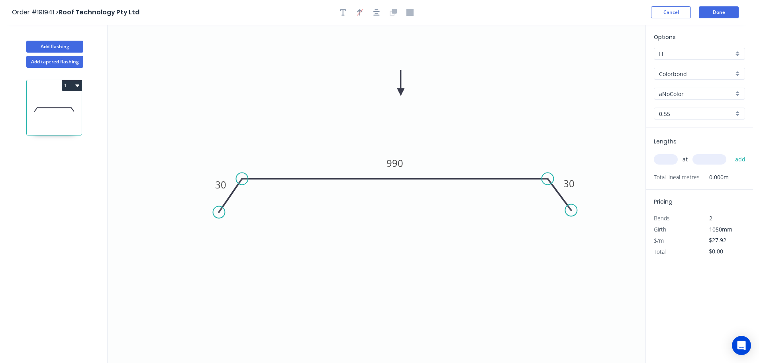
drag, startPoint x: 606, startPoint y: 63, endPoint x: 401, endPoint y: 92, distance: 206.9
click at [401, 92] on icon at bounding box center [400, 83] width 7 height 26
click at [736, 92] on div "aNoColor" at bounding box center [699, 94] width 91 height 12
click at [700, 108] on div "Surfmist" at bounding box center [700, 107] width 90 height 14
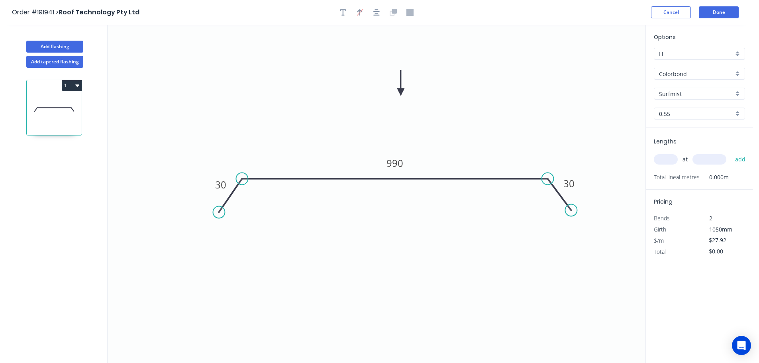
click at [670, 159] on input "text" at bounding box center [666, 159] width 24 height 10
click at [731, 153] on button "add" at bounding box center [740, 160] width 19 height 14
click at [69, 83] on button "1" at bounding box center [72, 85] width 20 height 11
click at [55, 102] on div "Duplicate" at bounding box center [43, 106] width 61 height 12
click at [399, 161] on tspan "990" at bounding box center [395, 163] width 17 height 13
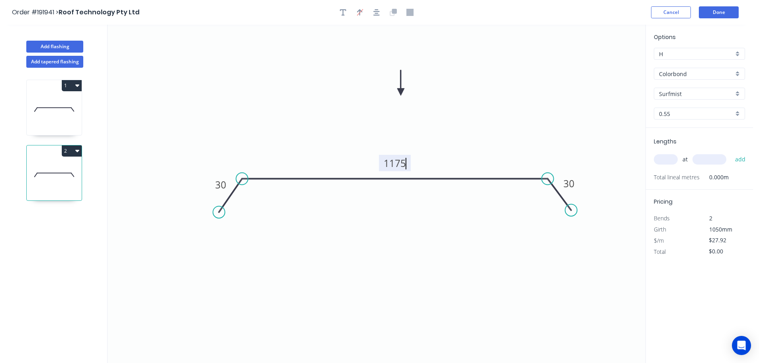
click at [427, 149] on icon "0 30 1175 30" at bounding box center [377, 194] width 538 height 338
click at [674, 161] on input "text" at bounding box center [666, 159] width 24 height 10
click at [731, 153] on button "add" at bounding box center [740, 160] width 19 height 14
click at [56, 45] on button "Add flashing" at bounding box center [54, 47] width 57 height 12
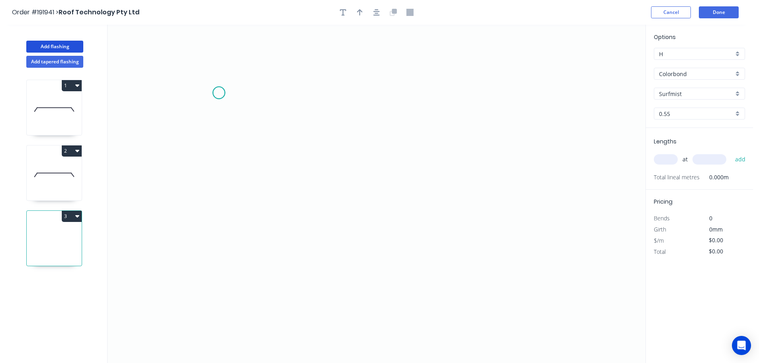
click at [219, 93] on icon "0" at bounding box center [377, 194] width 538 height 338
click at [244, 147] on icon "0" at bounding box center [377, 194] width 538 height 338
click at [564, 139] on icon "0 ?" at bounding box center [377, 194] width 538 height 338
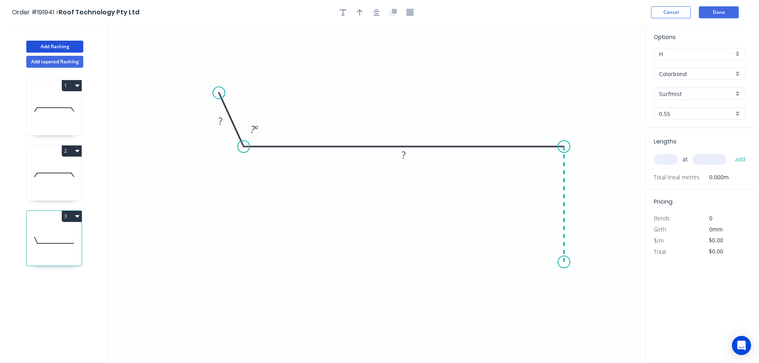
click at [566, 262] on icon "0 ? ? ? º" at bounding box center [377, 194] width 538 height 338
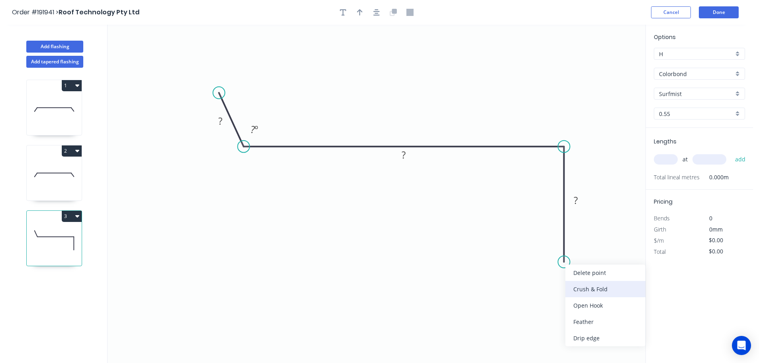
click at [596, 287] on div "Crush & Fold" at bounding box center [606, 289] width 80 height 16
click at [555, 249] on tspan "10" at bounding box center [552, 247] width 11 height 13
click at [608, 256] on icon "0 ? ? CF 15 ? ? º" at bounding box center [377, 194] width 538 height 338
drag, startPoint x: 535, startPoint y: 249, endPoint x: 593, endPoint y: 291, distance: 71.9
click at [593, 291] on rect at bounding box center [605, 289] width 32 height 16
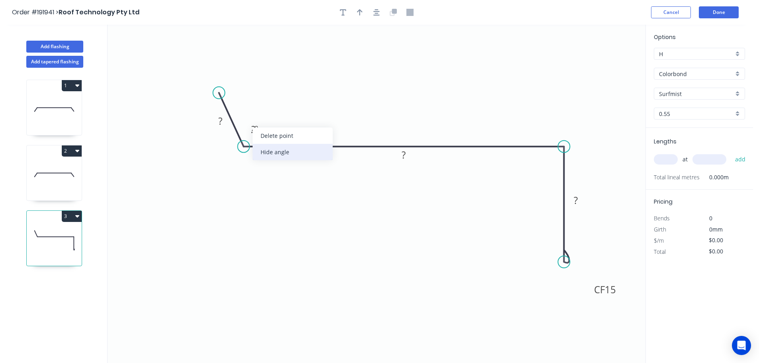
click at [274, 152] on div "Hide angle" at bounding box center [293, 152] width 80 height 16
click at [221, 120] on tspan "?" at bounding box center [220, 120] width 4 height 13
click at [417, 83] on icon "0 30 170 CF 15 60" at bounding box center [377, 194] width 538 height 338
click at [360, 11] on icon "button" at bounding box center [360, 12] width 6 height 6
drag, startPoint x: 606, startPoint y: 63, endPoint x: 358, endPoint y: 210, distance: 288.1
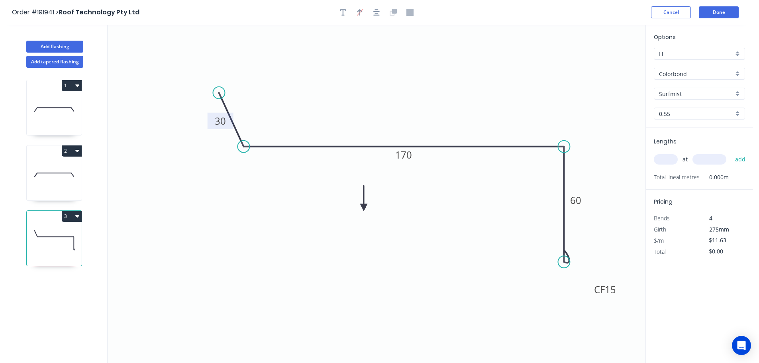
click at [360, 210] on icon at bounding box center [363, 199] width 7 height 26
click at [358, 210] on icon at bounding box center [357, 201] width 7 height 26
click at [358, 210] on icon at bounding box center [363, 202] width 23 height 23
click at [358, 210] on icon at bounding box center [367, 209] width 26 height 7
click at [358, 210] on icon at bounding box center [363, 215] width 23 height 23
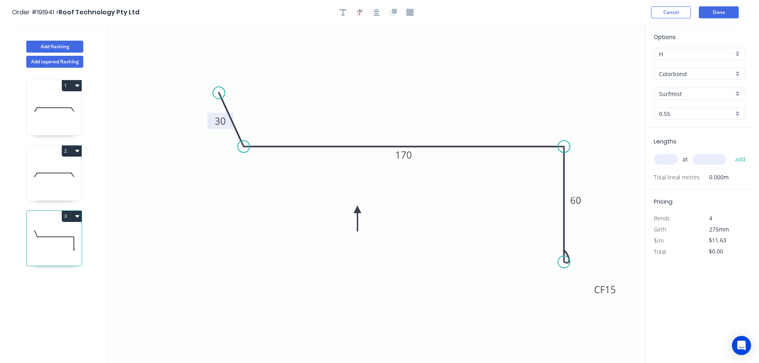
click at [673, 153] on div "at add" at bounding box center [700, 160] width 93 height 14
click at [667, 157] on input "text" at bounding box center [666, 159] width 24 height 10
click at [731, 153] on button "add" at bounding box center [740, 160] width 19 height 14
click at [43, 44] on button "Add flashing" at bounding box center [54, 47] width 57 height 12
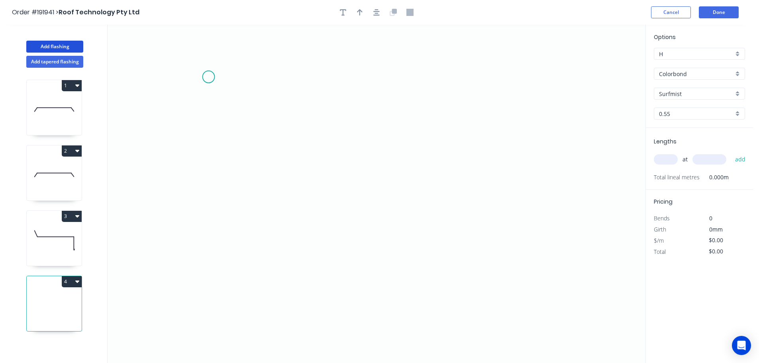
click at [208, 76] on icon "0" at bounding box center [377, 194] width 538 height 338
click at [233, 118] on icon "0" at bounding box center [377, 194] width 538 height 338
click at [398, 115] on icon "0 ?" at bounding box center [377, 194] width 538 height 338
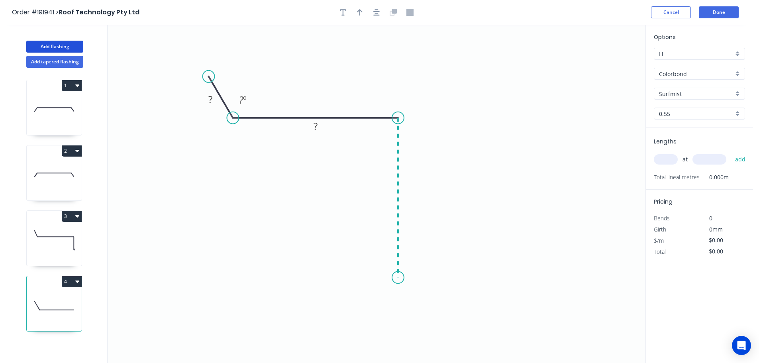
click at [401, 278] on icon "0 ? ? ? º" at bounding box center [377, 194] width 538 height 338
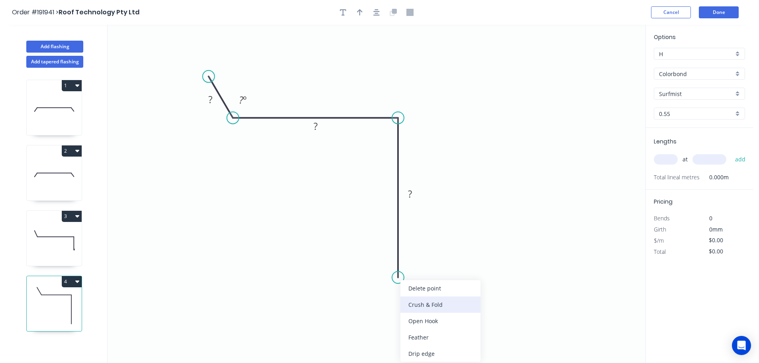
click at [444, 301] on div "Crush & Fold" at bounding box center [441, 305] width 80 height 16
drag, startPoint x: 386, startPoint y: 259, endPoint x: 416, endPoint y: 256, distance: 29.7
click at [387, 259] on tspan "10" at bounding box center [386, 263] width 11 height 13
click at [462, 270] on icon "0 ? ? CF 15 ? ? º" at bounding box center [377, 194] width 538 height 338
drag, startPoint x: 367, startPoint y: 264, endPoint x: 423, endPoint y: 304, distance: 68.6
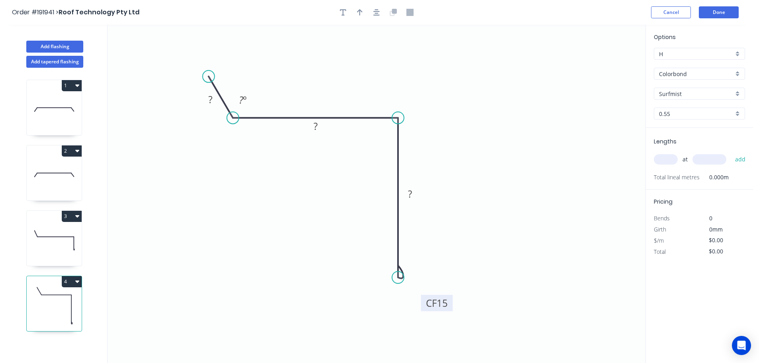
click at [423, 304] on rect at bounding box center [437, 303] width 32 height 16
click at [266, 126] on div "Hide angle" at bounding box center [283, 124] width 80 height 16
click at [213, 97] on rect at bounding box center [211, 99] width 16 height 11
click at [399, 108] on icon "0 30 30 CF 15 60" at bounding box center [377, 194] width 538 height 338
click at [358, 12] on icon "button" at bounding box center [360, 12] width 6 height 7
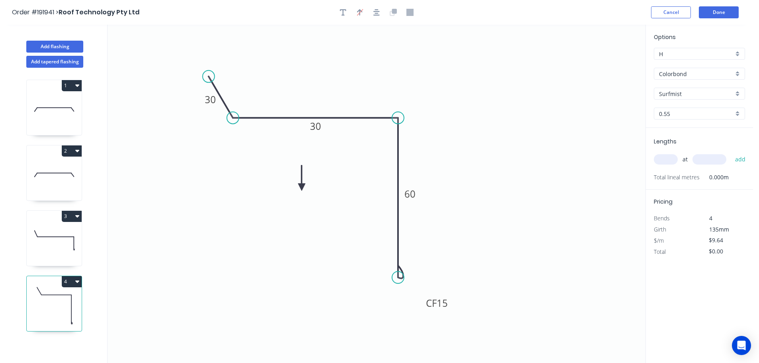
drag, startPoint x: 607, startPoint y: 61, endPoint x: 307, endPoint y: 195, distance: 328.3
click at [305, 191] on icon at bounding box center [301, 178] width 7 height 26
click at [307, 195] on icon at bounding box center [307, 186] width 7 height 26
click at [307, 195] on icon at bounding box center [313, 188] width 23 height 23
click at [307, 195] on icon at bounding box center [317, 194] width 26 height 7
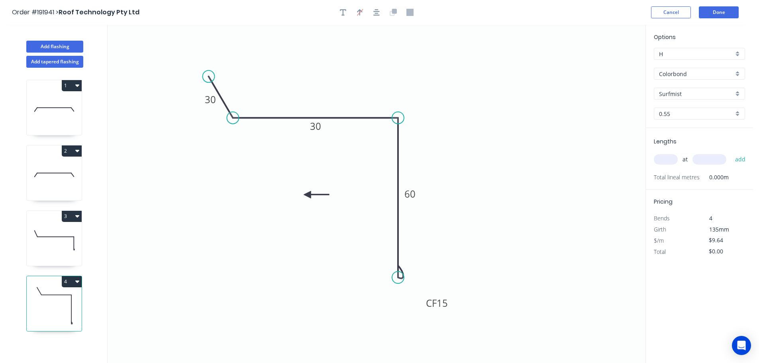
click at [307, 195] on icon at bounding box center [317, 194] width 26 height 7
click at [307, 195] on icon at bounding box center [307, 204] width 7 height 26
click at [669, 161] on input "text" at bounding box center [666, 159] width 24 height 10
click at [712, 161] on input "text" at bounding box center [710, 159] width 34 height 10
click at [731, 153] on button "add" at bounding box center [740, 160] width 19 height 14
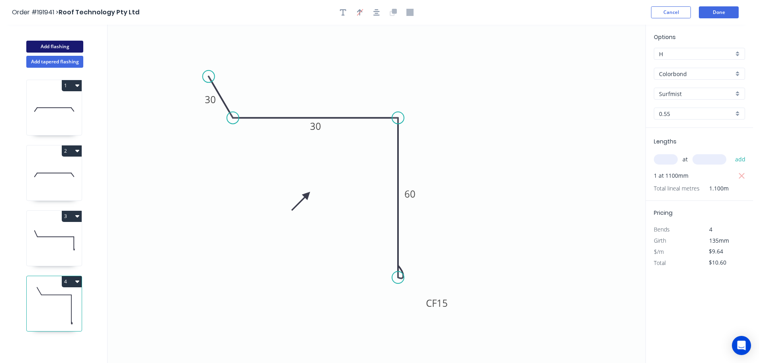
click at [55, 46] on button "Add flashing" at bounding box center [54, 47] width 57 height 12
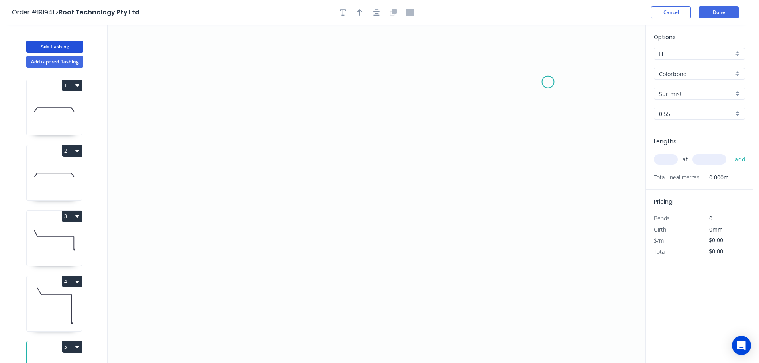
click at [549, 82] on icon "0" at bounding box center [377, 194] width 538 height 338
click at [523, 120] on icon "0" at bounding box center [377, 194] width 538 height 338
click at [270, 122] on icon "0 ?" at bounding box center [377, 194] width 538 height 338
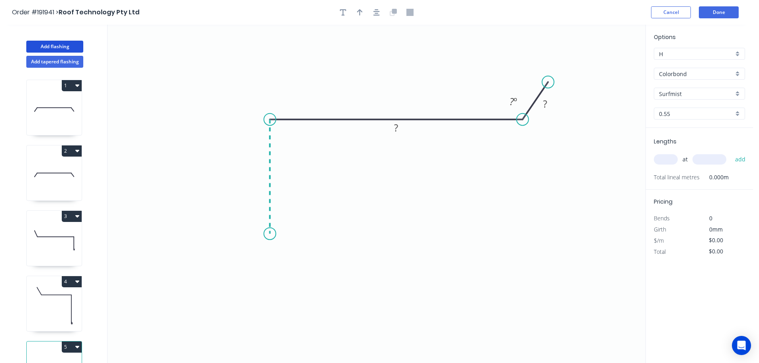
click at [271, 234] on icon "0 ? ? ? º" at bounding box center [377, 194] width 538 height 338
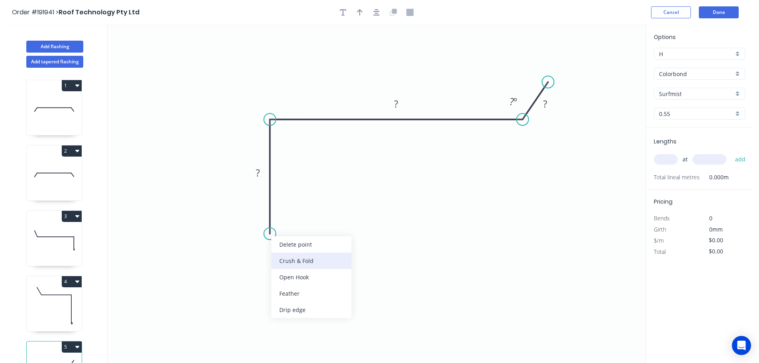
click at [284, 257] on div "Crush & Fold" at bounding box center [311, 261] width 80 height 16
click at [286, 252] on div "Delete point" at bounding box center [313, 244] width 80 height 16
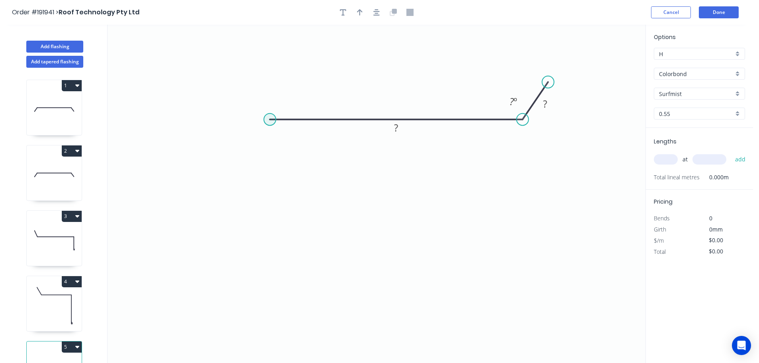
click at [269, 121] on circle at bounding box center [270, 120] width 12 height 12
click at [270, 244] on icon "0 ? ? ? º" at bounding box center [377, 194] width 538 height 338
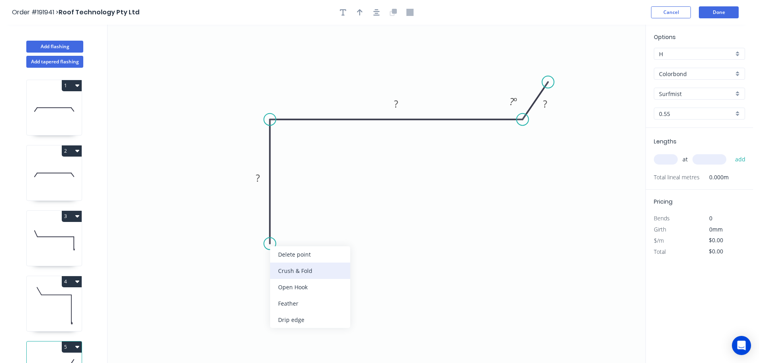
click at [290, 264] on div "Crush & Fold" at bounding box center [310, 271] width 80 height 16
click at [285, 267] on div "Flip bend" at bounding box center [311, 269] width 80 height 16
click at [295, 227] on tspan "10" at bounding box center [292, 229] width 11 height 13
click at [395, 263] on icon "0 CF 15 ? ? ? ? º" at bounding box center [377, 194] width 538 height 338
drag, startPoint x: 297, startPoint y: 231, endPoint x: 300, endPoint y: 256, distance: 24.8
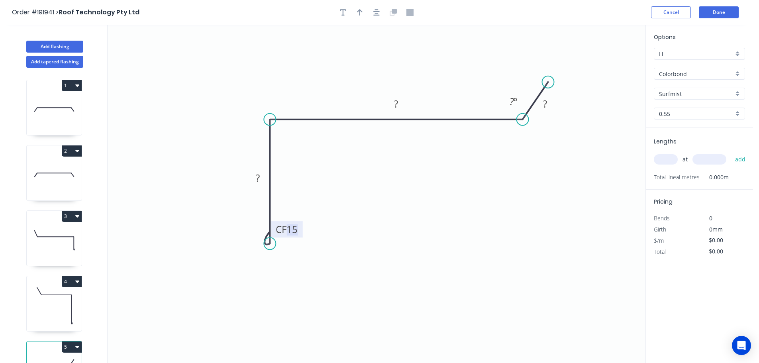
click at [300, 259] on icon "0 CF 15 ? ? ? ? º" at bounding box center [377, 194] width 538 height 338
drag, startPoint x: 299, startPoint y: 233, endPoint x: 292, endPoint y: 292, distance: 59.9
click at [292, 292] on rect at bounding box center [279, 289] width 32 height 16
click at [524, 124] on div "Hide angle" at bounding box center [552, 128] width 80 height 16
click at [547, 101] on tspan "?" at bounding box center [545, 103] width 4 height 13
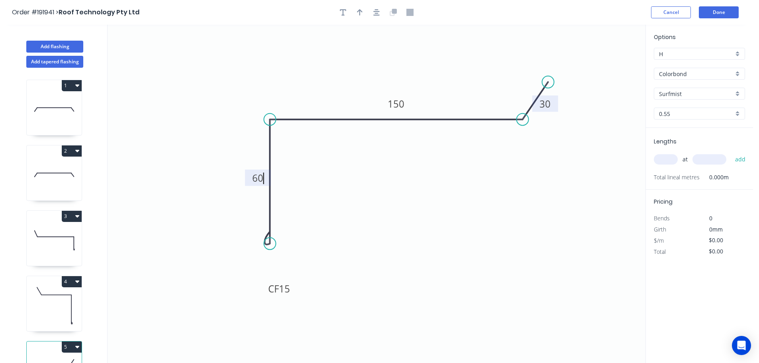
click at [422, 193] on icon "0 CF 15 60 150 30" at bounding box center [377, 194] width 538 height 338
click at [359, 10] on icon "button" at bounding box center [360, 12] width 6 height 7
drag, startPoint x: 604, startPoint y: 64, endPoint x: 412, endPoint y: 201, distance: 235.5
click at [412, 201] on icon at bounding box center [412, 192] width 7 height 26
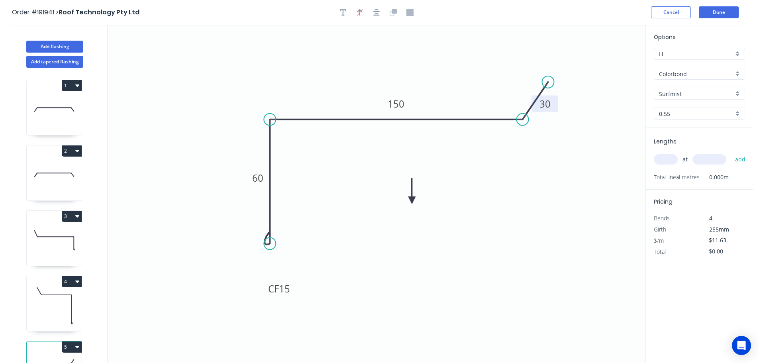
click at [412, 201] on icon at bounding box center [412, 192] width 7 height 26
click at [412, 201] on icon at bounding box center [422, 200] width 26 height 7
click at [666, 159] on input "text" at bounding box center [666, 159] width 24 height 10
click at [731, 153] on button "add" at bounding box center [740, 160] width 19 height 14
drag, startPoint x: 45, startPoint y: 45, endPoint x: 88, endPoint y: 54, distance: 43.5
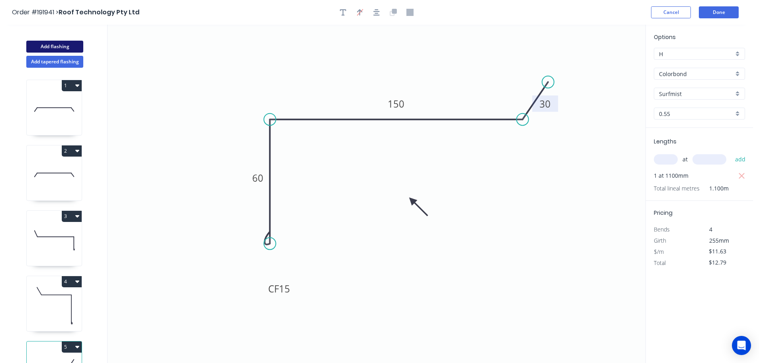
click at [46, 45] on button "Add flashing" at bounding box center [54, 47] width 57 height 12
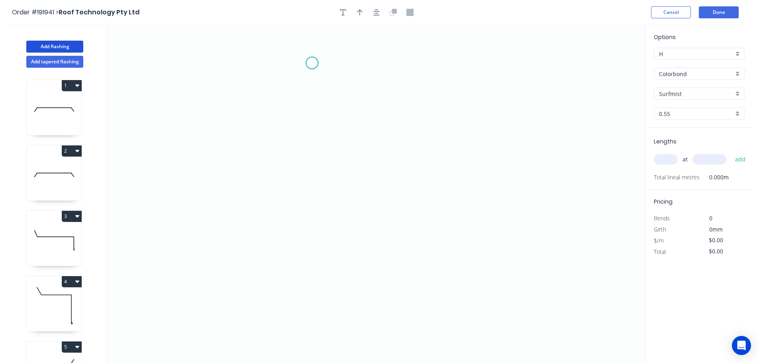
click at [312, 63] on icon "0" at bounding box center [377, 194] width 538 height 338
click at [457, 62] on icon "0" at bounding box center [377, 194] width 538 height 338
click at [450, 185] on icon "0 ?" at bounding box center [377, 194] width 538 height 338
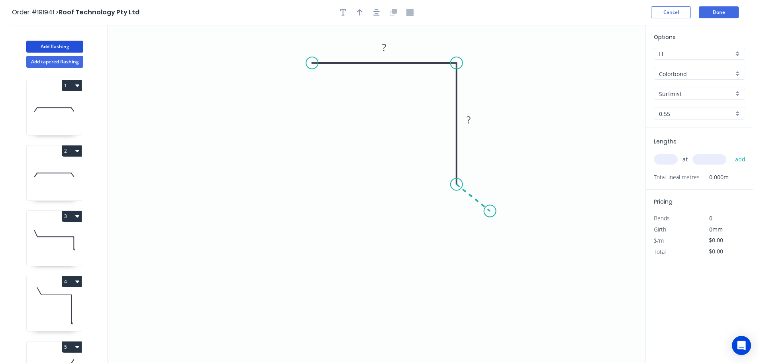
click at [490, 211] on icon "0 ? ?" at bounding box center [377, 194] width 538 height 338
click at [490, 211] on circle at bounding box center [490, 211] width 12 height 12
click at [507, 201] on div "Hide angle" at bounding box center [516, 200] width 80 height 16
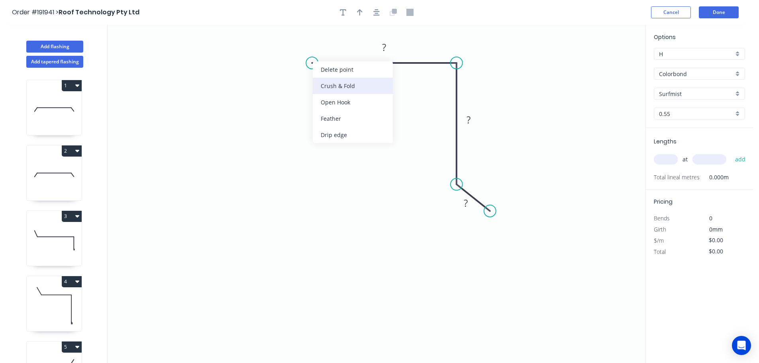
click at [338, 89] on div "Crush & Fold" at bounding box center [353, 86] width 80 height 16
click at [324, 85] on div "Flip bend" at bounding box center [354, 91] width 80 height 16
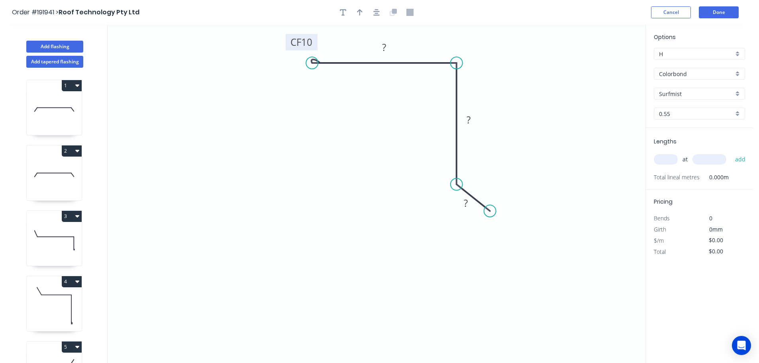
click at [310, 40] on tspan "10" at bounding box center [306, 41] width 11 height 13
click at [321, 39] on icon "0 CF 15 ? ? ?" at bounding box center [377, 194] width 538 height 338
drag, startPoint x: 315, startPoint y: 39, endPoint x: 274, endPoint y: 35, distance: 41.2
click at [274, 35] on rect at bounding box center [264, 39] width 32 height 16
click at [387, 42] on rect at bounding box center [385, 47] width 16 height 11
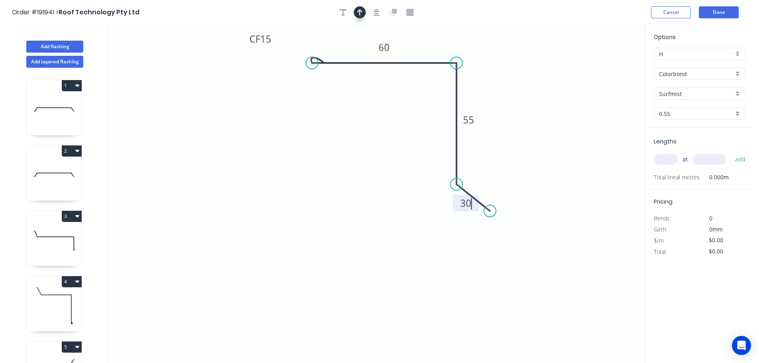
click at [360, 10] on icon "button" at bounding box center [360, 12] width 6 height 6
drag, startPoint x: 604, startPoint y: 62, endPoint x: 361, endPoint y: 138, distance: 254.9
click at [363, 138] on icon at bounding box center [366, 128] width 7 height 26
click at [361, 138] on icon at bounding box center [360, 129] width 7 height 26
click at [361, 138] on icon at bounding box center [367, 130] width 23 height 23
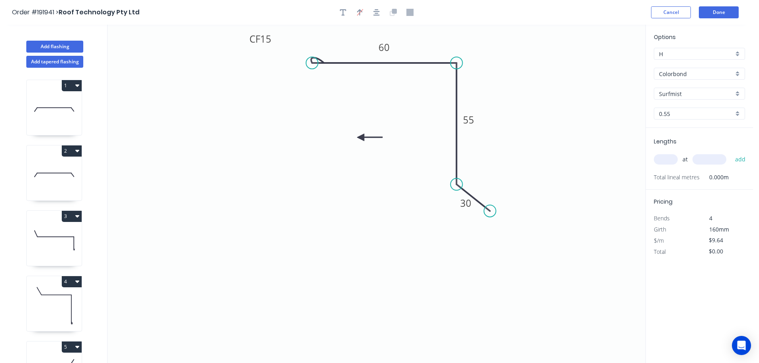
click at [361, 138] on icon at bounding box center [370, 137] width 26 height 7
click at [361, 138] on icon at bounding box center [360, 147] width 7 height 26
click at [668, 161] on input "text" at bounding box center [666, 159] width 24 height 10
click at [731, 153] on button "add" at bounding box center [740, 160] width 19 height 14
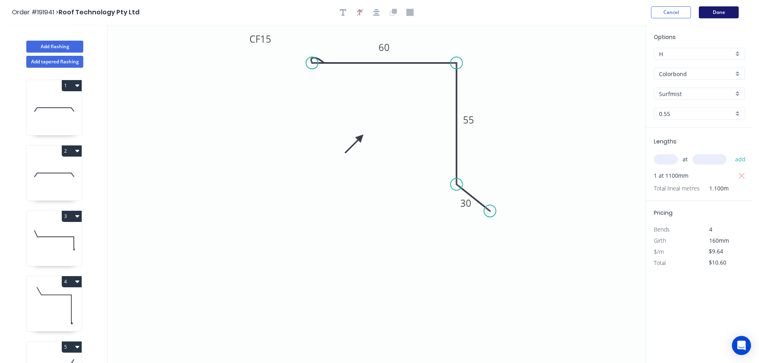
click at [724, 14] on button "Done" at bounding box center [719, 12] width 40 height 12
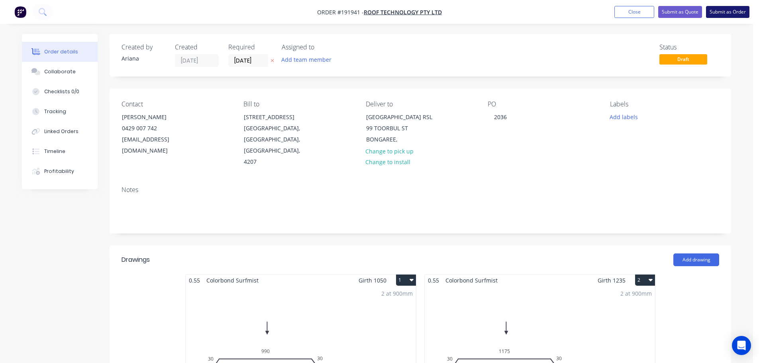
click at [719, 11] on button "Submit as Order" at bounding box center [727, 12] width 43 height 12
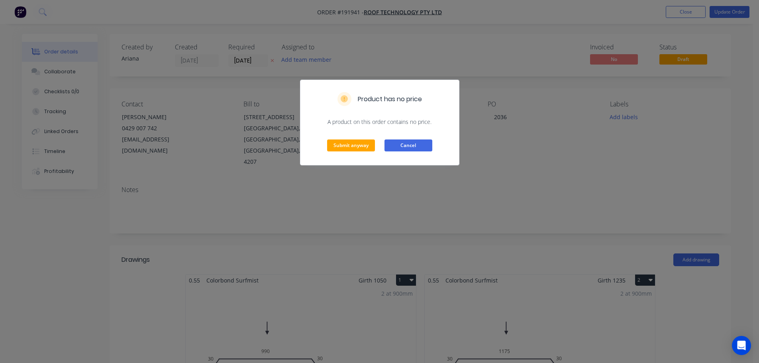
drag, startPoint x: 410, startPoint y: 147, endPoint x: 468, endPoint y: 157, distance: 58.2
click at [411, 147] on button "Cancel" at bounding box center [409, 146] width 48 height 12
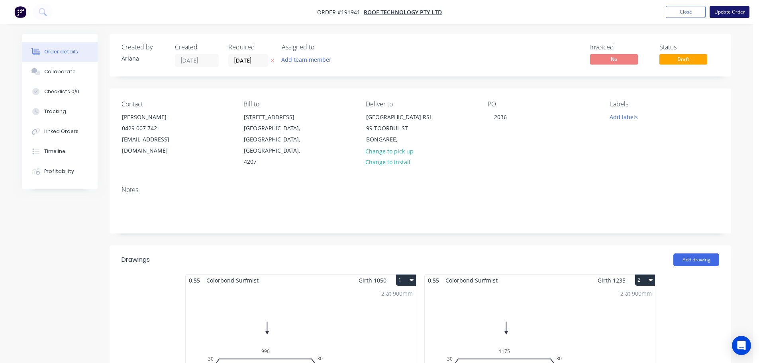
click at [735, 15] on button "Update Order" at bounding box center [730, 12] width 40 height 12
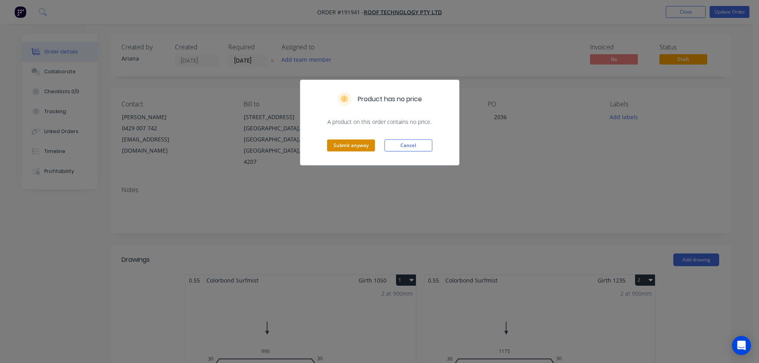
click at [338, 146] on button "Submit anyway" at bounding box center [351, 146] width 48 height 12
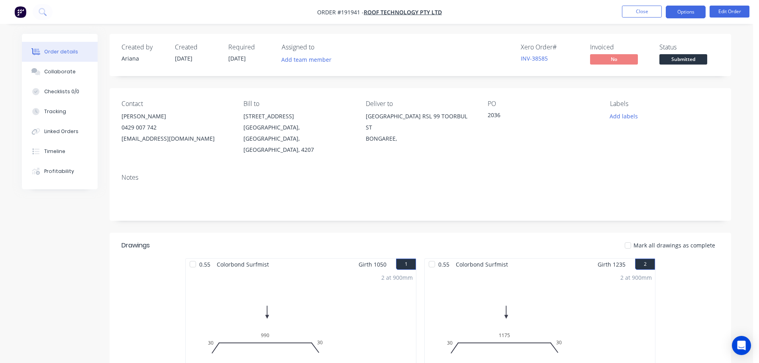
click at [683, 8] on button "Options" at bounding box center [686, 12] width 40 height 13
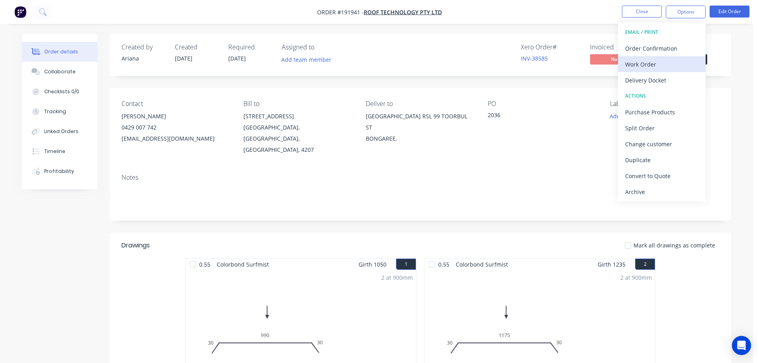
click at [643, 62] on div "Work Order" at bounding box center [661, 65] width 73 height 12
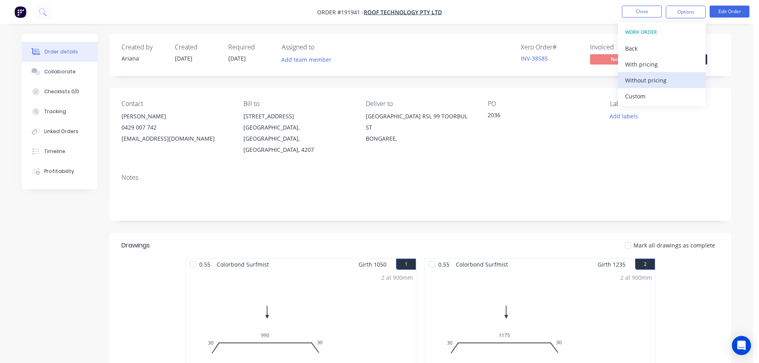
click at [632, 78] on div "Without pricing" at bounding box center [661, 81] width 73 height 12
click at [549, 5] on nav "Order #191941 - Roof Technology Pty Ltd Close Options EMAIL / PRINT Order Confi…" at bounding box center [379, 12] width 759 height 24
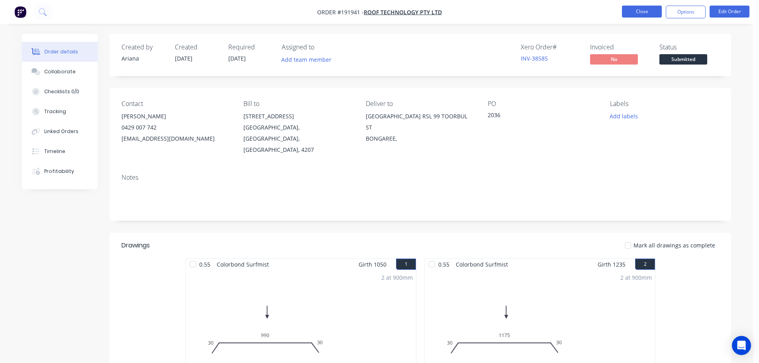
click at [644, 11] on button "Close" at bounding box center [642, 12] width 40 height 12
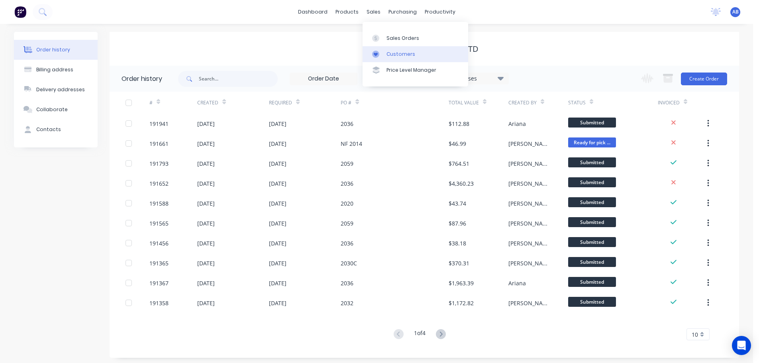
click at [399, 53] on div "Customers" at bounding box center [401, 54] width 29 height 7
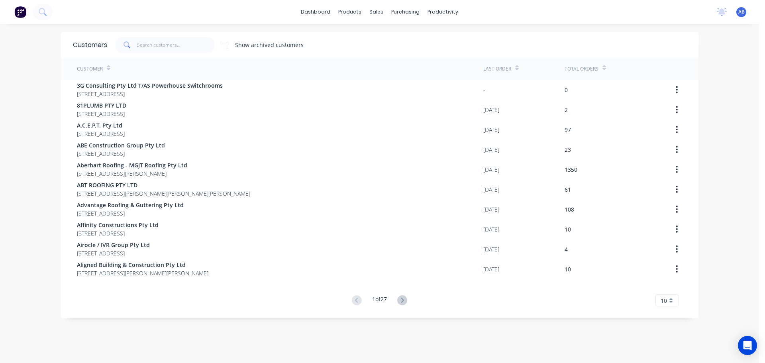
click at [481, 12] on div "dashboard products sales purchasing productivity dashboard products Product Cat…" at bounding box center [379, 12] width 759 height 24
click at [189, 36] on div "Customers Show archived customers" at bounding box center [380, 45] width 638 height 26
click at [173, 47] on input "text" at bounding box center [176, 45] width 78 height 16
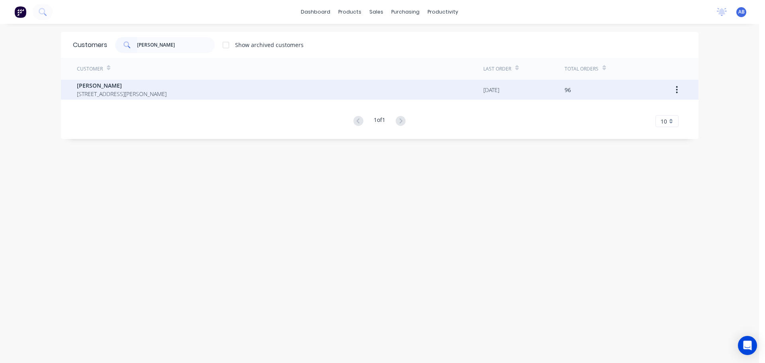
click at [102, 87] on span "[PERSON_NAME]" at bounding box center [122, 85] width 90 height 8
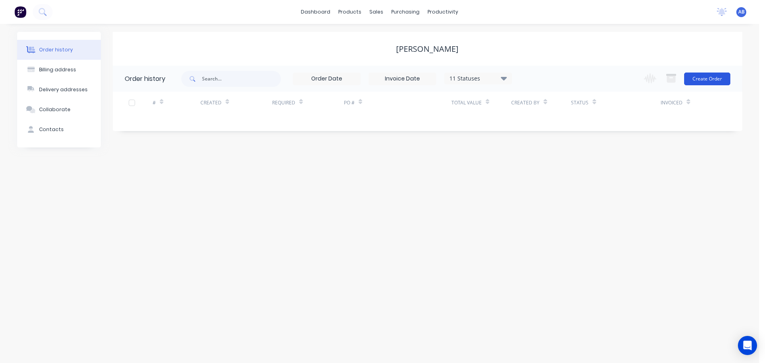
click at [699, 78] on button "Create Order" at bounding box center [707, 79] width 46 height 13
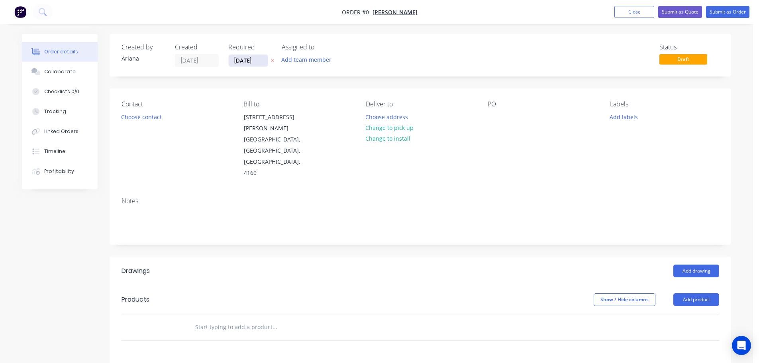
click at [246, 59] on input "[DATE]" at bounding box center [248, 61] width 39 height 12
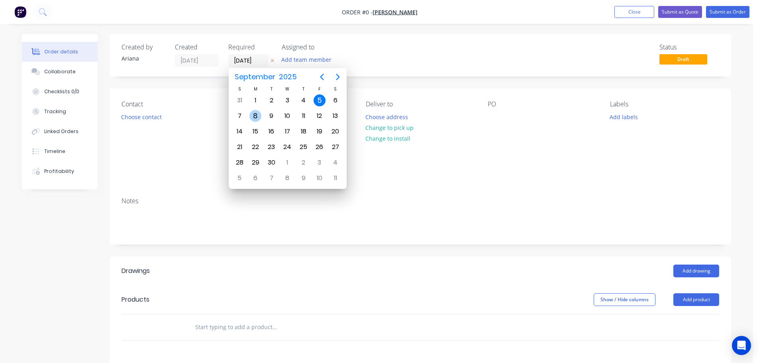
click at [253, 112] on div "8" at bounding box center [256, 116] width 12 height 12
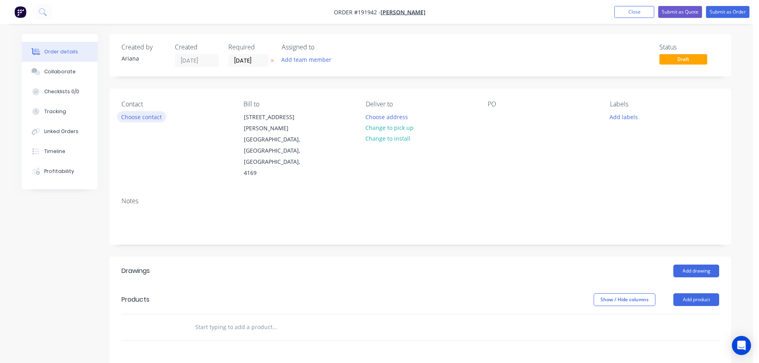
click at [147, 120] on button "Choose contact" at bounding box center [141, 116] width 49 height 11
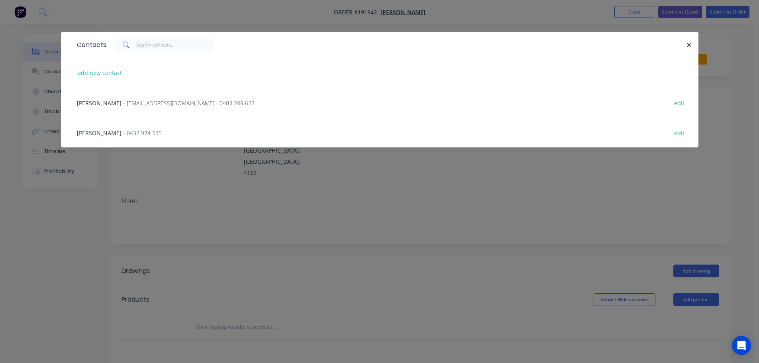
click at [181, 102] on span "- [EMAIL_ADDRESS][DOMAIN_NAME] - 0403 209 622" at bounding box center [189, 103] width 132 height 8
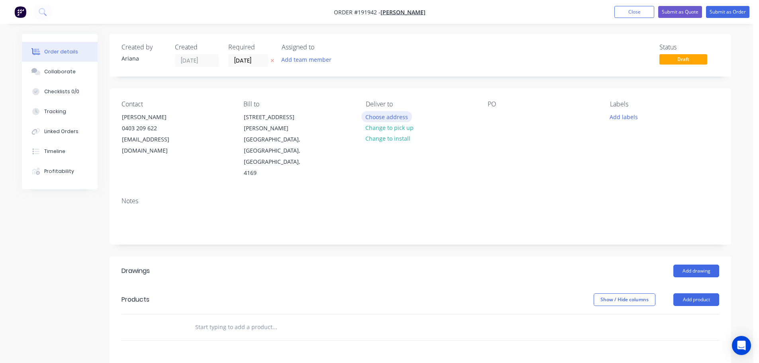
click at [390, 113] on button "Choose address" at bounding box center [387, 116] width 51 height 11
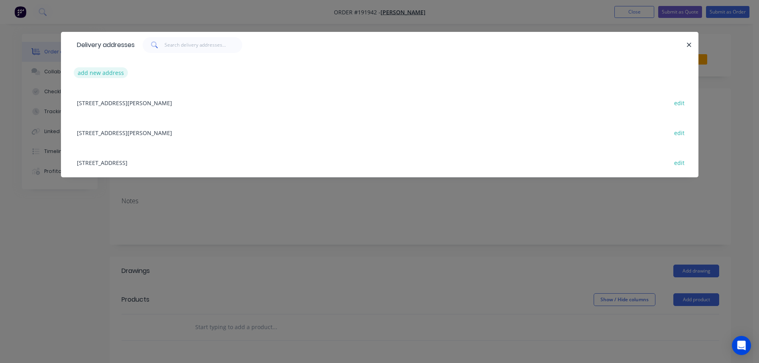
click at [101, 74] on button "add new address" at bounding box center [101, 72] width 55 height 11
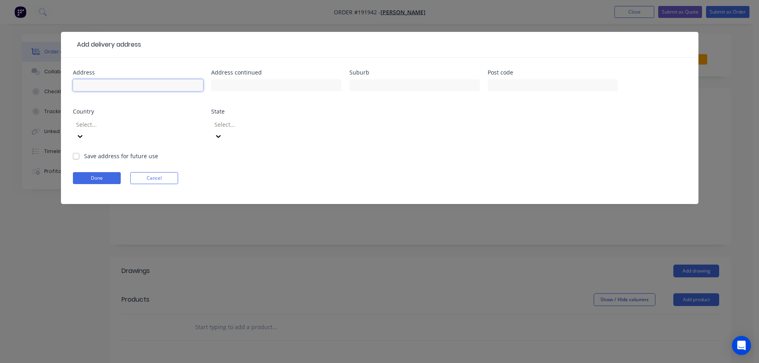
click at [99, 84] on input "text" at bounding box center [138, 85] width 130 height 12
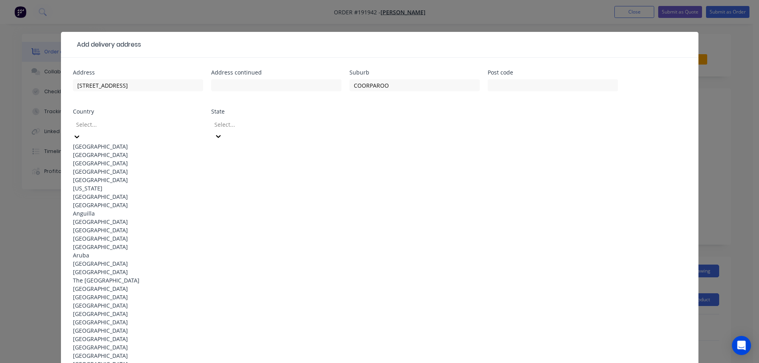
click at [146, 142] on div "[GEOGRAPHIC_DATA]" at bounding box center [138, 146] width 130 height 8
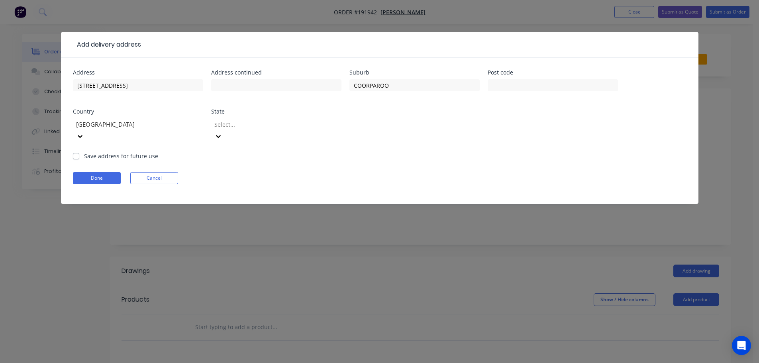
click at [222, 132] on icon at bounding box center [218, 136] width 8 height 8
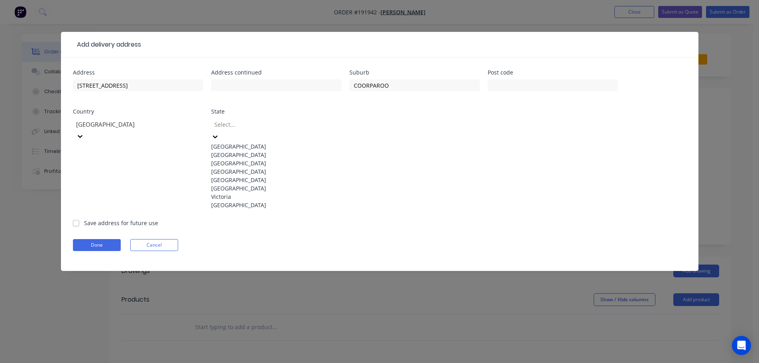
click at [244, 176] on div "[GEOGRAPHIC_DATA]" at bounding box center [276, 171] width 130 height 8
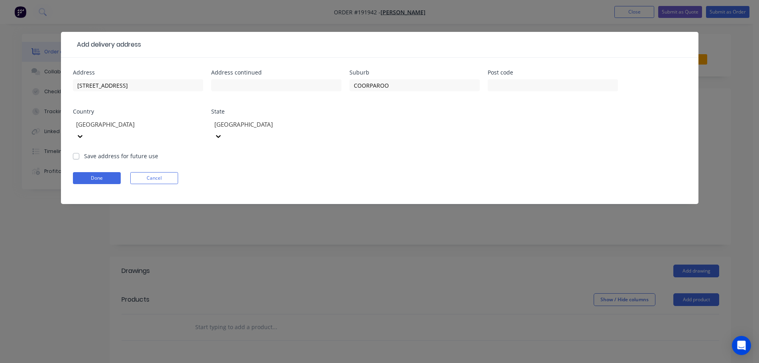
click at [425, 145] on form "Address [STREET_ADDRESS] Address continued Suburb COORPAROO Post code Country […" at bounding box center [380, 137] width 614 height 134
click at [106, 172] on button "Done" at bounding box center [97, 178] width 48 height 12
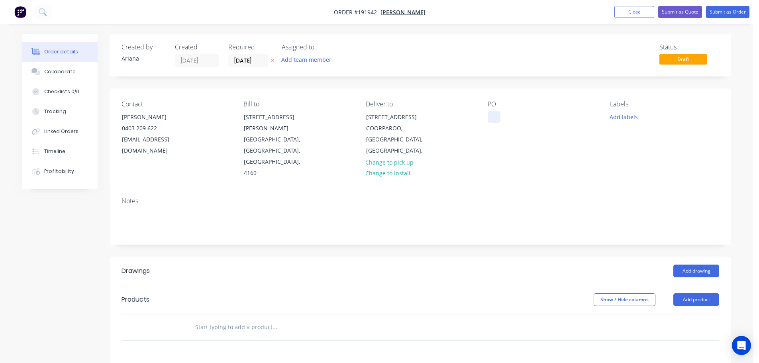
click at [495, 116] on div at bounding box center [494, 117] width 13 height 12
click at [592, 167] on div "Contact [PERSON_NAME] [PHONE_NUMBER] [EMAIL_ADDRESS][DOMAIN_NAME] Bill to [STRE…" at bounding box center [421, 139] width 622 height 102
click at [685, 293] on button "Add product" at bounding box center [697, 299] width 46 height 13
click at [672, 314] on div "Product catalogue" at bounding box center [681, 320] width 61 height 12
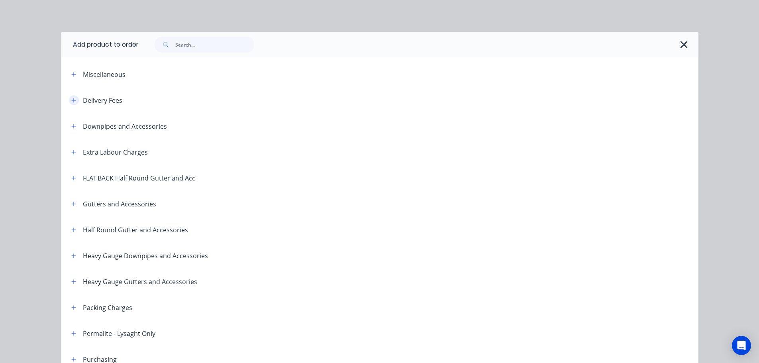
click at [71, 98] on icon "button" at bounding box center [73, 101] width 5 height 6
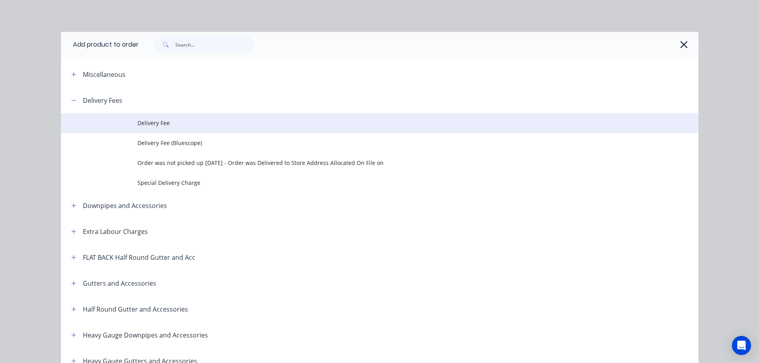
click at [167, 122] on span "Delivery Fee" at bounding box center [362, 123] width 449 height 8
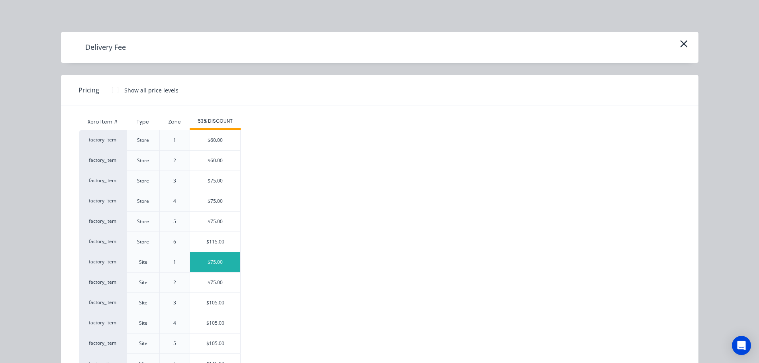
click at [208, 258] on div "$75.00" at bounding box center [215, 262] width 50 height 20
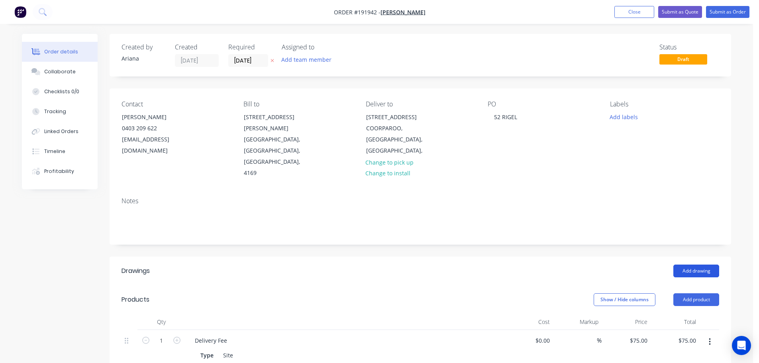
click at [696, 265] on button "Add drawing" at bounding box center [697, 271] width 46 height 13
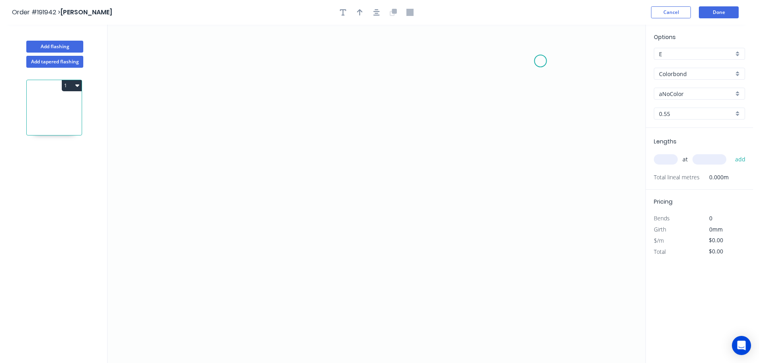
click at [541, 61] on icon "0" at bounding box center [377, 194] width 538 height 338
click at [486, 58] on icon "0" at bounding box center [377, 194] width 538 height 338
click at [472, 294] on icon "0 ?" at bounding box center [377, 194] width 538 height 338
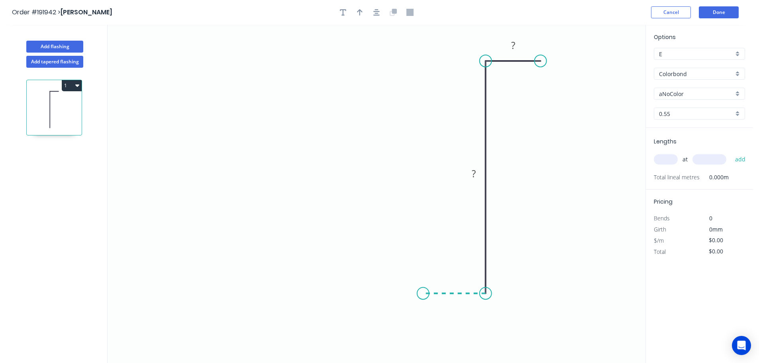
click at [423, 290] on icon "0 ? ?" at bounding box center [377, 194] width 538 height 338
click at [420, 238] on icon "0 ? ? ?" at bounding box center [377, 194] width 538 height 338
click at [295, 238] on icon "0 ? ? ? ?" at bounding box center [377, 194] width 538 height 338
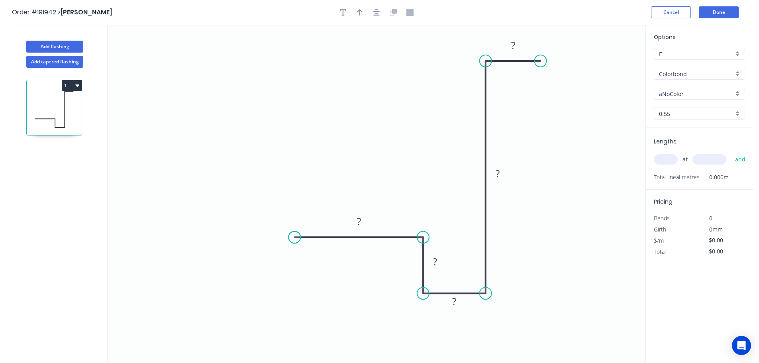
click at [295, 238] on circle at bounding box center [295, 237] width 12 height 12
click at [364, 220] on rect at bounding box center [359, 221] width 16 height 11
drag, startPoint x: 399, startPoint y: 116, endPoint x: 369, endPoint y: 42, distance: 79.7
click at [399, 114] on icon "0 50 15 15 155 20" at bounding box center [377, 194] width 538 height 338
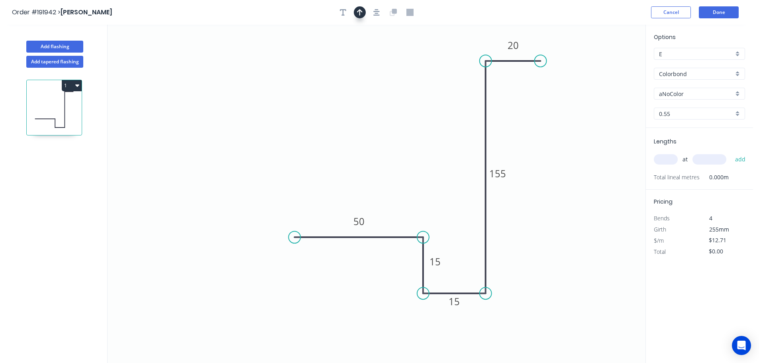
drag, startPoint x: 361, startPoint y: 14, endPoint x: 365, endPoint y: 15, distance: 4.1
click at [361, 14] on icon "button" at bounding box center [360, 12] width 6 height 7
drag, startPoint x: 607, startPoint y: 65, endPoint x: 561, endPoint y: 178, distance: 122.1
click at [561, 178] on icon at bounding box center [560, 168] width 7 height 26
click at [561, 178] on icon at bounding box center [560, 169] width 7 height 26
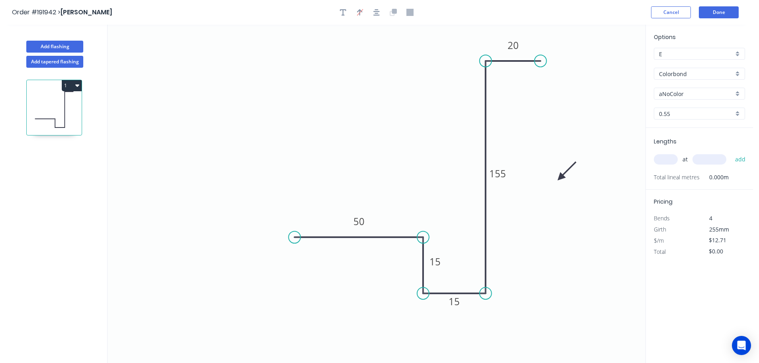
click at [561, 178] on icon at bounding box center [567, 170] width 23 height 23
click at [738, 90] on div "aNoColor" at bounding box center [699, 94] width 91 height 12
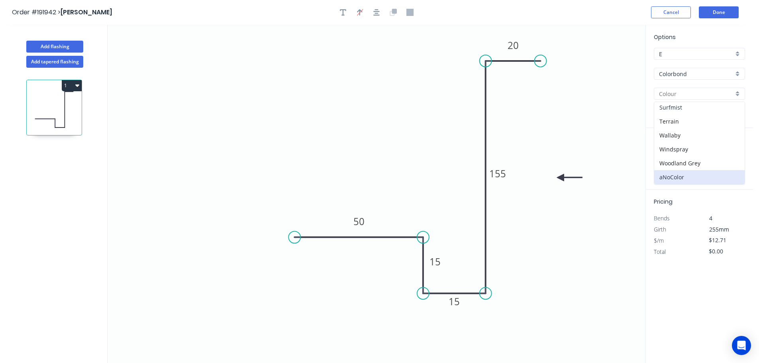
click at [704, 110] on div "Surfmist" at bounding box center [700, 107] width 90 height 14
click at [669, 161] on input "text" at bounding box center [666, 159] width 24 height 10
click at [731, 153] on button "add" at bounding box center [740, 160] width 19 height 14
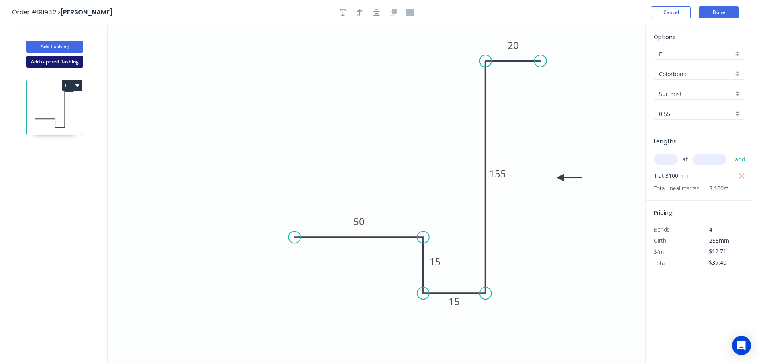
click at [43, 61] on button "Add tapered flashing" at bounding box center [54, 62] width 57 height 12
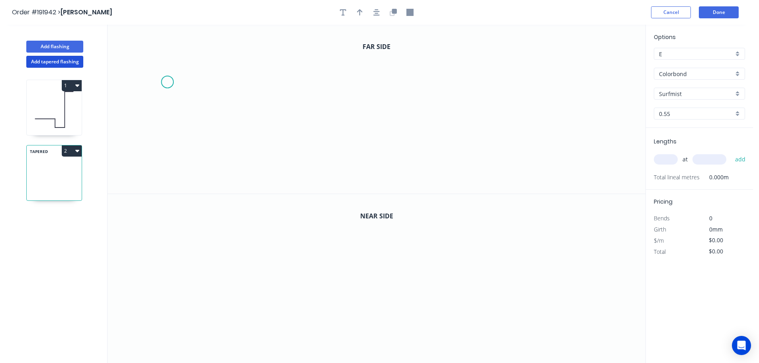
click at [167, 82] on icon "0" at bounding box center [377, 109] width 538 height 169
click at [169, 56] on icon "0" at bounding box center [377, 109] width 538 height 169
click at [185, 65] on div "Delete point" at bounding box center [206, 67] width 80 height 16
click at [170, 85] on icon "0" at bounding box center [377, 109] width 538 height 169
click at [170, 48] on icon "0" at bounding box center [377, 109] width 538 height 169
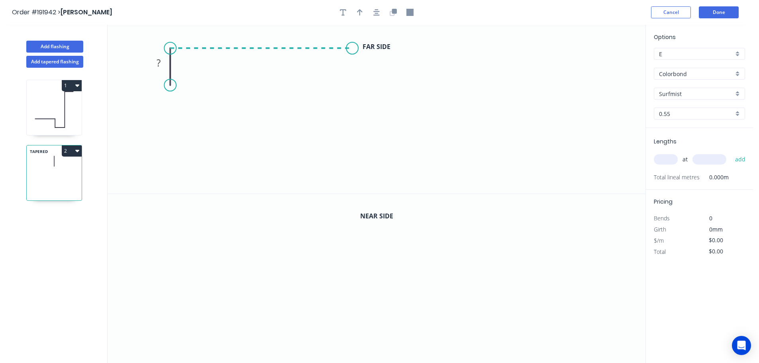
click at [352, 53] on icon "0 ?" at bounding box center [377, 109] width 538 height 169
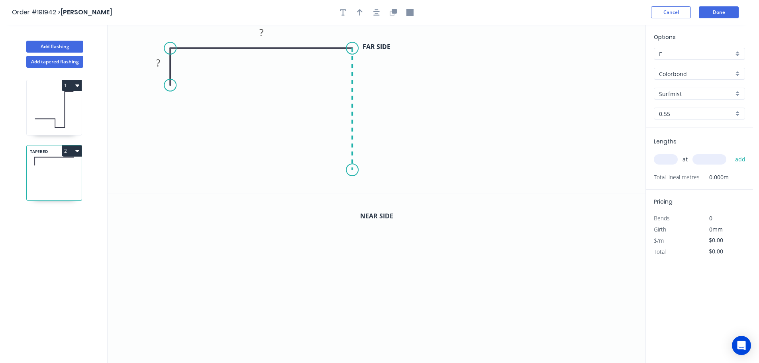
click at [352, 170] on icon "0 ? ?" at bounding box center [377, 109] width 538 height 169
click at [307, 169] on icon "0 ? ? ?" at bounding box center [377, 109] width 538 height 169
click at [307, 134] on icon "0 ? ? ? ?" at bounding box center [377, 109] width 538 height 169
click at [220, 133] on icon "0 ? ? ? ? ?" at bounding box center [377, 109] width 538 height 169
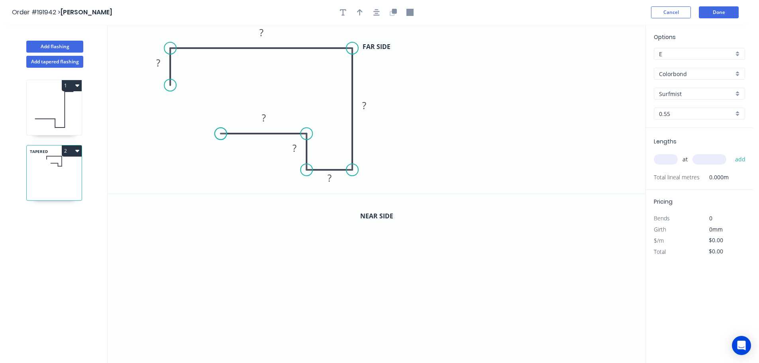
click at [220, 133] on circle at bounding box center [221, 134] width 12 height 12
click at [160, 63] on tspan "?" at bounding box center [158, 62] width 4 height 13
click at [429, 109] on icon "0 90 120 270 15 15 50" at bounding box center [377, 109] width 538 height 169
click at [361, 10] on icon "button" at bounding box center [360, 12] width 6 height 7
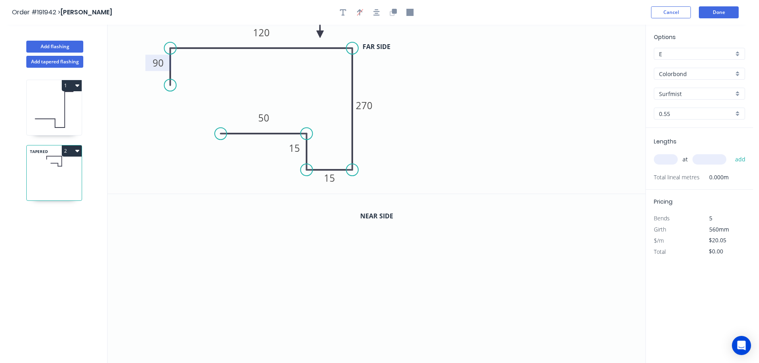
drag, startPoint x: 605, startPoint y: 63, endPoint x: 320, endPoint y: 34, distance: 286.5
click at [320, 34] on icon at bounding box center [320, 25] width 7 height 26
click at [392, 11] on icon "button" at bounding box center [392, 13] width 5 height 5
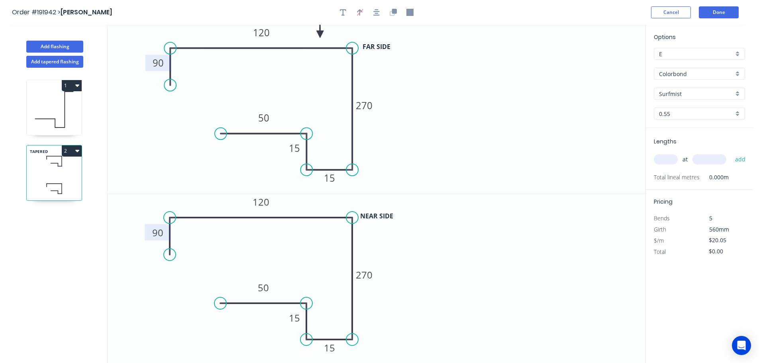
click at [161, 230] on tspan "90" at bounding box center [157, 232] width 11 height 13
click at [461, 301] on icon "0 40 120 270 15 15 50" at bounding box center [377, 278] width 538 height 169
click at [666, 159] on input "text" at bounding box center [666, 159] width 24 height 10
click at [731, 153] on button "add" at bounding box center [740, 160] width 19 height 14
click at [60, 61] on button "Add tapered flashing" at bounding box center [54, 62] width 57 height 12
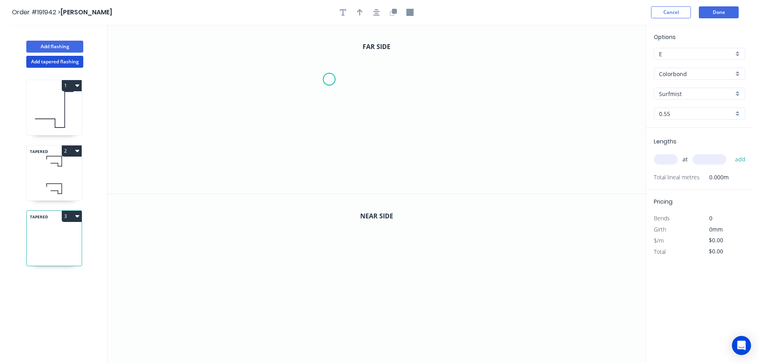
click at [329, 79] on icon "0" at bounding box center [377, 109] width 538 height 169
click at [330, 49] on icon "0" at bounding box center [377, 109] width 538 height 169
click at [148, 41] on icon "0 ?" at bounding box center [377, 109] width 538 height 169
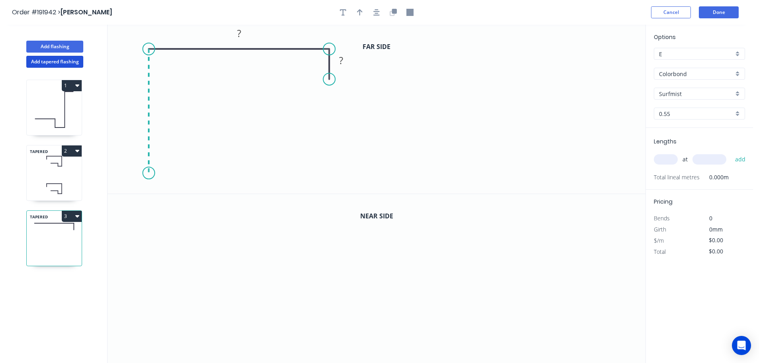
click at [153, 173] on icon "0 ? ?" at bounding box center [377, 109] width 538 height 169
click at [191, 175] on icon "0 ? ? ?" at bounding box center [377, 109] width 538 height 169
click at [193, 136] on icon "0 ? ? ? ?" at bounding box center [377, 109] width 538 height 169
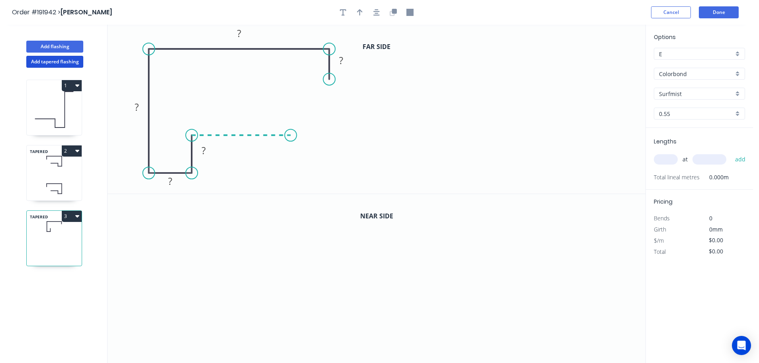
click at [291, 135] on icon at bounding box center [241, 135] width 99 height 0
click at [291, 135] on circle at bounding box center [291, 135] width 12 height 12
click at [244, 122] on rect at bounding box center [241, 119] width 16 height 11
click at [451, 128] on icon "0 50 15 15 270 250 90" at bounding box center [377, 109] width 538 height 169
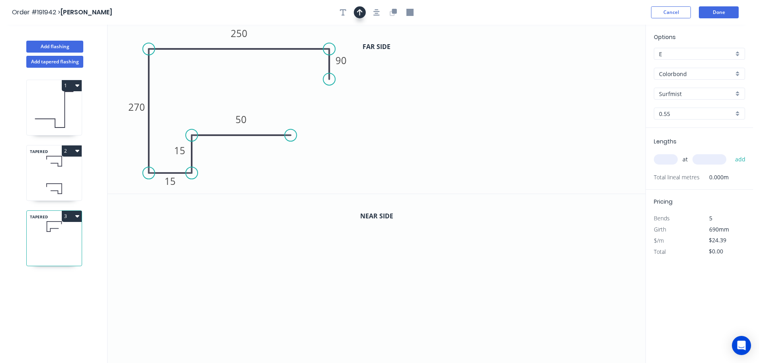
click at [357, 9] on icon "button" at bounding box center [360, 12] width 6 height 7
drag, startPoint x: 606, startPoint y: 64, endPoint x: 294, endPoint y: 36, distance: 313.8
click at [294, 36] on icon at bounding box center [294, 27] width 7 height 26
click at [393, 12] on icon "button" at bounding box center [394, 11] width 5 height 5
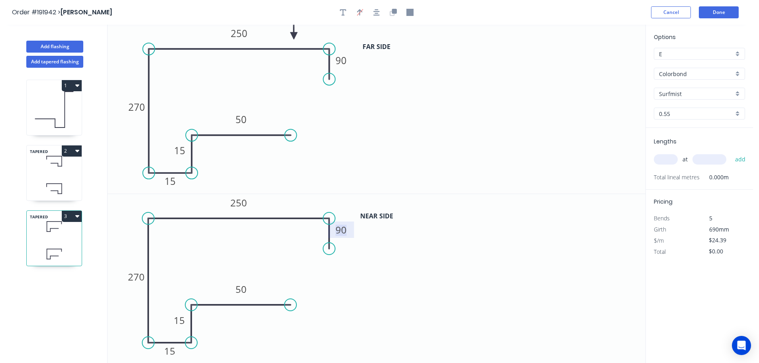
click at [343, 229] on tspan "90" at bounding box center [341, 229] width 11 height 13
click at [391, 261] on icon "0 50 15 15 270 250 40" at bounding box center [377, 278] width 538 height 169
click at [670, 159] on input "text" at bounding box center [666, 159] width 24 height 10
click at [731, 153] on button "add" at bounding box center [740, 160] width 19 height 14
click at [65, 44] on button "Add flashing" at bounding box center [54, 47] width 57 height 12
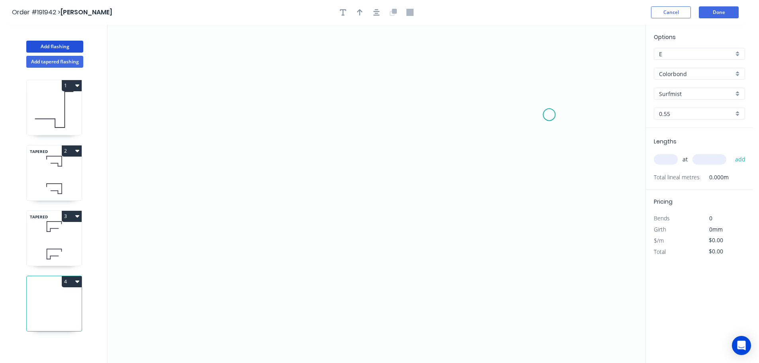
click at [550, 114] on icon "0" at bounding box center [377, 194] width 538 height 338
click at [521, 70] on icon "0" at bounding box center [377, 194] width 538 height 338
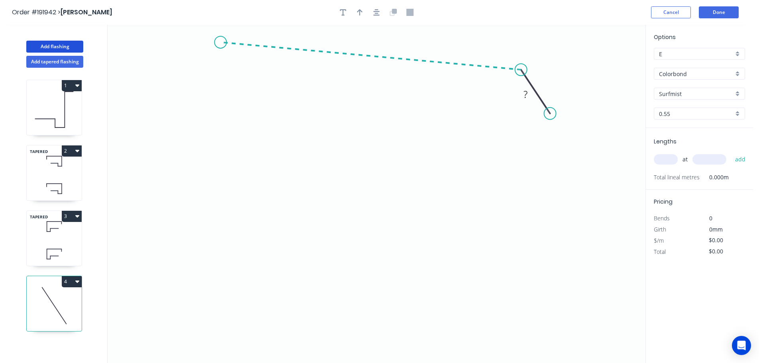
click at [220, 42] on icon "0 ?" at bounding box center [377, 194] width 538 height 338
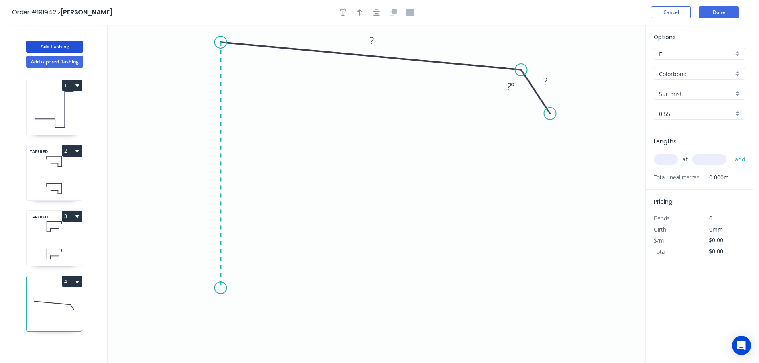
click at [218, 288] on icon "0 ? ? ? º" at bounding box center [377, 194] width 538 height 338
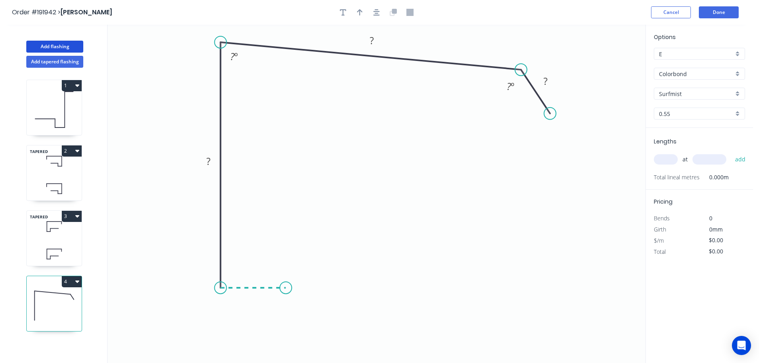
click at [286, 288] on icon at bounding box center [252, 288] width 65 height 0
click at [285, 230] on icon "0 ? ? ? ? ? º ? º" at bounding box center [377, 194] width 538 height 338
click at [436, 229] on icon "0 ? ? ? ? ? ? º ? º" at bounding box center [377, 194] width 538 height 338
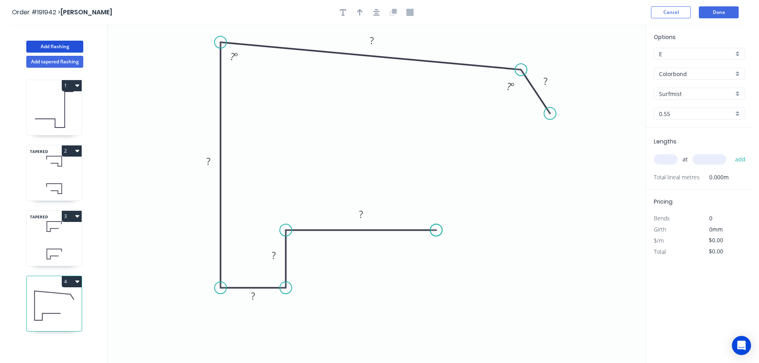
click at [436, 229] on circle at bounding box center [437, 230] width 12 height 12
click at [361, 214] on tspan "?" at bounding box center [361, 214] width 4 height 13
click at [518, 144] on icon "0 50 15 15 273 ? 45 ? º 88 º" at bounding box center [377, 194] width 538 height 338
click at [532, 109] on div "Hide angle" at bounding box center [552, 110] width 80 height 16
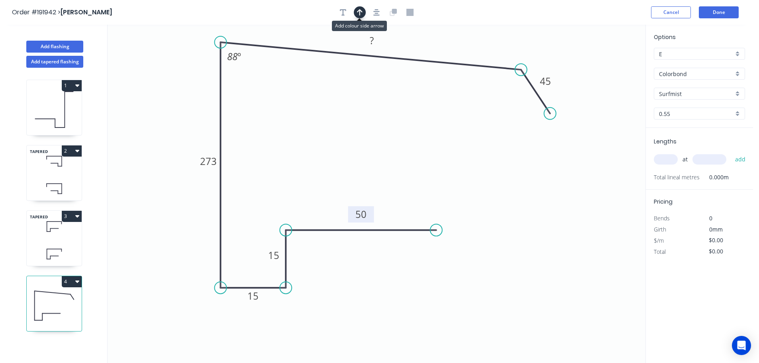
click at [360, 10] on icon "button" at bounding box center [360, 12] width 6 height 6
drag, startPoint x: 605, startPoint y: 63, endPoint x: 445, endPoint y: 41, distance: 161.7
click at [445, 41] on icon at bounding box center [444, 32] width 7 height 26
click at [672, 158] on input "text" at bounding box center [666, 159] width 24 height 10
click at [731, 153] on button "add" at bounding box center [740, 160] width 19 height 14
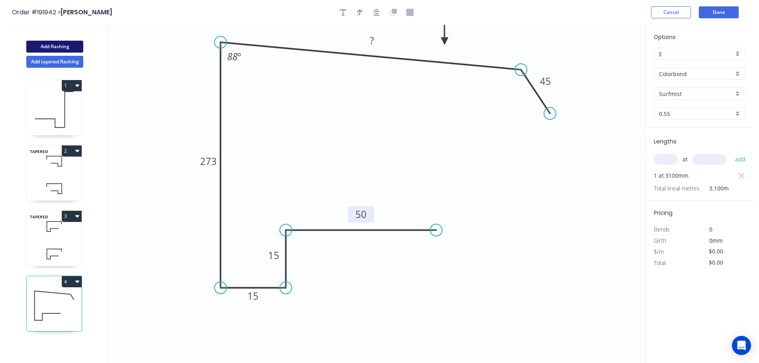
click at [46, 44] on button "Add flashing" at bounding box center [54, 47] width 57 height 12
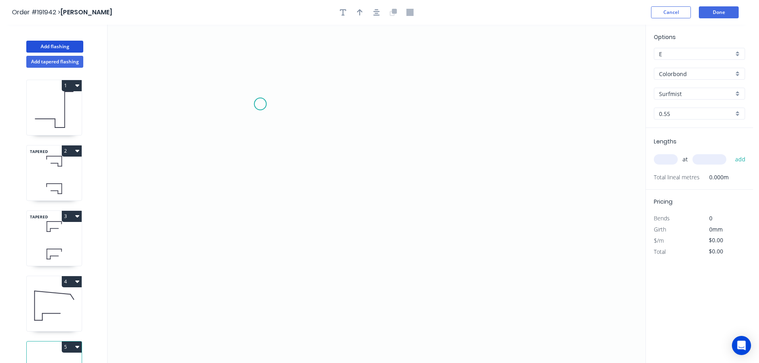
click at [260, 104] on icon "0" at bounding box center [377, 194] width 538 height 338
click at [258, 63] on icon "0" at bounding box center [377, 194] width 538 height 338
click at [208, 59] on icon "0 ?" at bounding box center [377, 194] width 538 height 338
click at [211, 258] on icon "0 ? ?" at bounding box center [377, 194] width 538 height 338
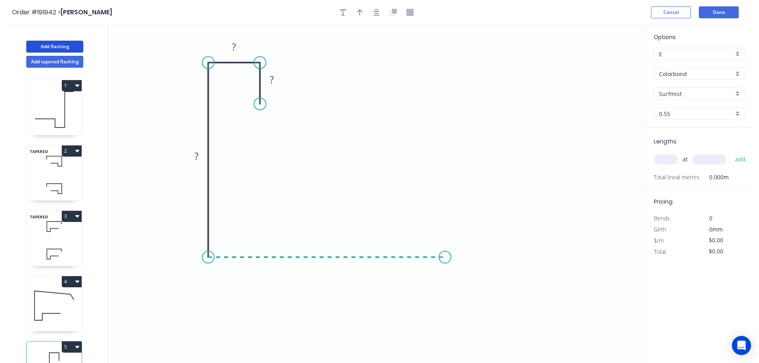
click at [445, 269] on icon "0 ? ? ?" at bounding box center [377, 194] width 538 height 338
click at [445, 123] on icon "0 ? ? ? ?" at bounding box center [377, 194] width 538 height 338
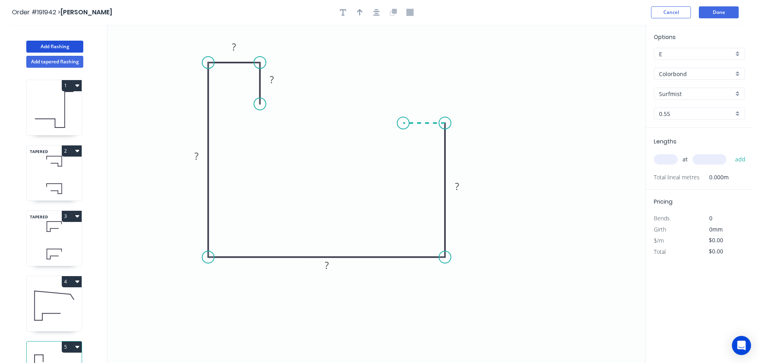
click at [403, 122] on icon "0 ? ? ? ? ?" at bounding box center [377, 194] width 538 height 338
click at [403, 122] on circle at bounding box center [403, 123] width 12 height 12
click at [273, 80] on tspan "?" at bounding box center [272, 79] width 4 height 13
click at [518, 96] on icon "0 20 20 130 120 80 15" at bounding box center [377, 194] width 538 height 338
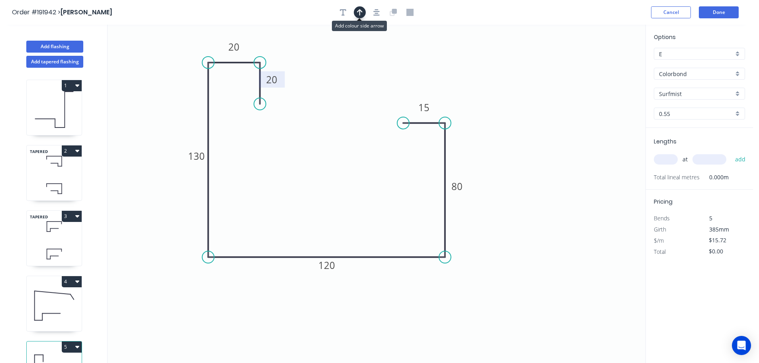
click at [360, 12] on icon "button" at bounding box center [360, 12] width 6 height 6
drag, startPoint x: 606, startPoint y: 63, endPoint x: 222, endPoint y: 304, distance: 453.7
click at [222, 304] on icon at bounding box center [221, 294] width 7 height 26
click at [222, 304] on icon at bounding box center [228, 296] width 23 height 23
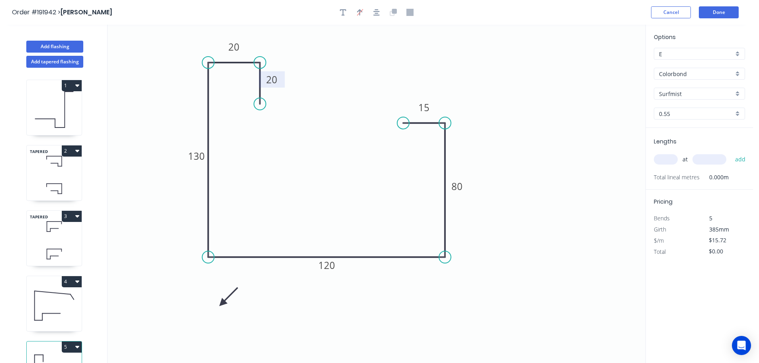
click at [222, 304] on icon at bounding box center [228, 296] width 23 height 23
click at [222, 304] on icon at bounding box center [228, 309] width 23 height 23
click at [222, 304] on icon at bounding box center [221, 313] width 7 height 26
click at [668, 159] on input "text" at bounding box center [666, 159] width 24 height 10
click at [731, 153] on button "add" at bounding box center [740, 160] width 19 height 14
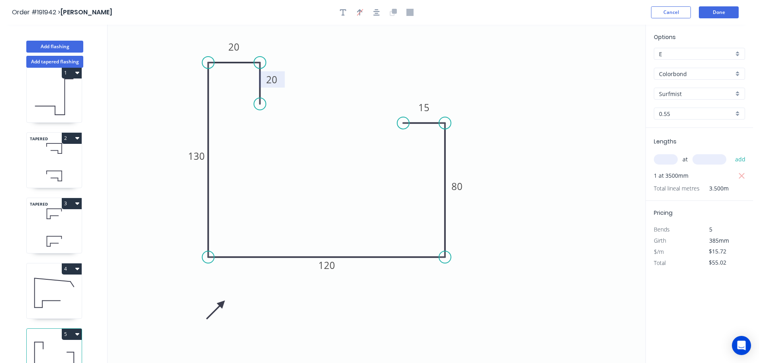
scroll to position [35, 0]
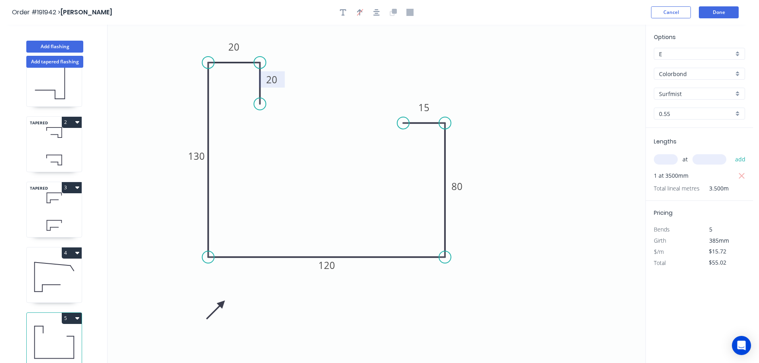
click at [51, 280] on icon at bounding box center [54, 277] width 55 height 51
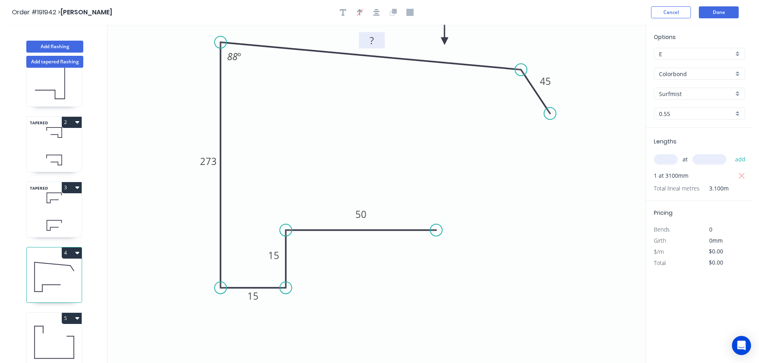
click at [373, 37] on tspan "?" at bounding box center [372, 40] width 4 height 13
click at [419, 115] on icon "0 50 15 15 273 250 45 88 º" at bounding box center [377, 194] width 538 height 338
click at [725, 12] on button "Done" at bounding box center [719, 12] width 40 height 12
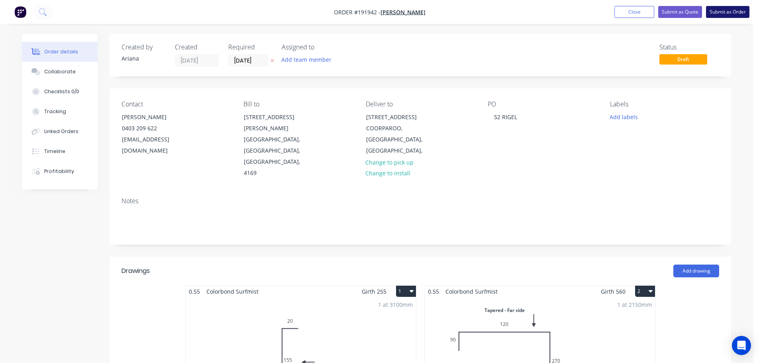
click at [729, 14] on button "Submit as Order" at bounding box center [727, 12] width 43 height 12
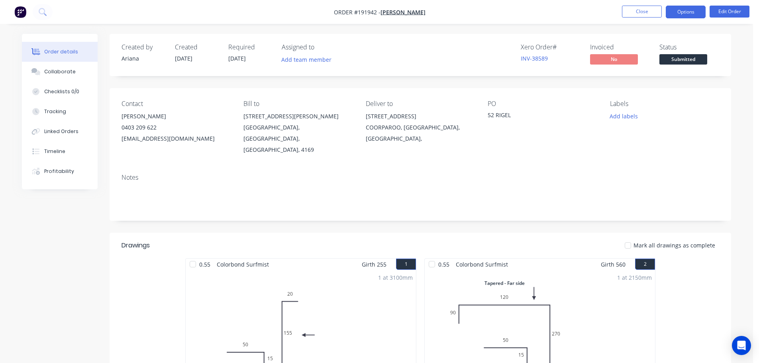
click at [682, 10] on button "Options" at bounding box center [686, 12] width 40 height 13
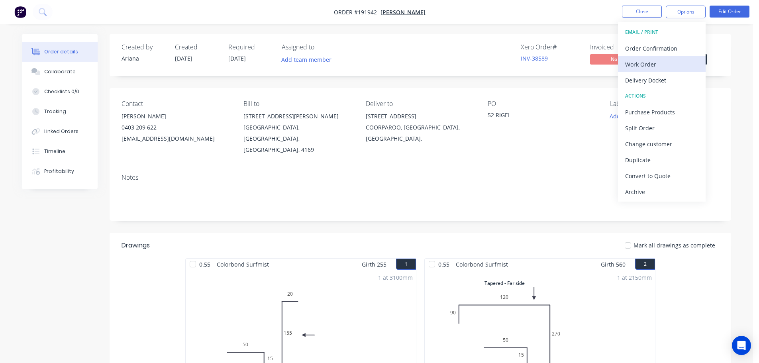
click at [649, 61] on div "Work Order" at bounding box center [661, 65] width 73 height 12
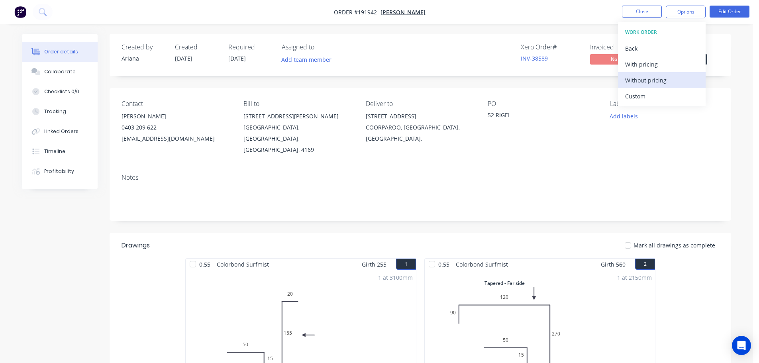
click at [635, 81] on div "Without pricing" at bounding box center [661, 81] width 73 height 12
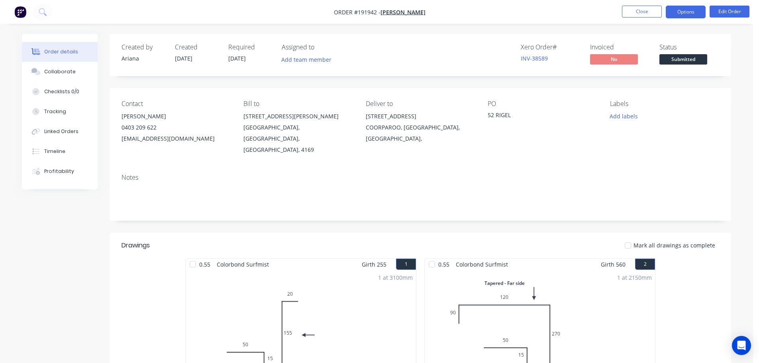
click at [683, 8] on button "Options" at bounding box center [686, 12] width 40 height 13
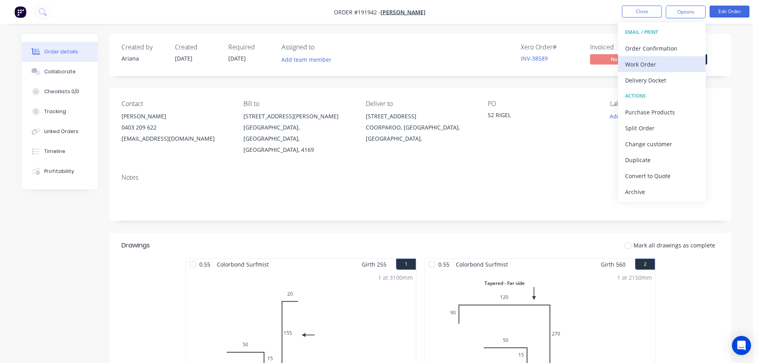
click at [651, 61] on div "Work Order" at bounding box center [661, 65] width 73 height 12
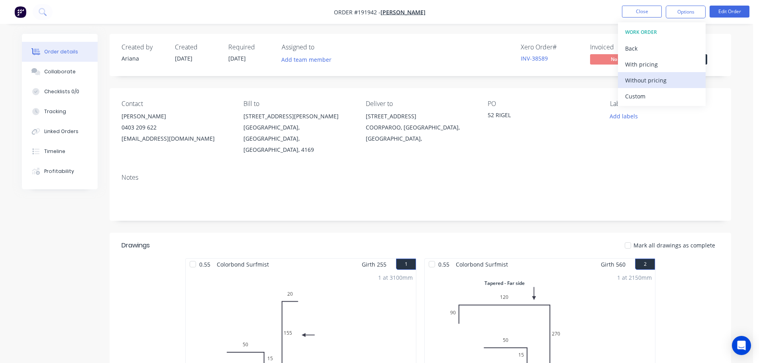
click at [639, 78] on div "Without pricing" at bounding box center [661, 81] width 73 height 12
click at [507, 16] on nav "Order #191942 - [PERSON_NAME] Close Options EMAIL / PRINT Order Confirmation Wo…" at bounding box center [379, 12] width 759 height 24
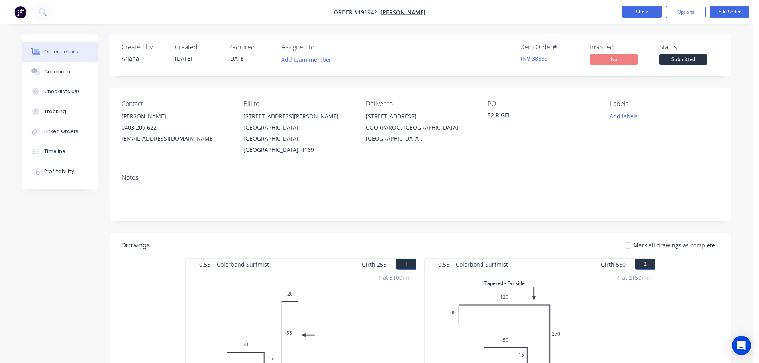
click at [644, 8] on button "Close" at bounding box center [642, 12] width 40 height 12
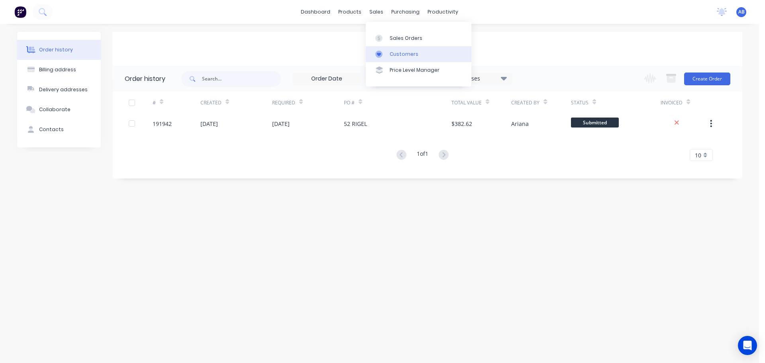
click at [393, 52] on div "Customers" at bounding box center [404, 54] width 29 height 7
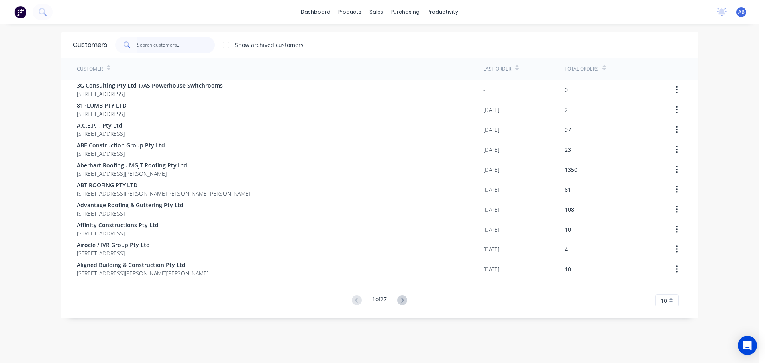
drag, startPoint x: 161, startPoint y: 39, endPoint x: 303, endPoint y: 44, distance: 142.8
click at [163, 39] on input "text" at bounding box center [176, 45] width 78 height 16
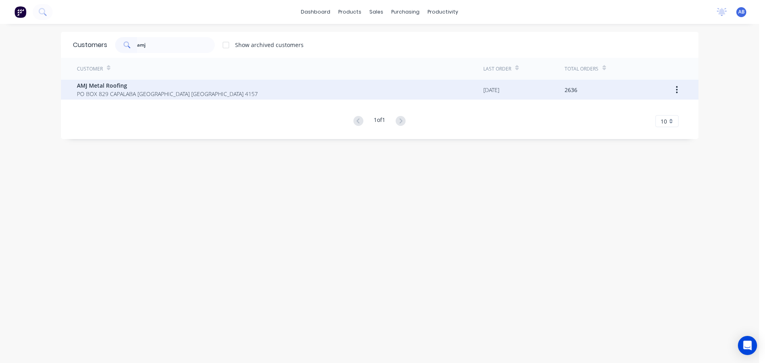
click at [108, 86] on span "AMJ Metal Roofing" at bounding box center [167, 85] width 181 height 8
